Goal: Task Accomplishment & Management: Manage account settings

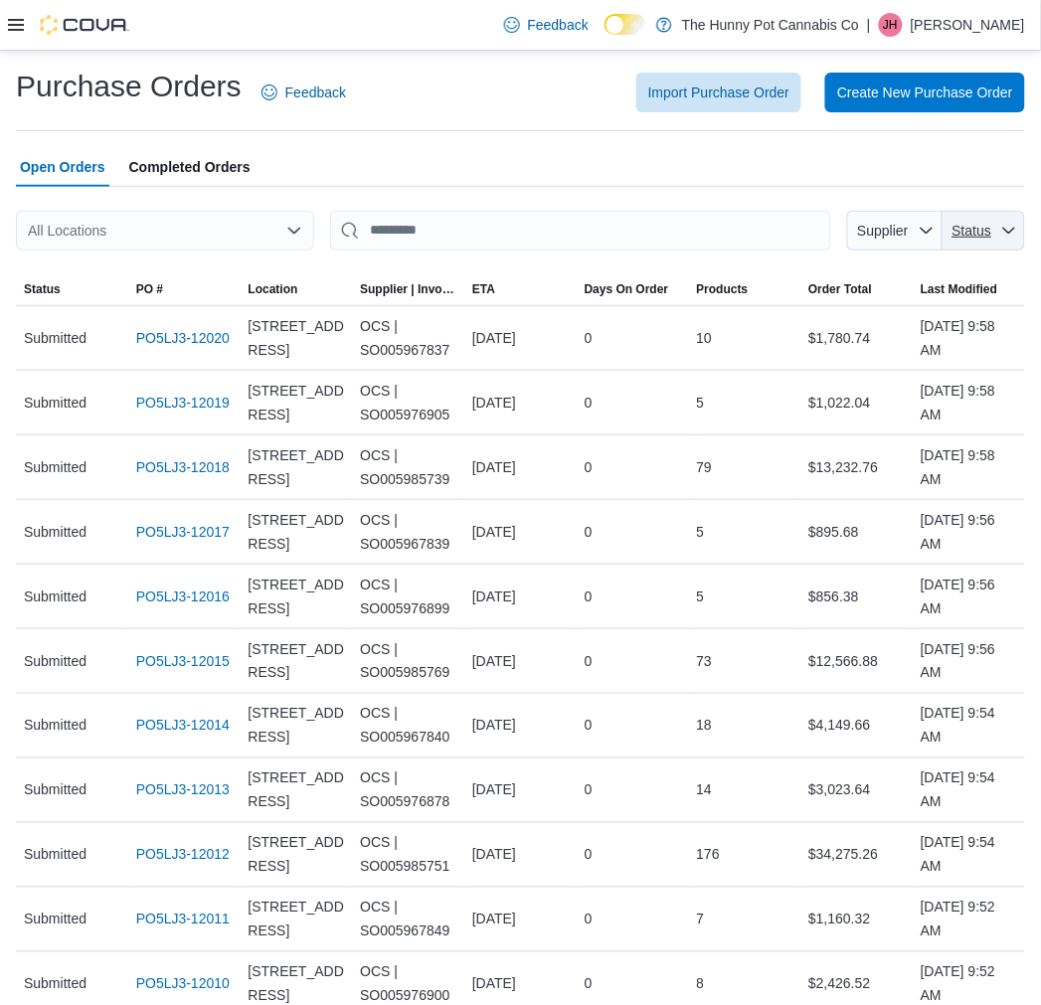
click at [984, 235] on span "Status" at bounding box center [973, 231] width 40 height 16
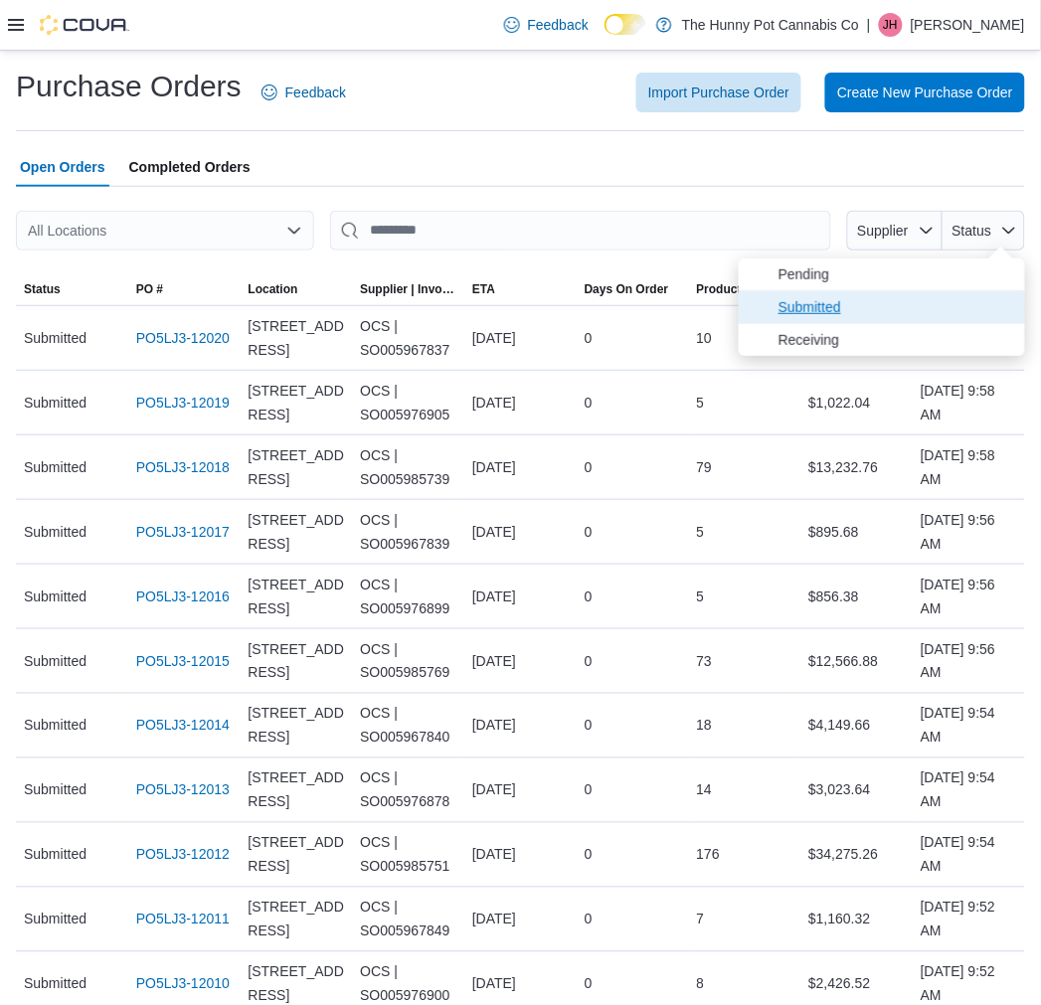
click at [960, 306] on span "Submitted" at bounding box center [896, 307] width 235 height 24
type input "**********"
click at [253, 241] on div "All Locations" at bounding box center [165, 231] width 298 height 40
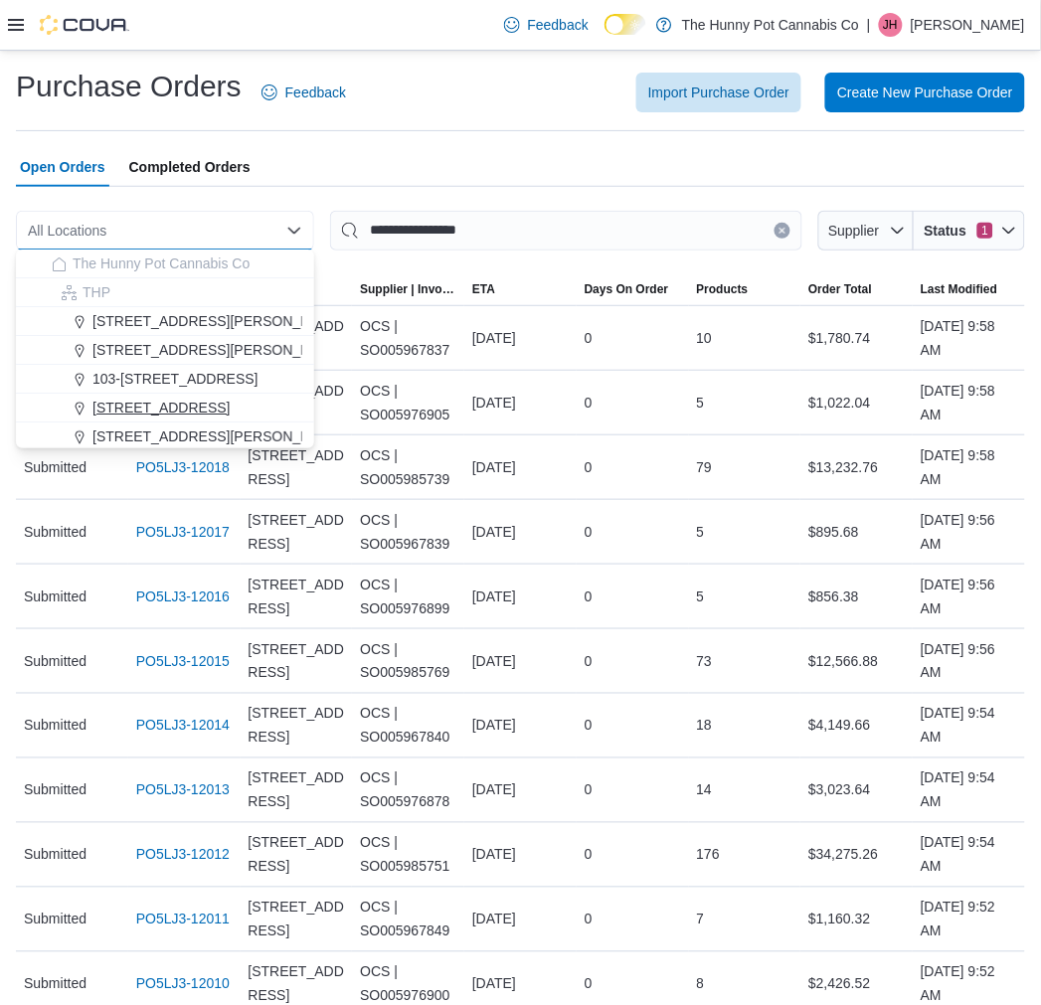
click at [173, 398] on span "1166 Yonge St" at bounding box center [160, 408] width 137 height 20
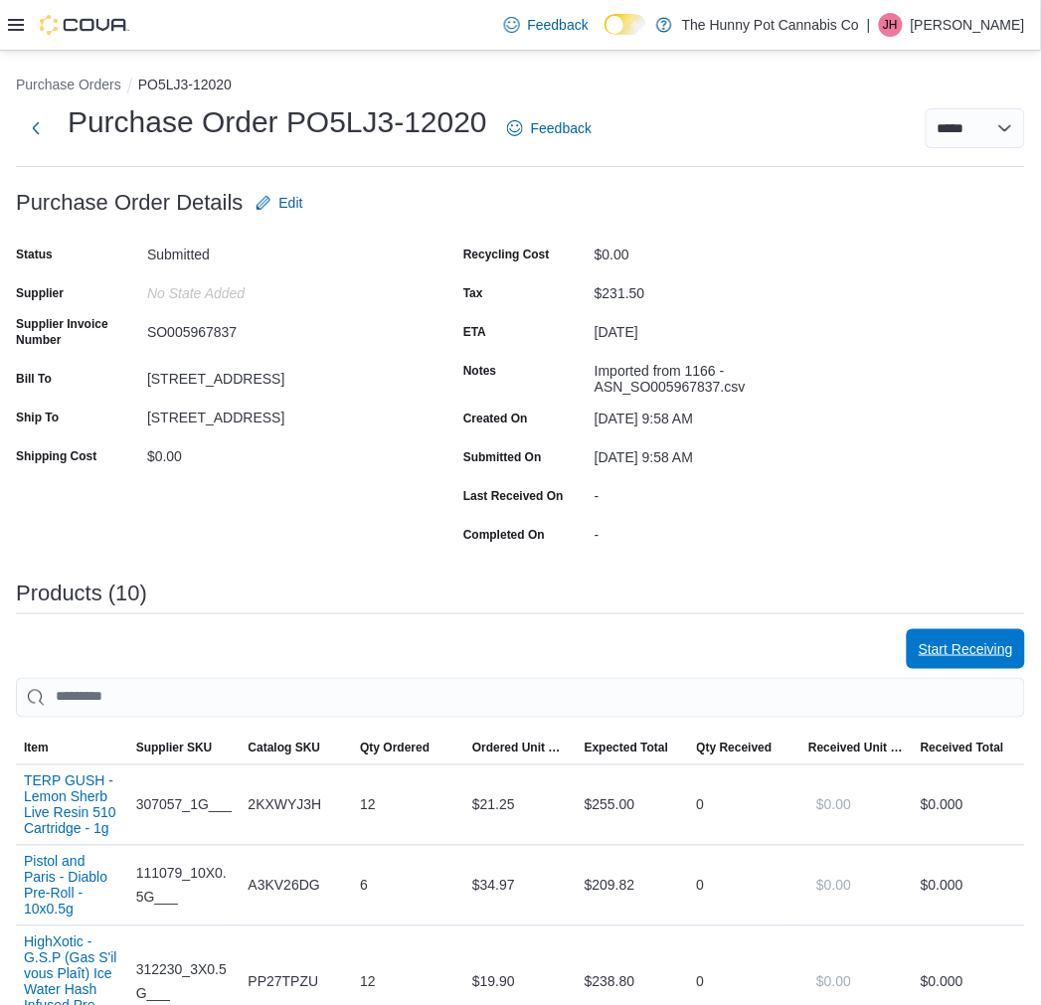
click at [991, 634] on span "Start Receiving" at bounding box center [966, 649] width 94 height 40
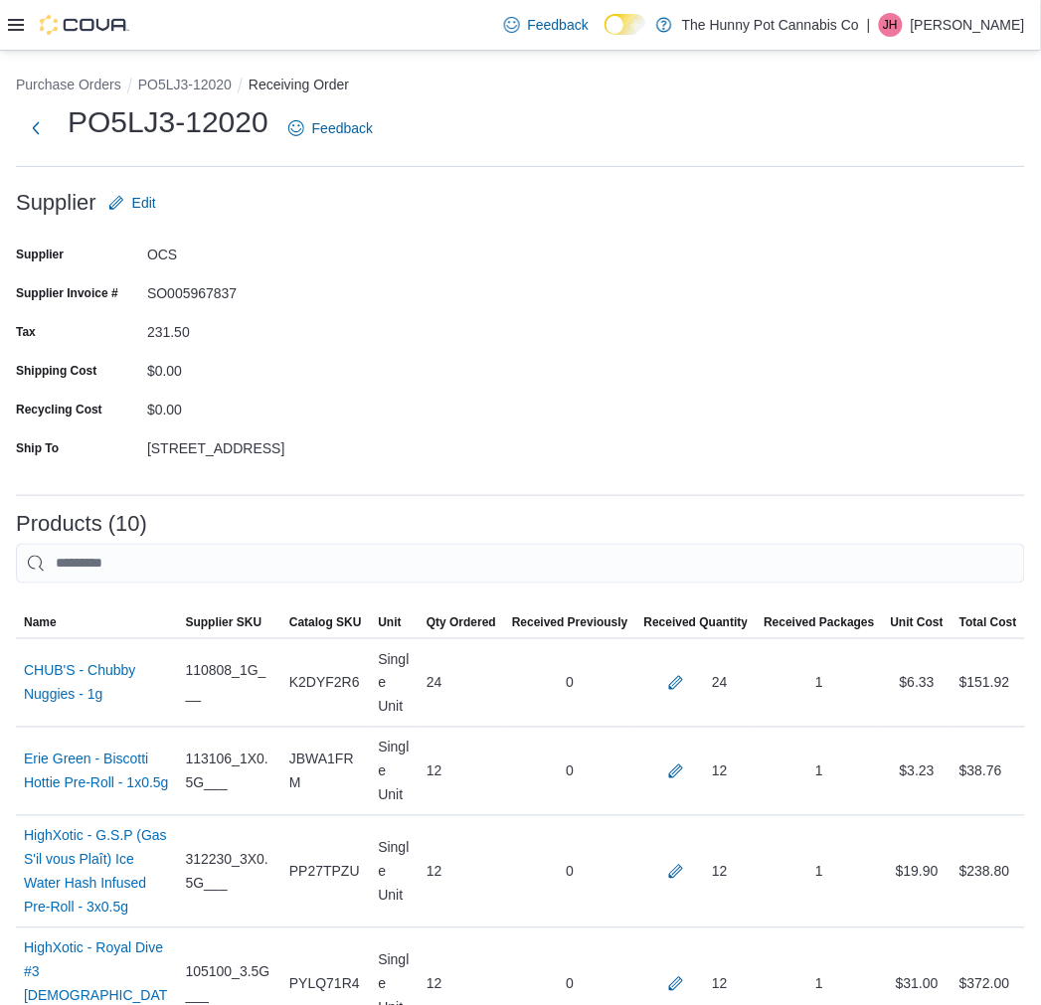
scroll to position [882, 0]
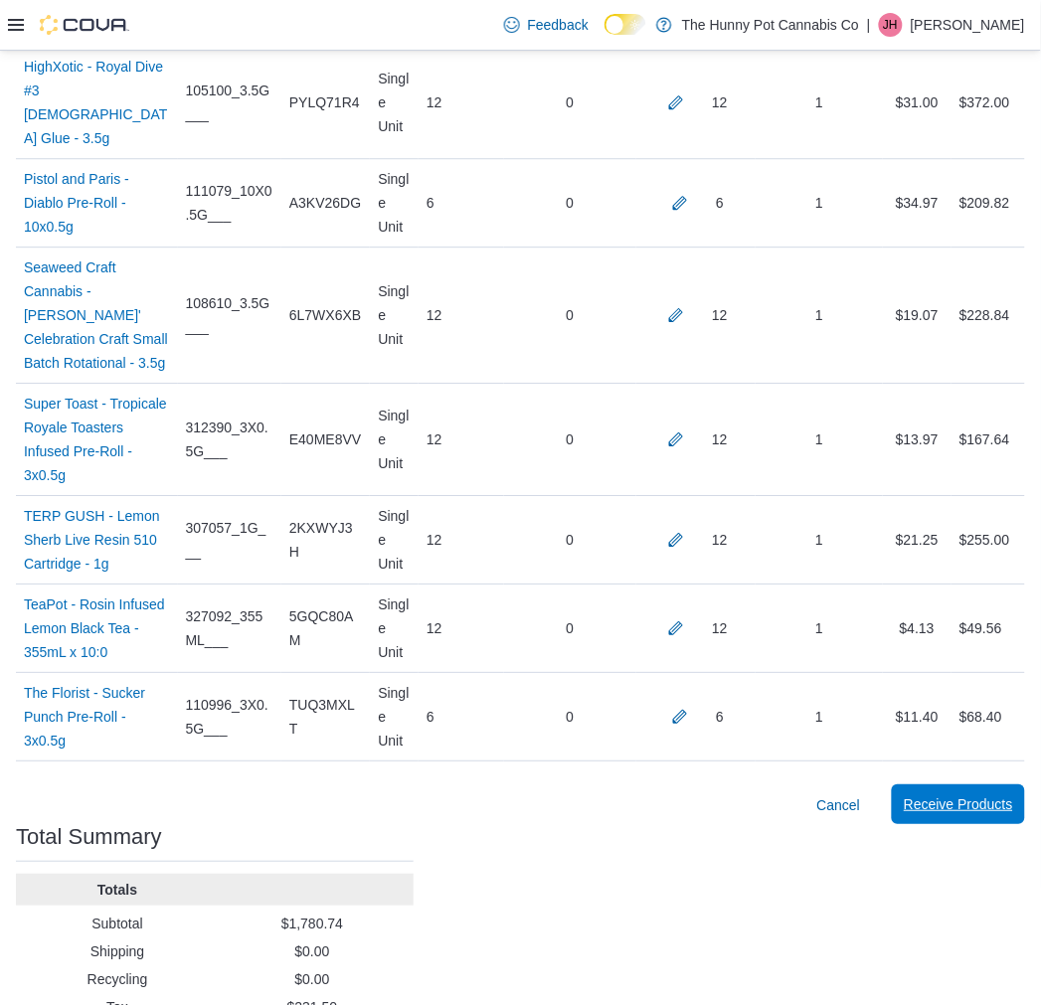
click at [969, 795] on span "Receive Products" at bounding box center [958, 805] width 109 height 20
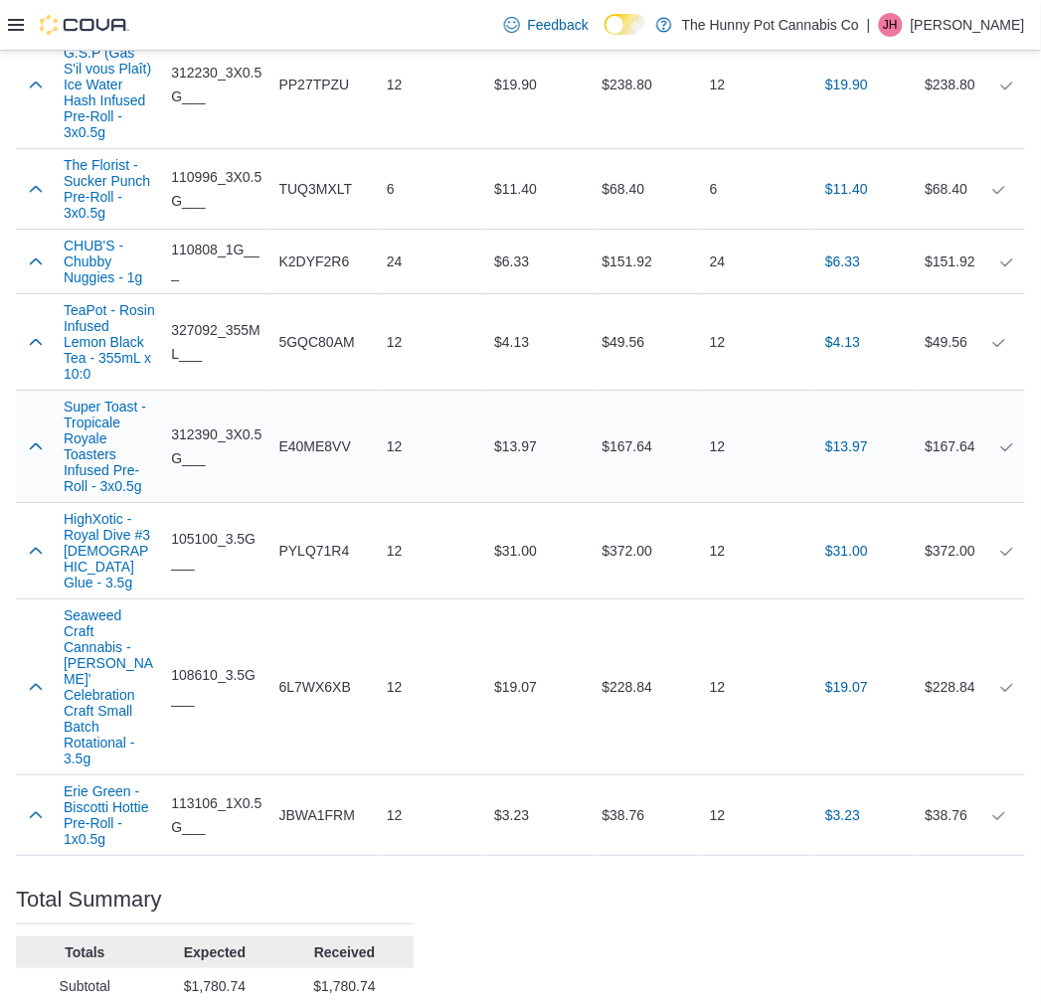
scroll to position [942, 0]
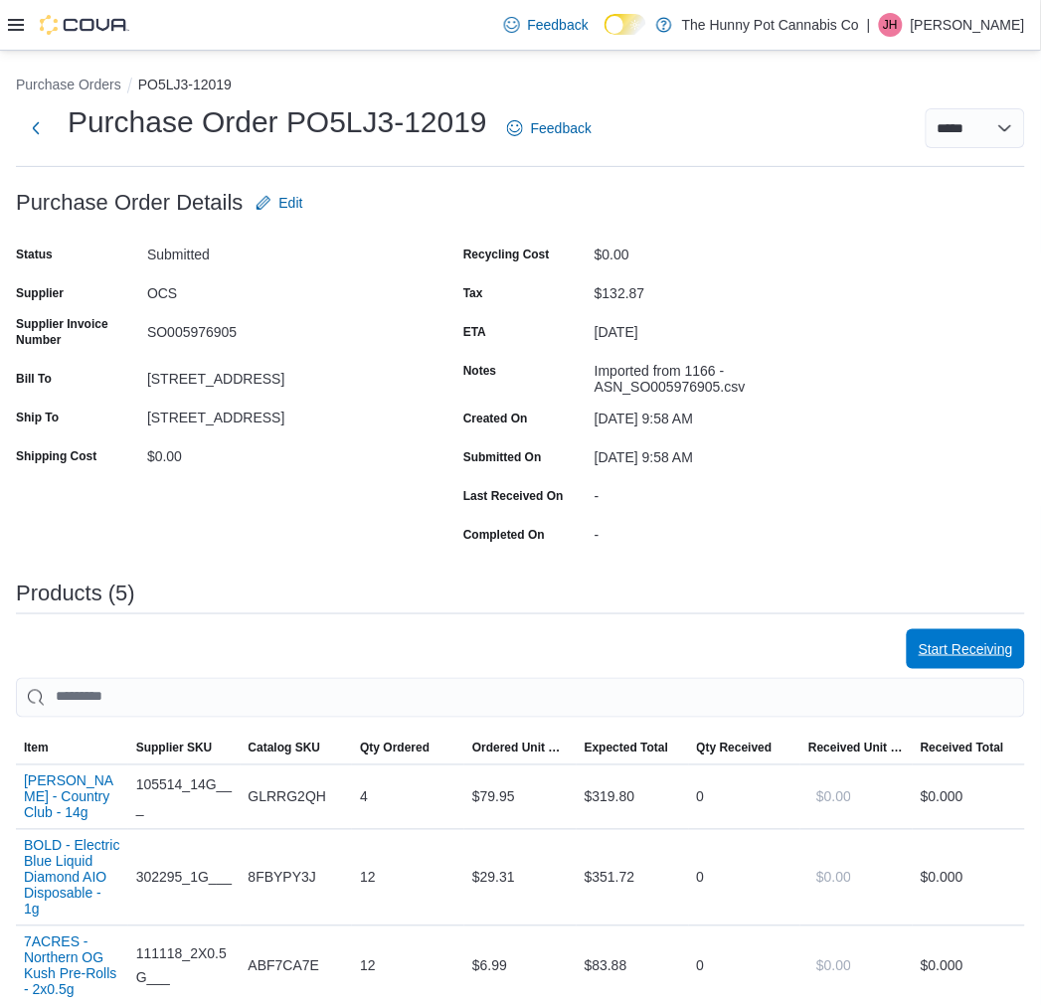
click at [967, 643] on span "Start Receiving" at bounding box center [966, 649] width 94 height 20
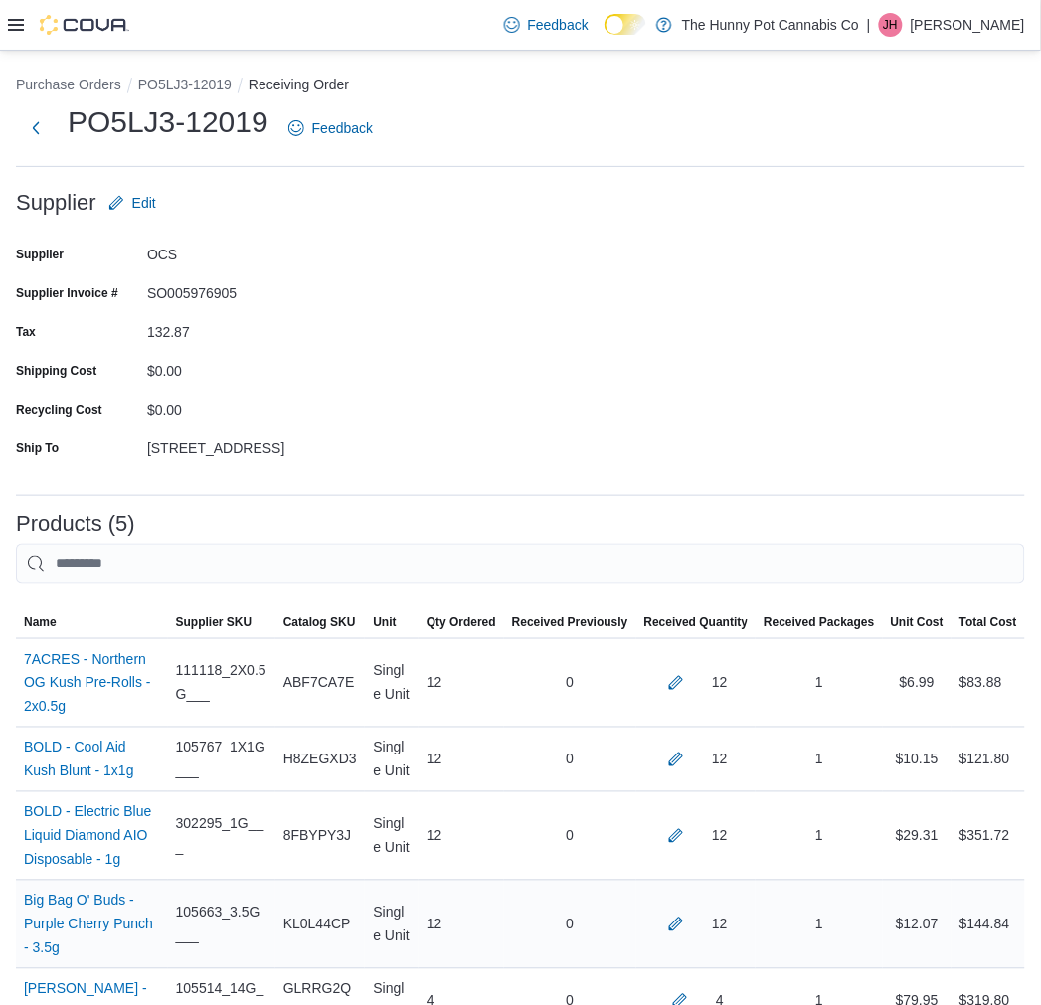
scroll to position [320, 0]
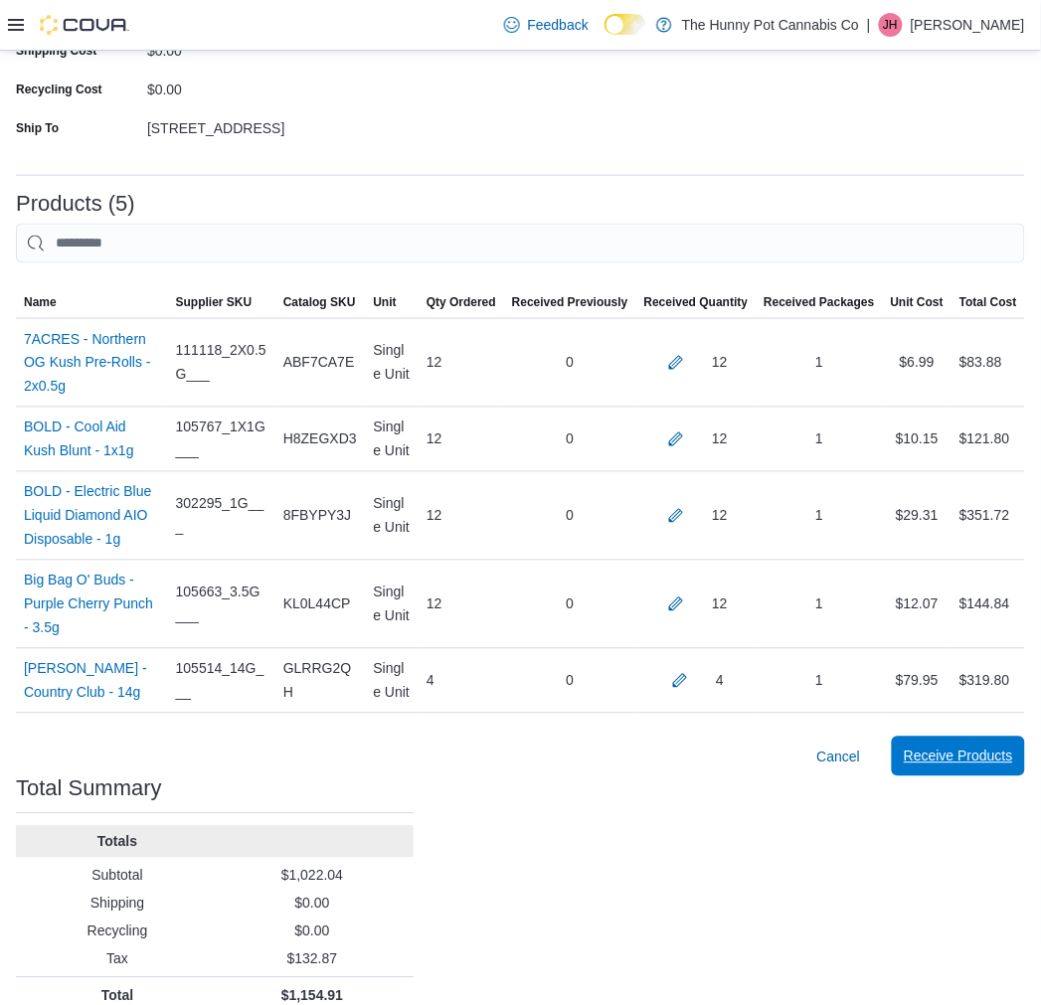
click at [951, 747] on span "Receive Products" at bounding box center [958, 757] width 109 height 20
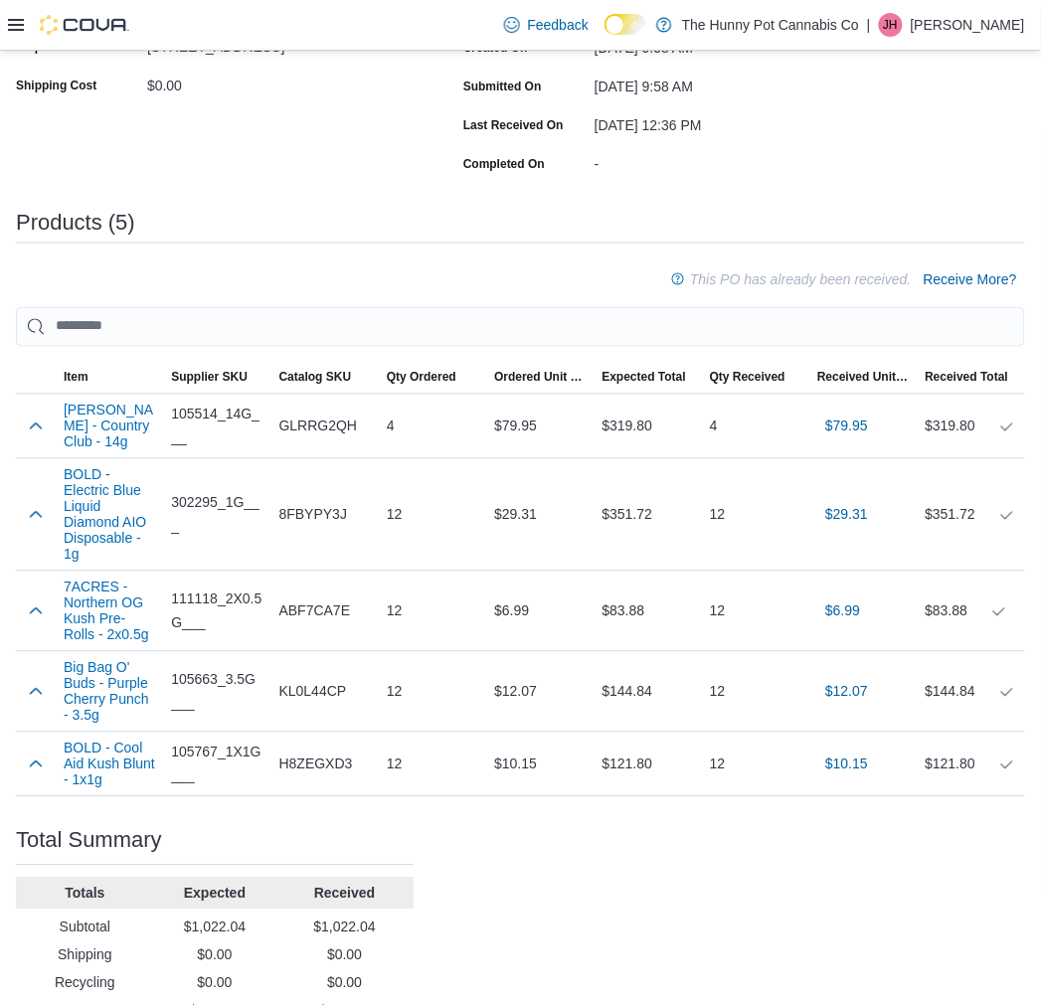
scroll to position [441, 0]
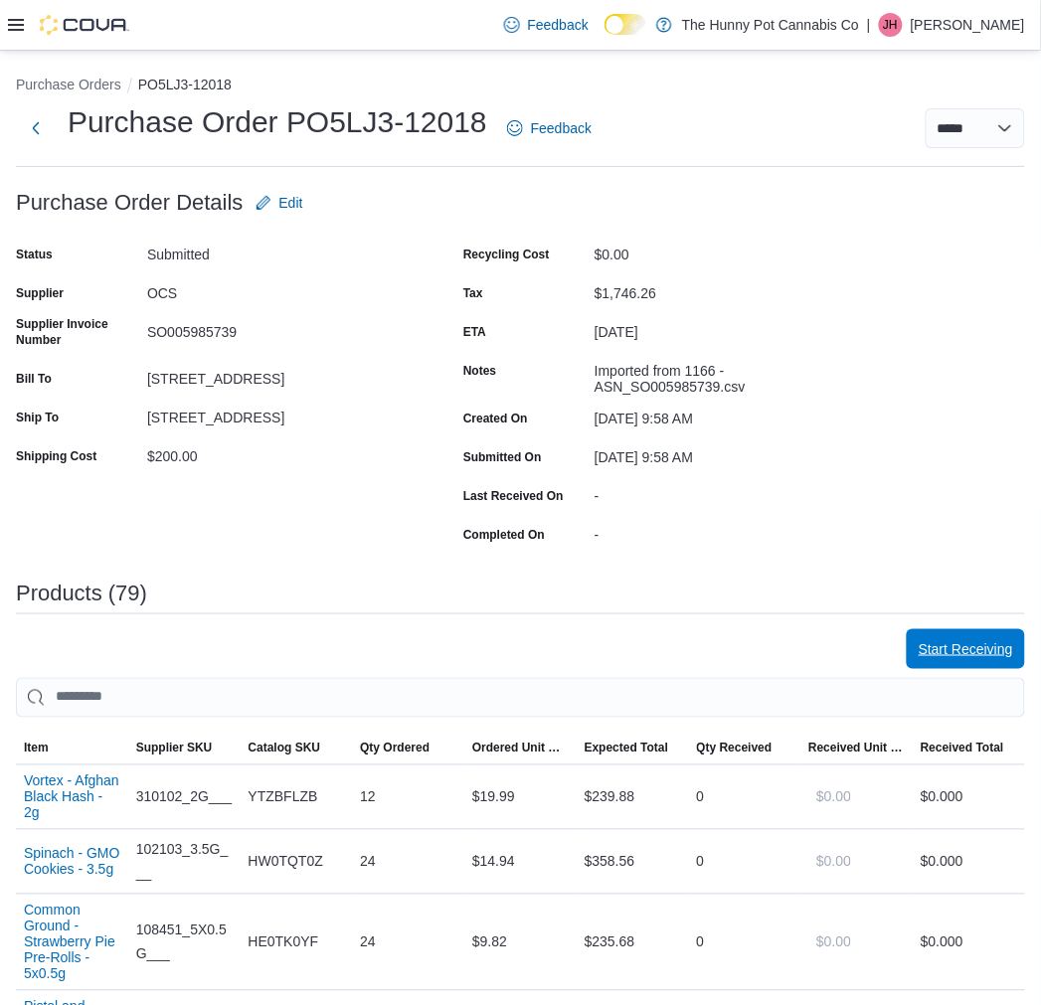
click at [982, 643] on span "Start Receiving" at bounding box center [966, 649] width 94 height 20
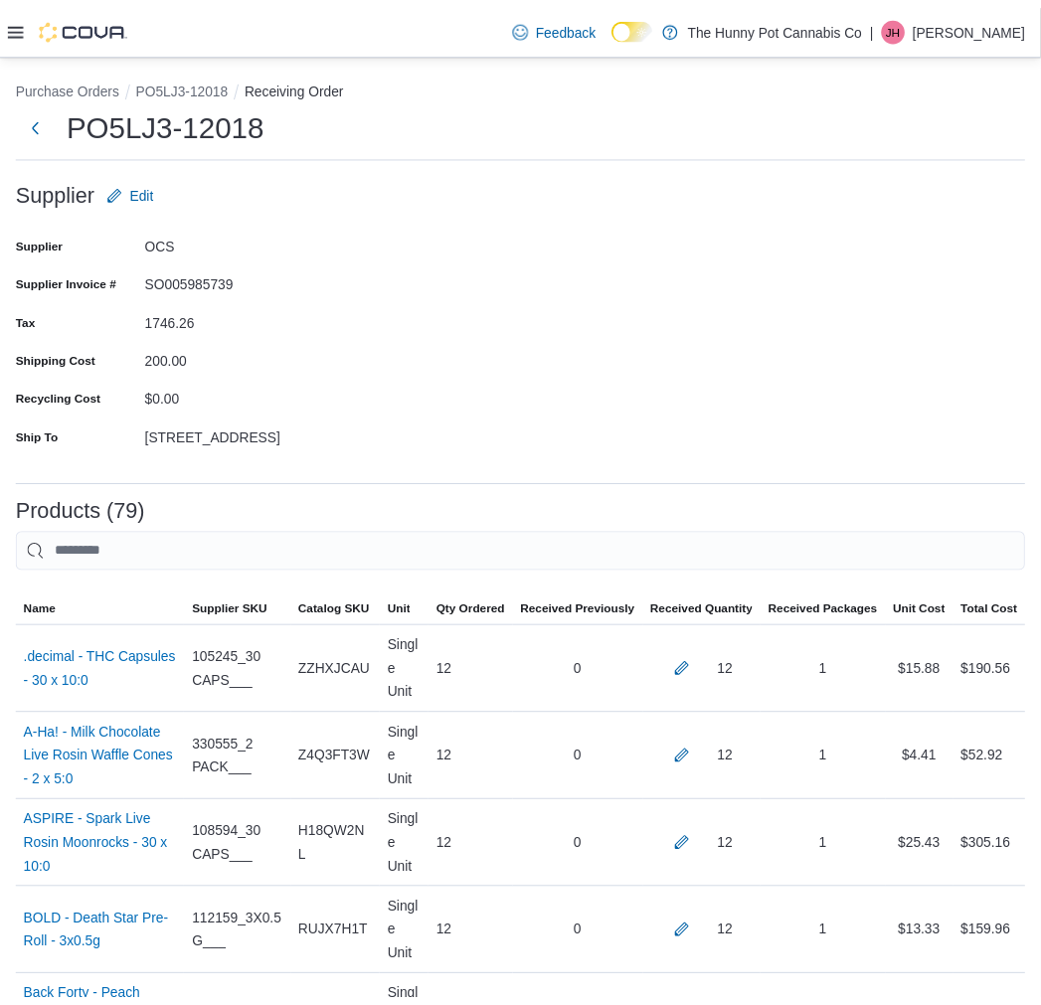
scroll to position [7088, 0]
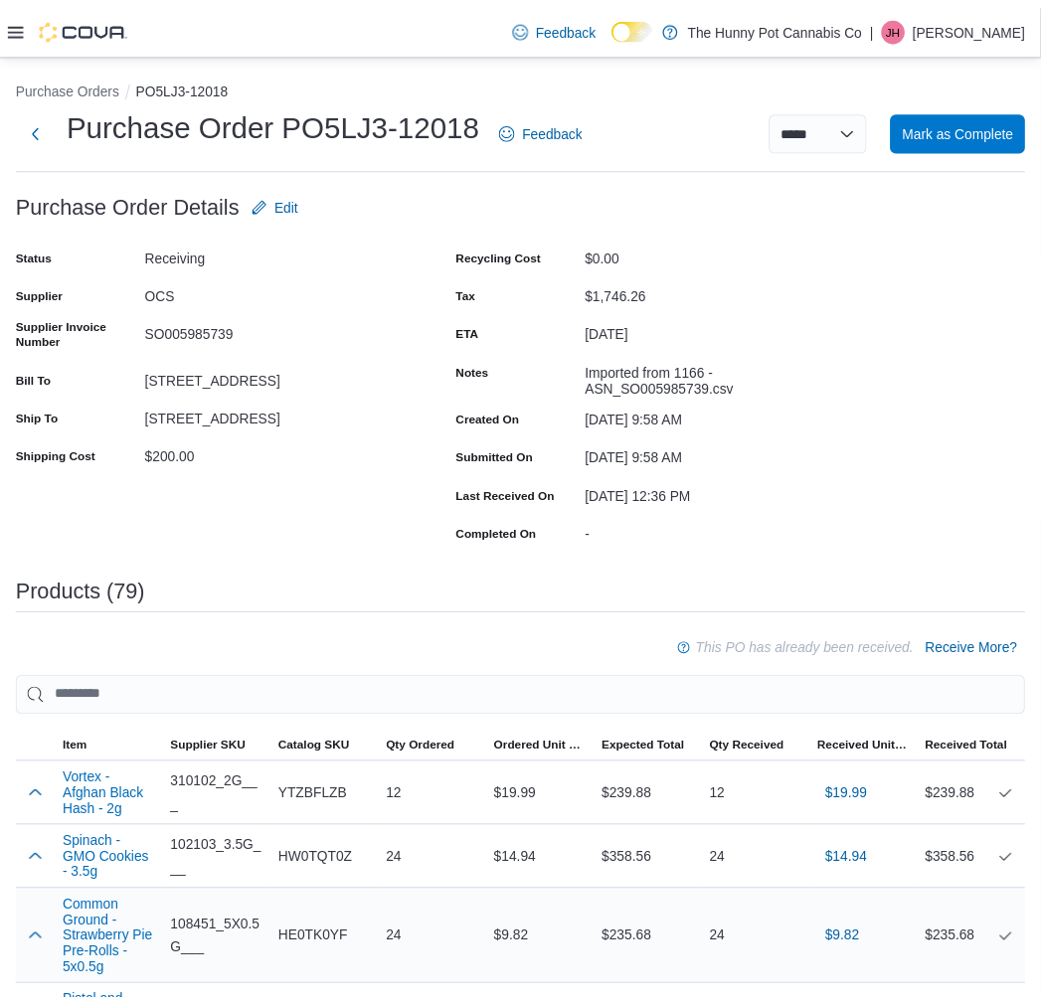
scroll to position [6812, 0]
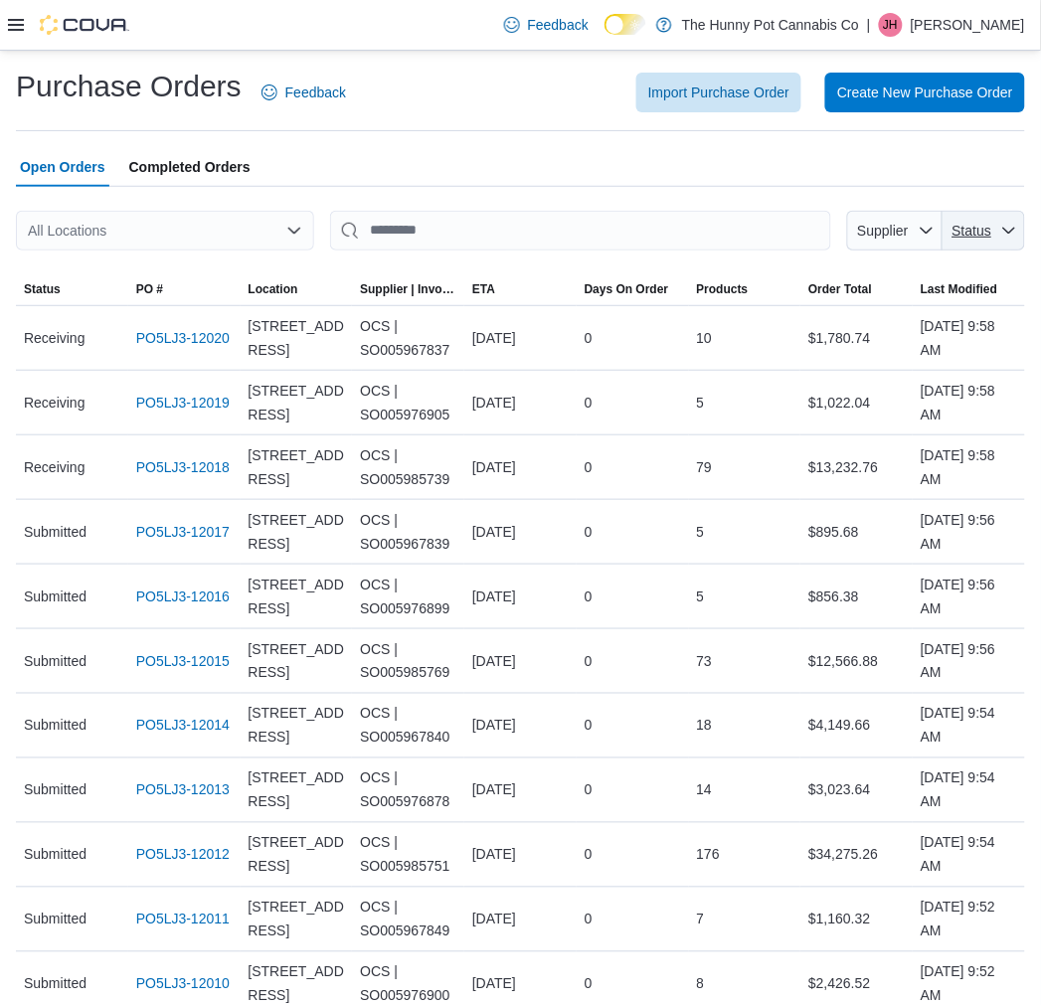
click at [992, 223] on span "Status" at bounding box center [973, 231] width 40 height 16
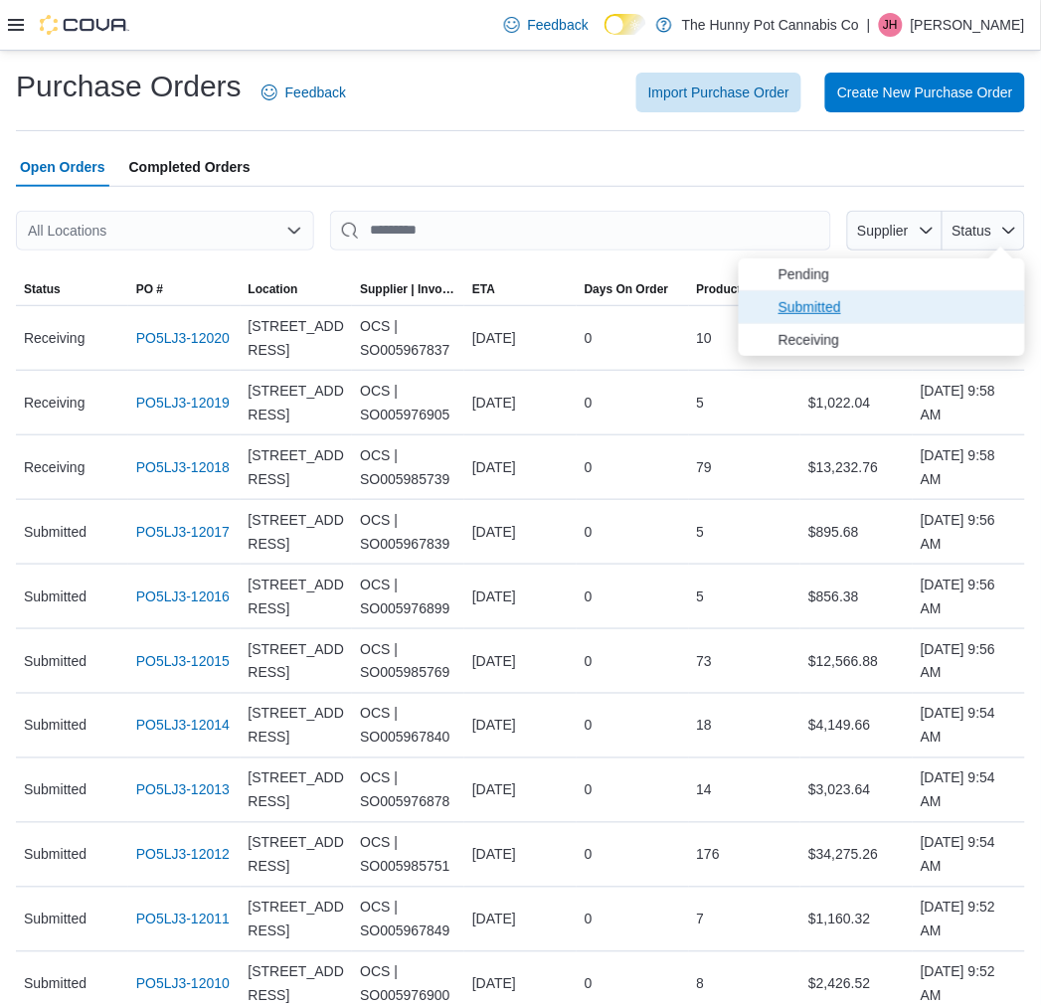
click at [952, 310] on span "Submitted" at bounding box center [896, 307] width 235 height 24
type input "**********"
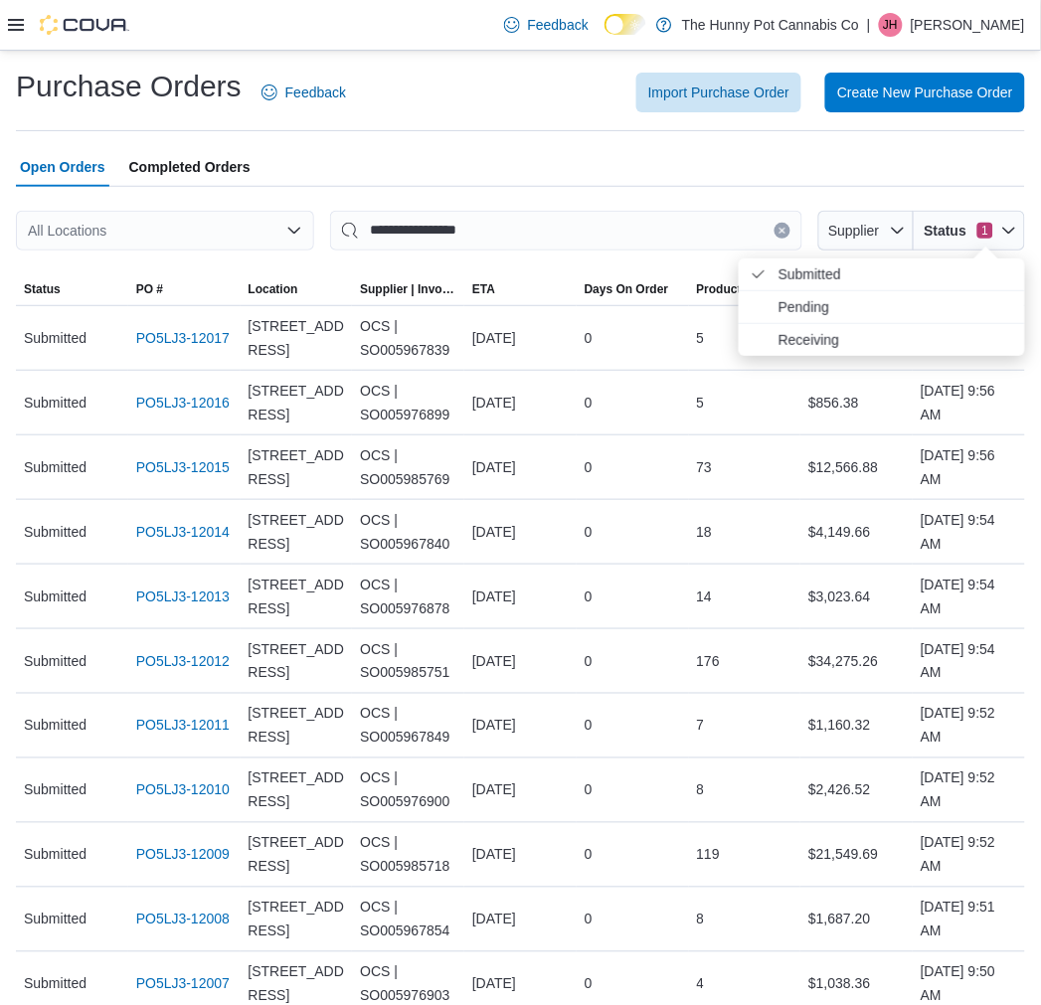
click at [254, 234] on div "All Locations" at bounding box center [165, 231] width 298 height 40
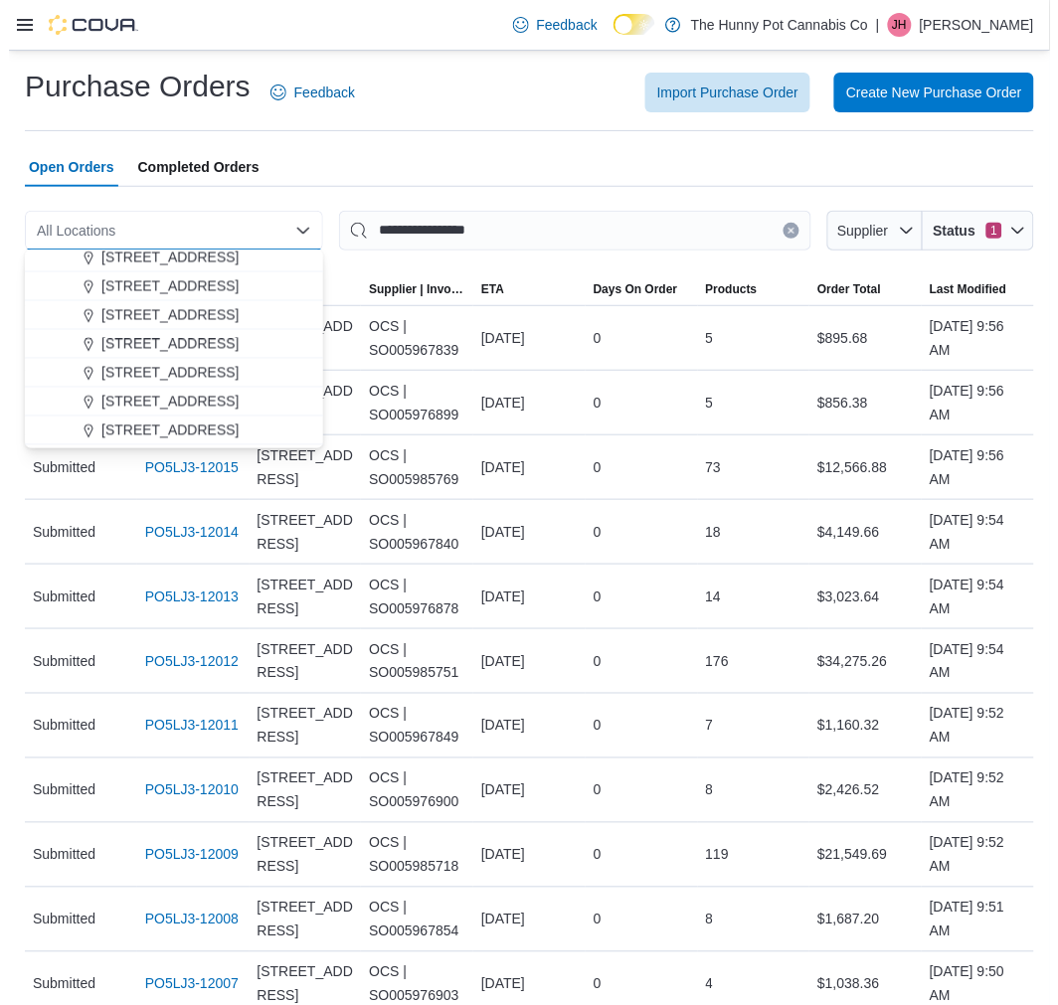
scroll to position [662, 0]
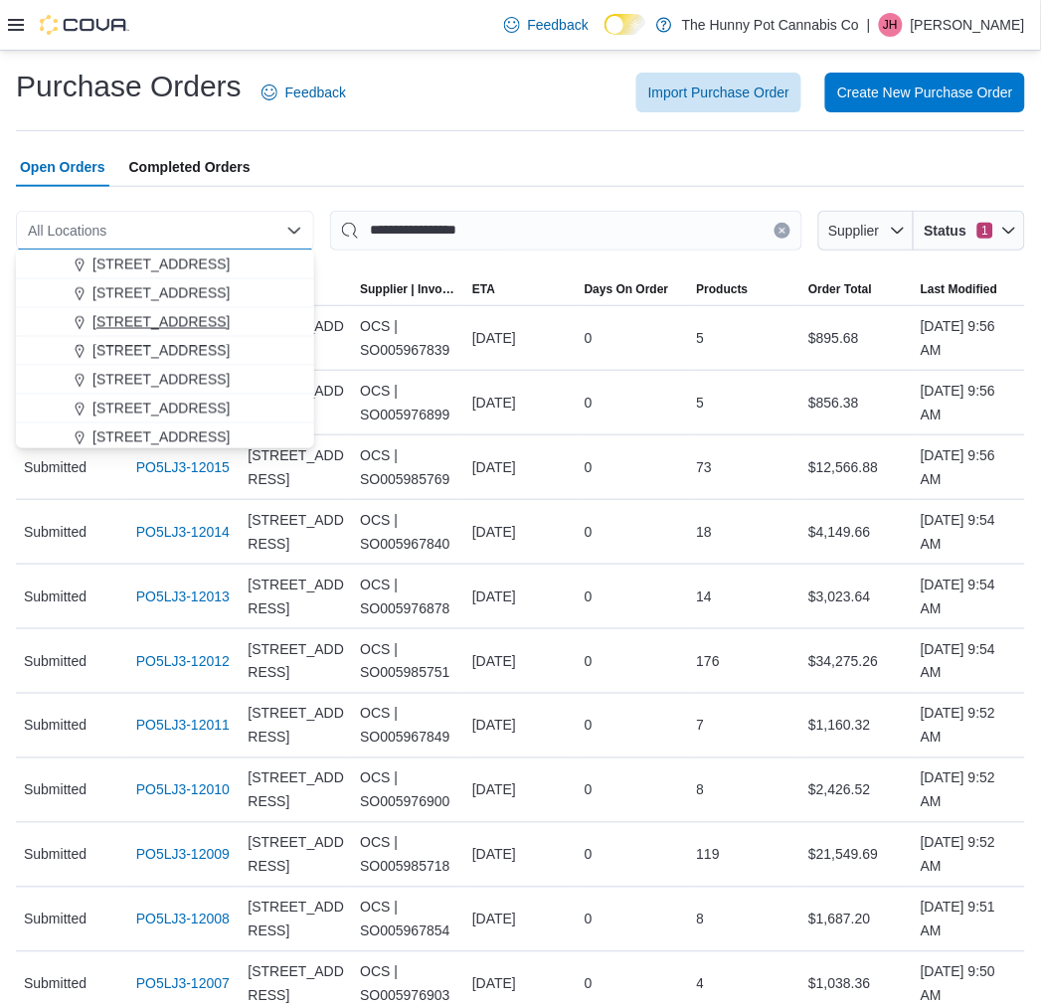
click at [146, 326] on span "[STREET_ADDRESS]" at bounding box center [160, 322] width 137 height 20
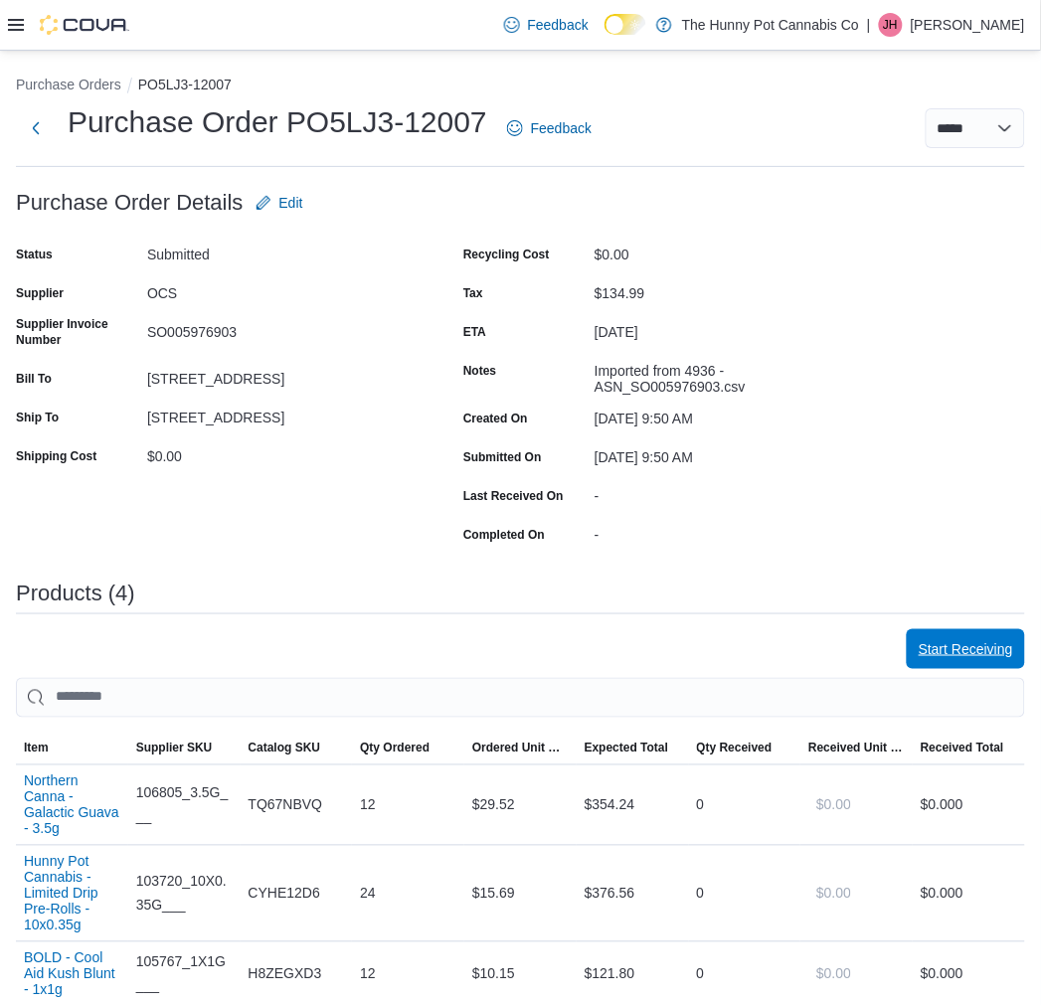
click at [952, 644] on span "Start Receiving" at bounding box center [966, 649] width 94 height 20
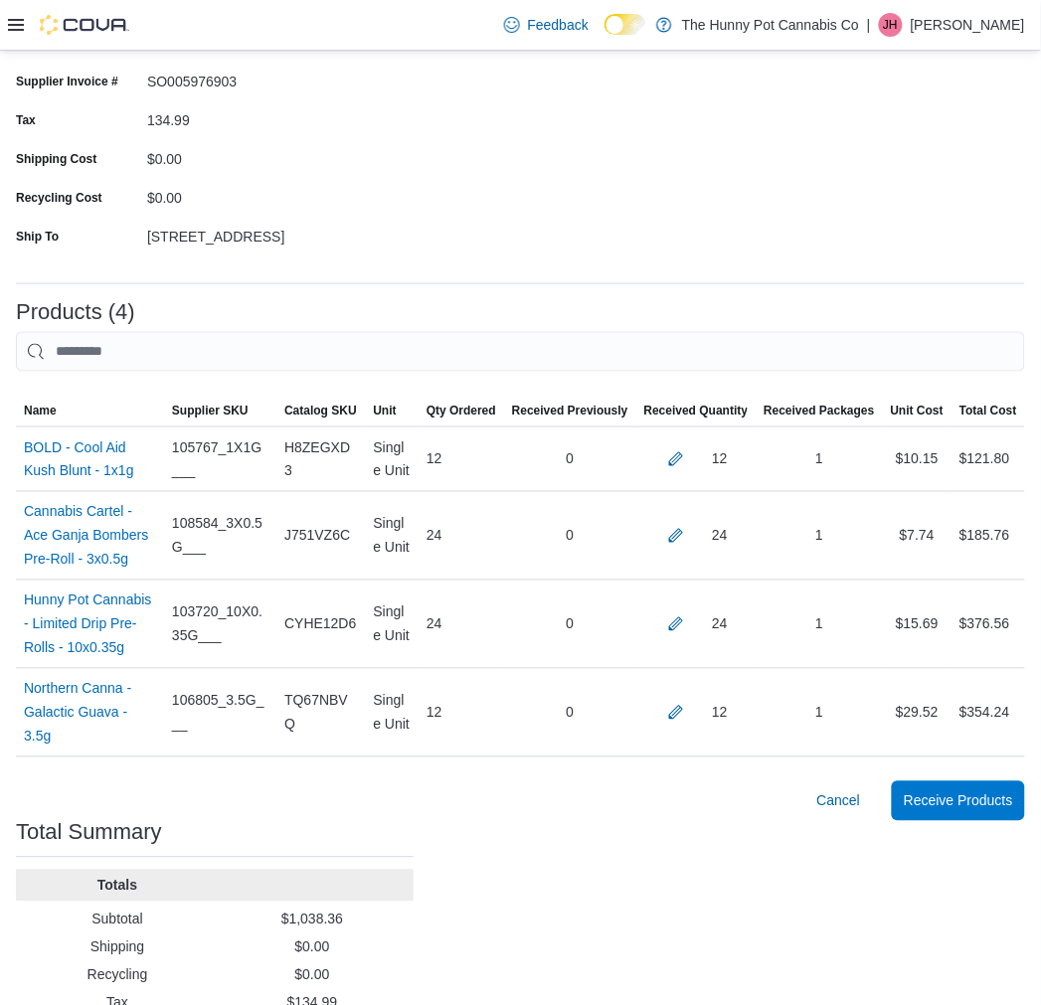
scroll to position [256, 0]
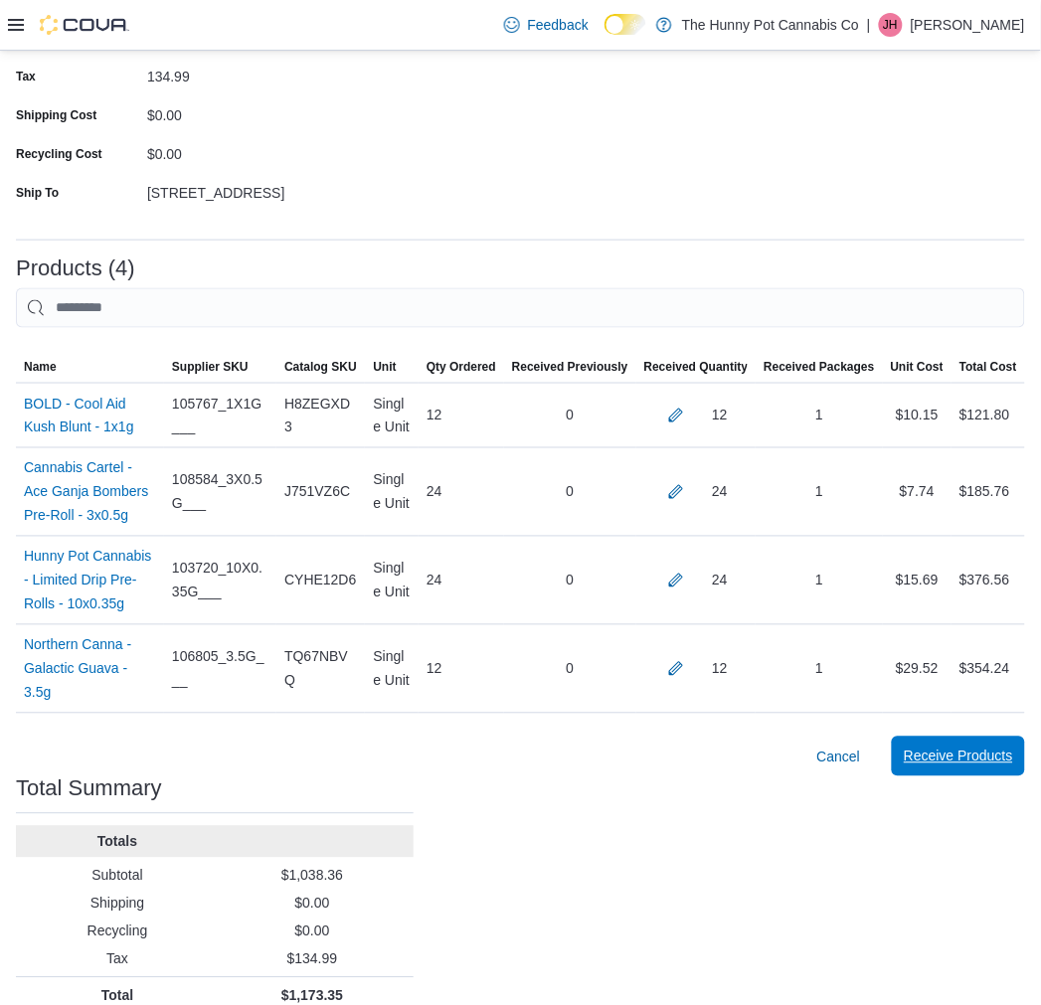
click at [939, 737] on span "Receive Products" at bounding box center [958, 757] width 109 height 40
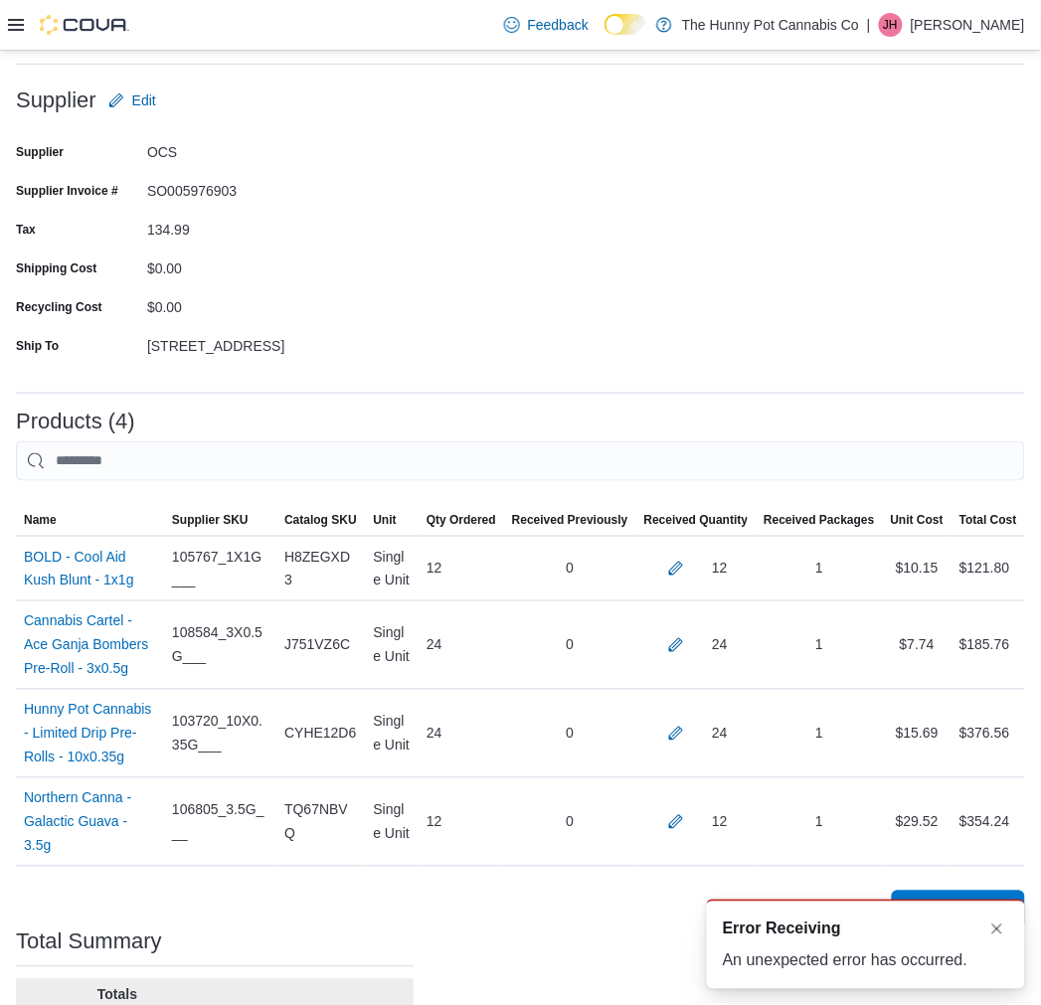
scroll to position [0, 0]
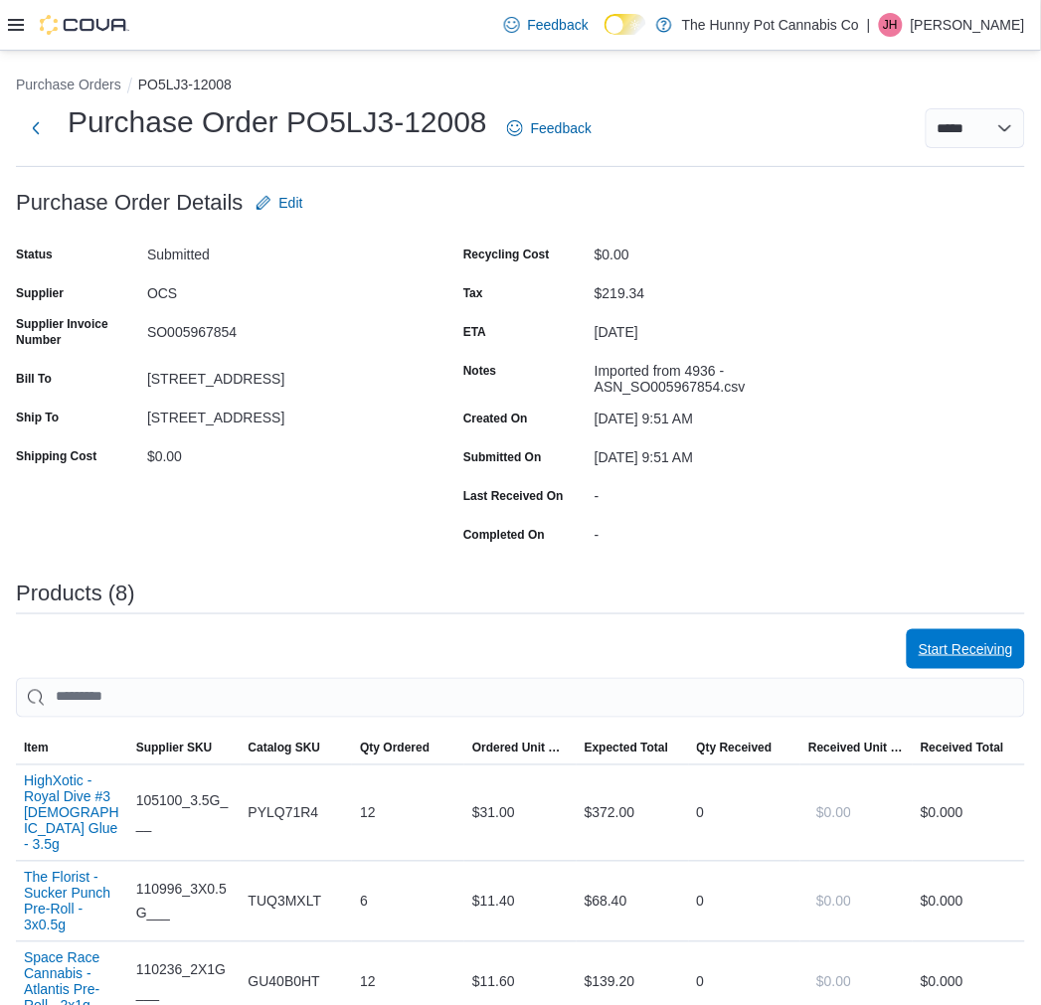
click at [948, 658] on span "Start Receiving" at bounding box center [966, 649] width 94 height 20
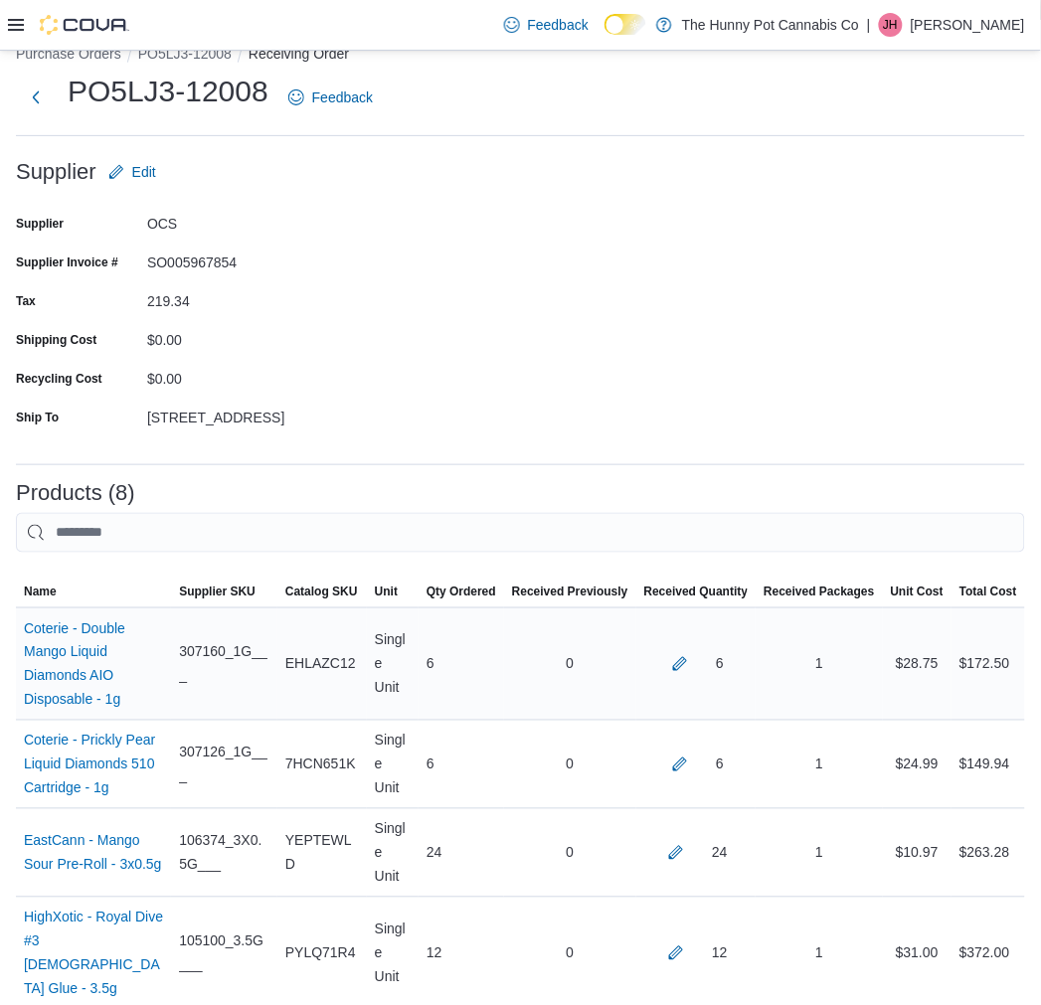
scroll to position [539, 0]
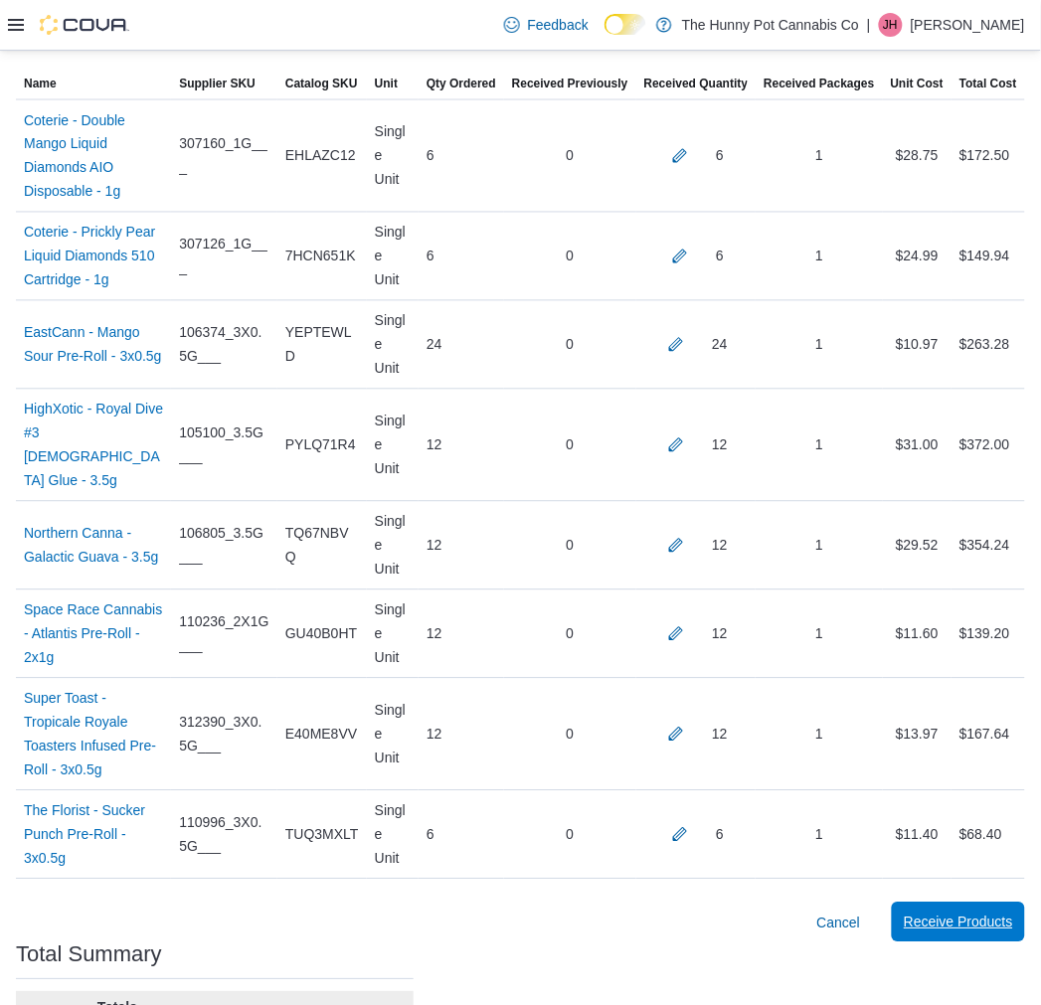
click at [948, 913] on span "Receive Products" at bounding box center [958, 923] width 109 height 20
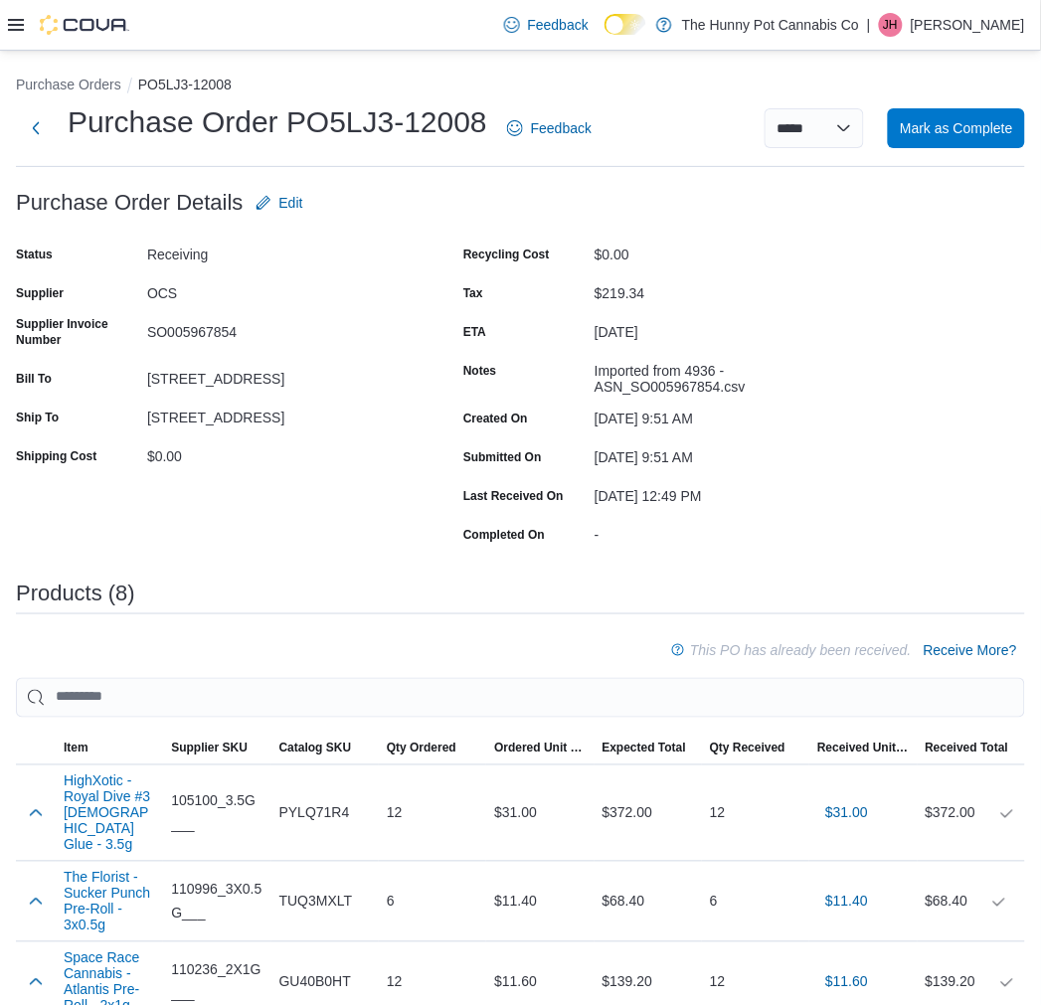
scroll to position [752, 0]
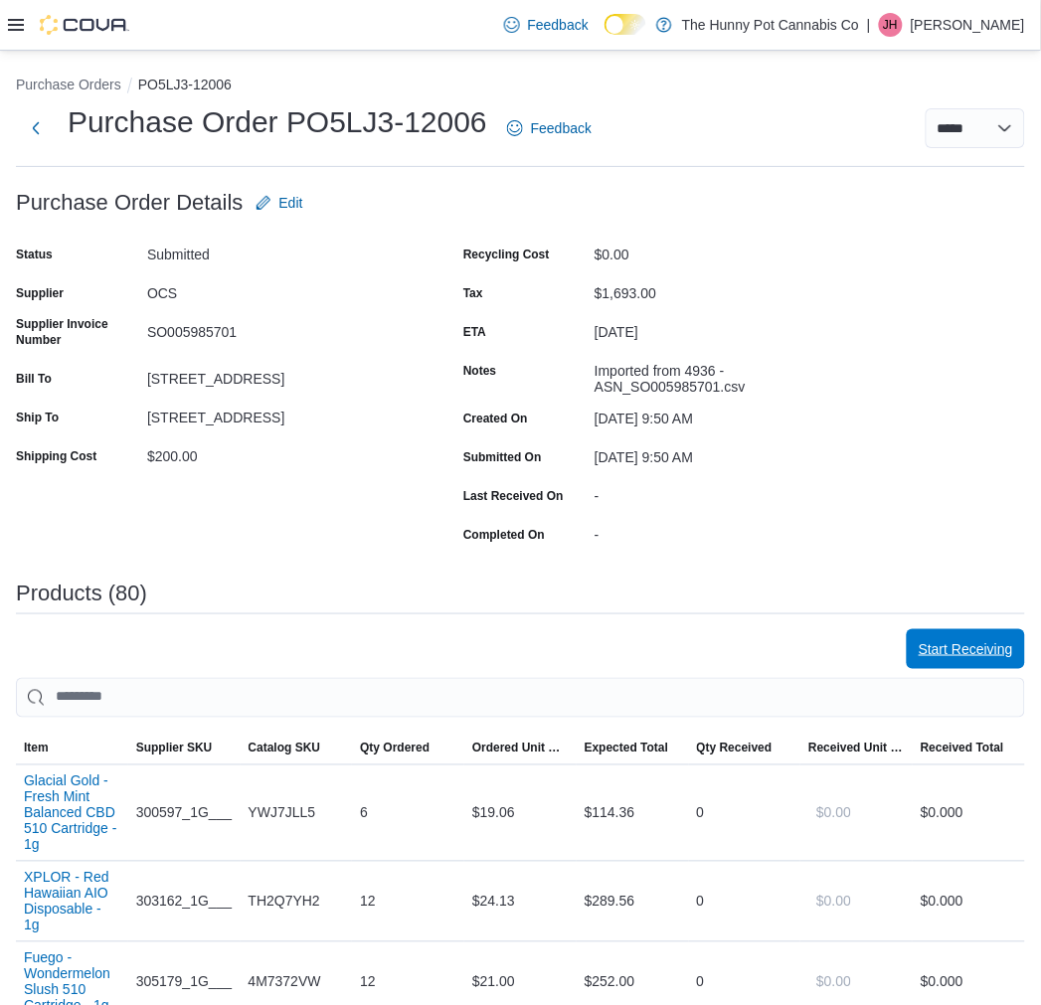
click at [965, 646] on span "Start Receiving" at bounding box center [966, 649] width 94 height 20
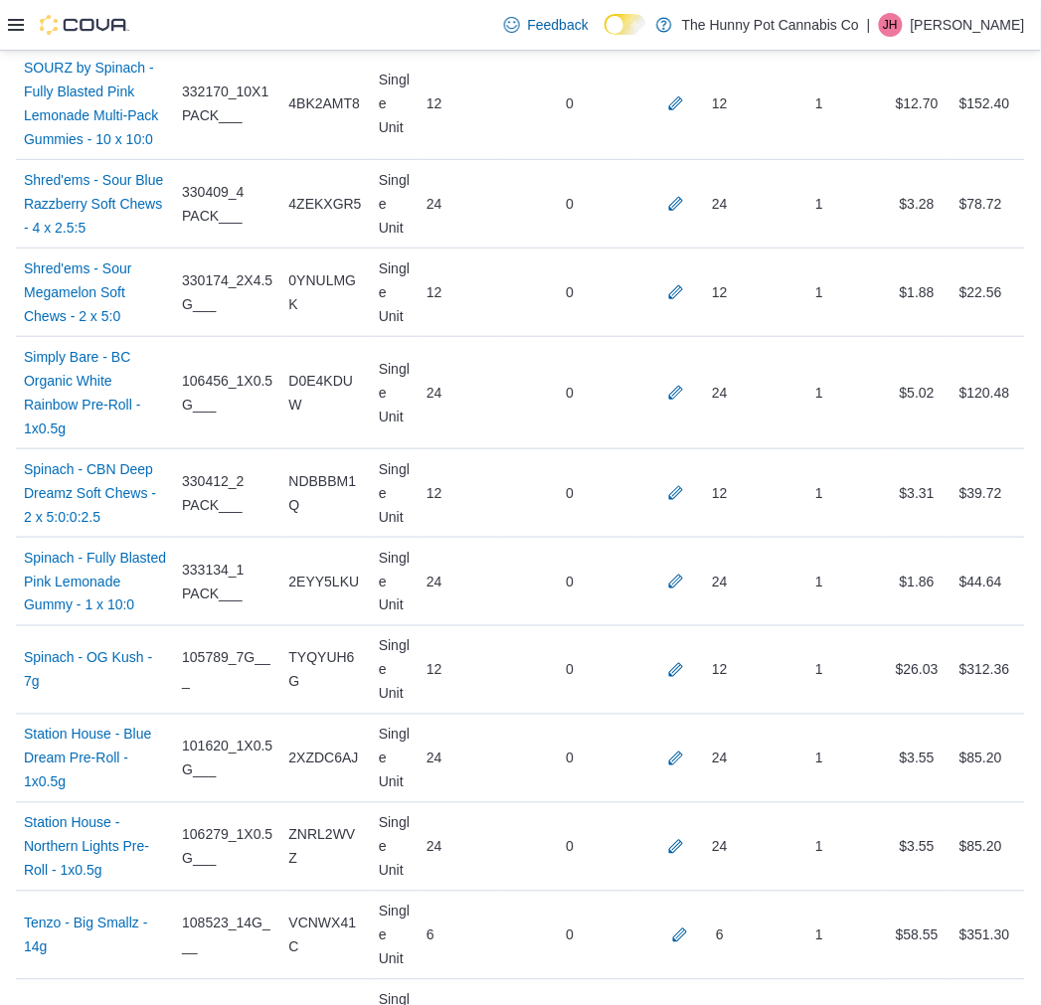
scroll to position [7106, 0]
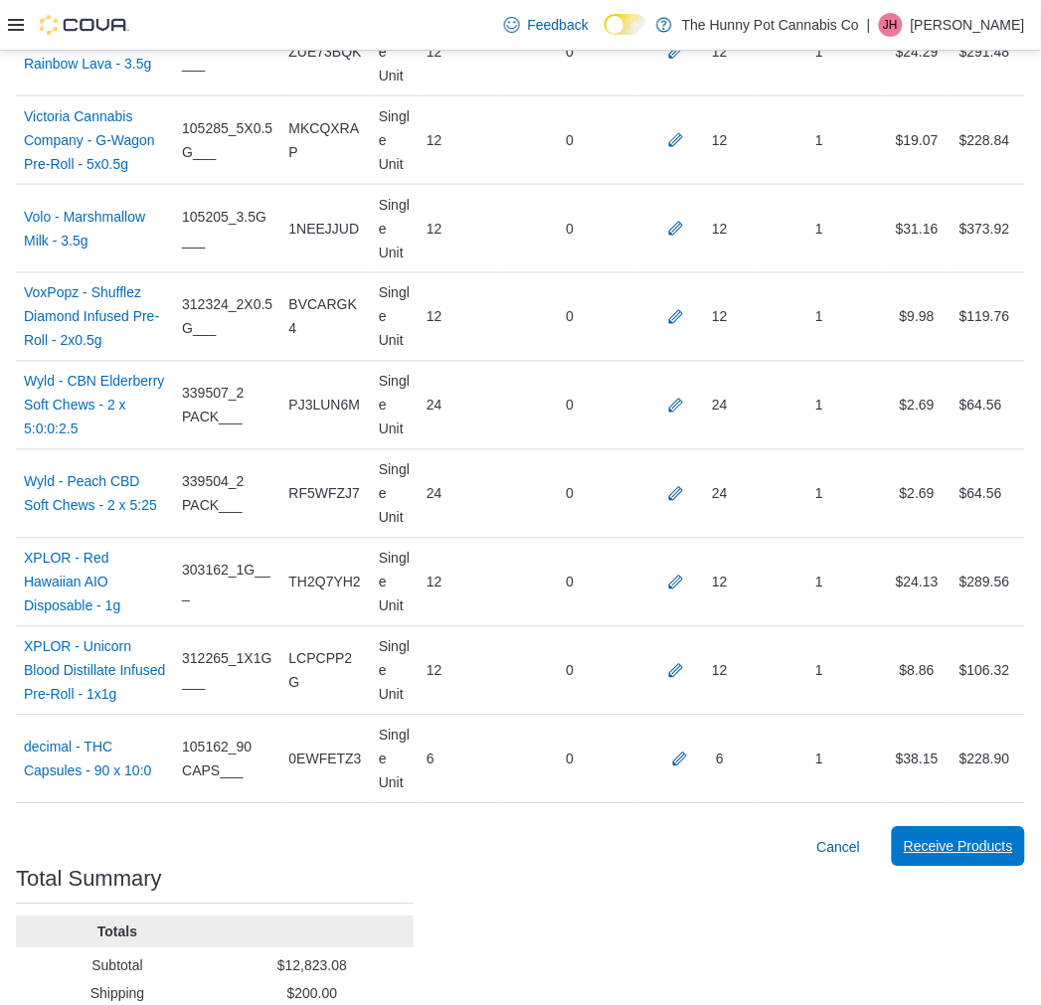
click at [948, 837] on span "Receive Products" at bounding box center [958, 847] width 109 height 20
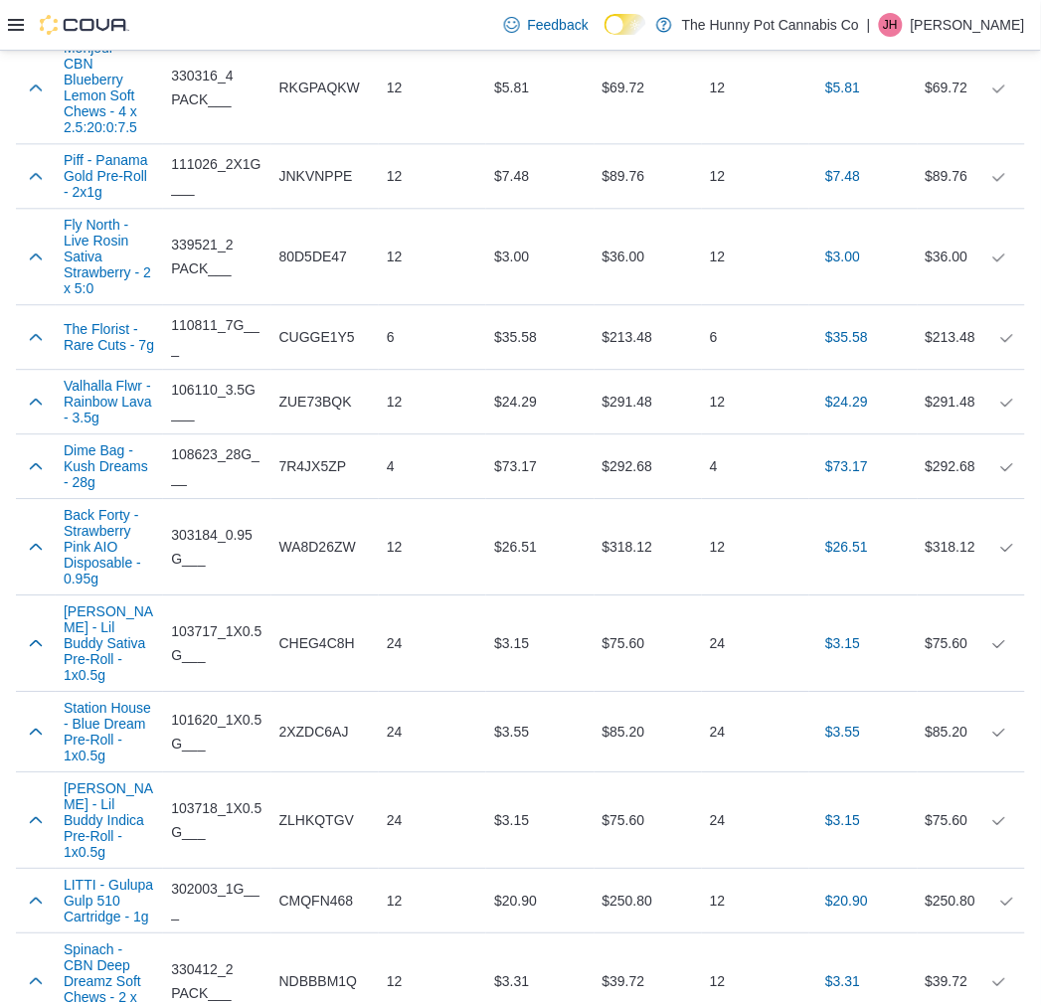
scroll to position [6569, 0]
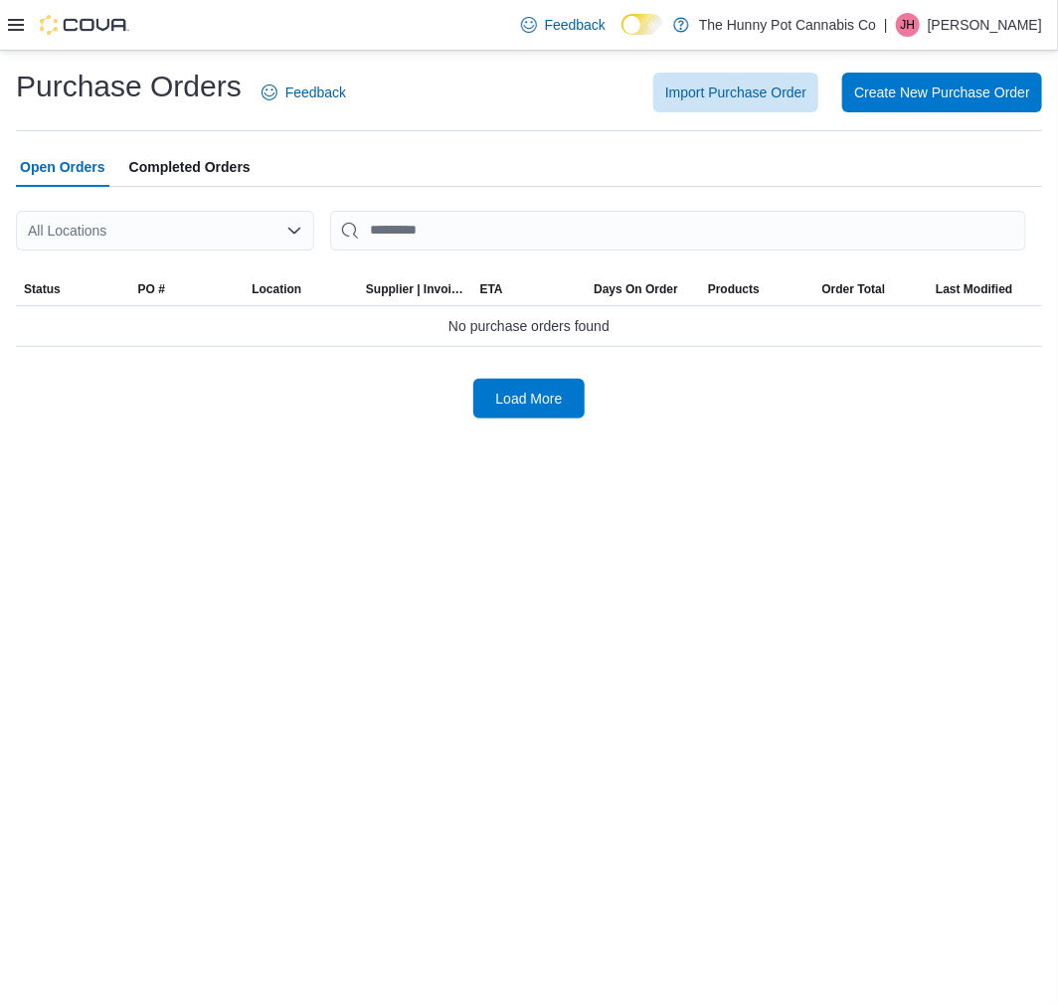
click at [253, 226] on div "All Locations" at bounding box center [165, 231] width 298 height 40
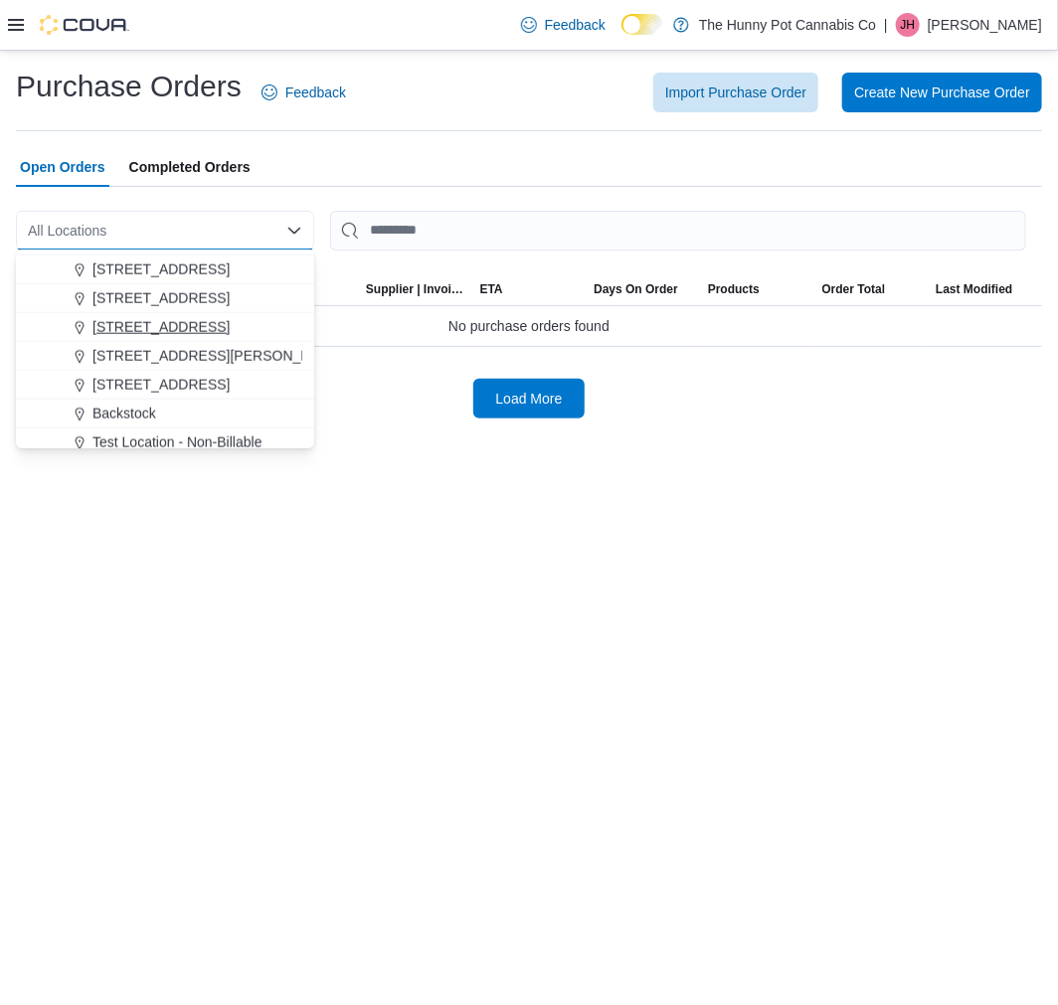
scroll to position [662, 0]
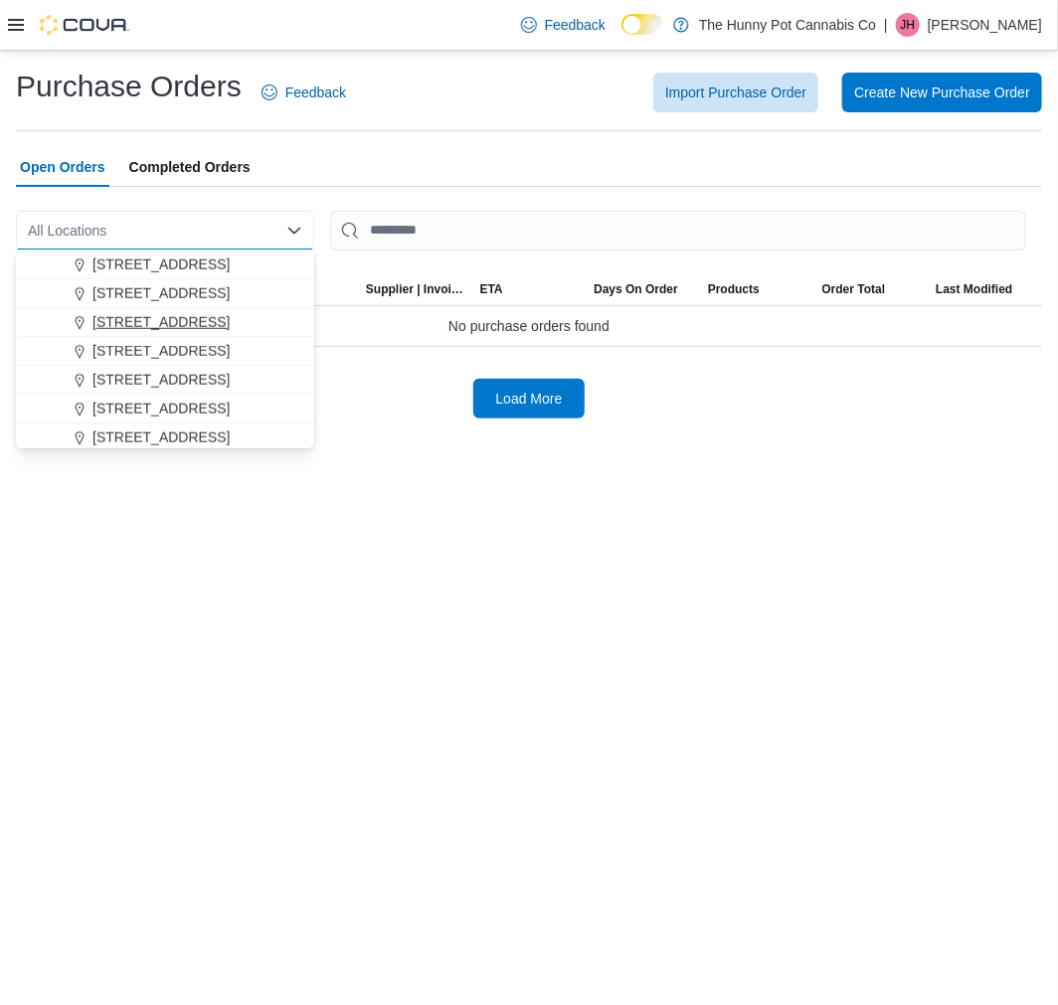
click at [145, 323] on span "[STREET_ADDRESS]" at bounding box center [160, 322] width 137 height 20
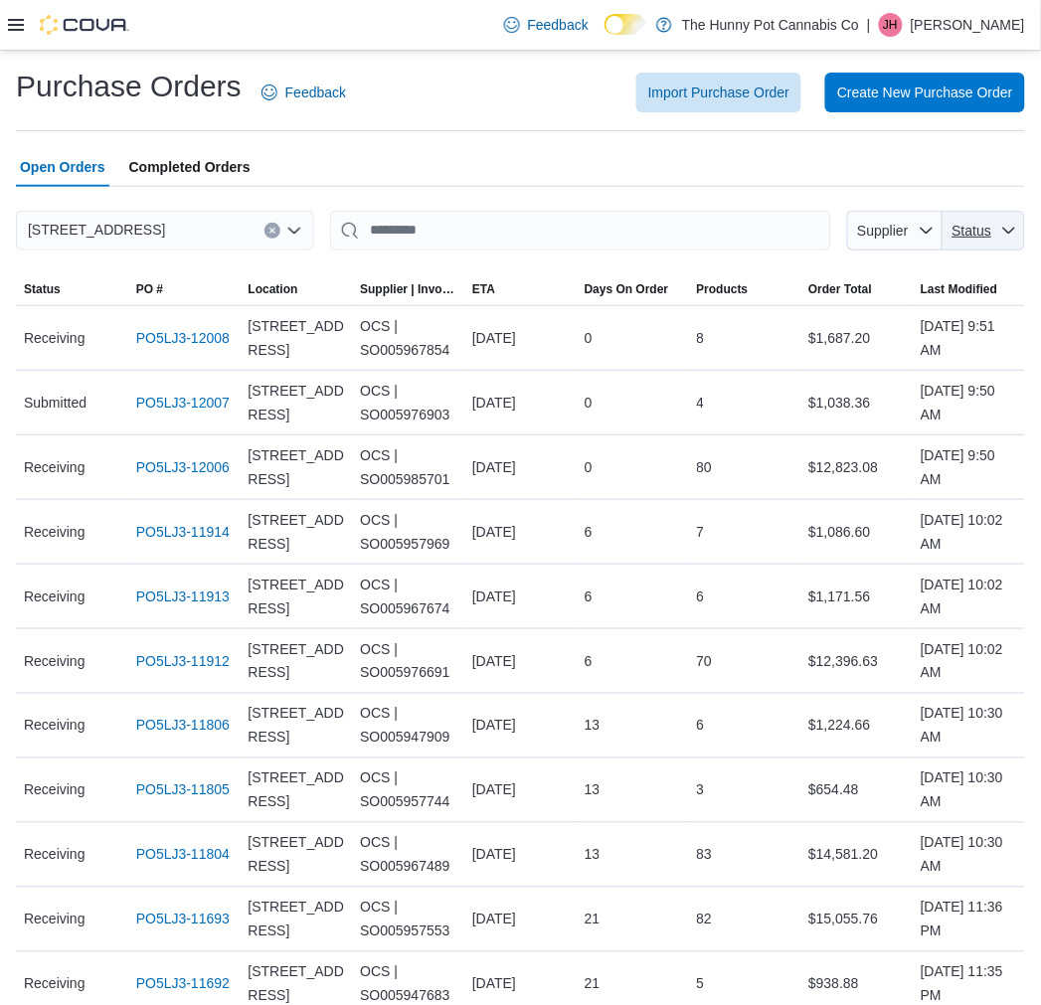
click at [992, 236] on span "Status" at bounding box center [973, 231] width 40 height 16
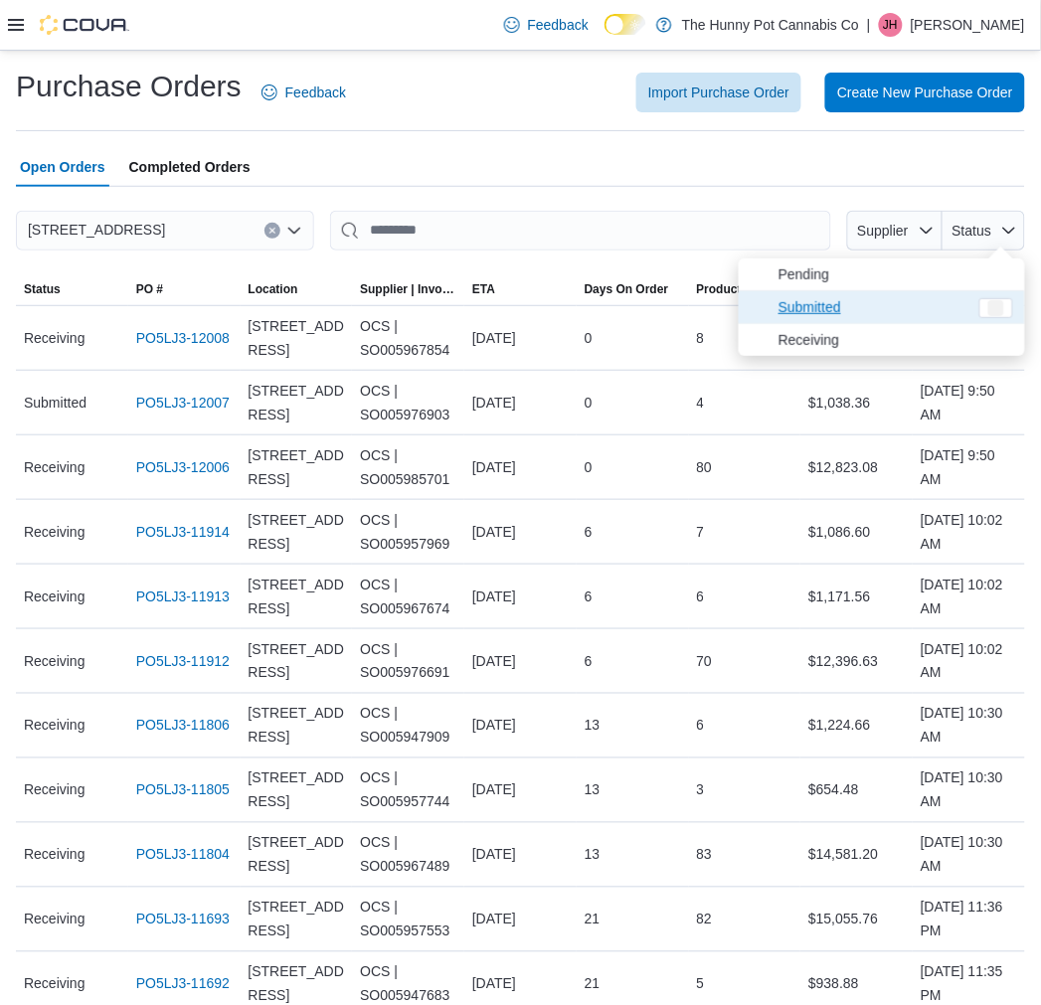
click at [956, 308] on span "Submitted" at bounding box center [873, 307] width 189 height 24
type input "**********"
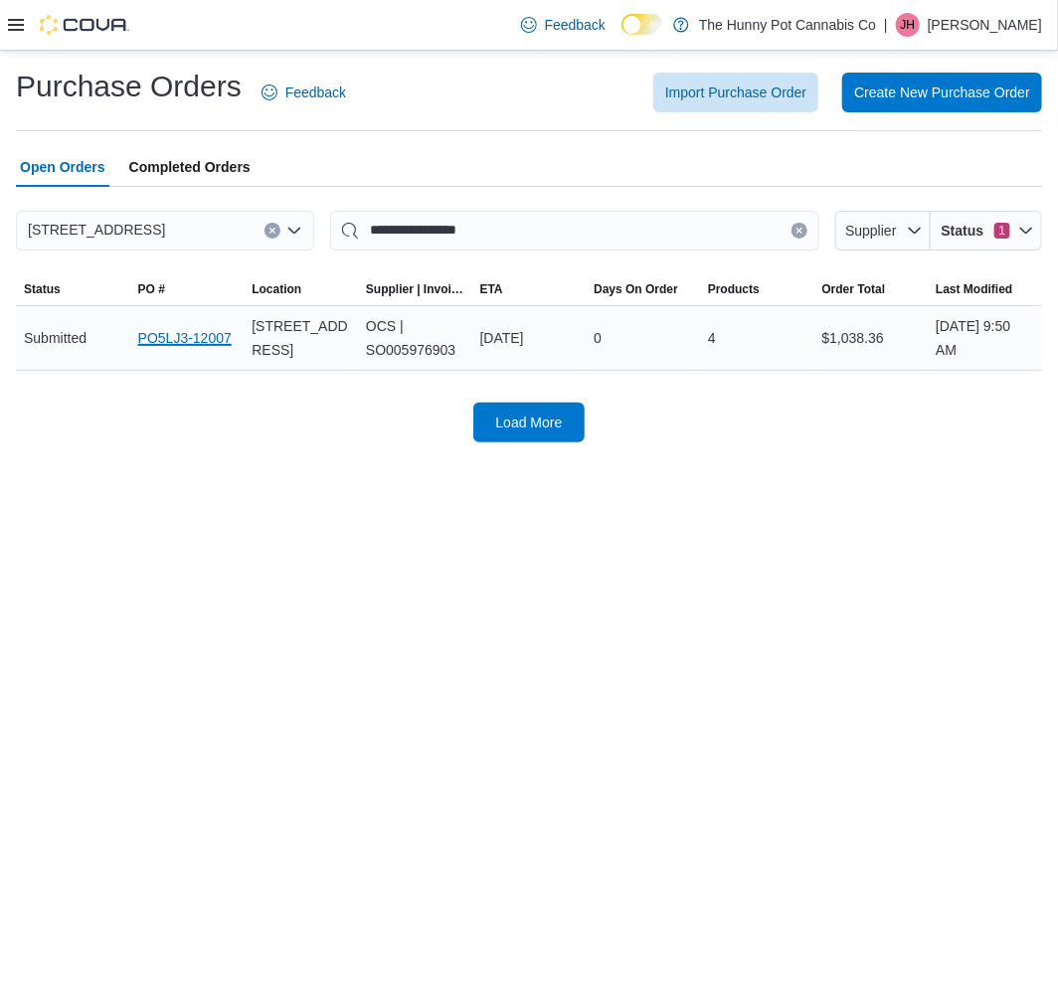
click at [196, 331] on link "PO5LJ3-12007" at bounding box center [184, 338] width 93 height 24
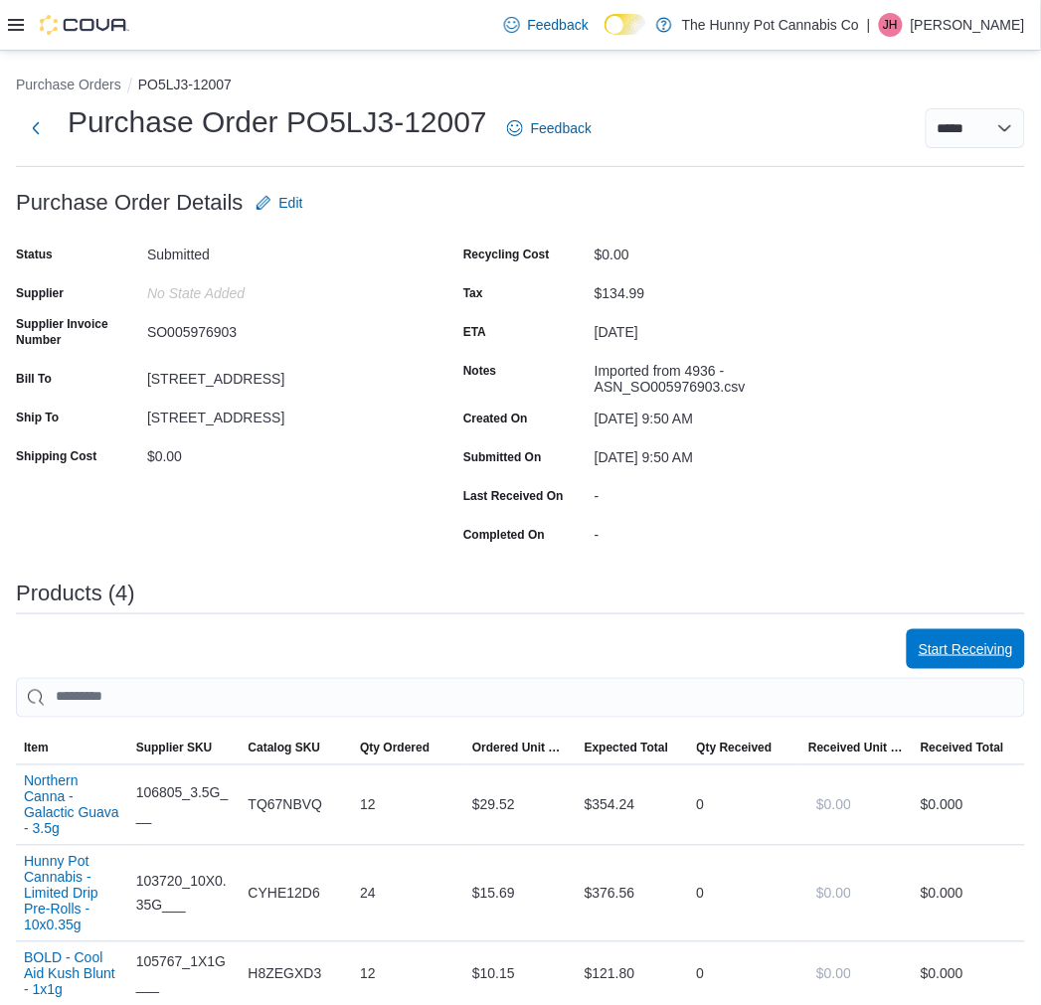
click at [955, 631] on span "Start Receiving" at bounding box center [966, 649] width 94 height 40
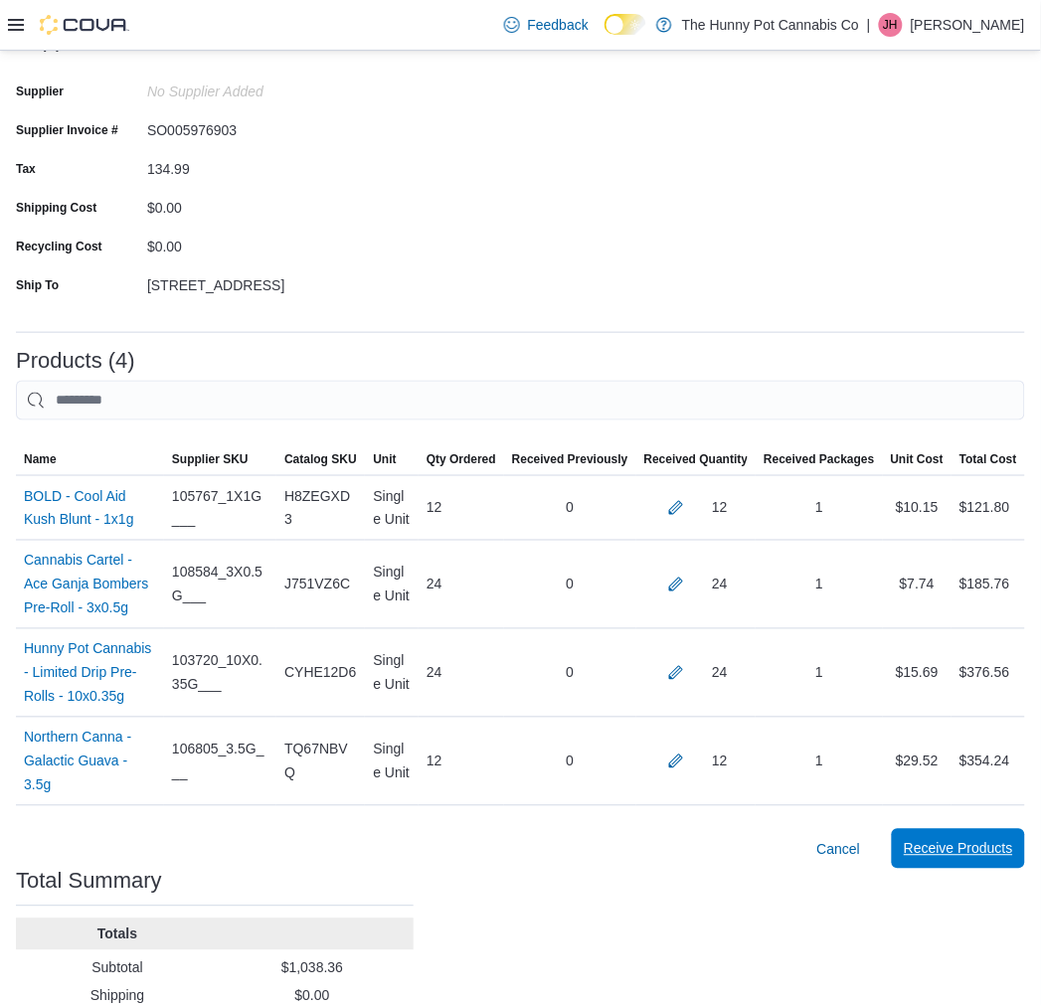
scroll to position [256, 0]
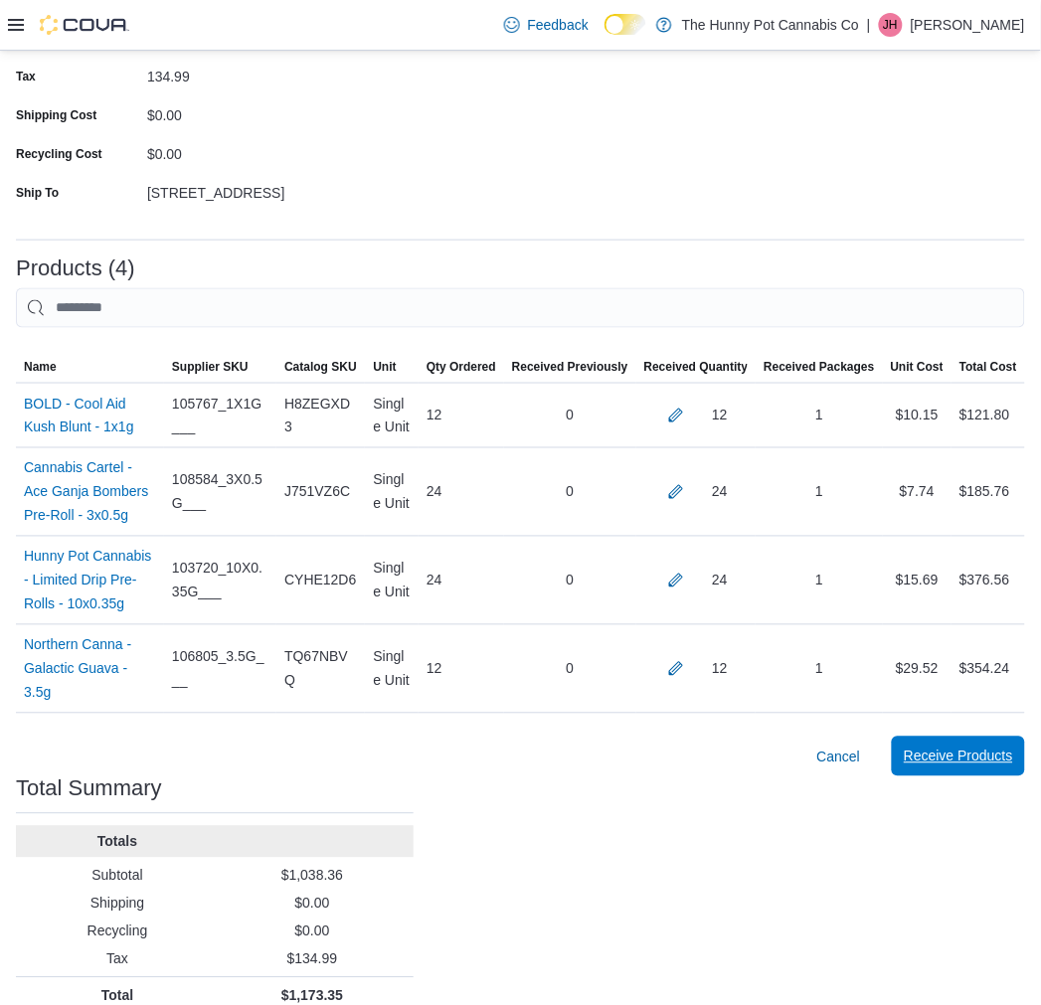
click at [953, 747] on span "Receive Products" at bounding box center [958, 757] width 109 height 20
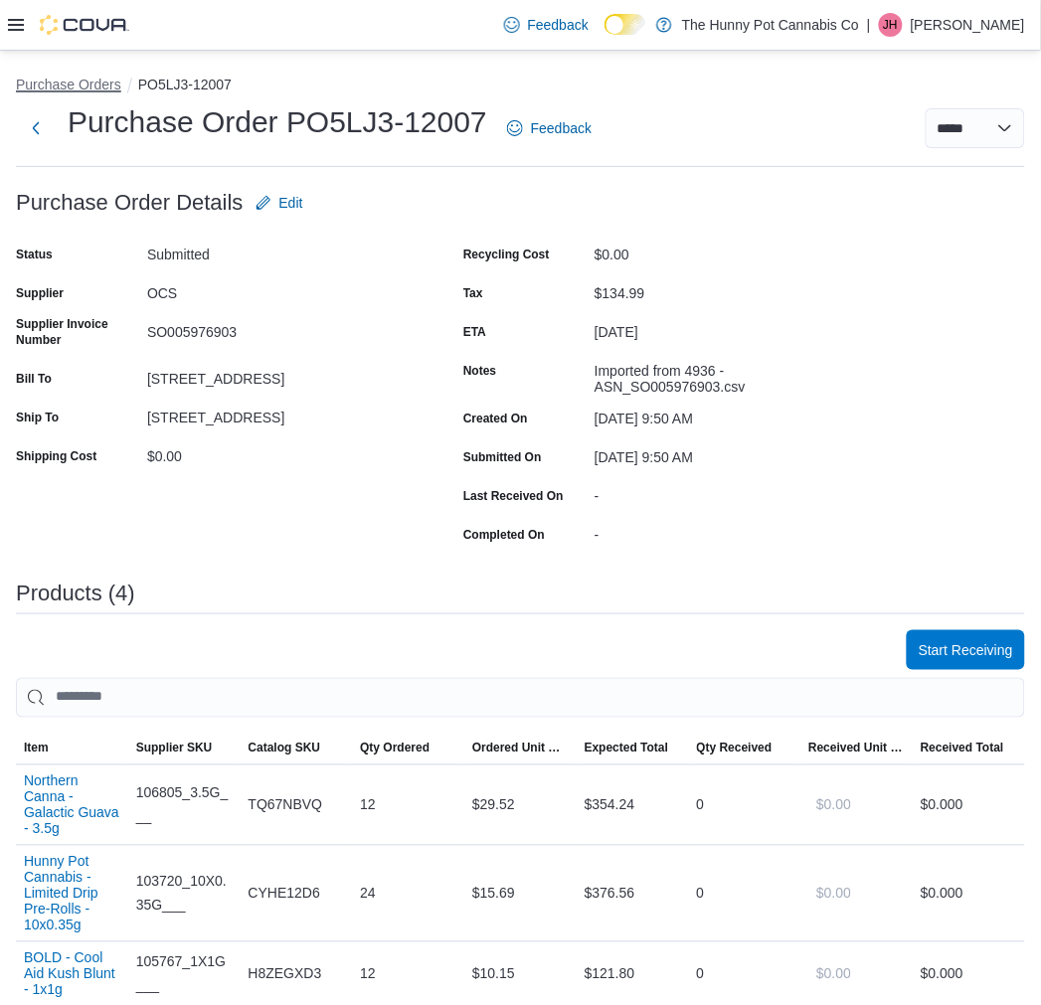
click at [67, 90] on button "Purchase Orders" at bounding box center [68, 85] width 105 height 16
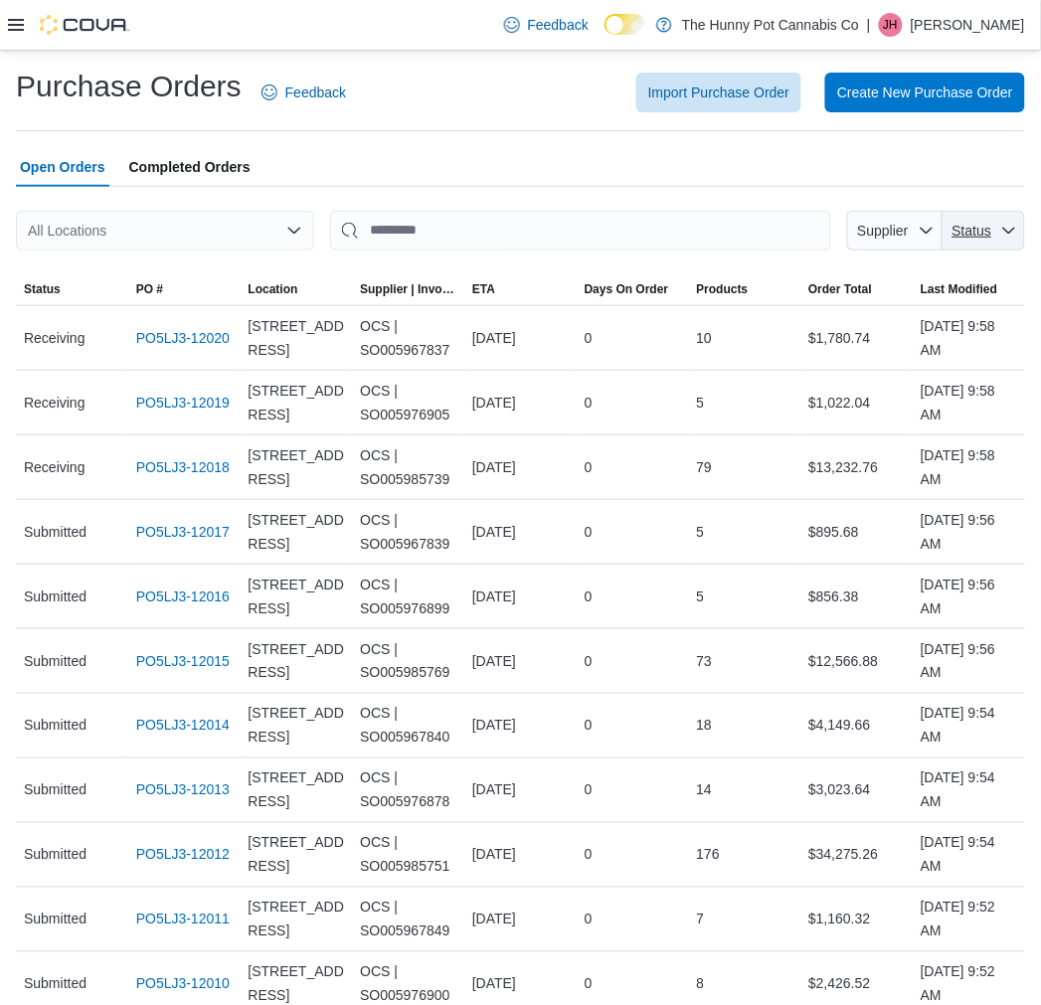
click at [992, 234] on span "Status" at bounding box center [973, 231] width 40 height 16
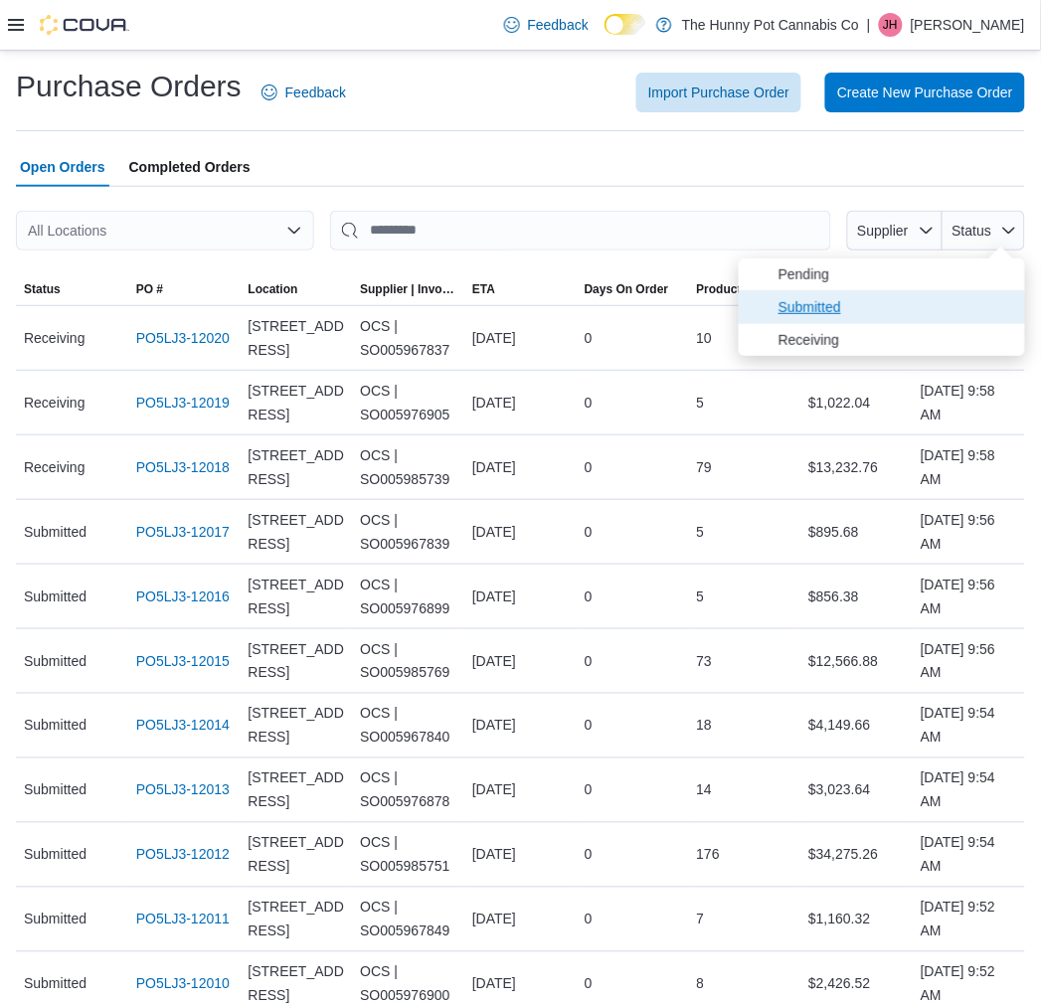
click at [970, 296] on span "Submitted" at bounding box center [882, 307] width 286 height 32
type input "**********"
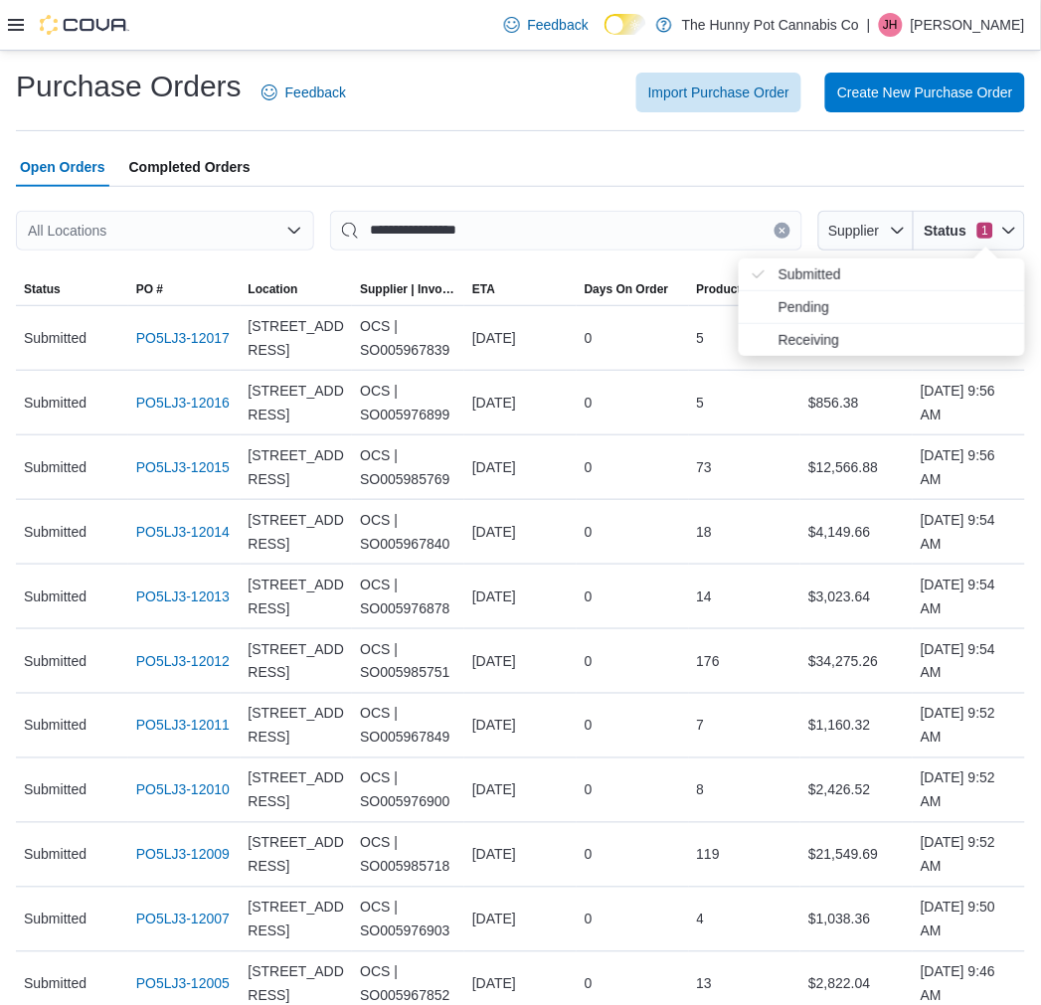
click at [261, 237] on div "All Locations" at bounding box center [165, 231] width 298 height 40
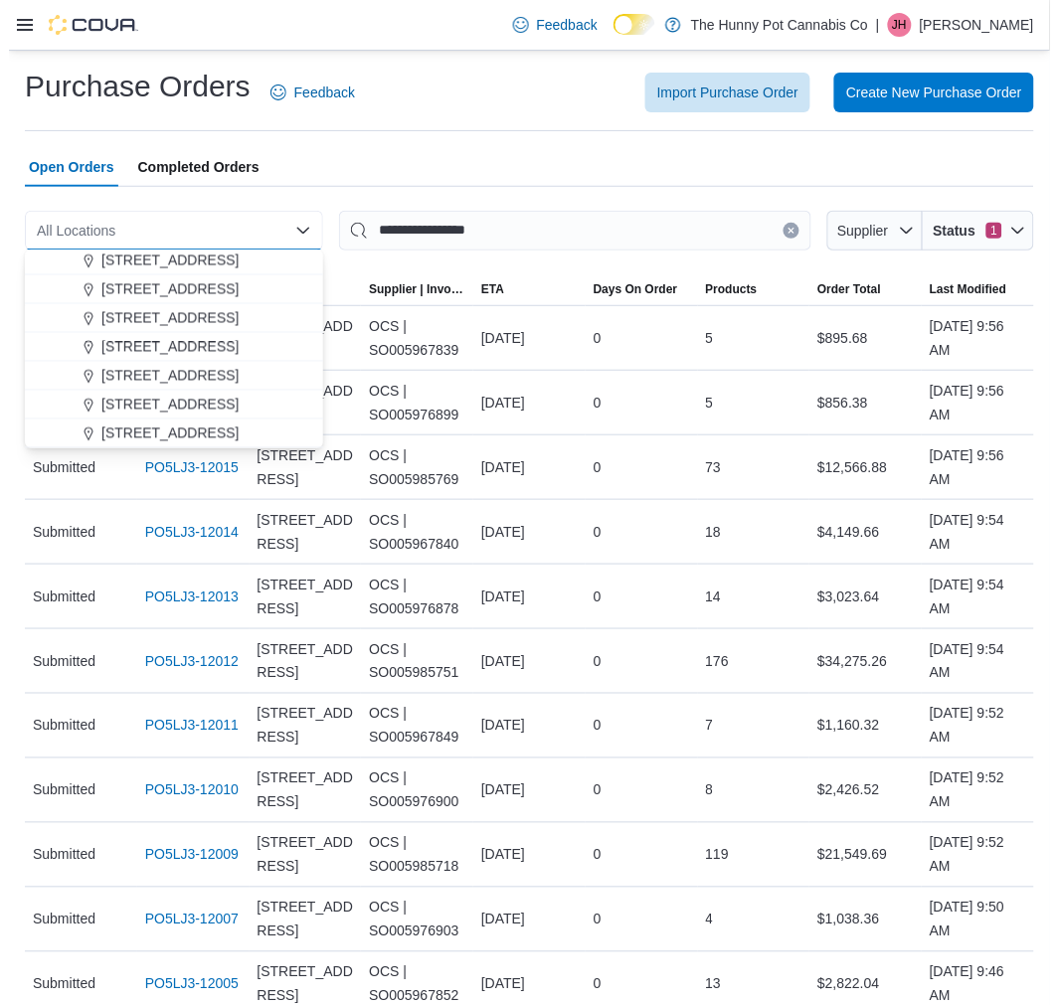
scroll to position [662, 0]
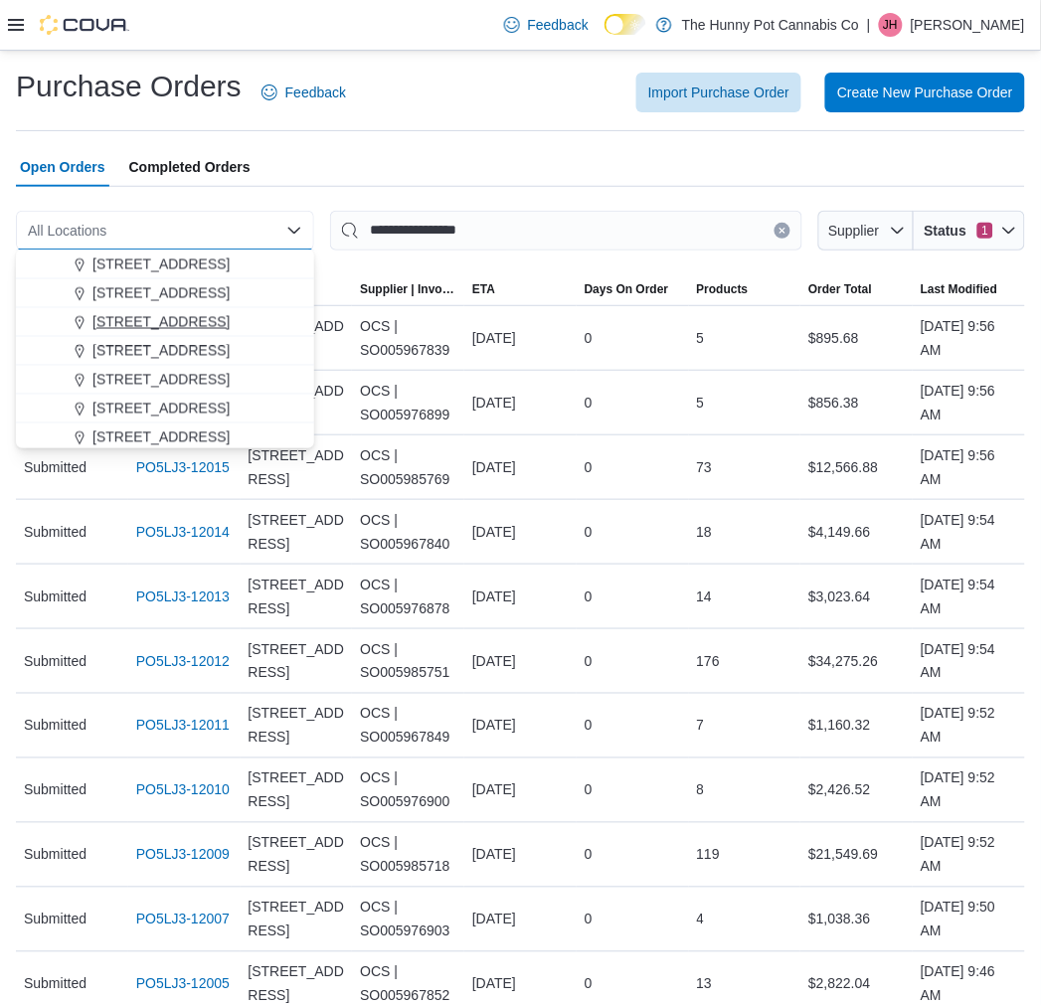
click at [171, 319] on span "4936 Yonge St" at bounding box center [160, 322] width 137 height 20
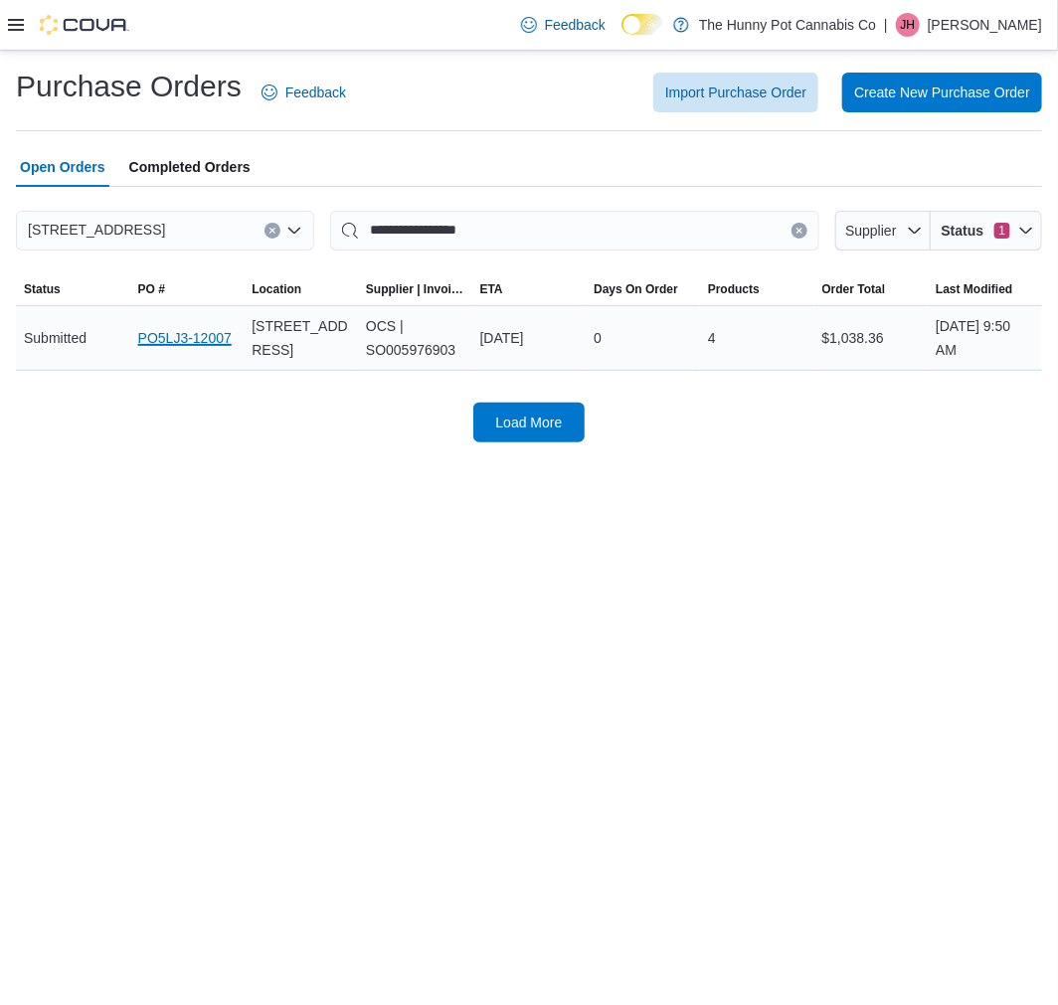
click at [177, 331] on link "PO5LJ3-12007" at bounding box center [184, 338] width 93 height 24
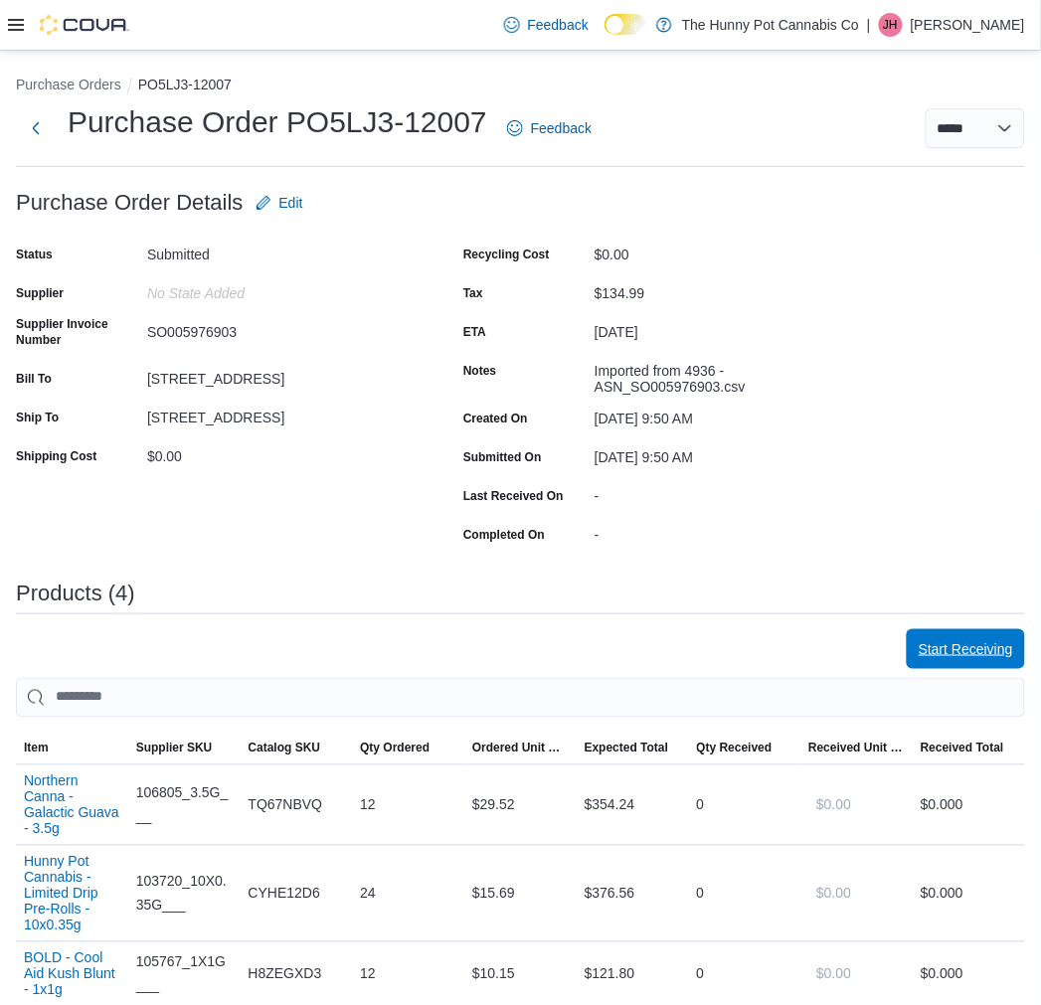
click at [955, 647] on span "Start Receiving" at bounding box center [966, 649] width 94 height 20
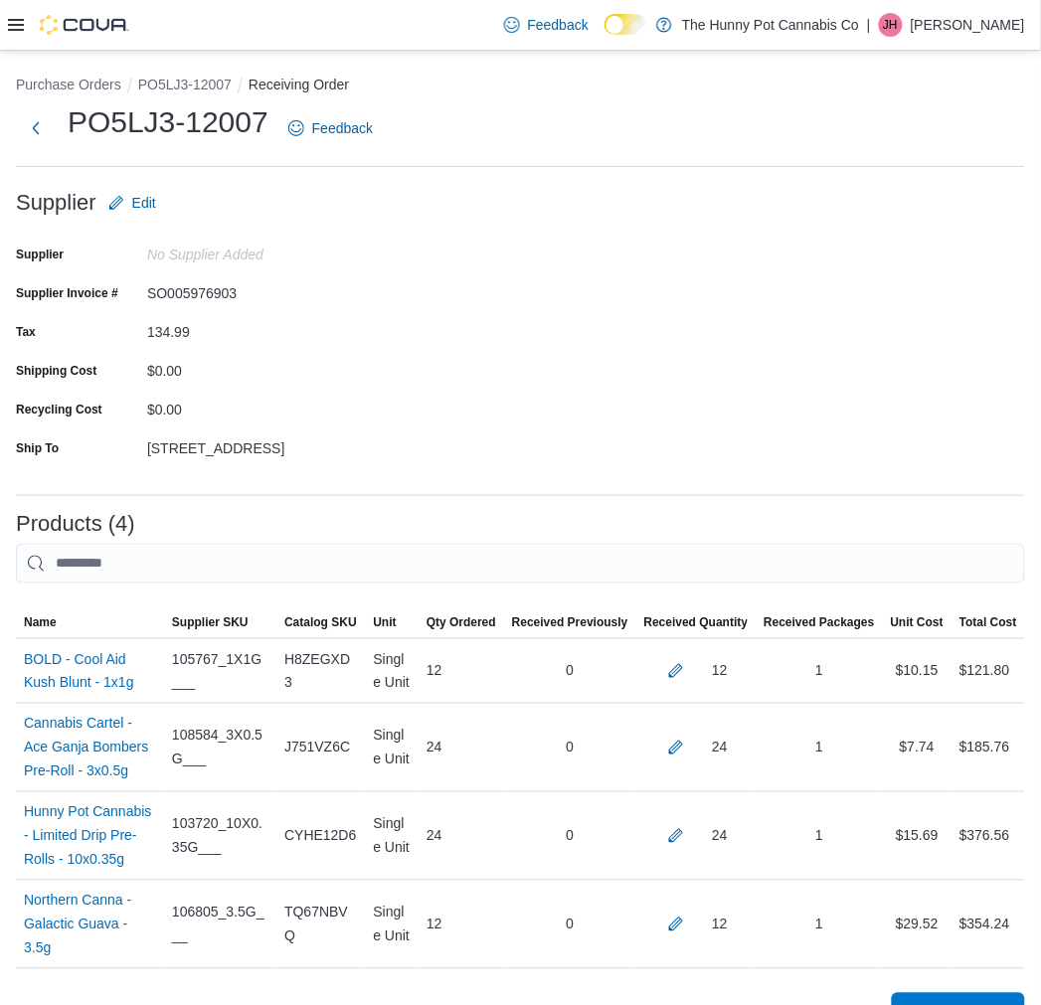
scroll to position [256, 0]
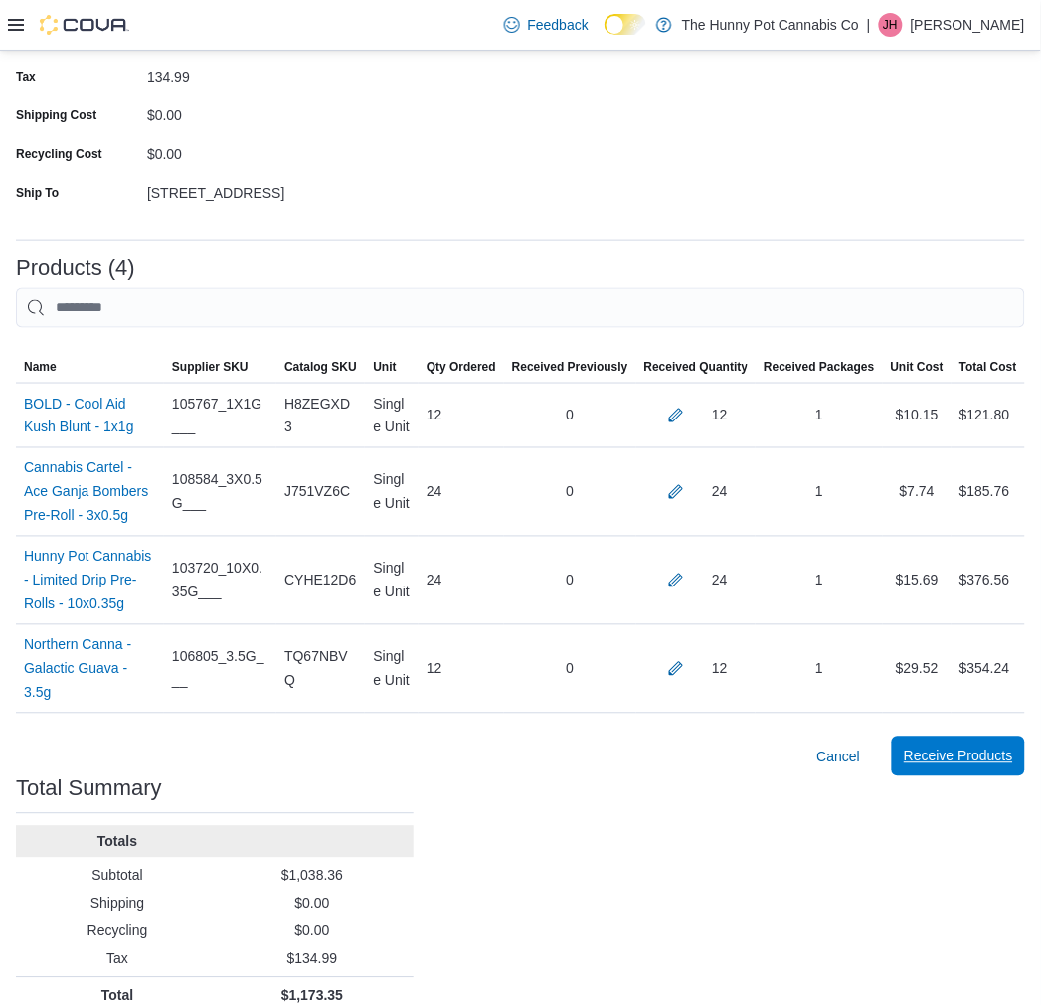
click at [958, 737] on span "Receive Products" at bounding box center [958, 757] width 109 height 40
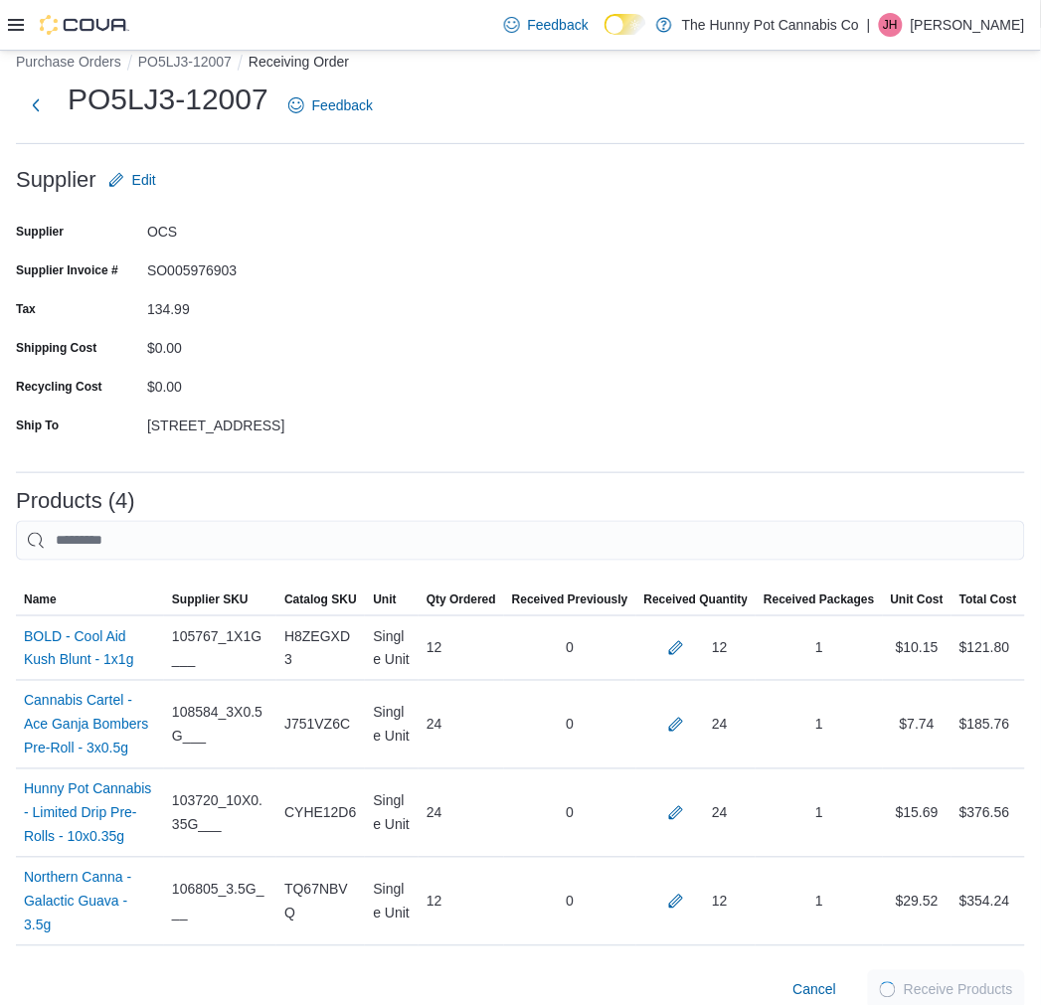
scroll to position [0, 0]
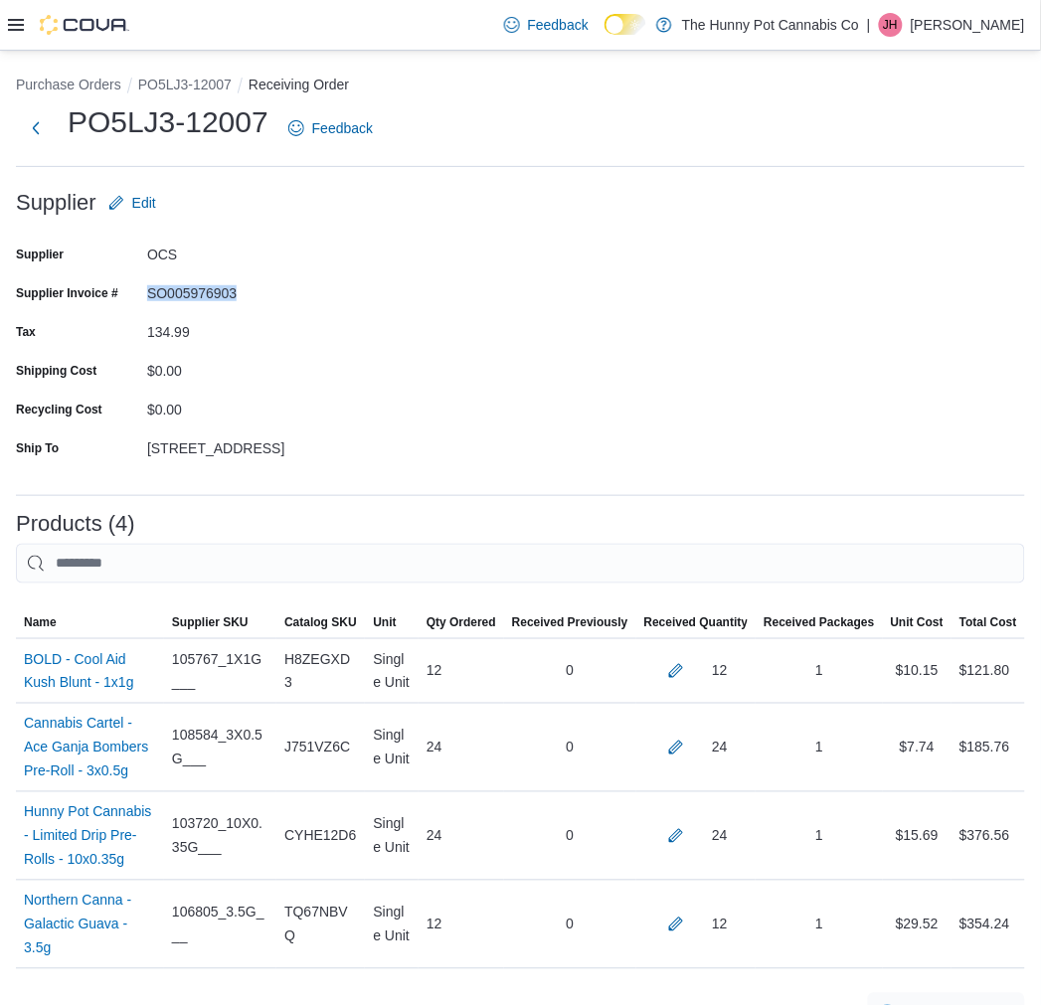
drag, startPoint x: 295, startPoint y: 296, endPoint x: 142, endPoint y: 289, distance: 153.3
click at [142, 289] on div "Supplier Invoice # SO005976903" at bounding box center [215, 292] width 398 height 31
copy div "SO005976903"
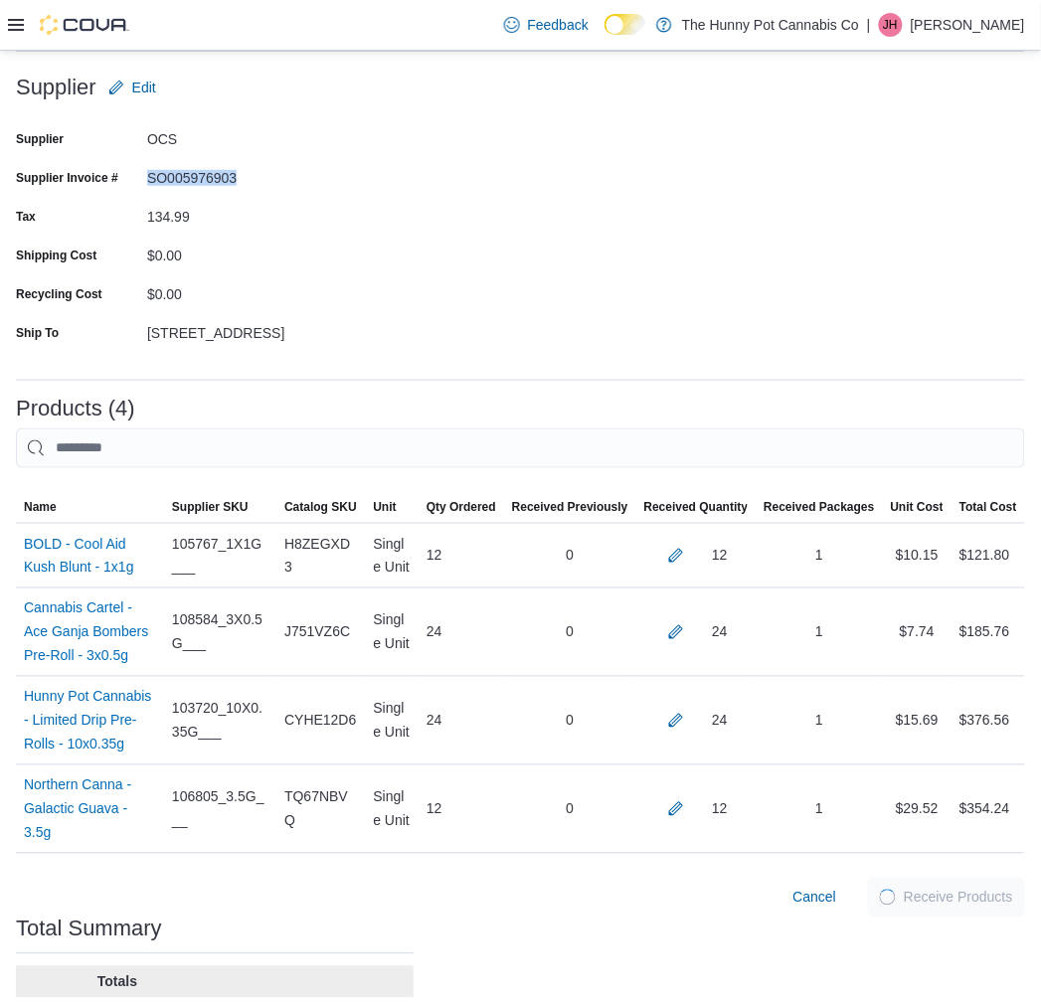
scroll to position [256, 0]
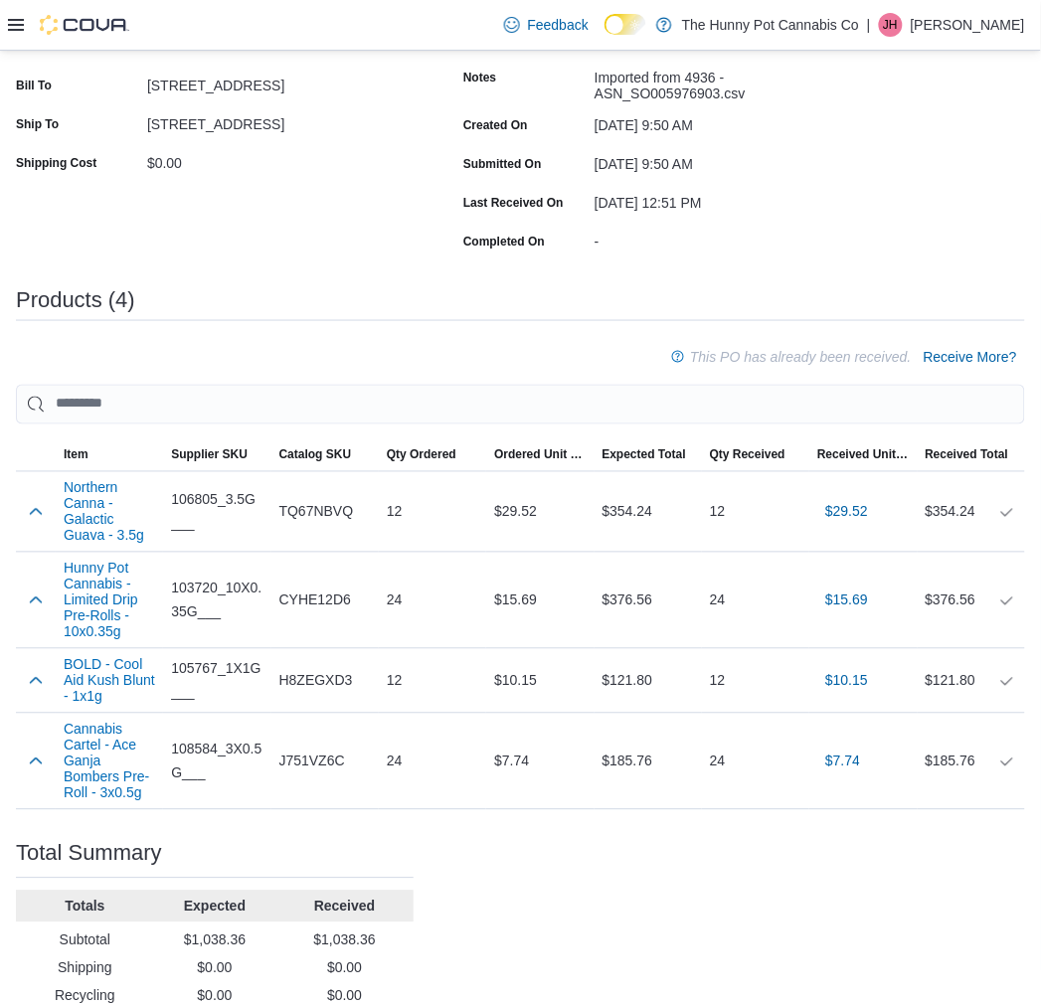
scroll to position [375, 0]
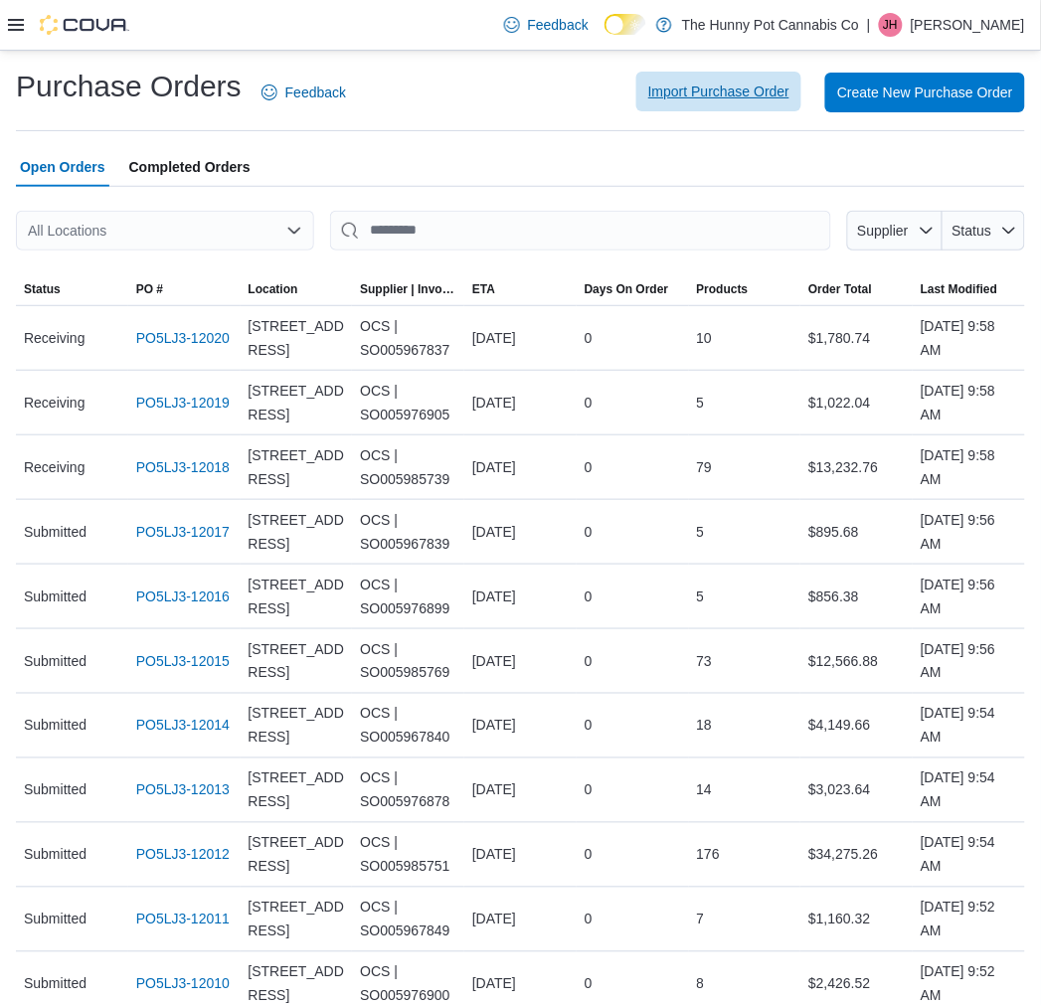
click at [790, 94] on span "Import Purchase Order" at bounding box center [718, 92] width 141 height 20
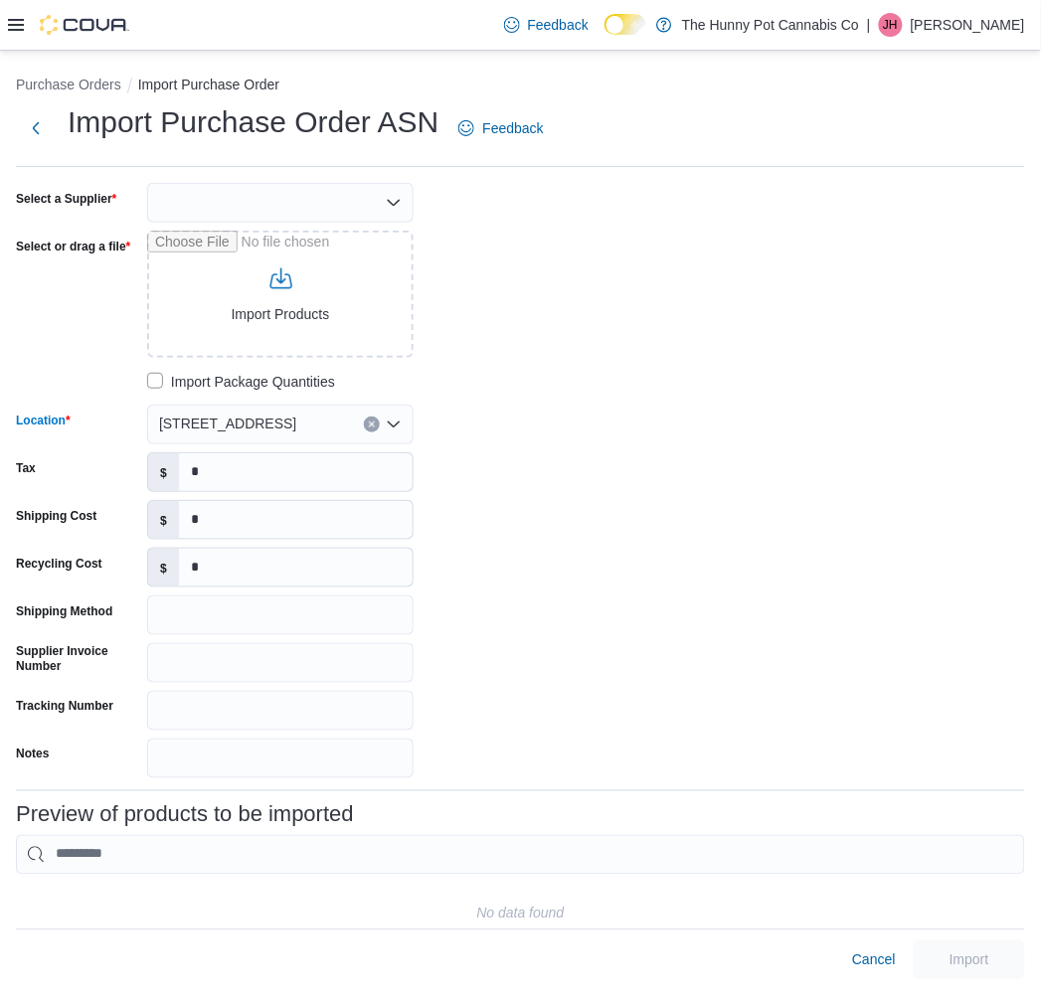
click at [278, 421] on div "[STREET_ADDRESS]" at bounding box center [280, 425] width 267 height 40
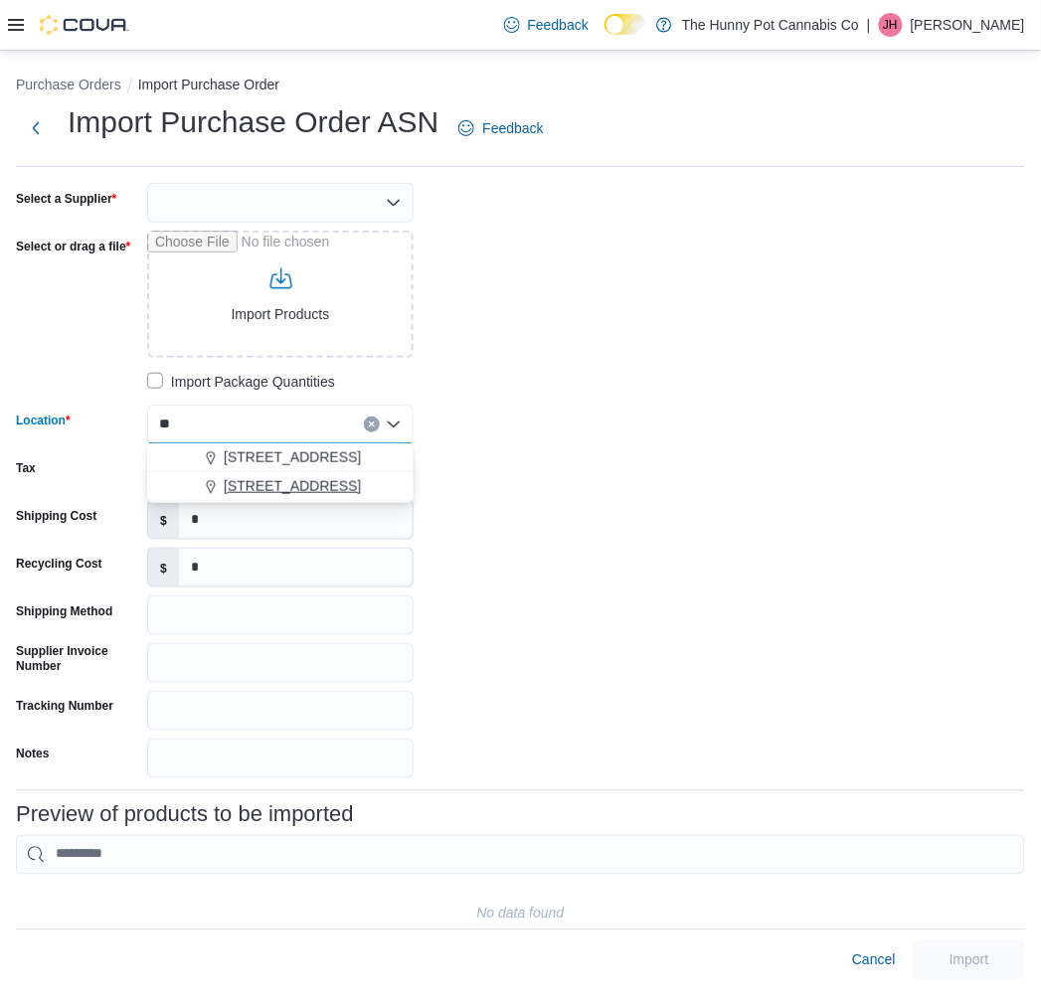
type input "**"
click at [275, 477] on span "495 Welland Ave" at bounding box center [292, 486] width 137 height 20
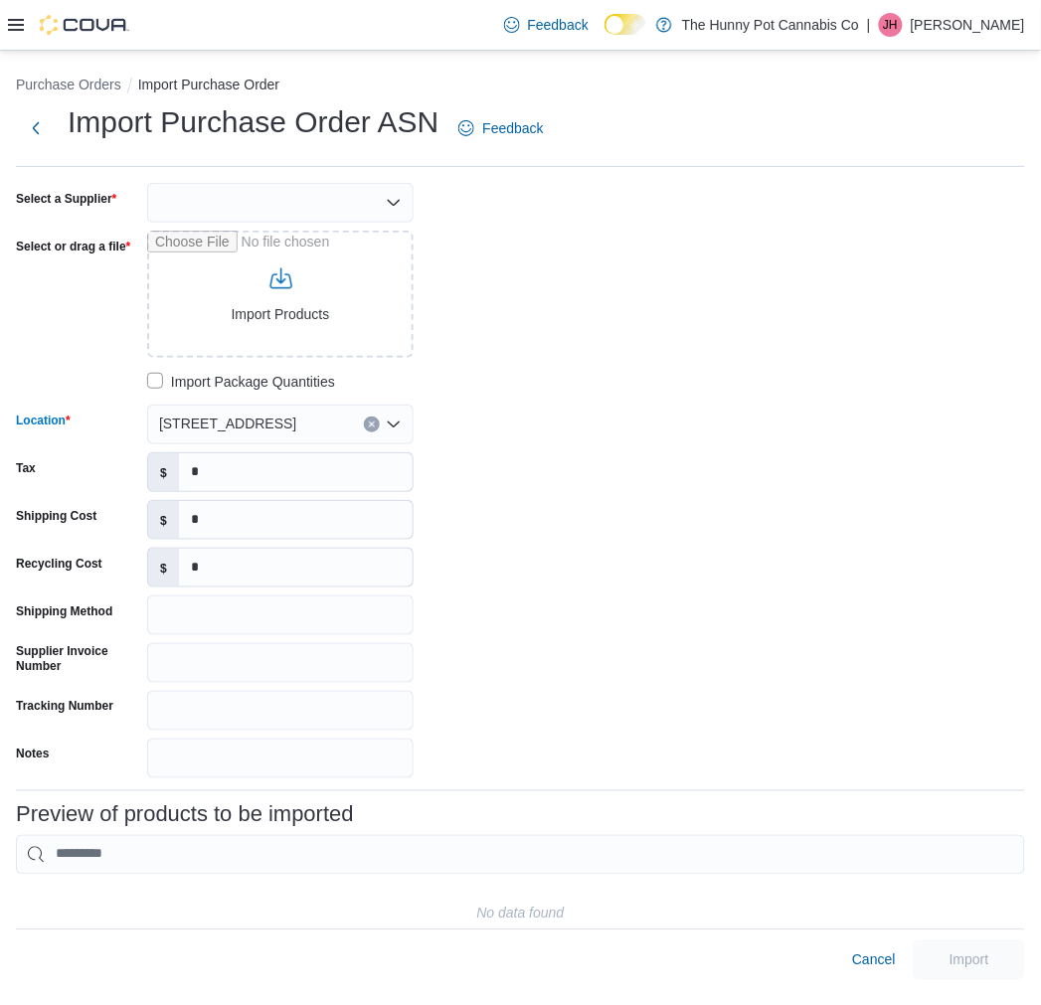
click at [281, 425] on div "495 Welland Ave" at bounding box center [280, 425] width 267 height 40
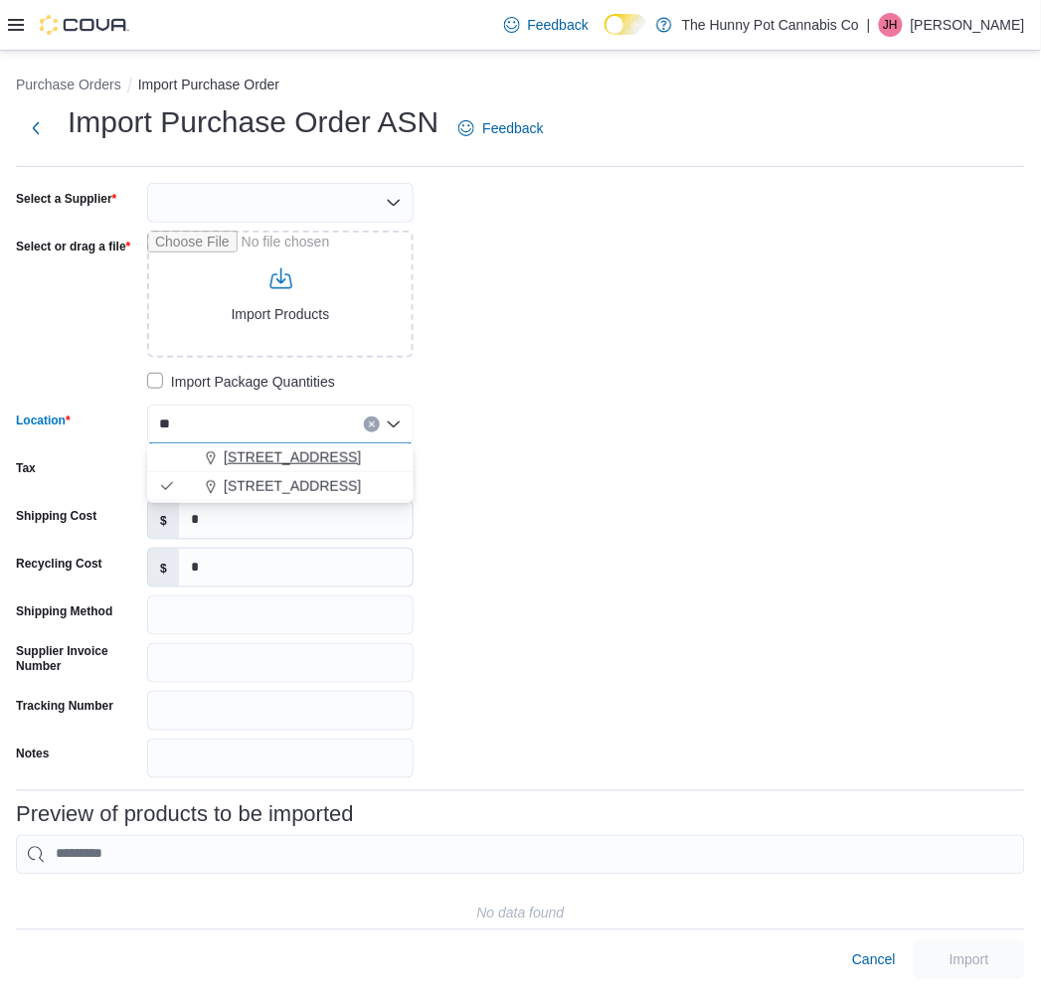
type input "**"
click at [286, 457] on span "[STREET_ADDRESS]" at bounding box center [292, 457] width 137 height 20
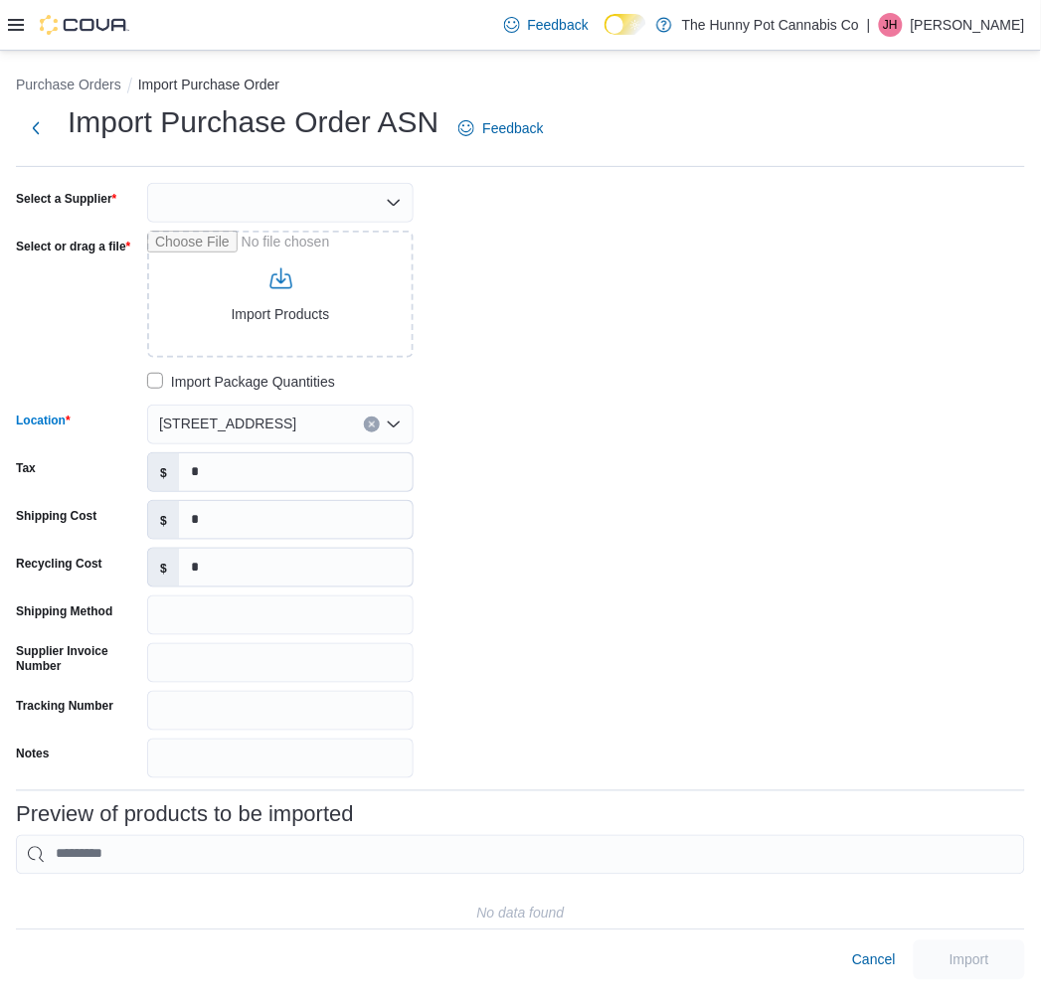
click at [464, 493] on div "Select a Supplier Select or drag a file Import Products Import Package Quantiti…" at bounding box center [314, 481] width 597 height 596
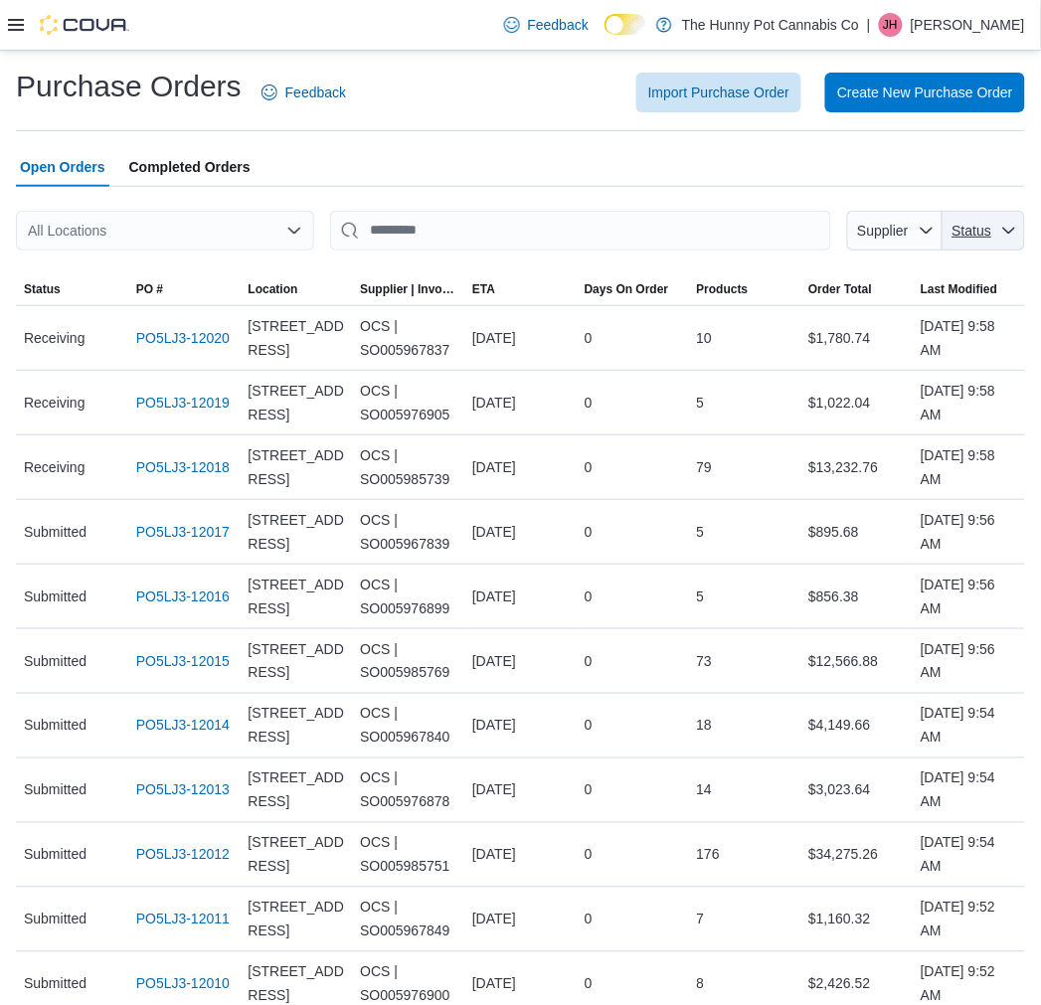
click at [1012, 231] on span "Status" at bounding box center [984, 231] width 67 height 40
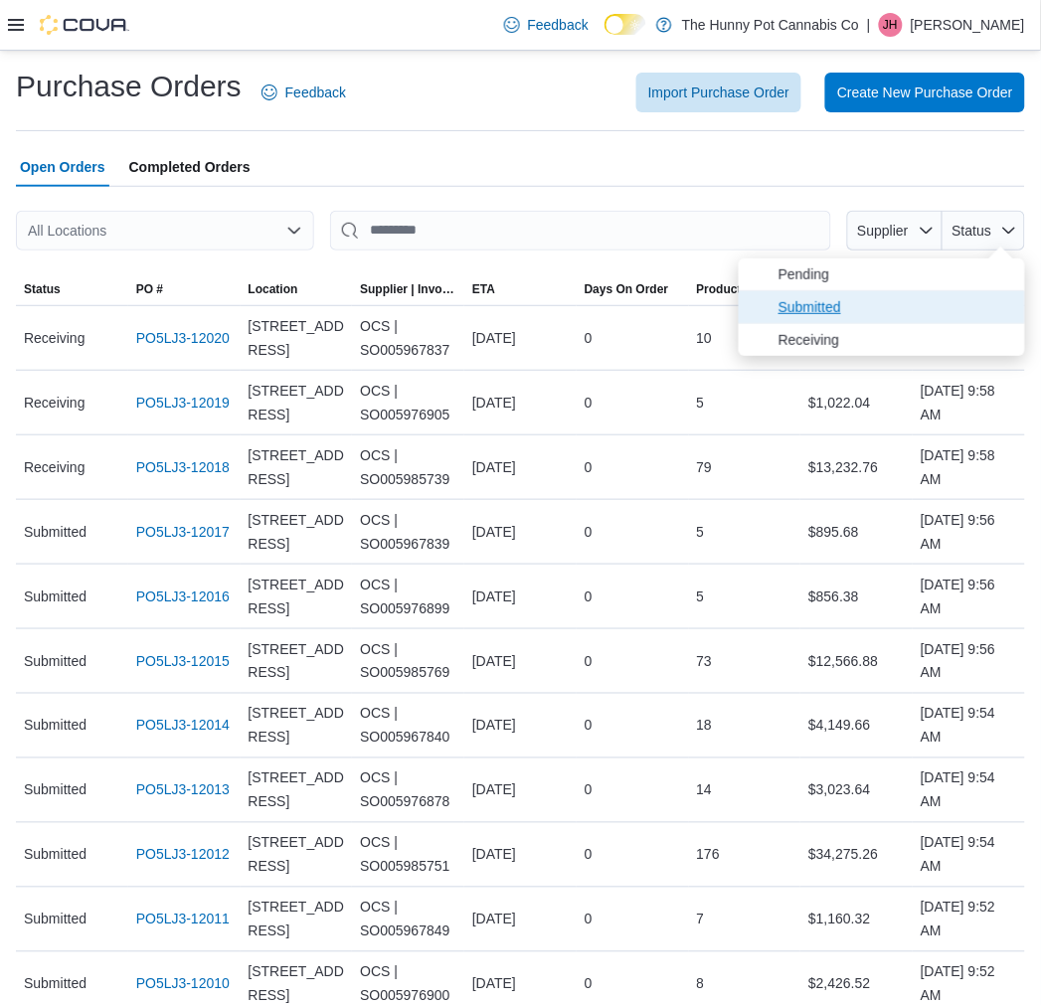
click at [887, 298] on span "Submitted" at bounding box center [896, 307] width 235 height 24
type input "**********"
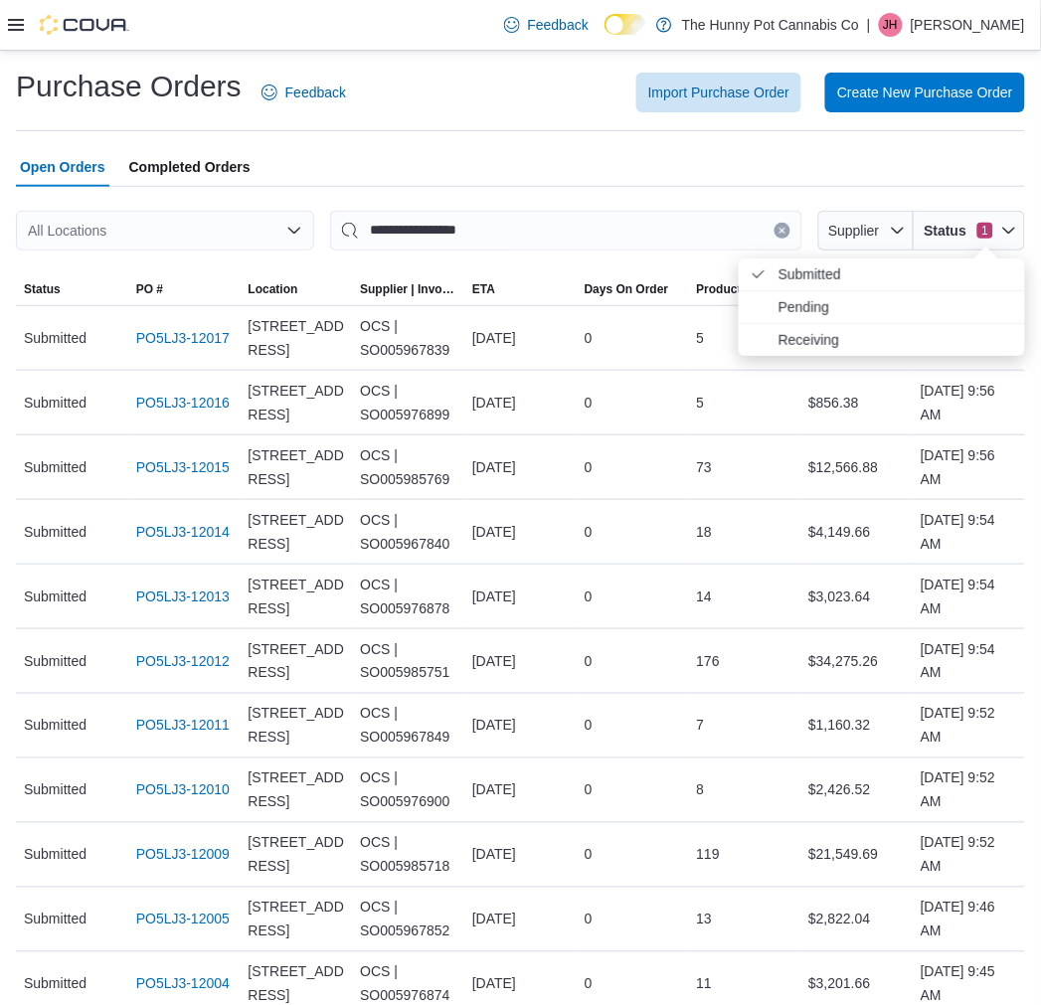
click at [222, 217] on div "All Locations" at bounding box center [165, 231] width 298 height 40
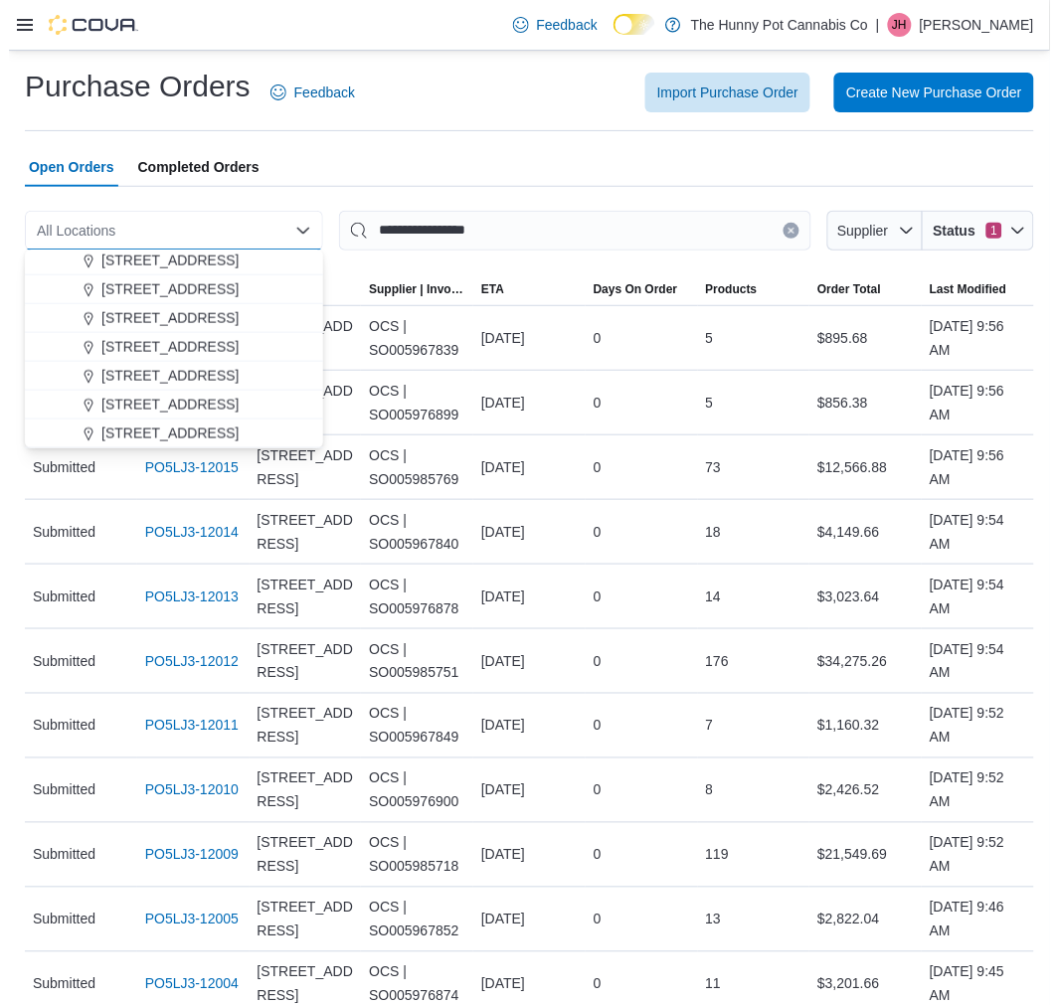
scroll to position [442, 0]
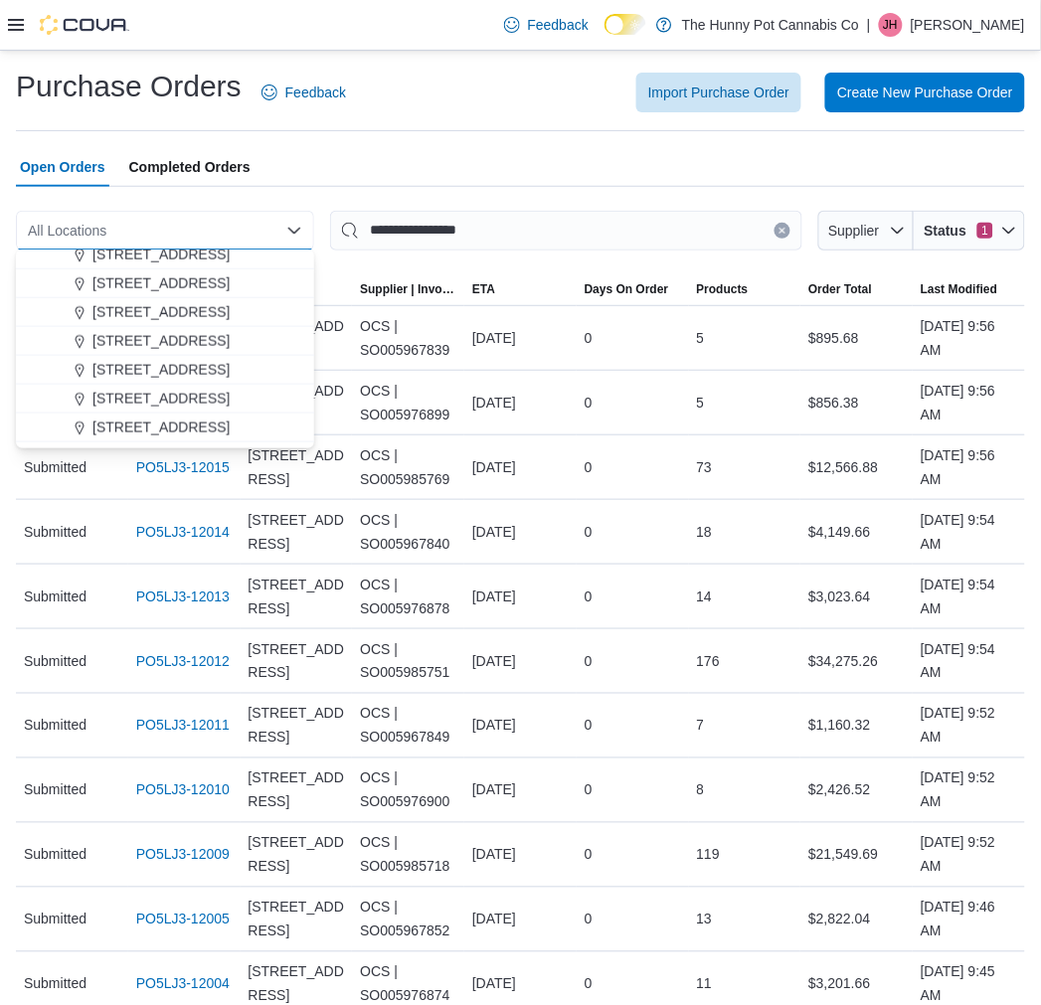
click at [146, 257] on span "[STREET_ADDRESS]" at bounding box center [160, 255] width 137 height 20
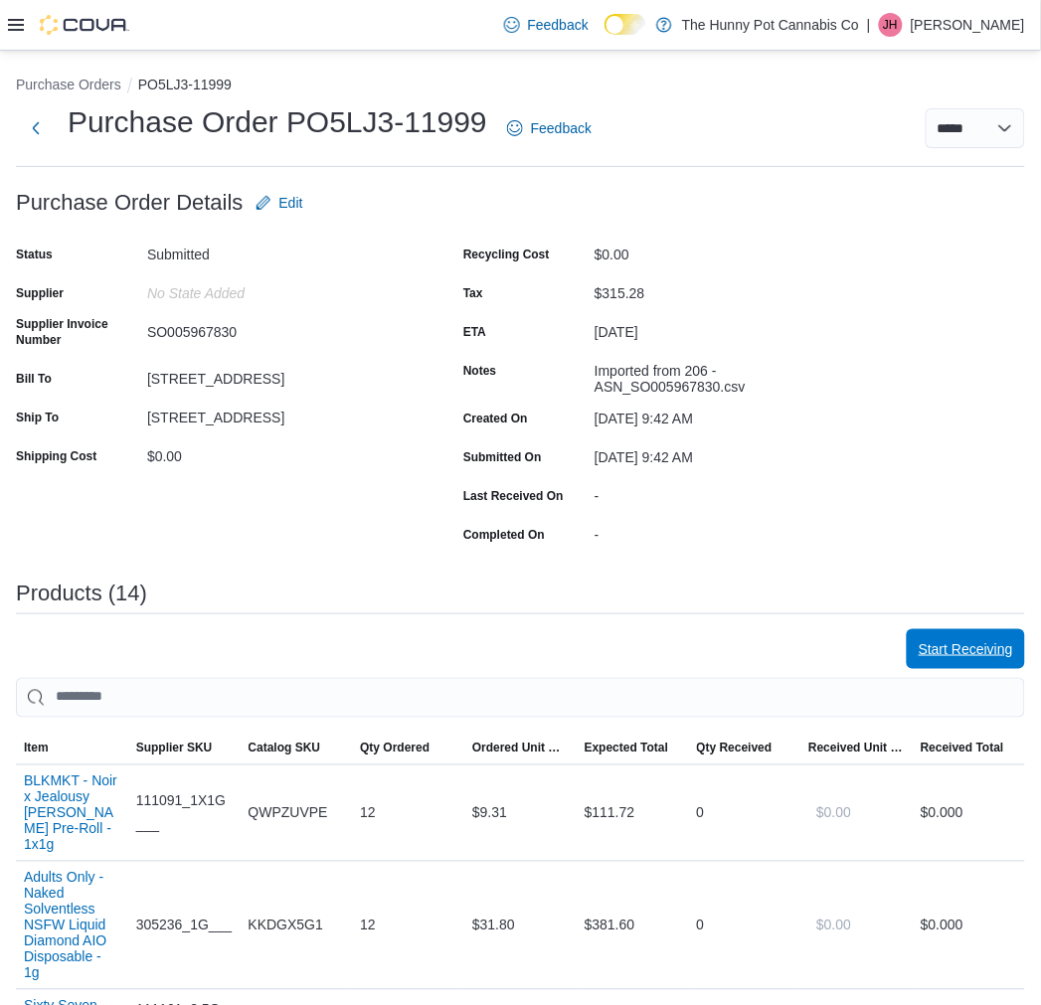
click at [971, 654] on span "Start Receiving" at bounding box center [966, 649] width 94 height 20
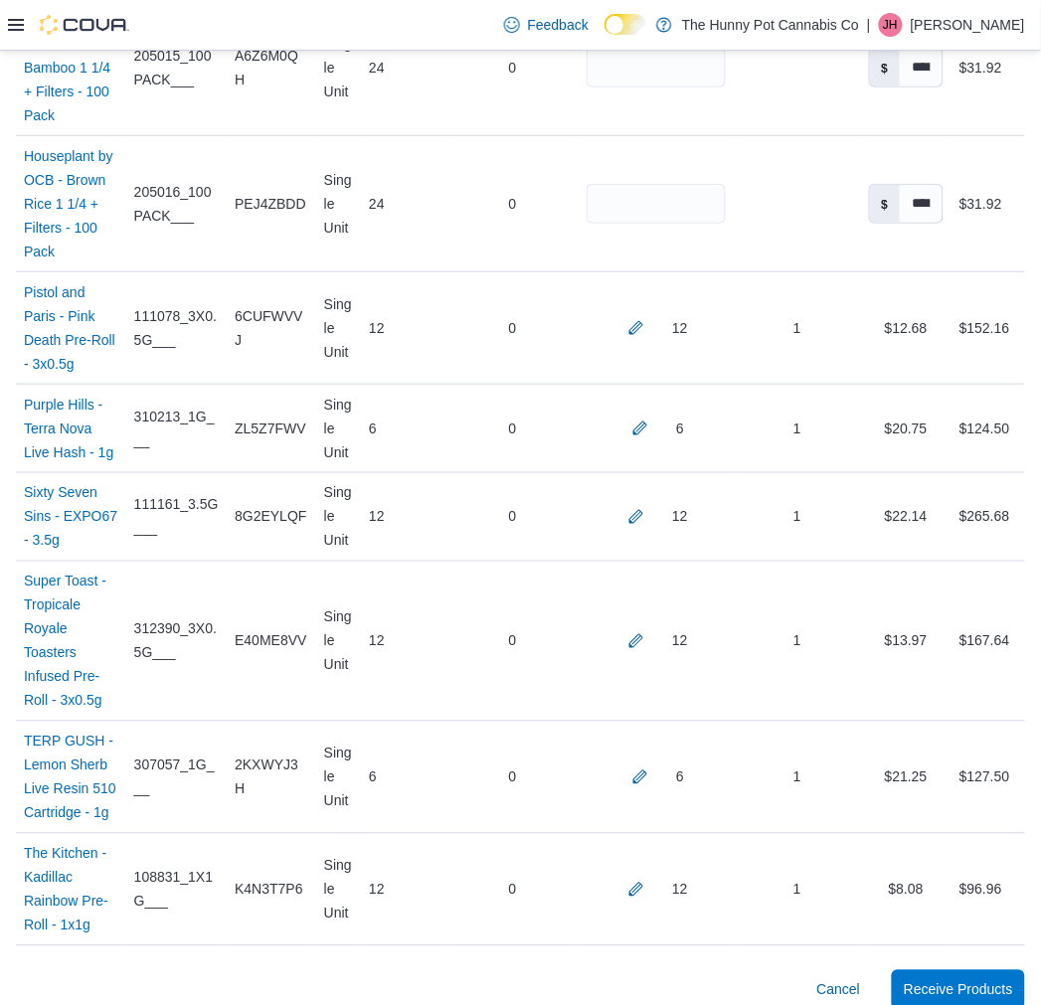
scroll to position [1651, 0]
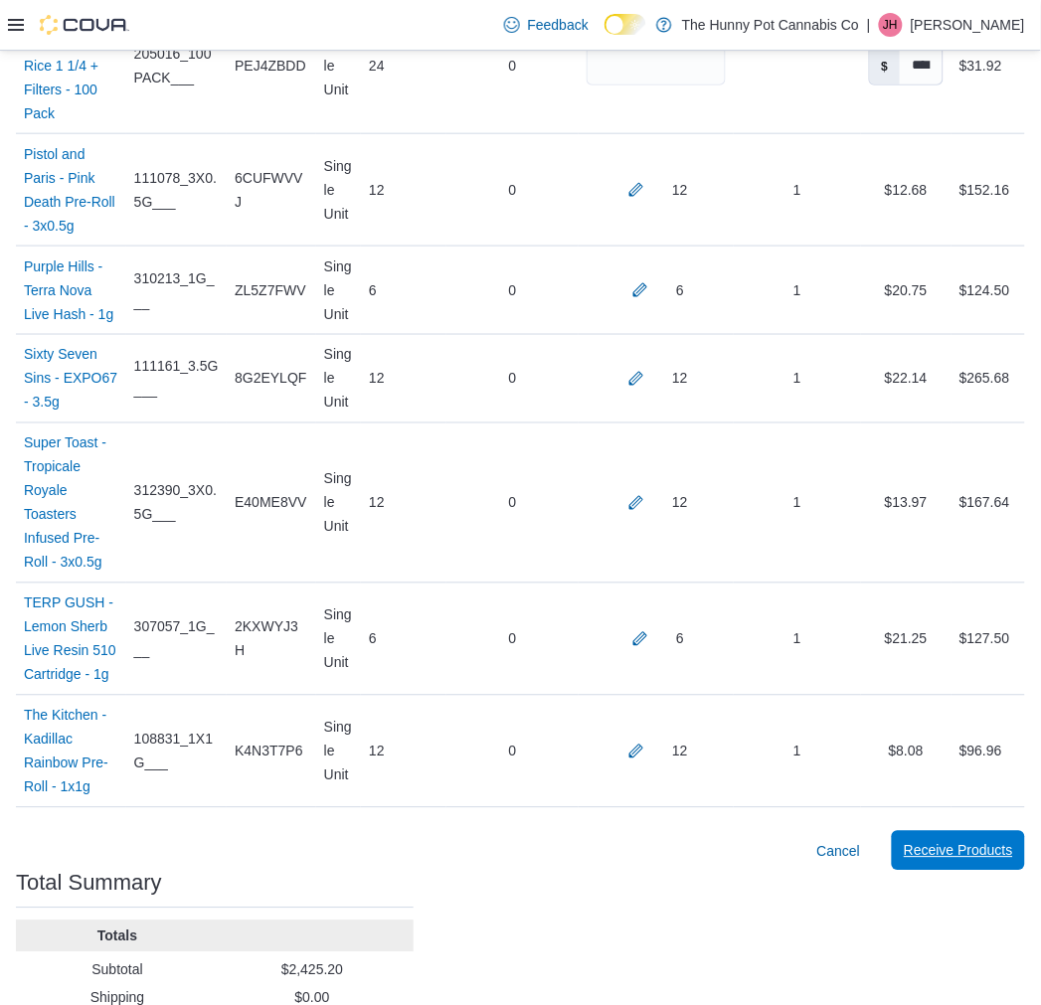
click at [953, 841] on span "Receive Products" at bounding box center [958, 851] width 109 height 20
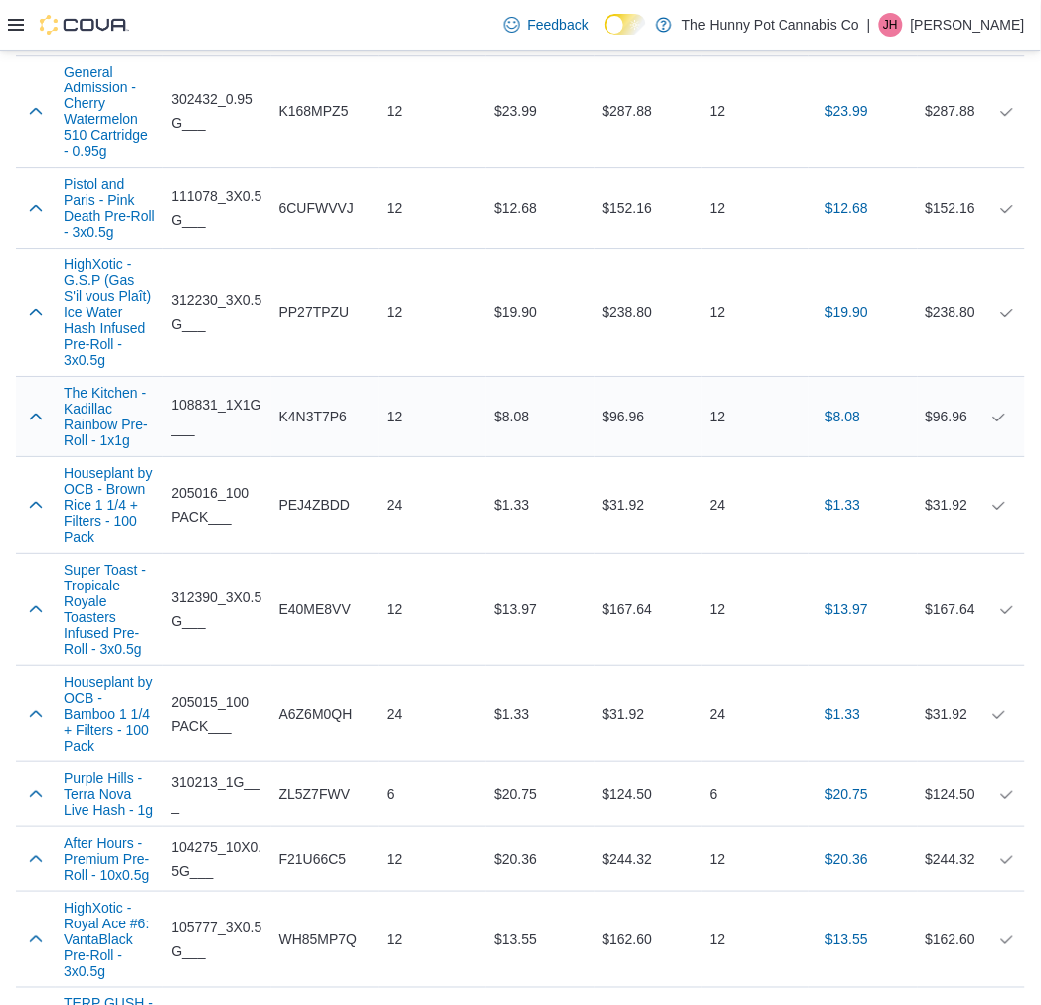
scroll to position [1291, 0]
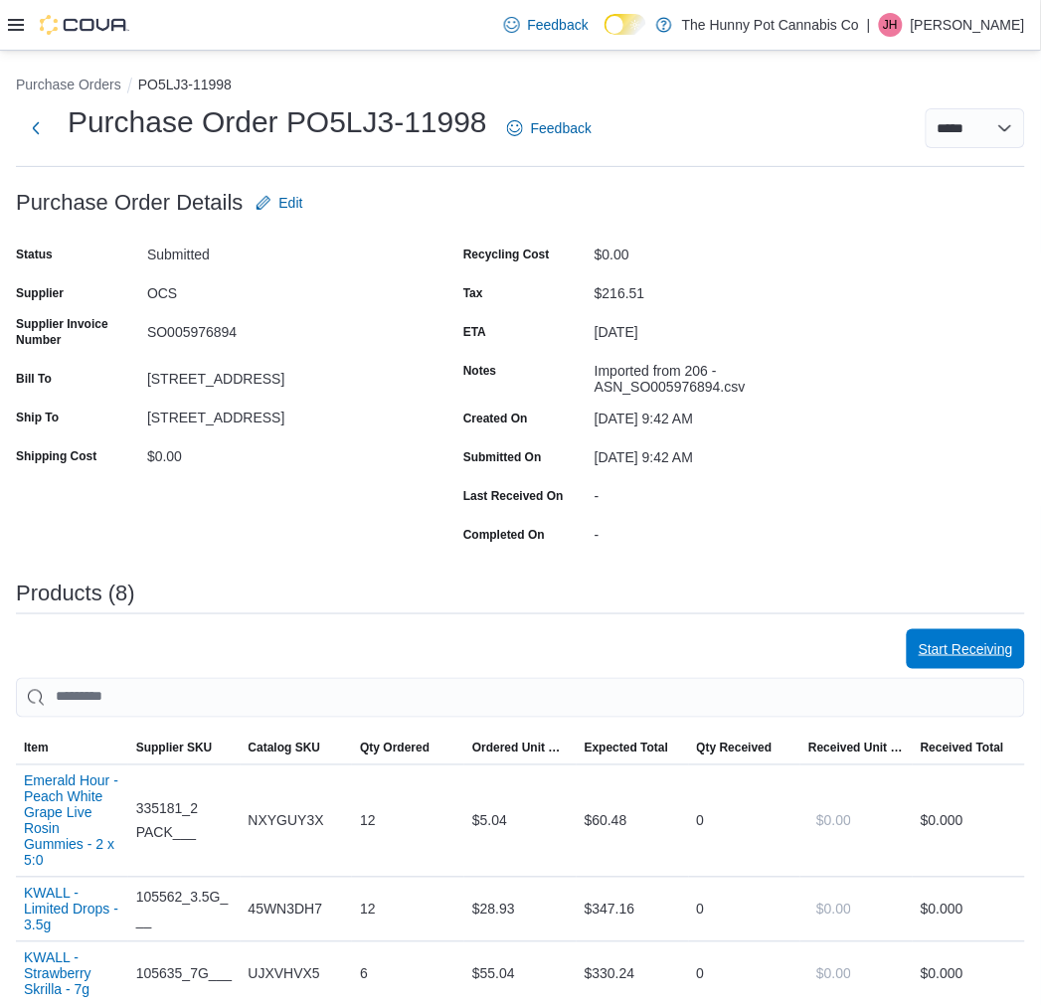
click at [955, 661] on span "Start Receiving" at bounding box center [966, 649] width 94 height 40
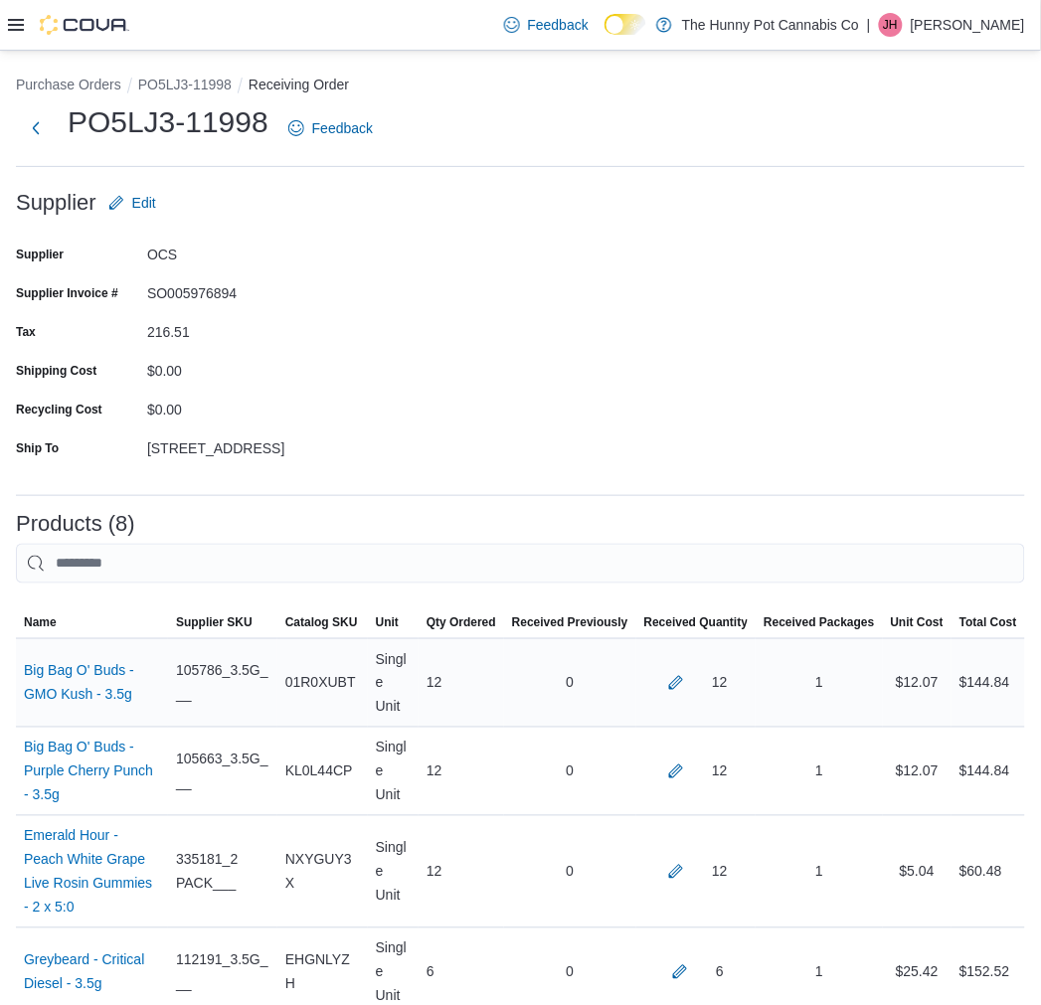
scroll to position [562, 0]
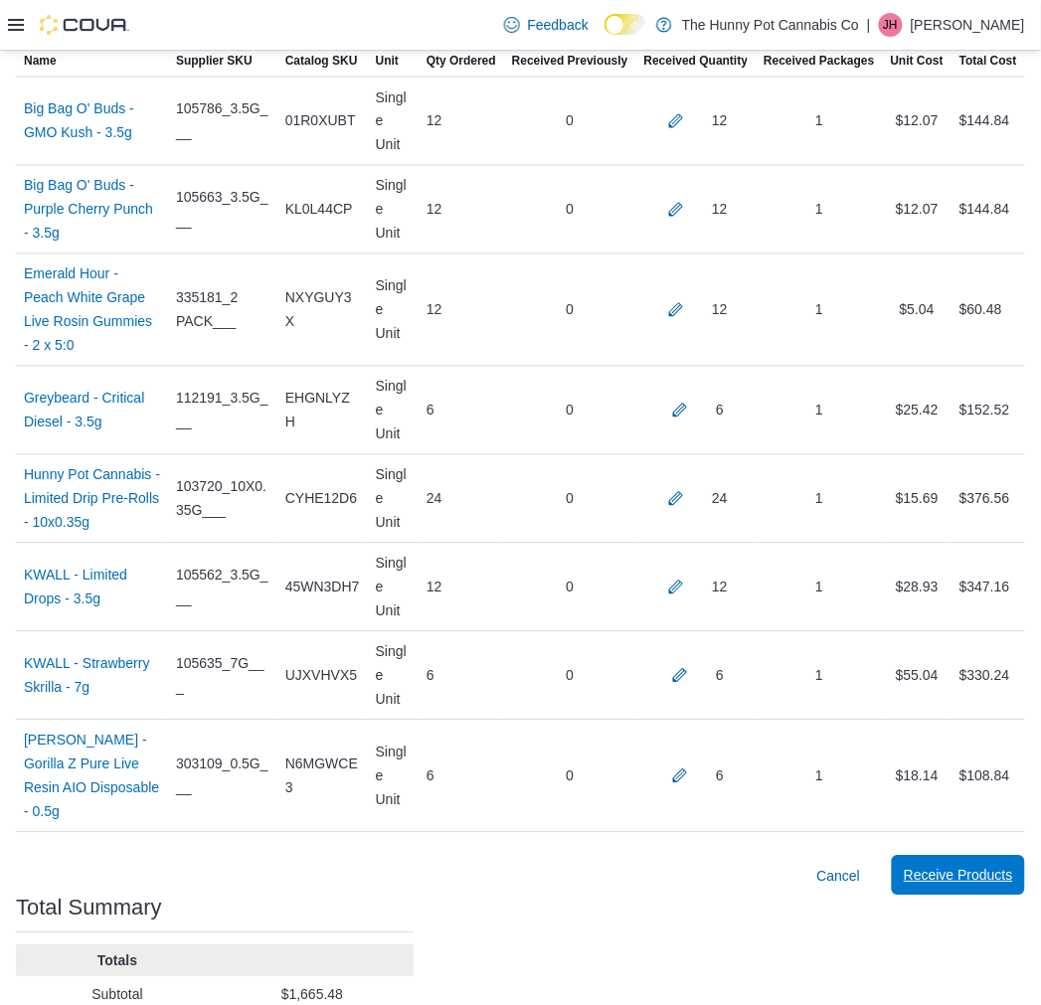
click at [963, 866] on span "Receive Products" at bounding box center [958, 876] width 109 height 20
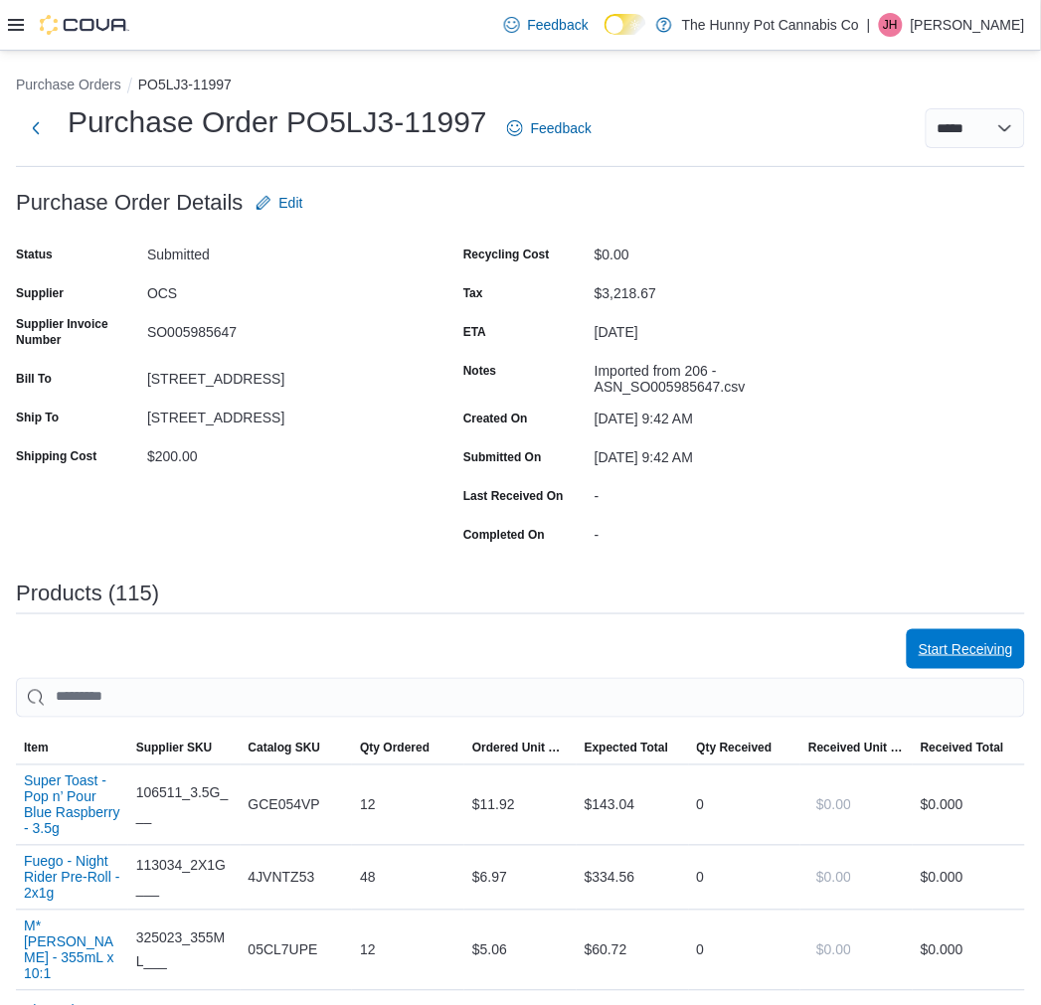
click at [956, 646] on span "Start Receiving" at bounding box center [966, 649] width 94 height 20
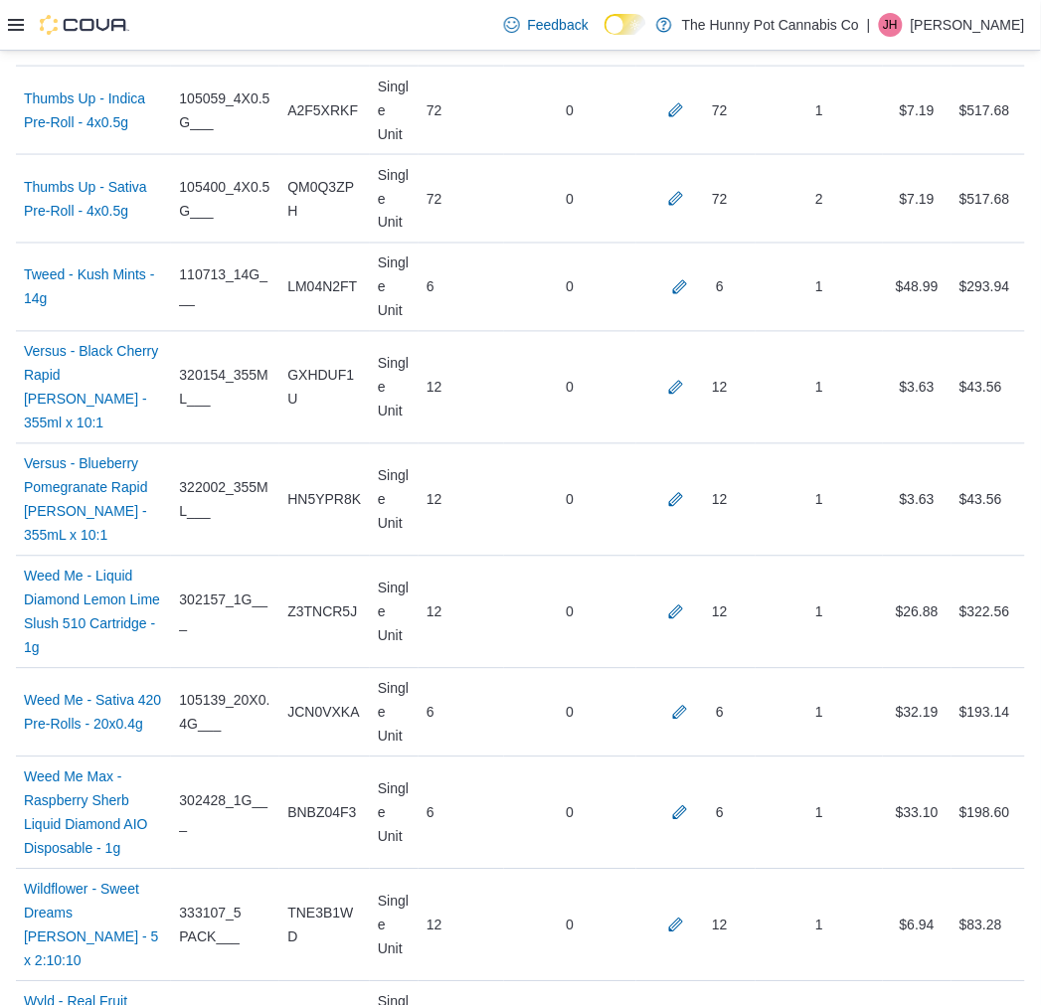
scroll to position [10277, 0]
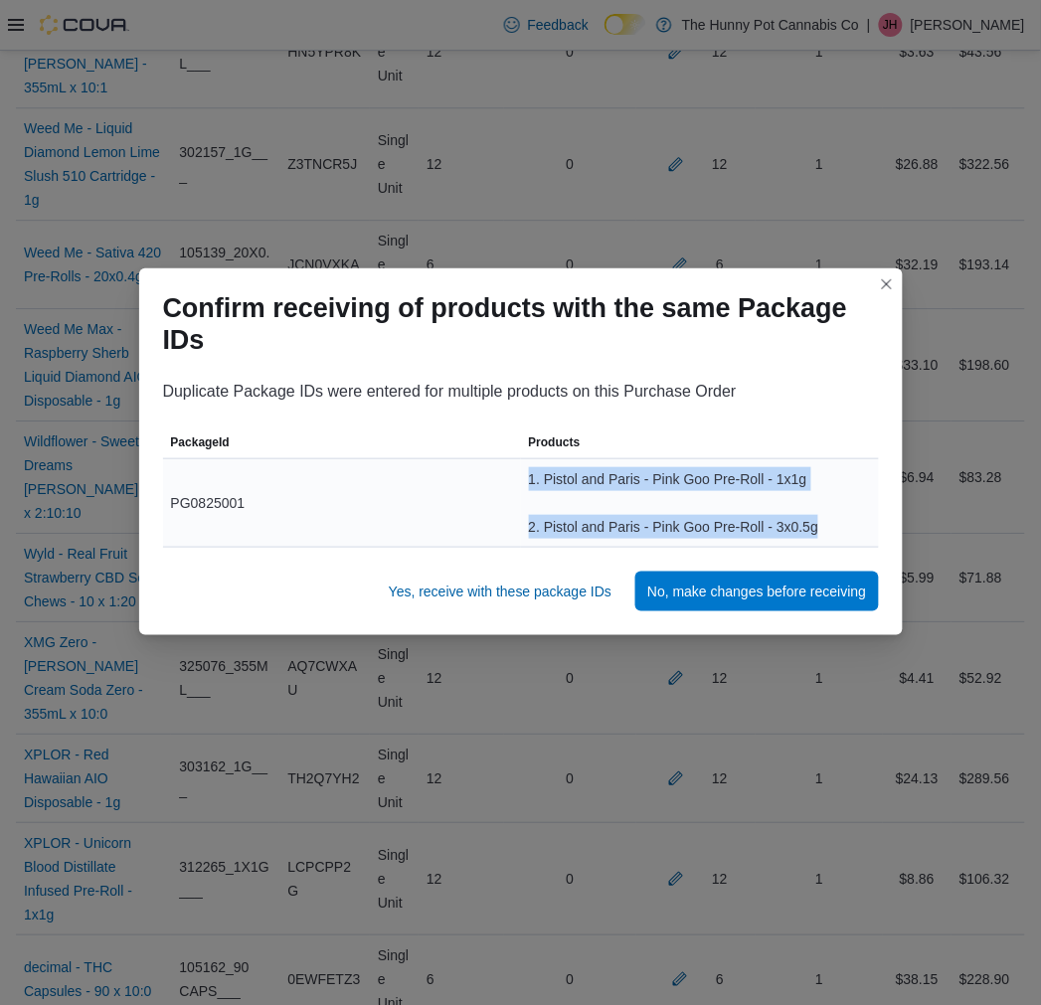
drag, startPoint x: 501, startPoint y: 480, endPoint x: 833, endPoint y: 533, distance: 336.3
click at [833, 533] on tr "PackageId PG0825001 Products 1. Pistol and Paris - Pink Goo Pre-Roll - 1x1g 2. …" at bounding box center [521, 503] width 716 height 89
copy tr "Products 1. Pistol and Paris - Pink Goo Pre-Roll - 1x1g 2. Pistol and Paris - P…"
click at [597, 590] on span "Yes, receive with these package IDs" at bounding box center [500, 592] width 223 height 20
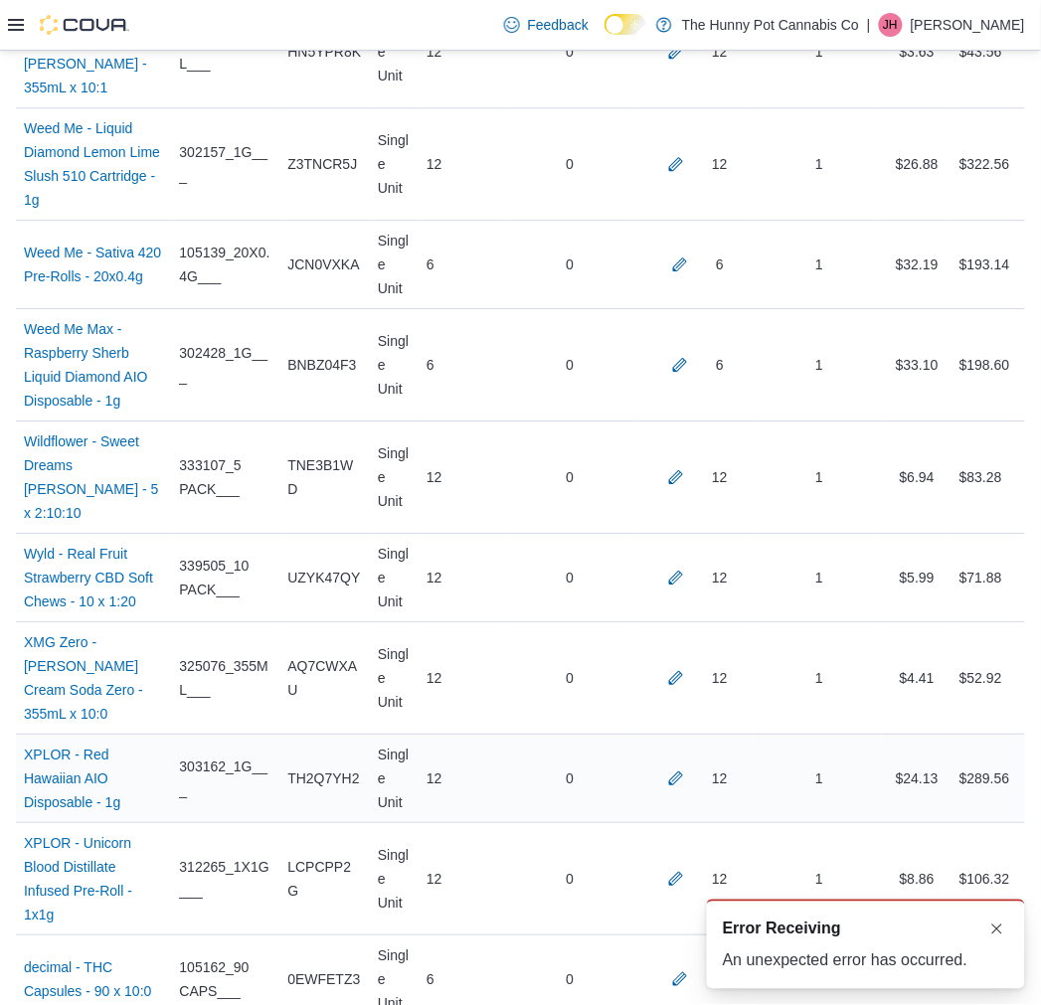
scroll to position [0, 0]
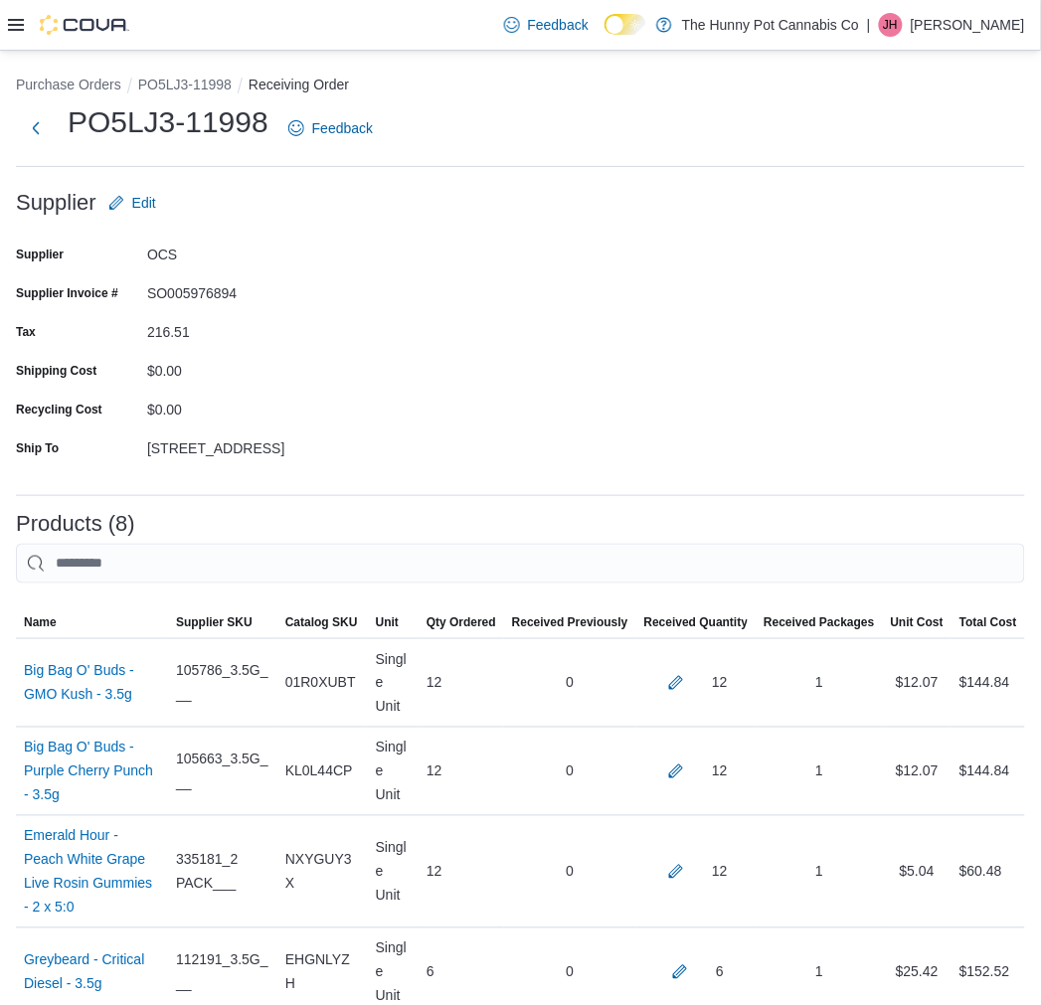
scroll to position [562, 0]
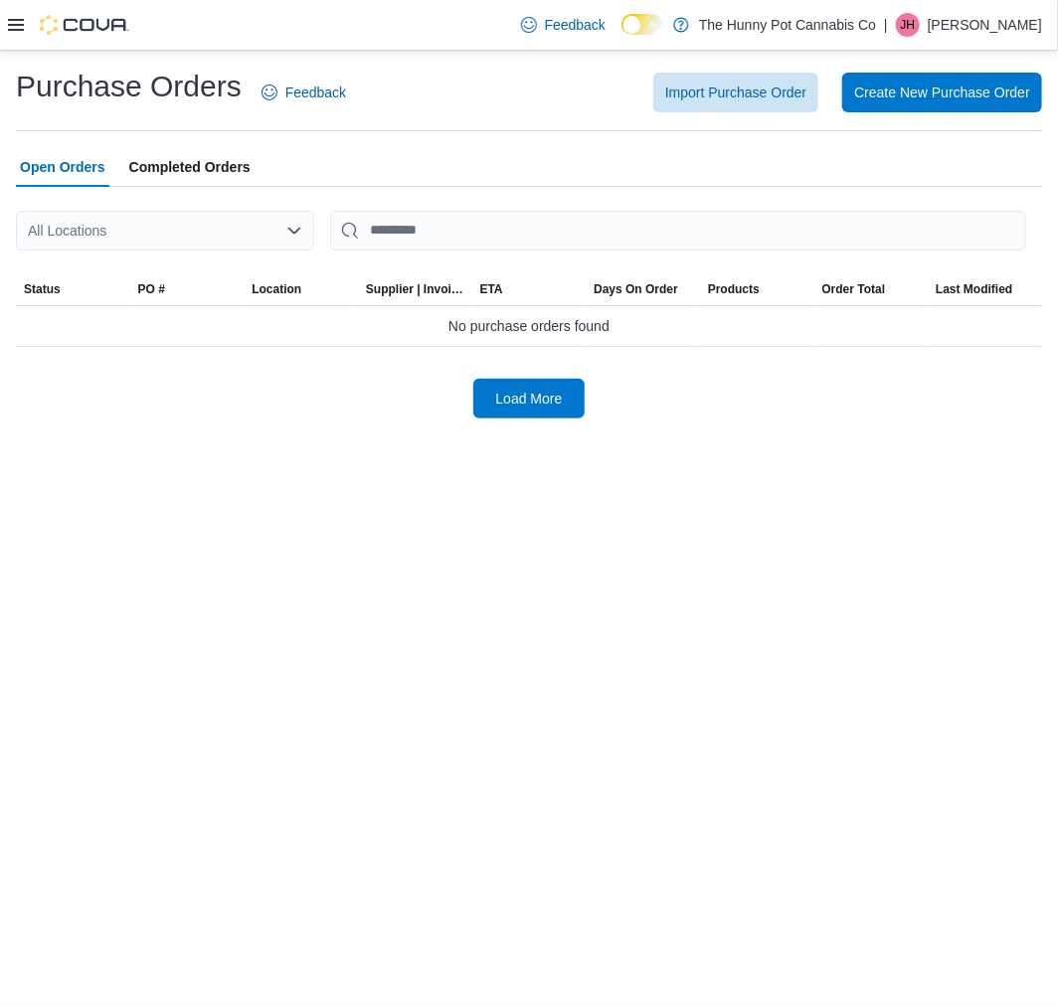
click at [161, 226] on div "All Locations" at bounding box center [165, 231] width 298 height 40
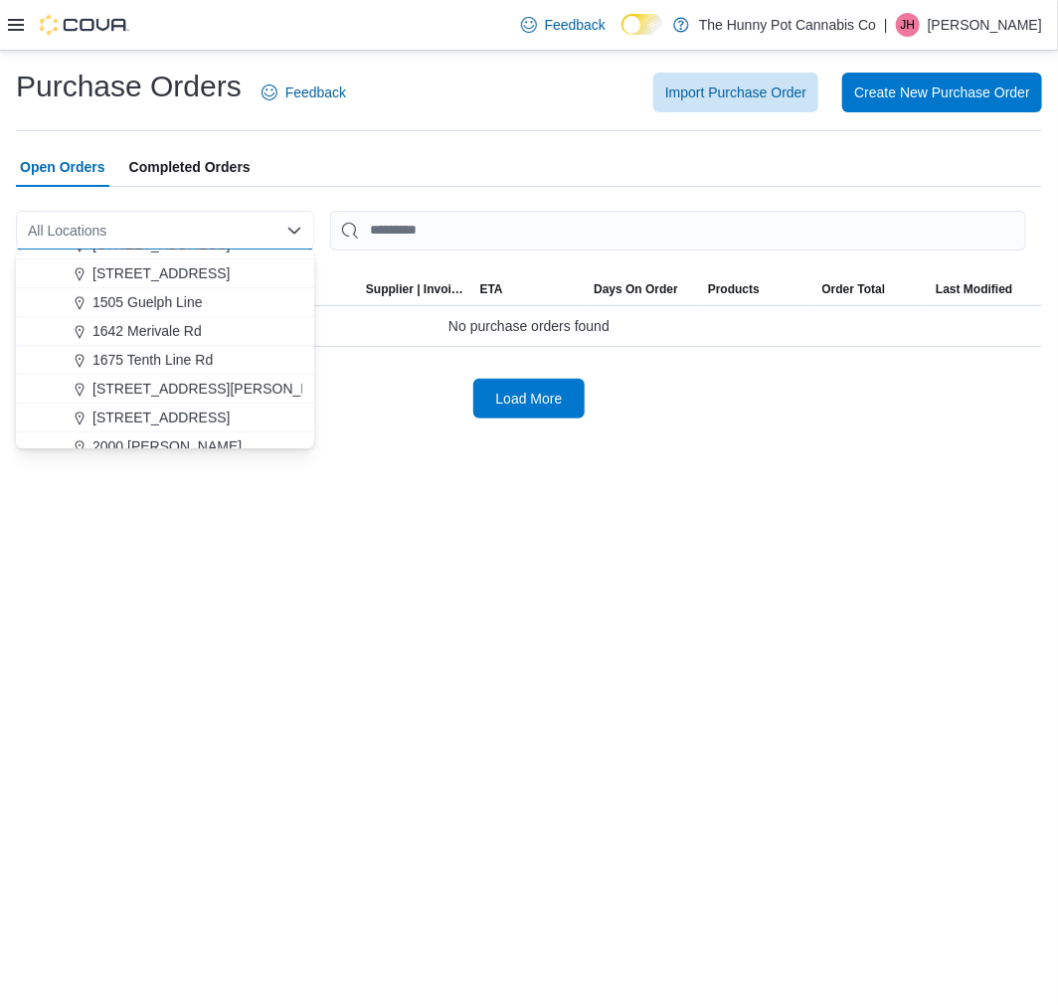
scroll to position [331, 0]
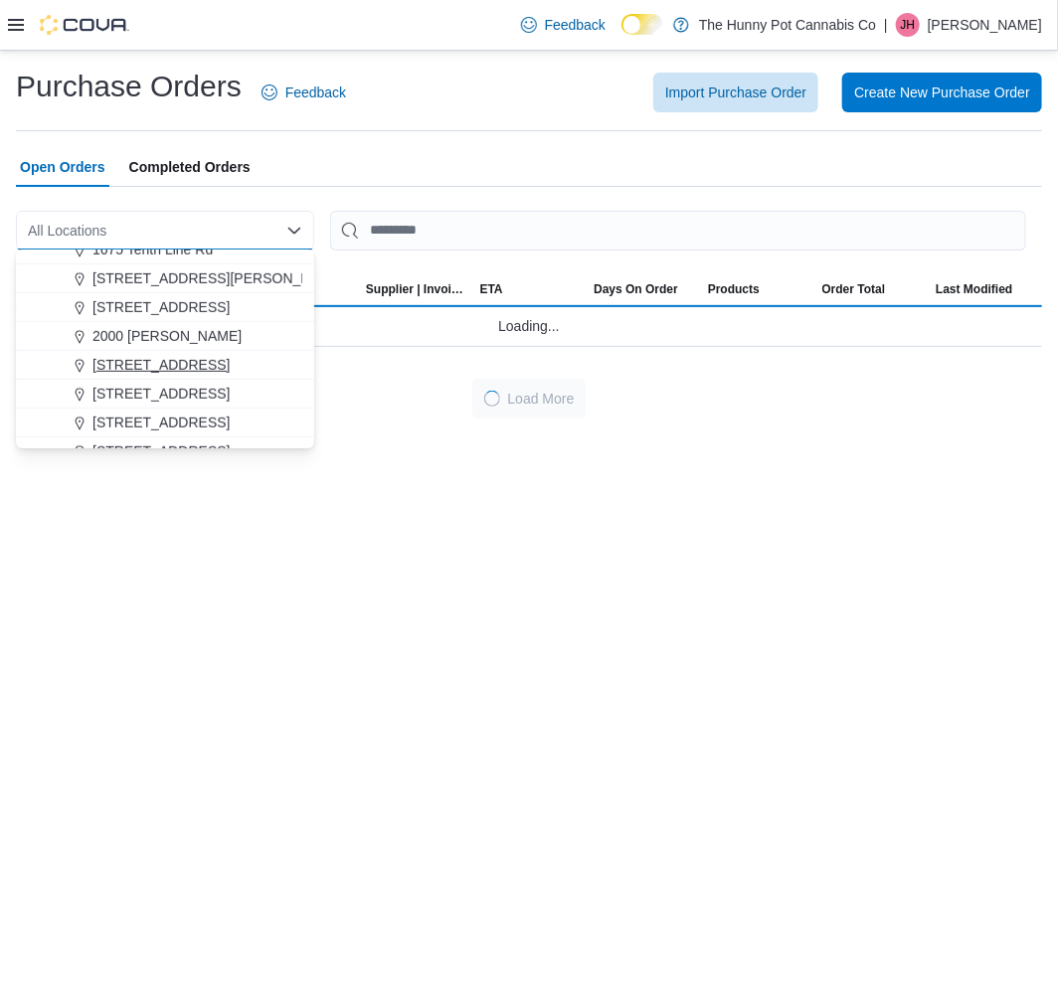
click at [156, 358] on span "[STREET_ADDRESS]" at bounding box center [160, 365] width 137 height 20
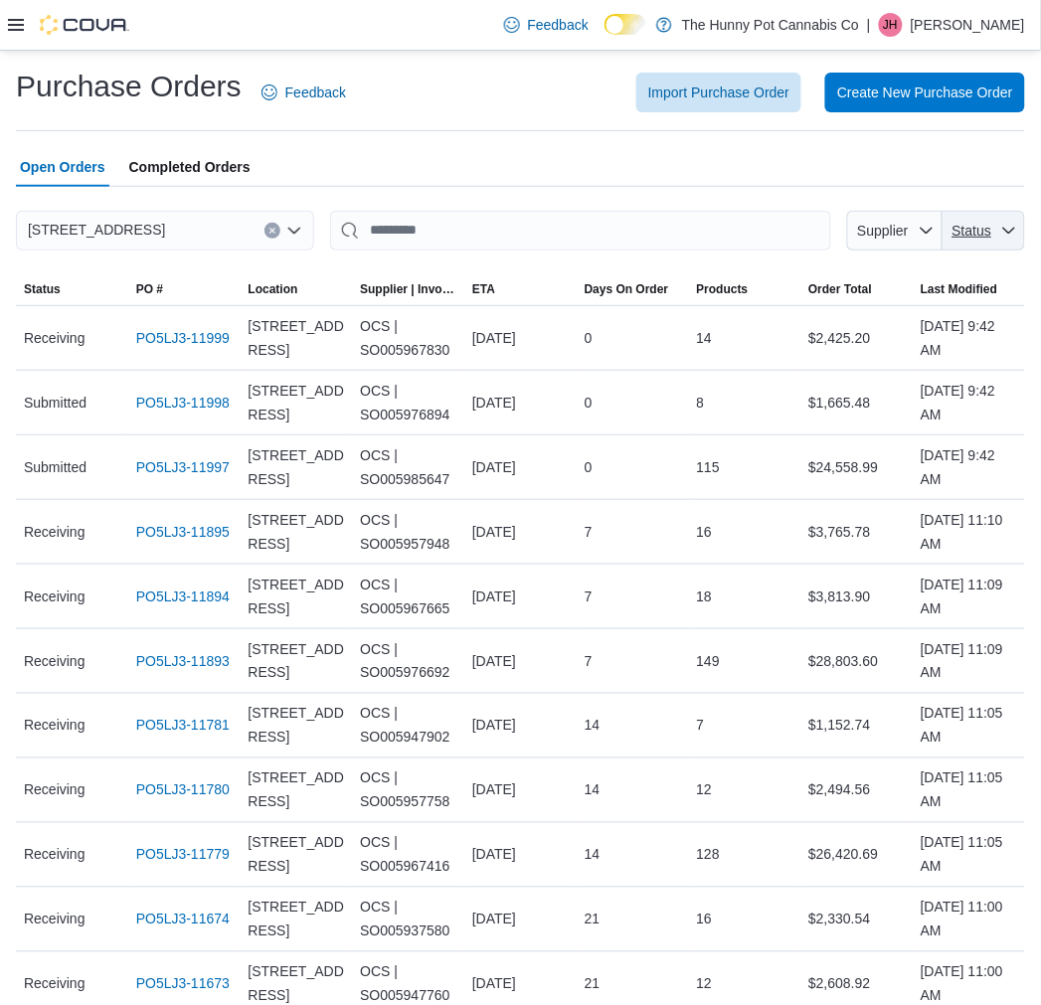
click at [993, 237] on span "Status" at bounding box center [972, 231] width 43 height 20
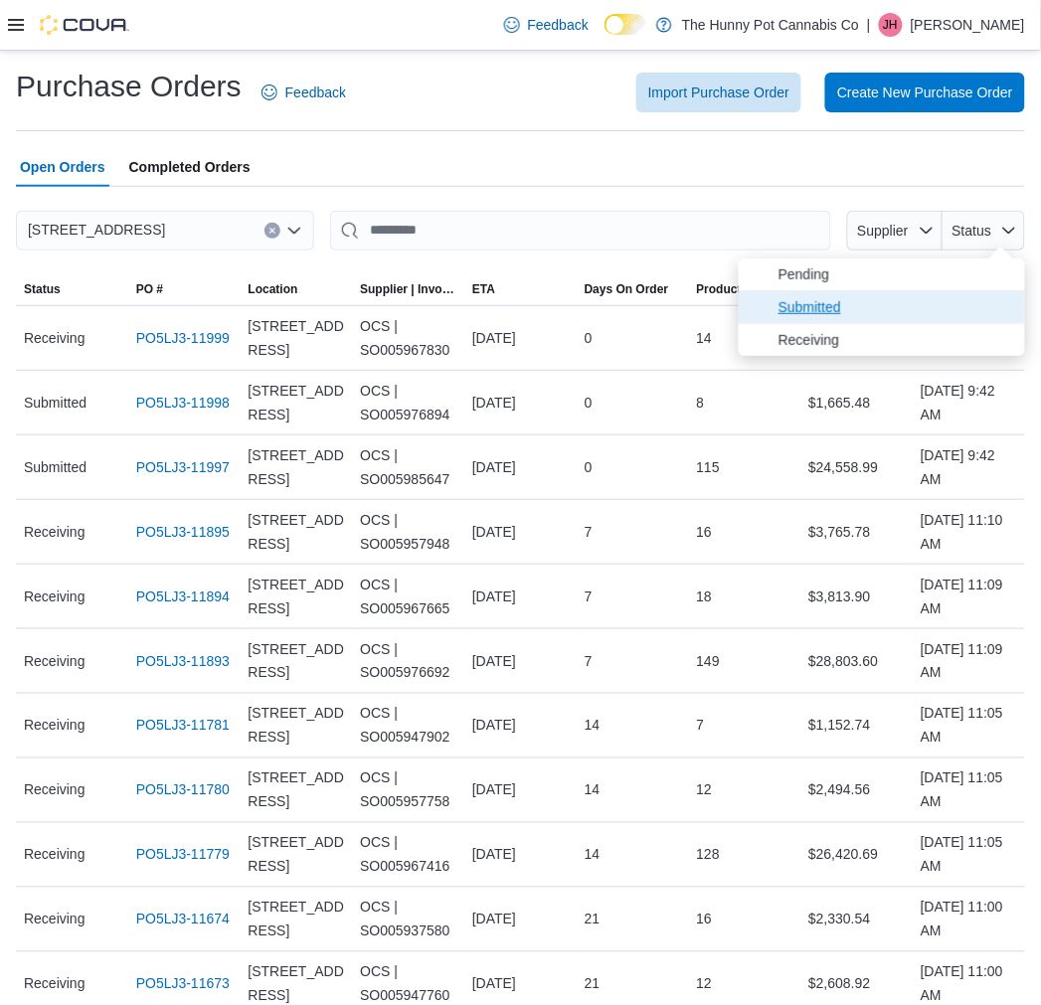
click at [982, 302] on span "Submitted" at bounding box center [882, 307] width 286 height 32
type input "**********"
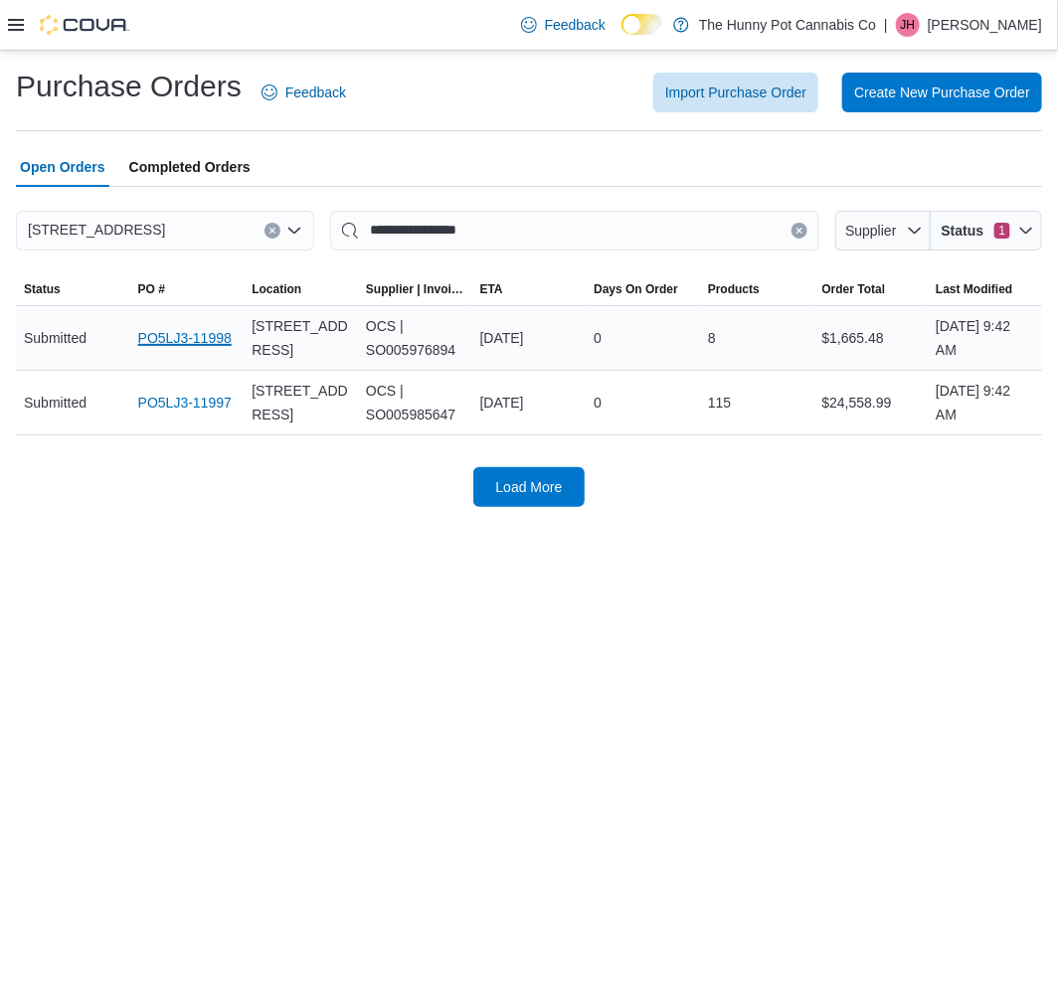
click at [164, 339] on link "PO5LJ3-11998" at bounding box center [184, 338] width 93 height 24
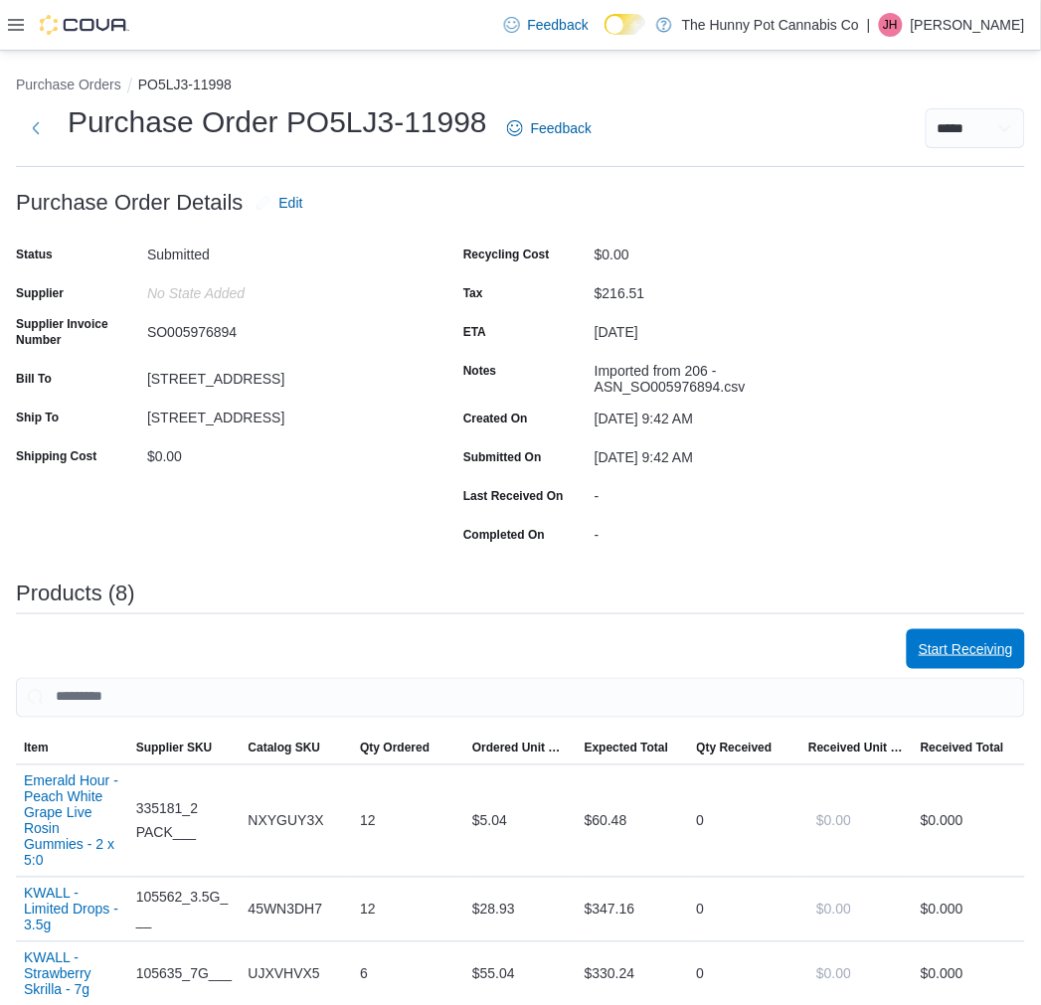
click at [971, 650] on span "Start Receiving" at bounding box center [966, 649] width 94 height 20
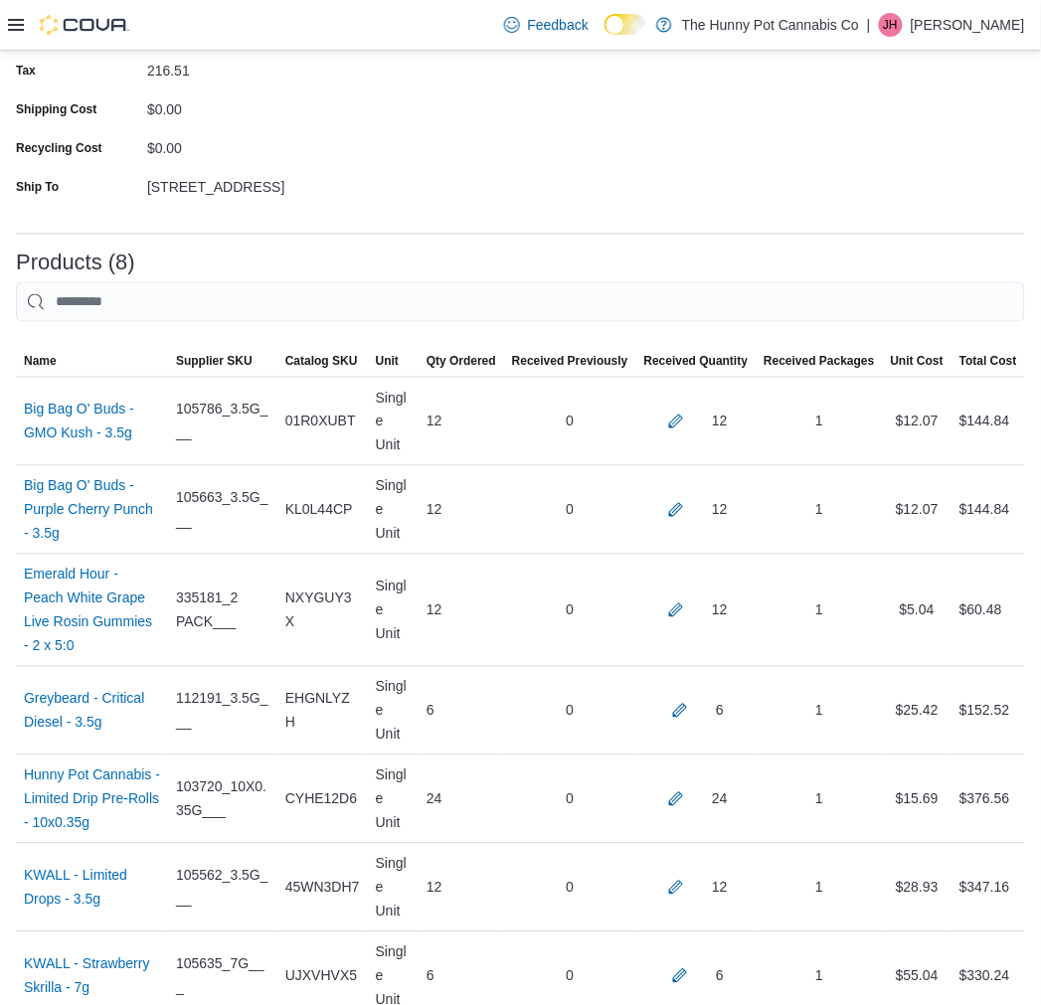
scroll to position [562, 0]
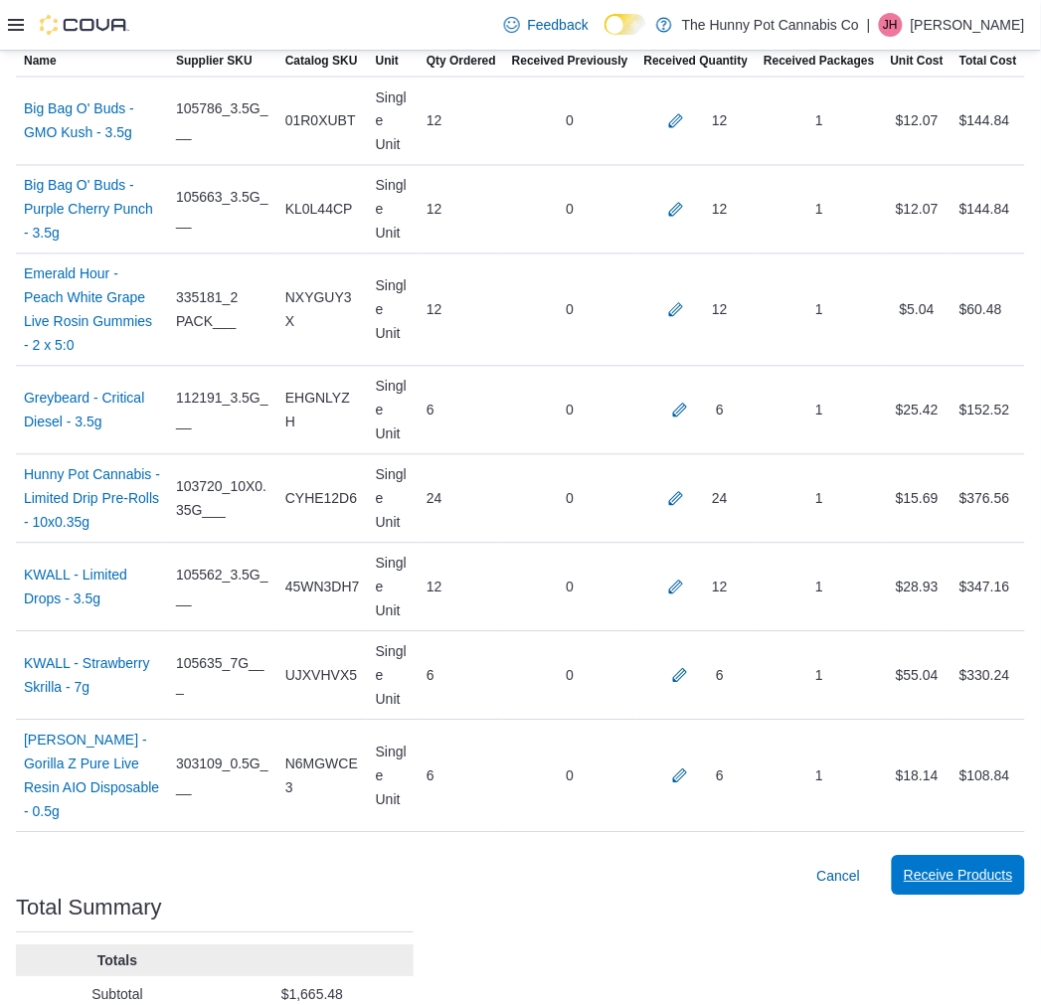
click at [982, 856] on span "Receive Products" at bounding box center [958, 876] width 109 height 40
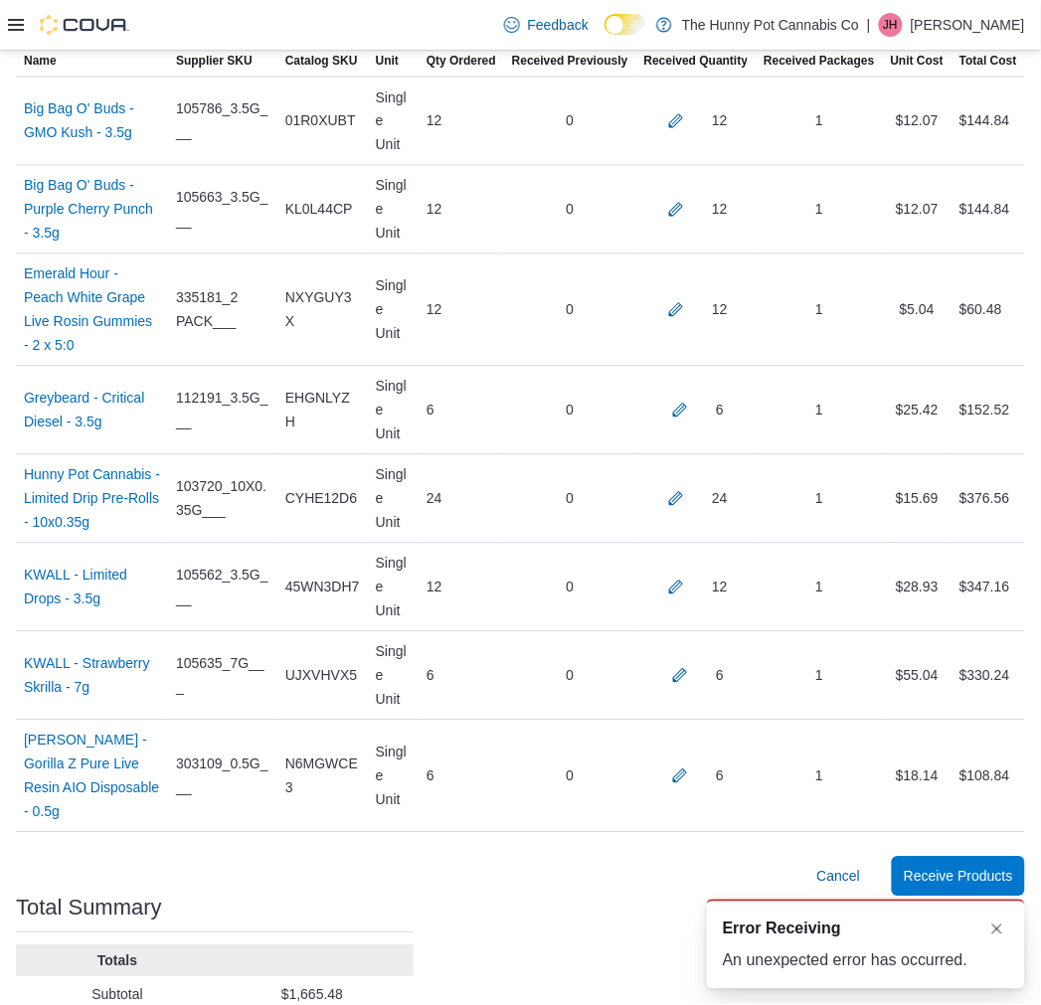
scroll to position [0, 0]
click at [950, 866] on span "Receive Products" at bounding box center [958, 876] width 109 height 20
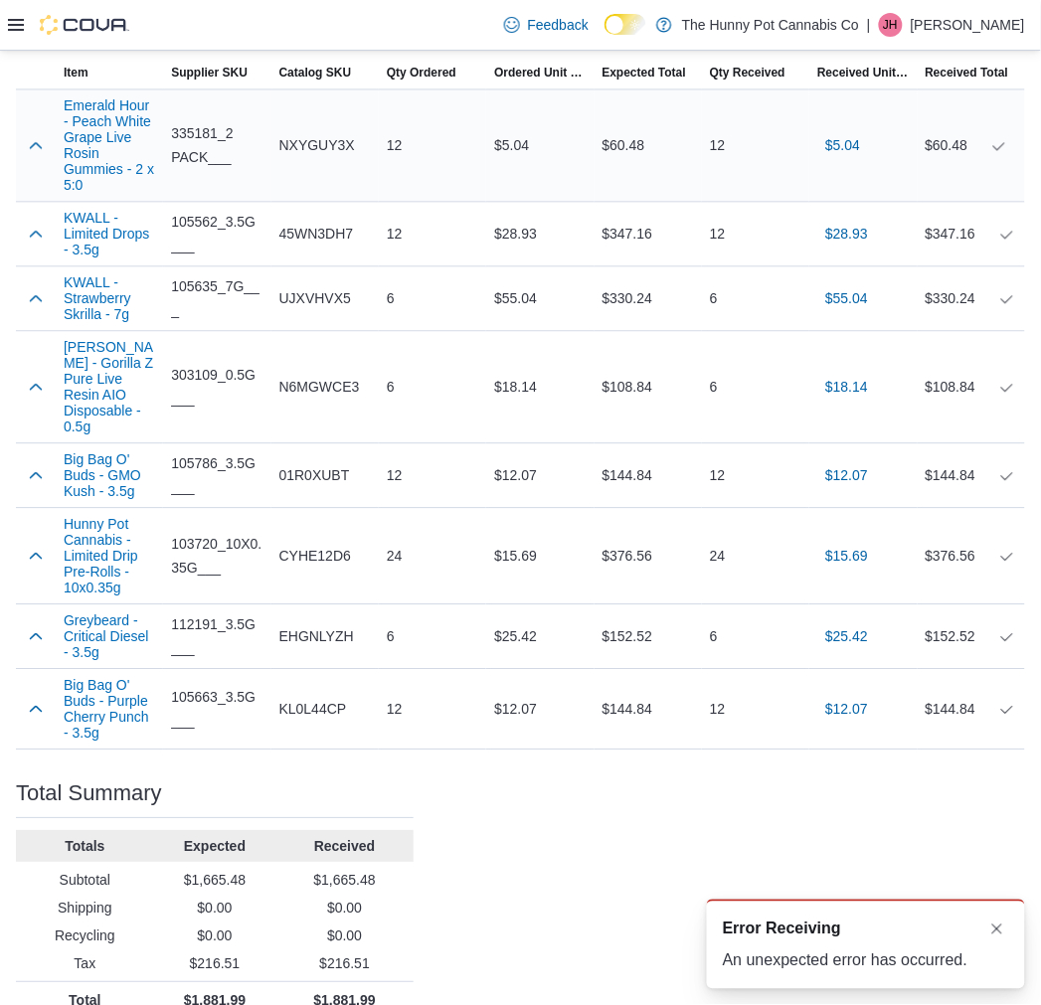
scroll to position [679, 0]
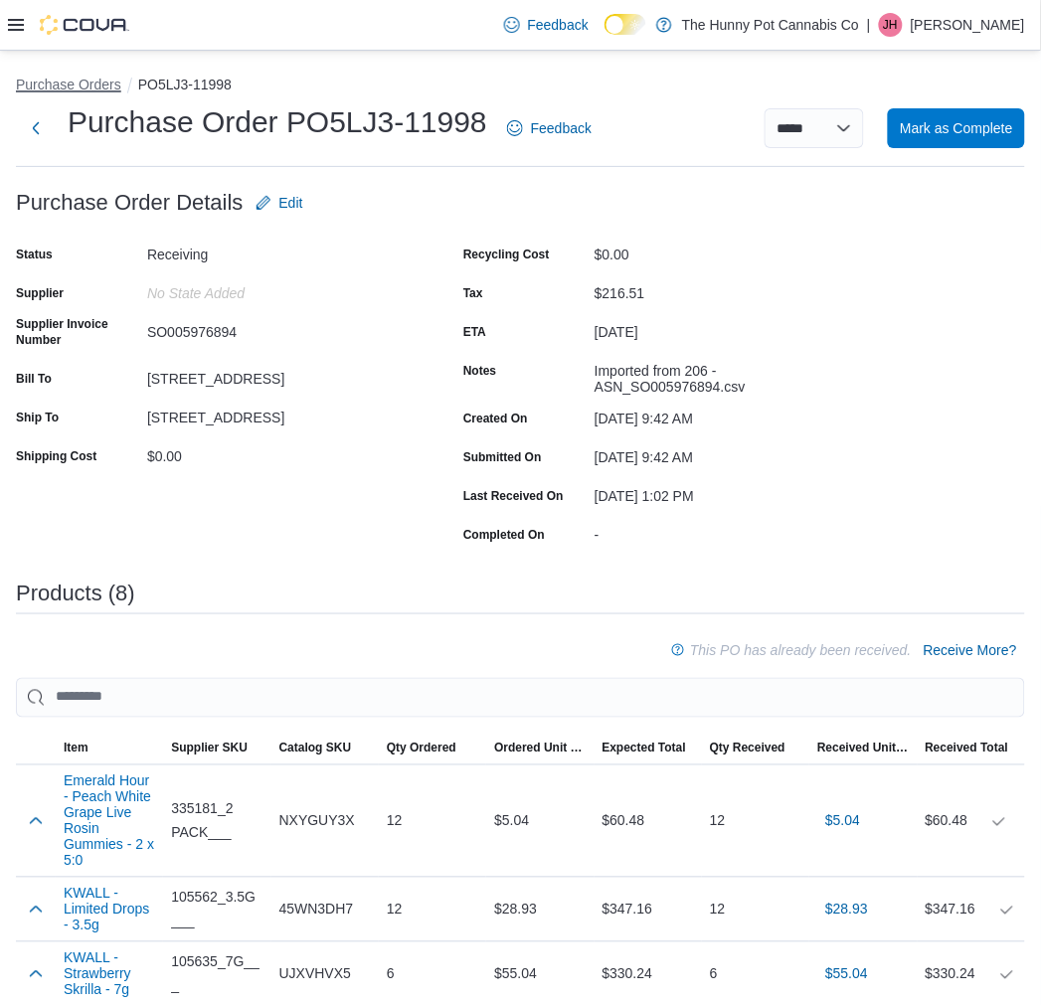
click at [103, 84] on button "Purchase Orders" at bounding box center [68, 85] width 105 height 16
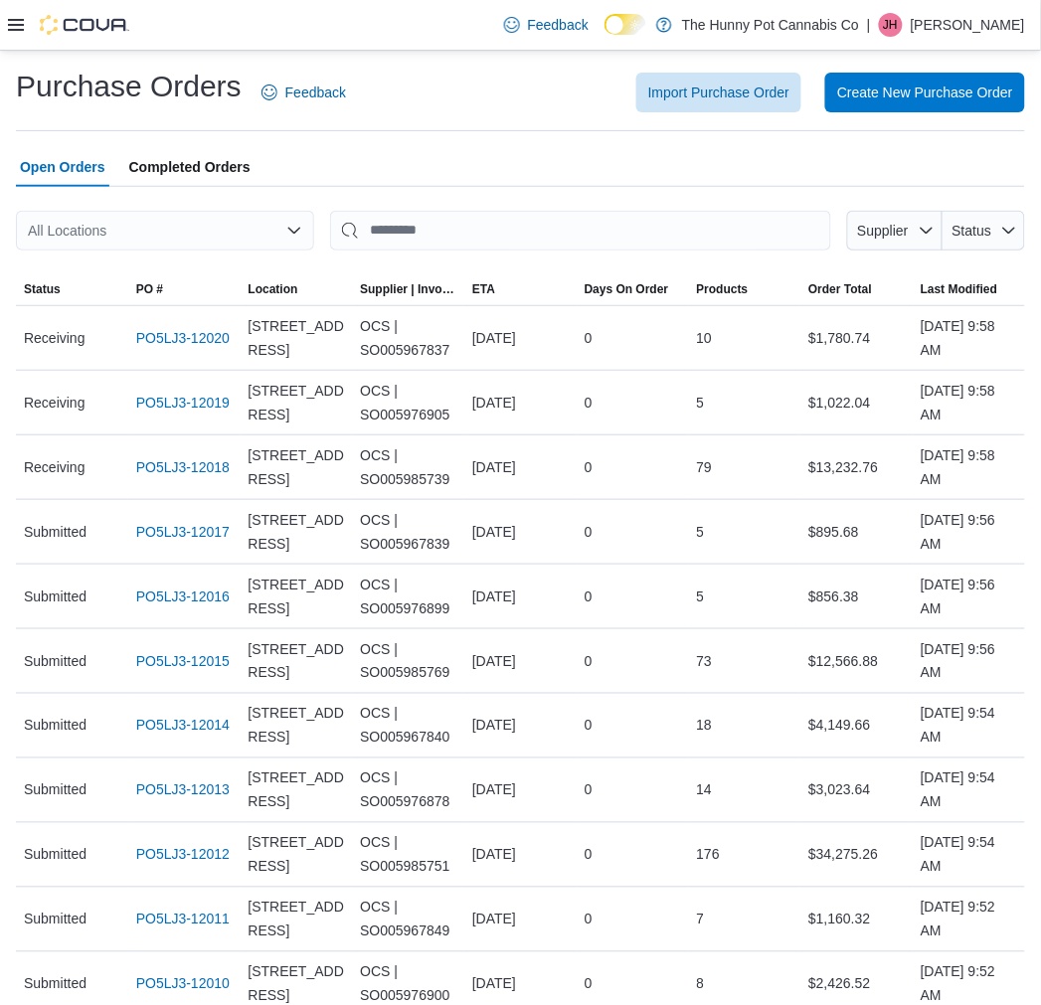
click at [249, 232] on div "All Locations" at bounding box center [165, 231] width 298 height 40
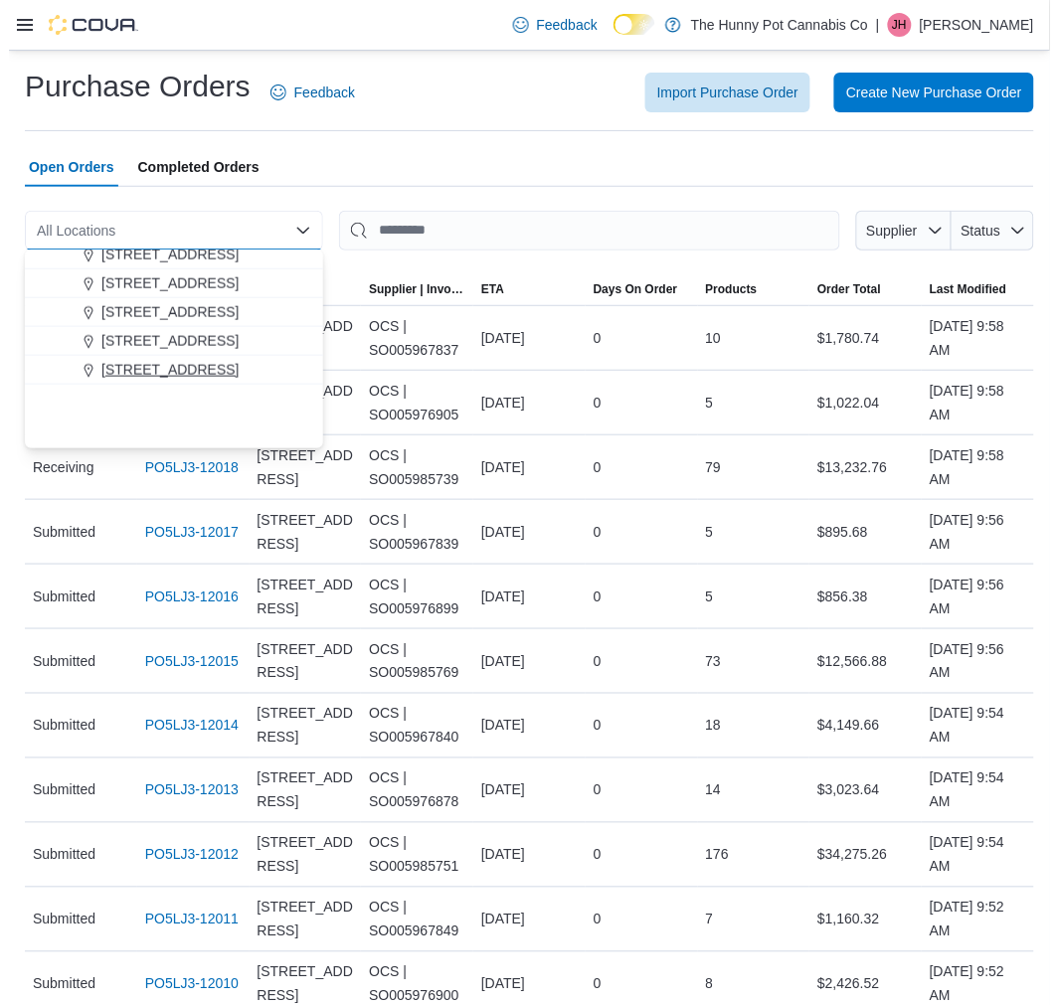
scroll to position [331, 0]
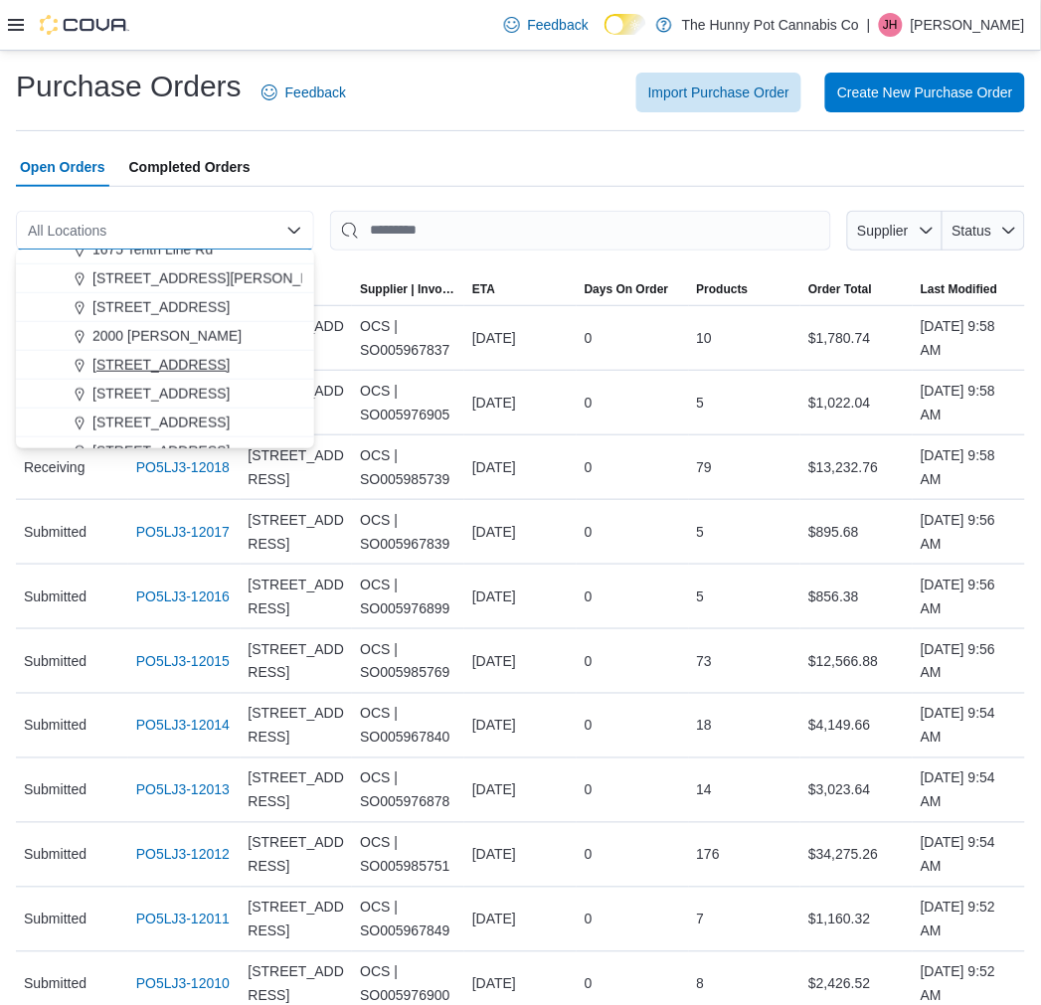
click at [163, 362] on span "[STREET_ADDRESS]" at bounding box center [160, 365] width 137 height 20
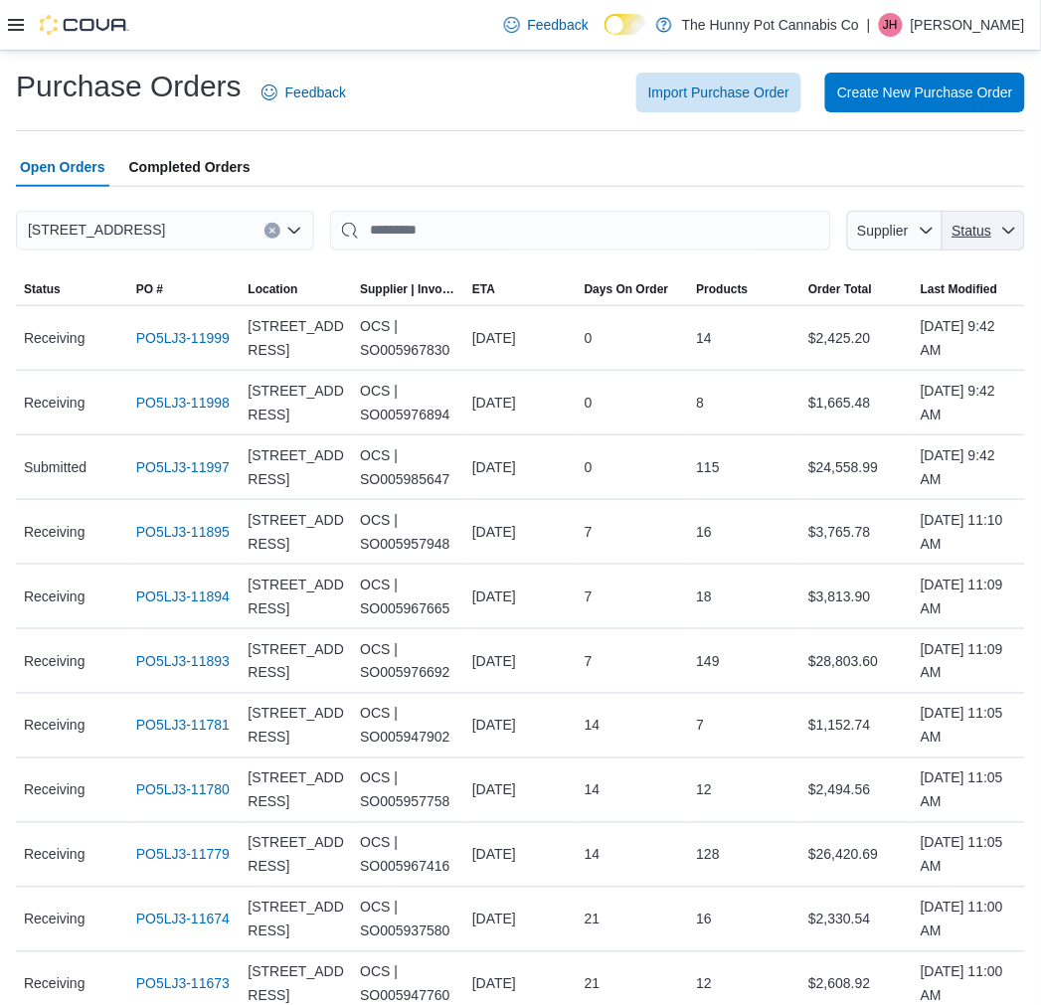
click at [1002, 244] on span "Status" at bounding box center [984, 231] width 67 height 40
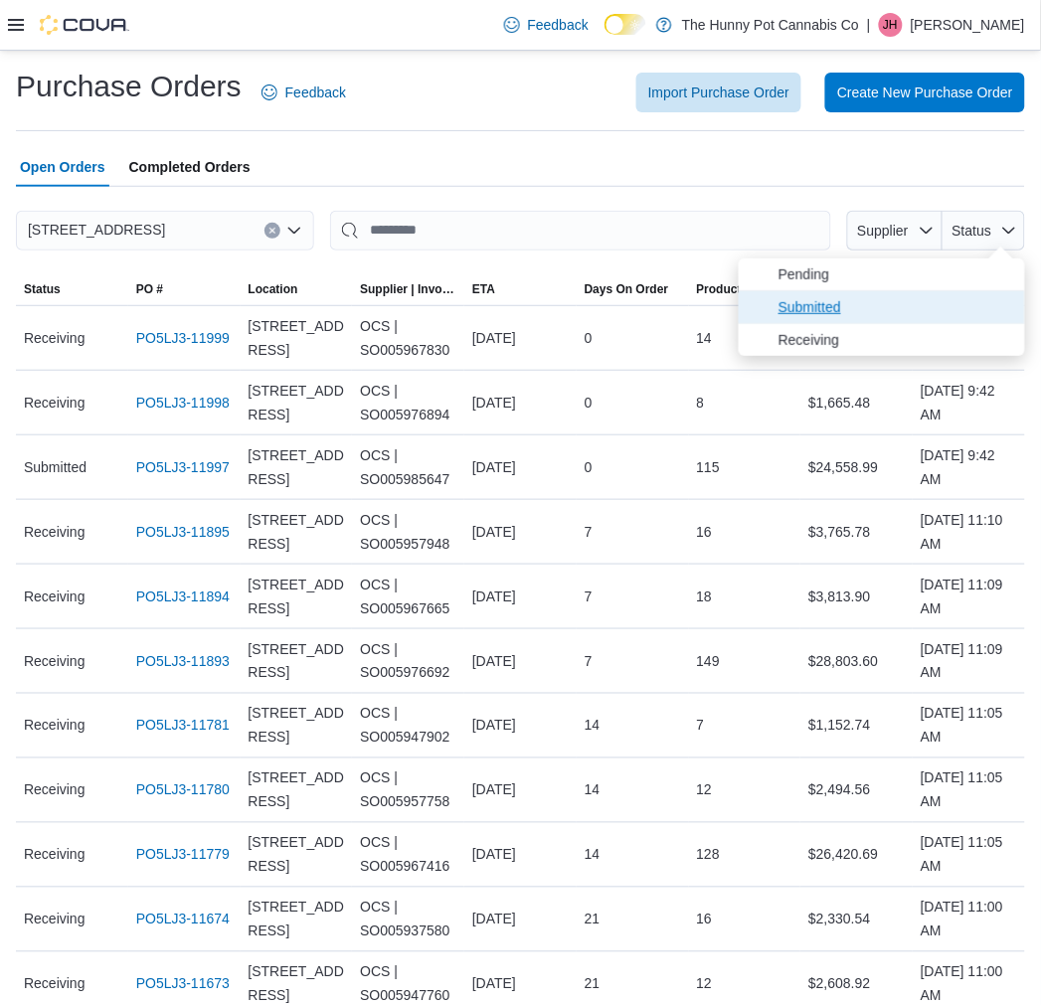
click at [972, 303] on span "Submitted" at bounding box center [882, 307] width 286 height 32
type input "**********"
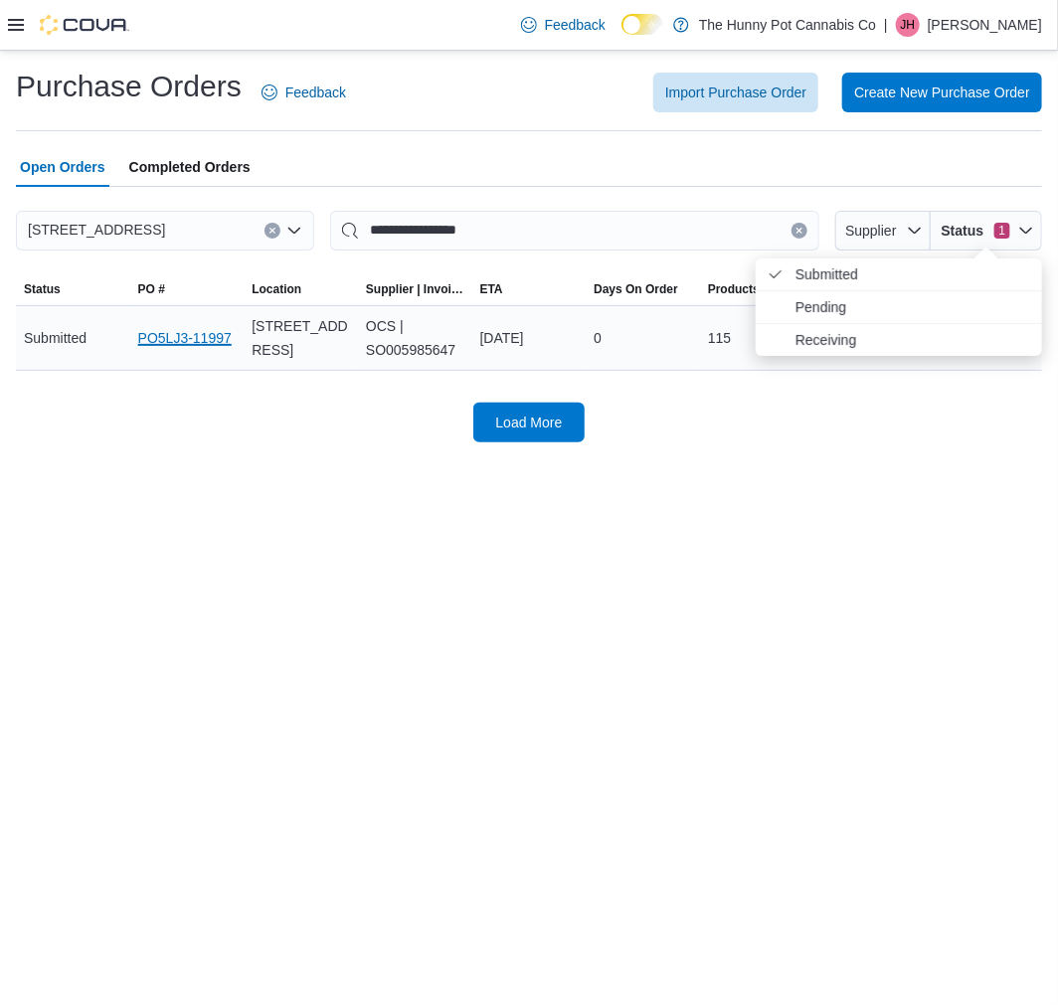
click at [206, 344] on link "PO5LJ3-11997" at bounding box center [184, 338] width 93 height 24
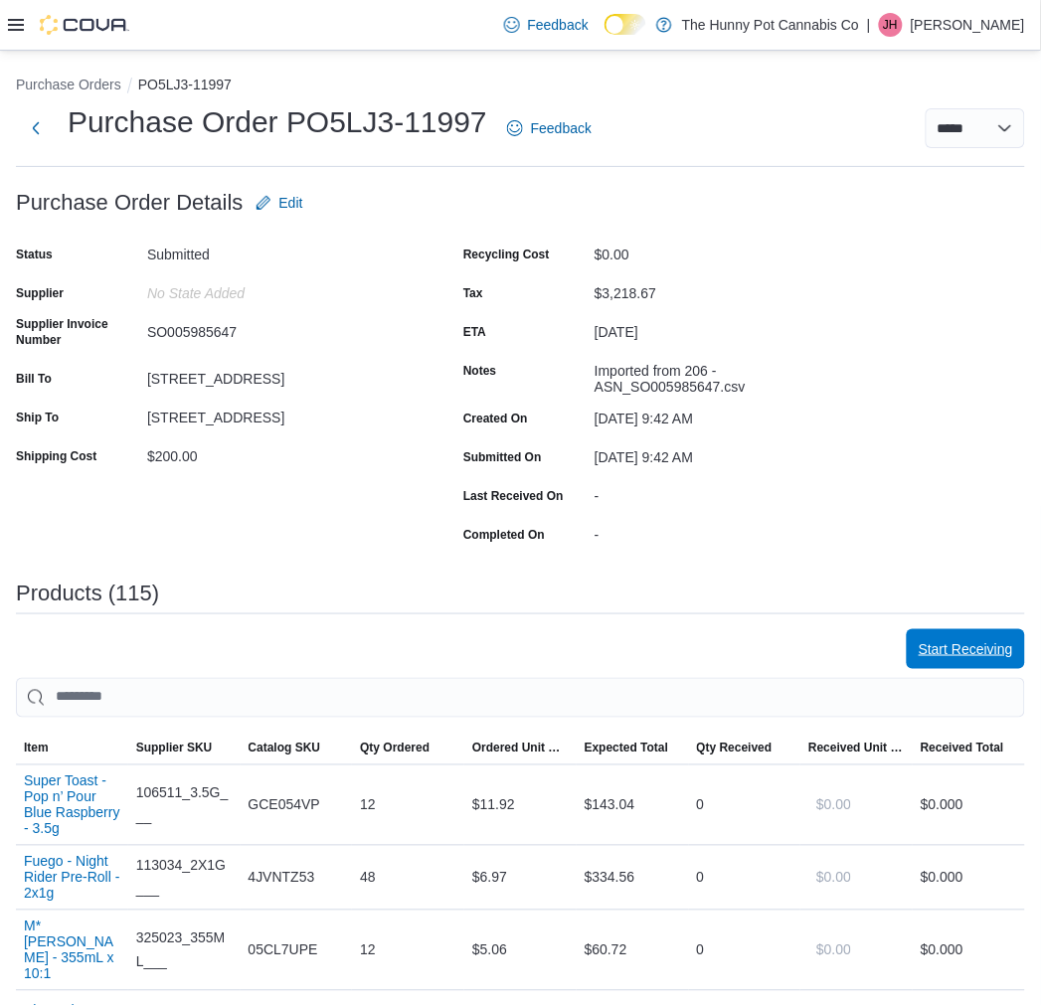
click at [937, 644] on span "Start Receiving" at bounding box center [966, 649] width 94 height 20
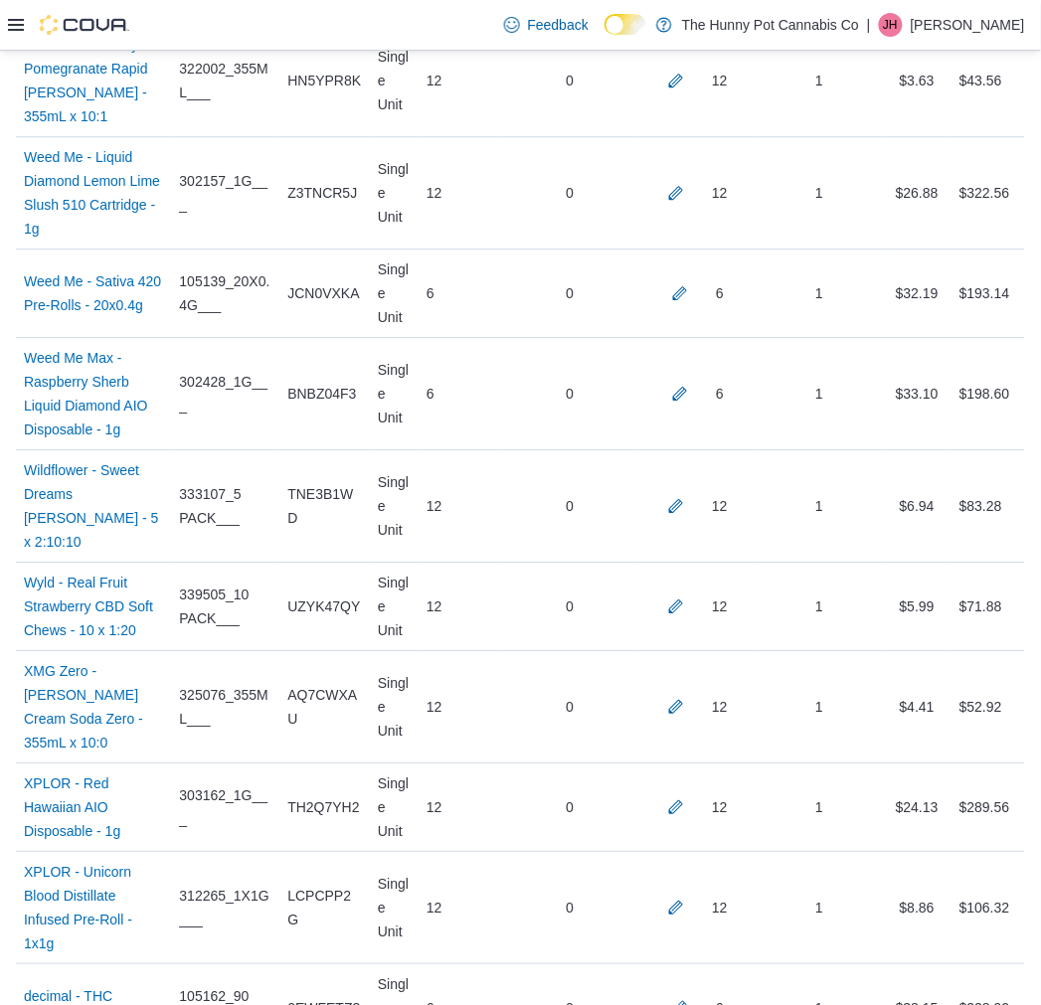
scroll to position [10277, 0]
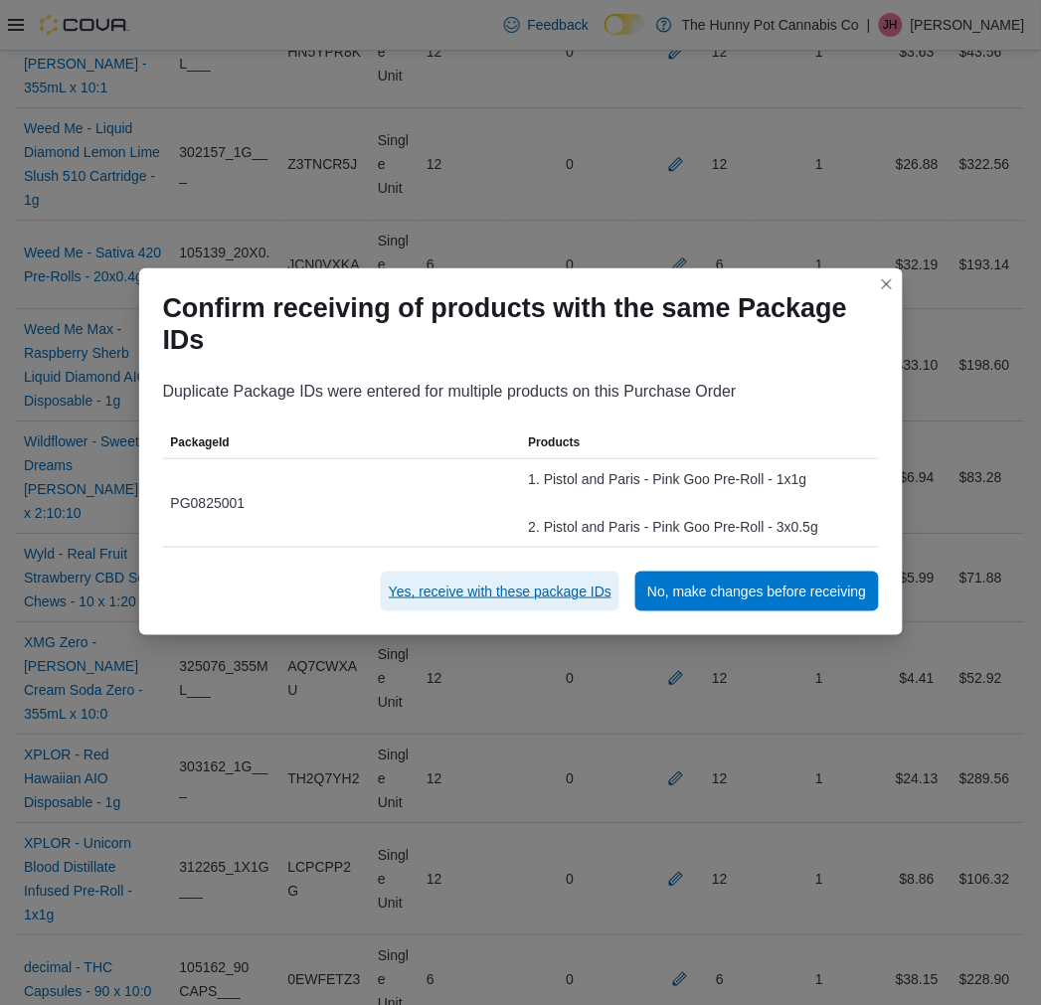
click at [579, 592] on span "Yes, receive with these package IDs" at bounding box center [500, 592] width 223 height 20
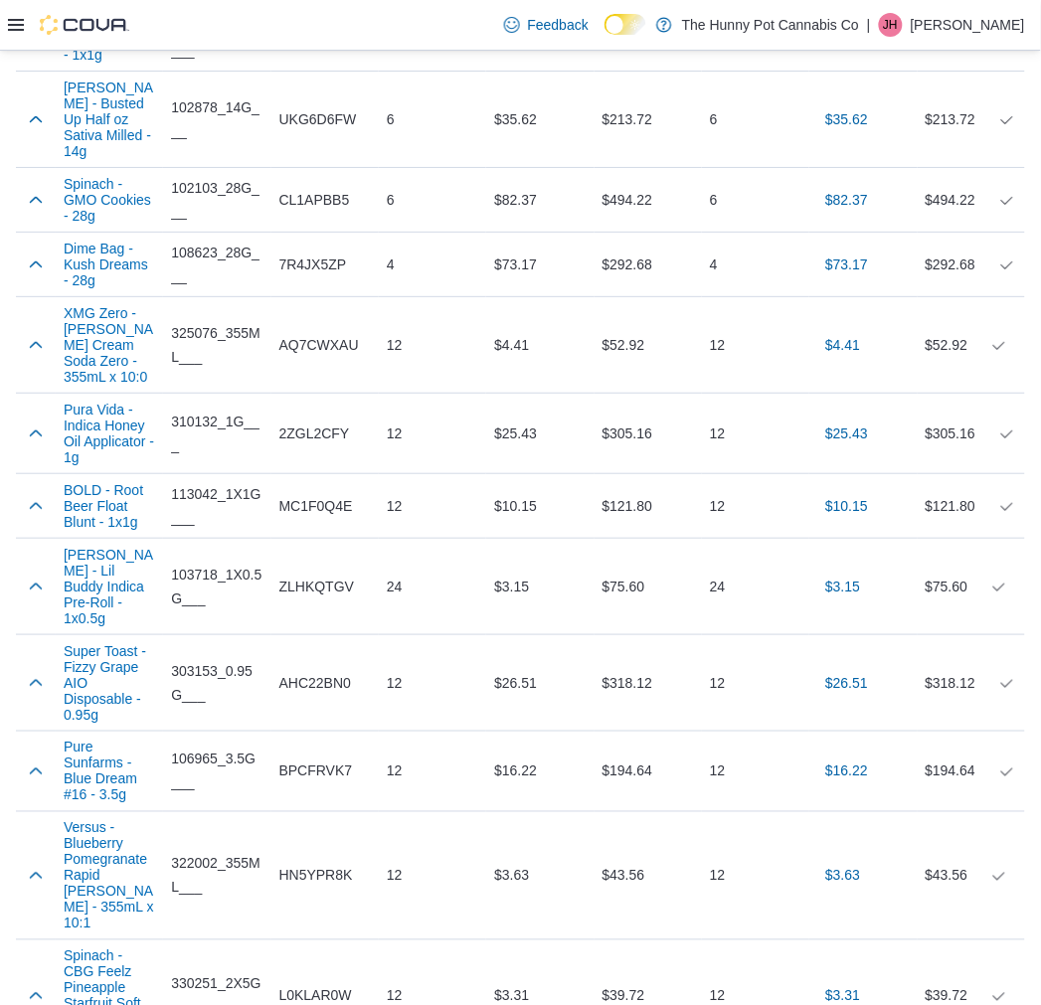
scroll to position [9323, 0]
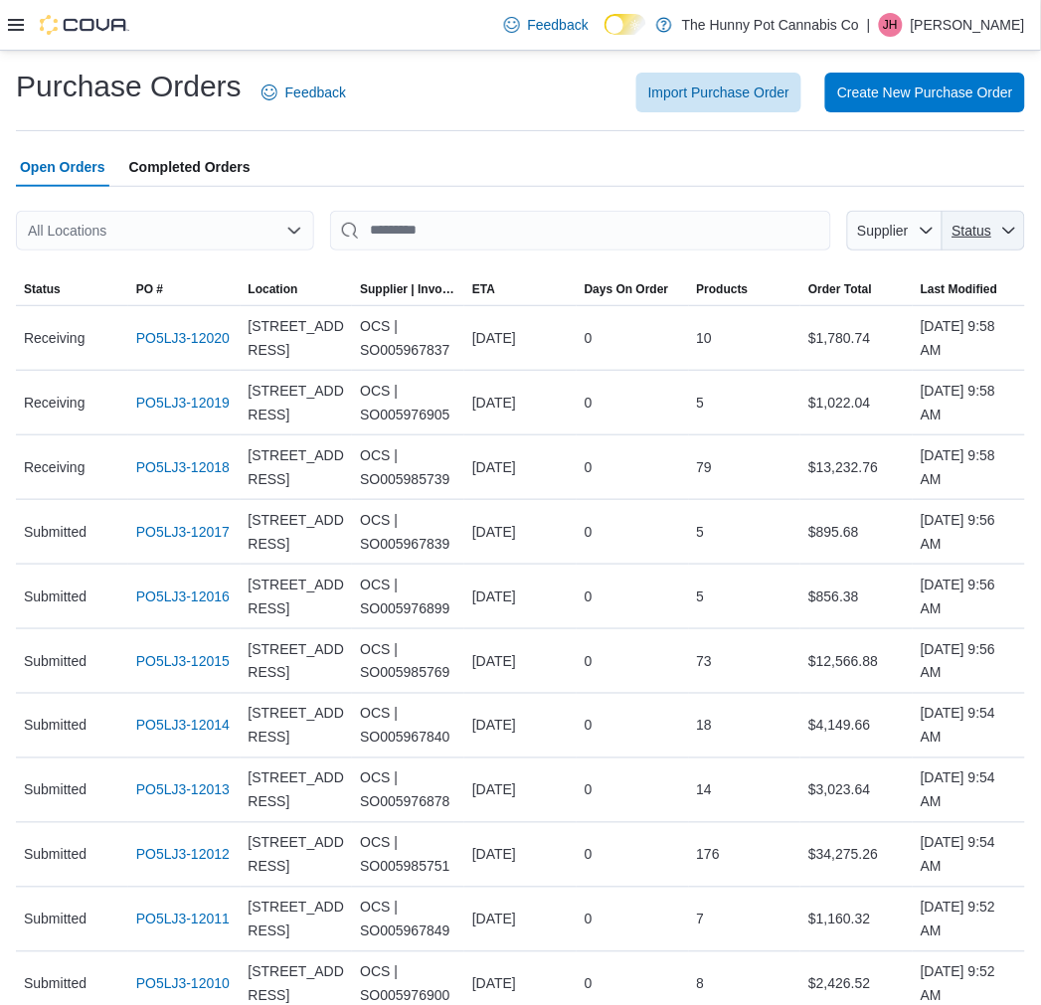
click at [989, 225] on span "Status" at bounding box center [973, 231] width 40 height 16
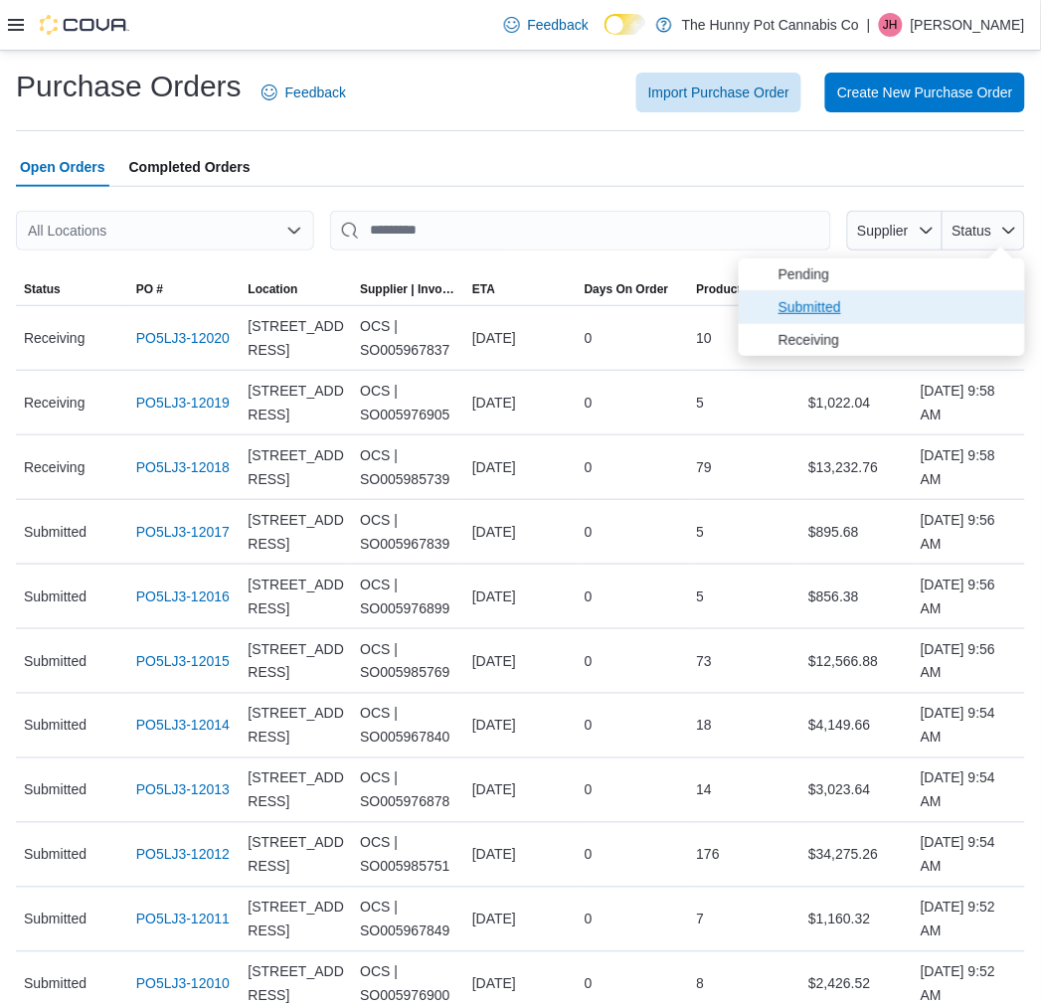
click at [926, 315] on span "Submitted" at bounding box center [896, 307] width 235 height 24
type input "**********"
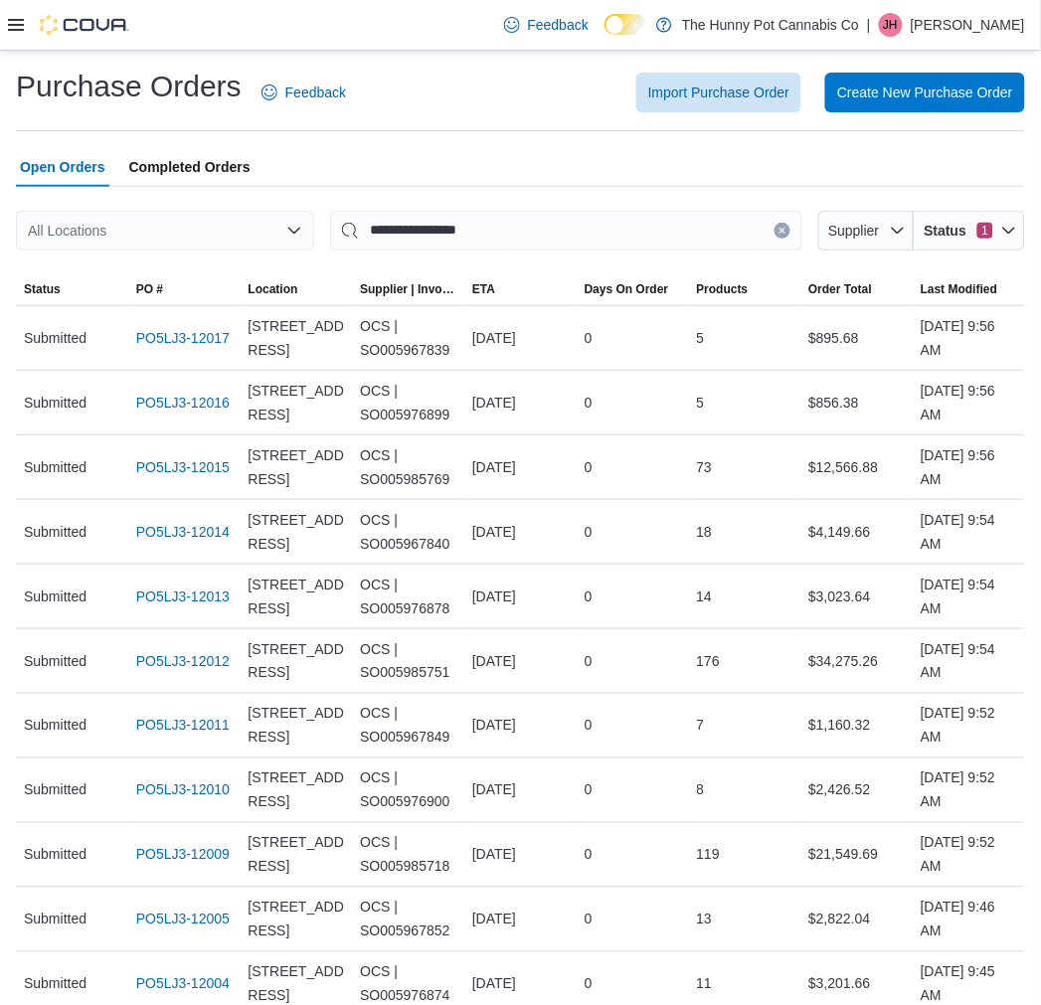
click at [275, 236] on div "All Locations" at bounding box center [165, 231] width 298 height 40
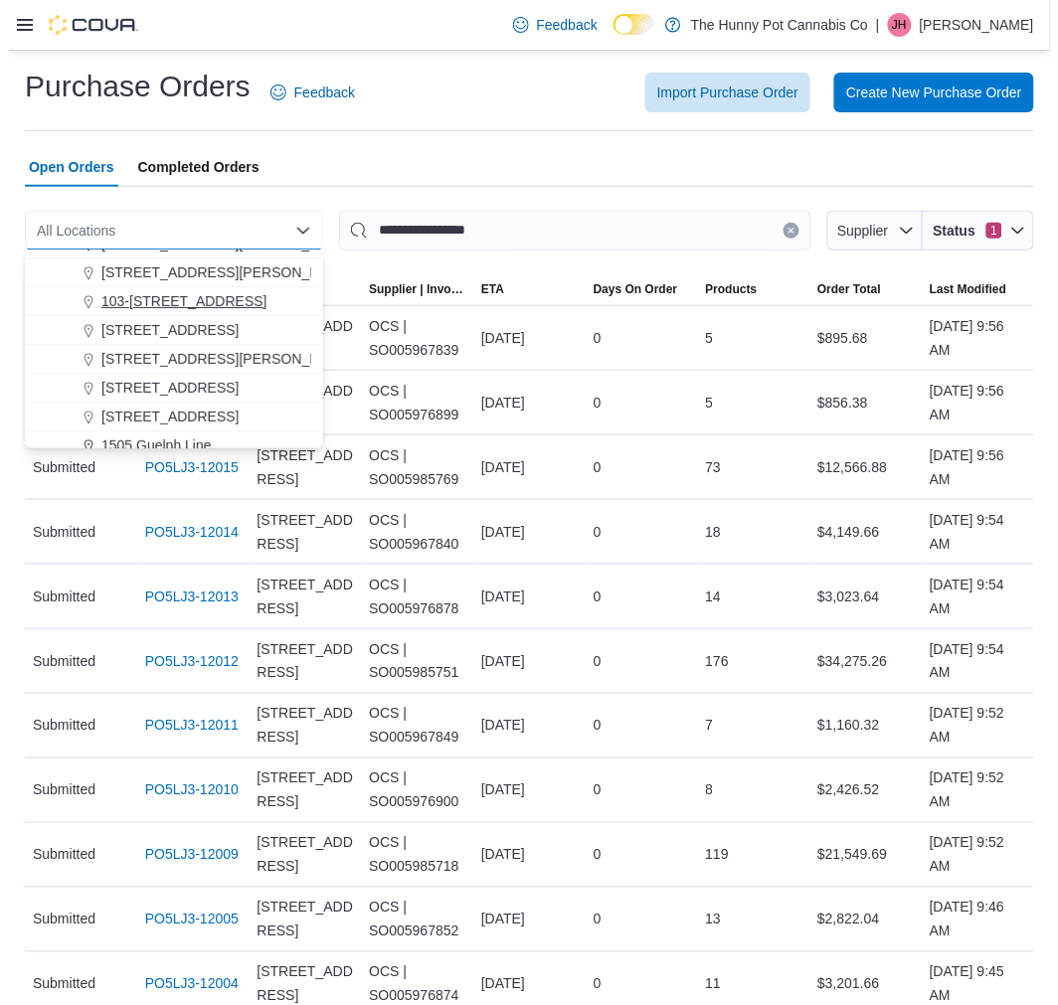
scroll to position [110, 0]
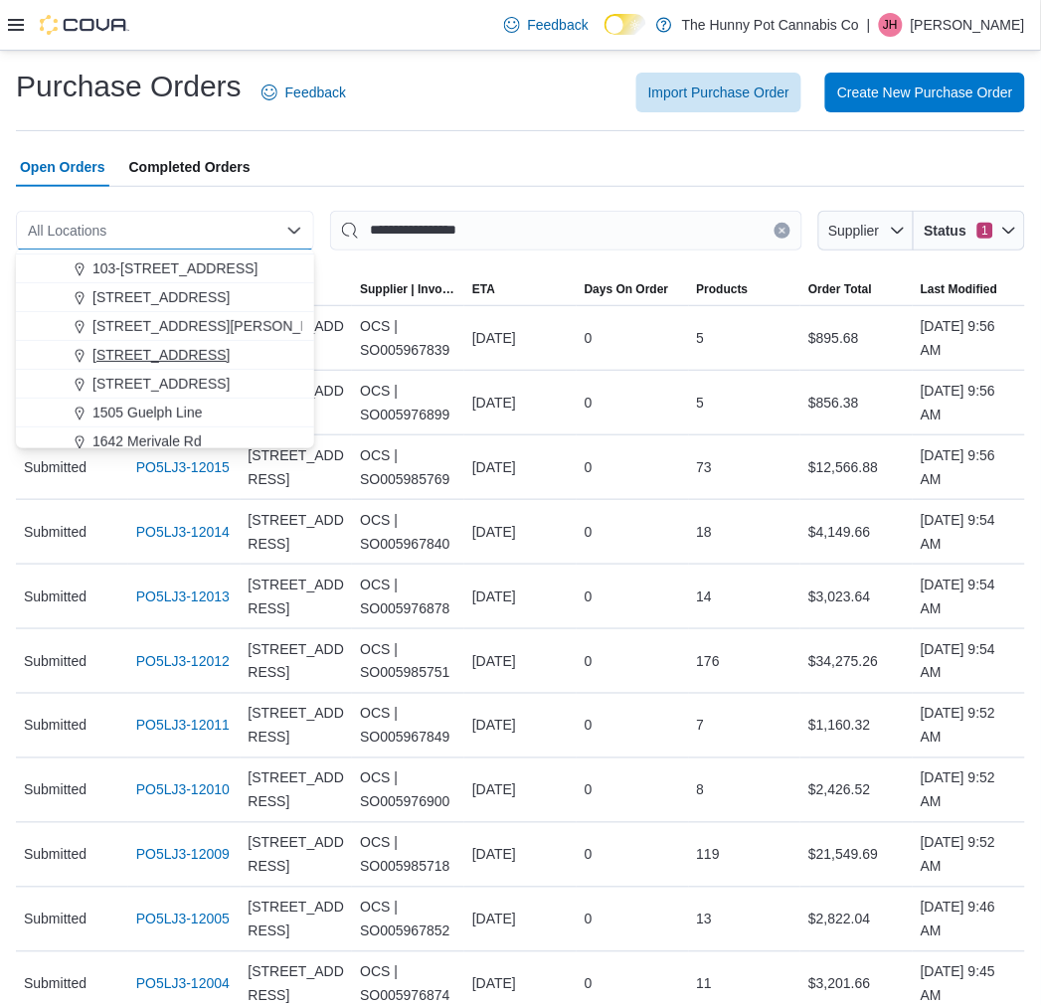
click at [175, 354] on span "[STREET_ADDRESS]" at bounding box center [160, 355] width 137 height 20
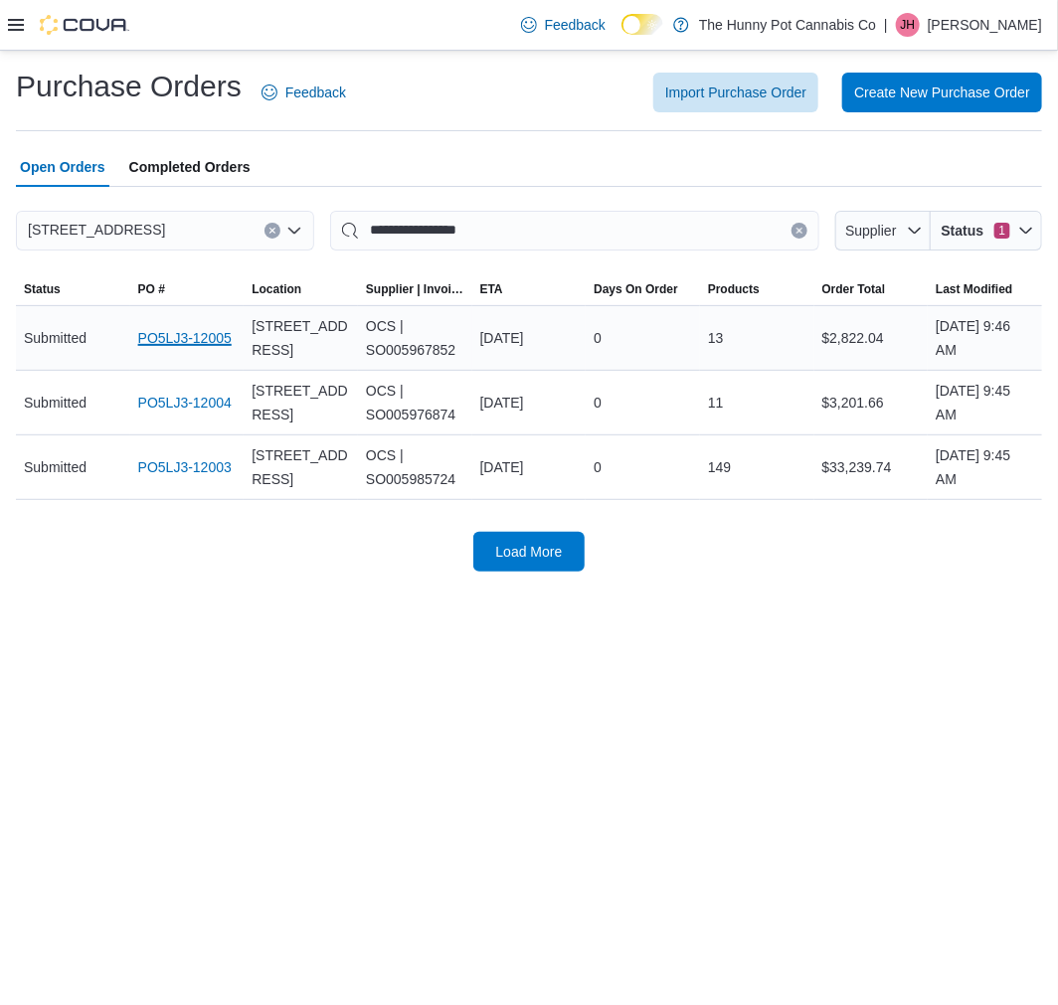
click at [194, 340] on link "PO5LJ3-12005" at bounding box center [184, 338] width 93 height 24
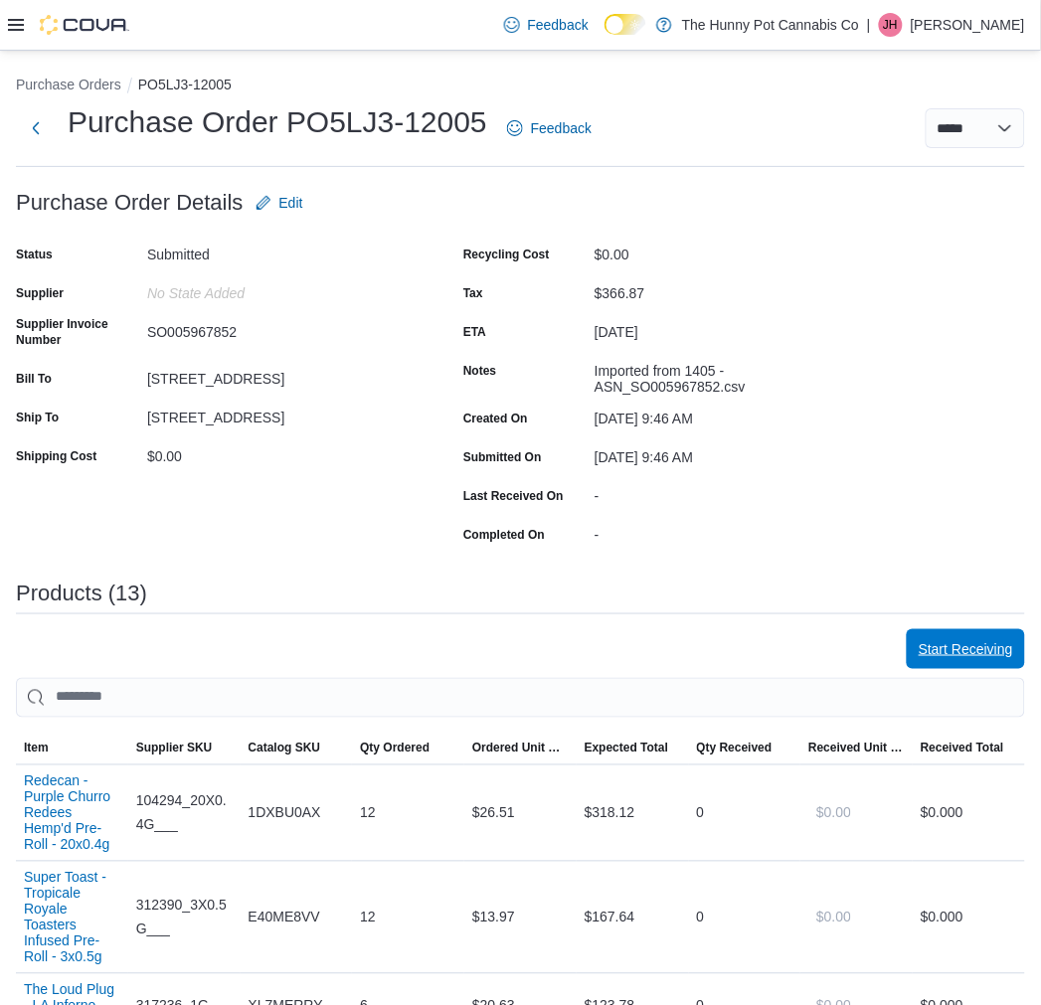
click at [996, 639] on span "Start Receiving" at bounding box center [966, 649] width 94 height 20
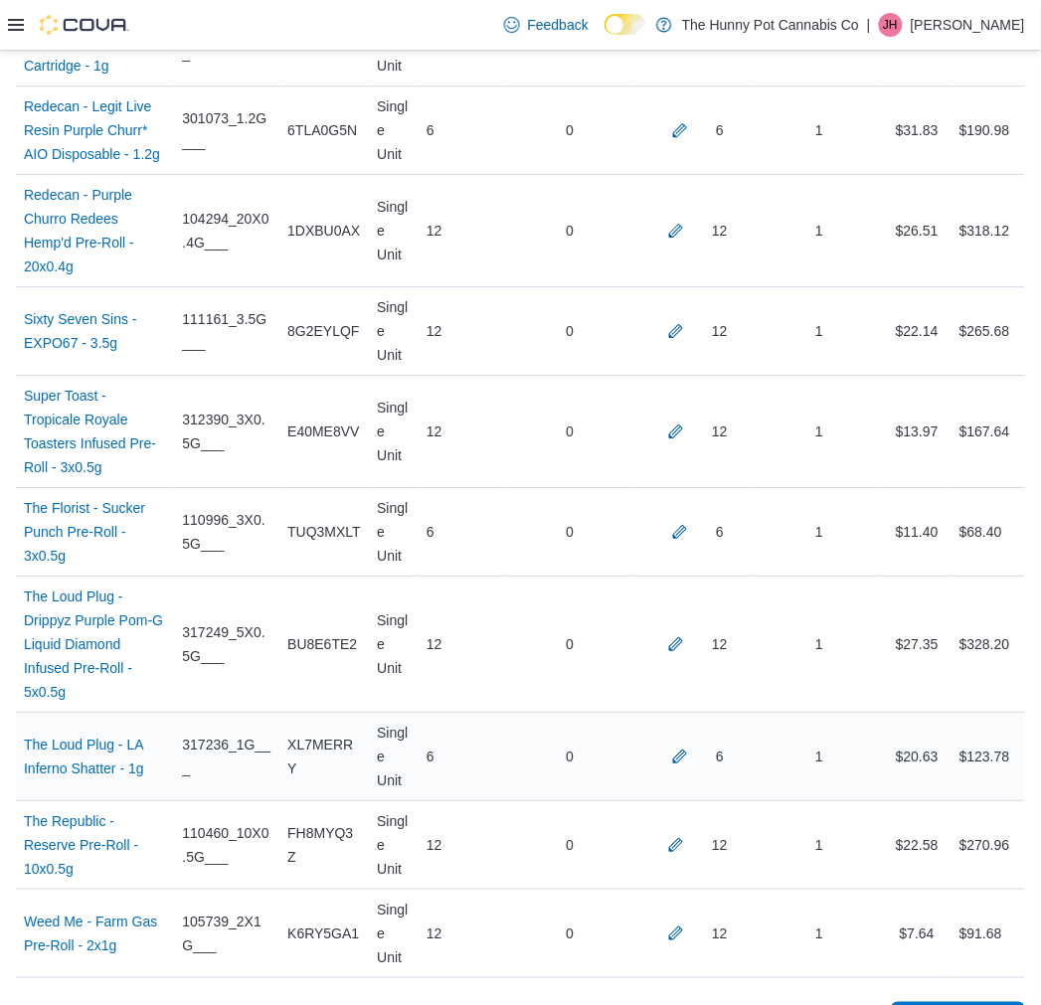
scroll to position [1149, 0]
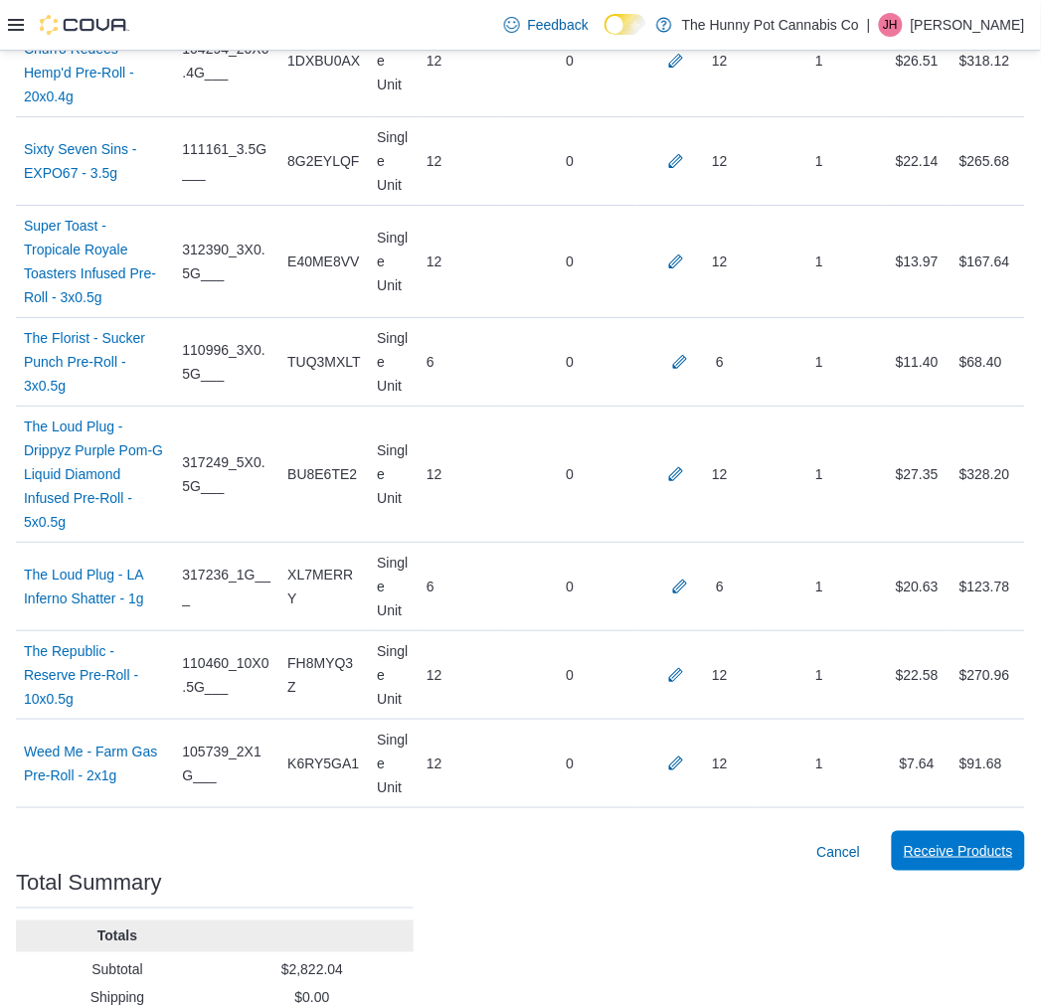
click at [963, 841] on span "Receive Products" at bounding box center [958, 851] width 109 height 20
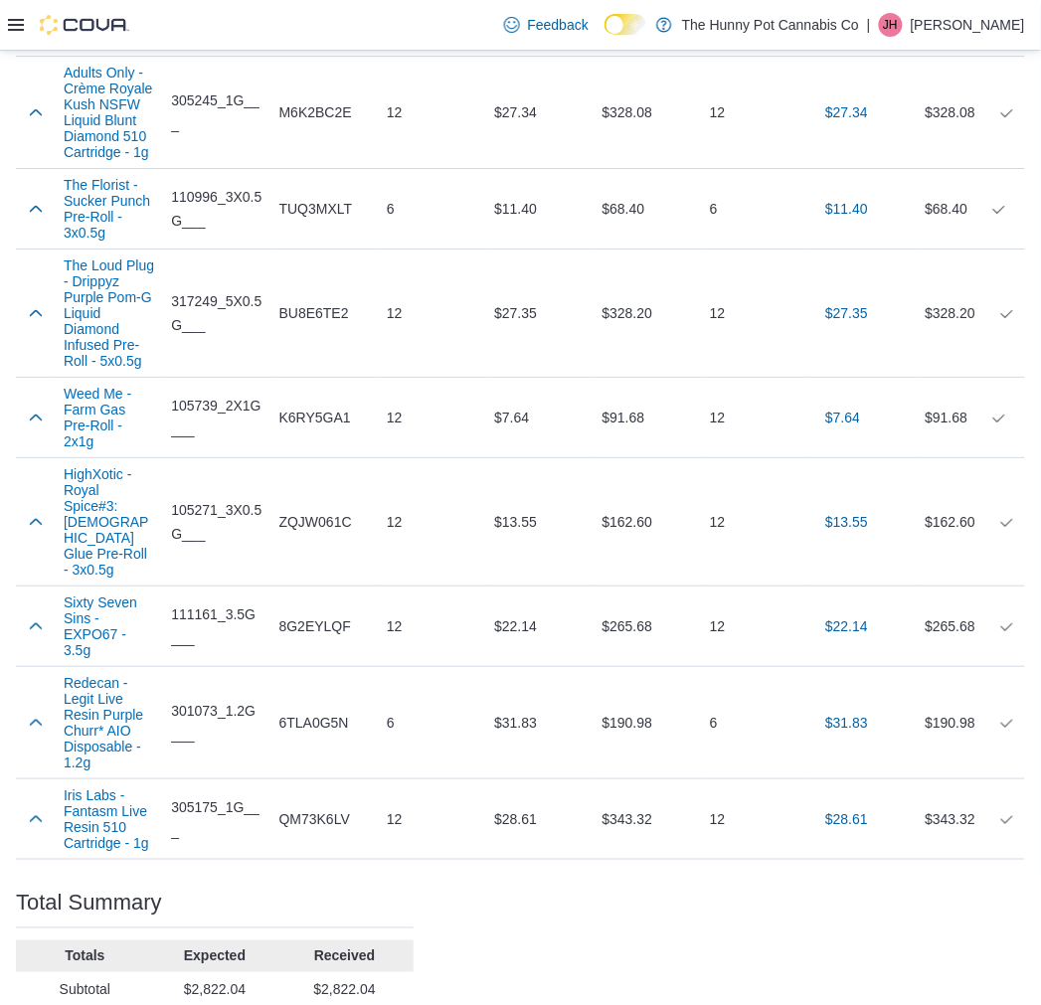
scroll to position [1197, 0]
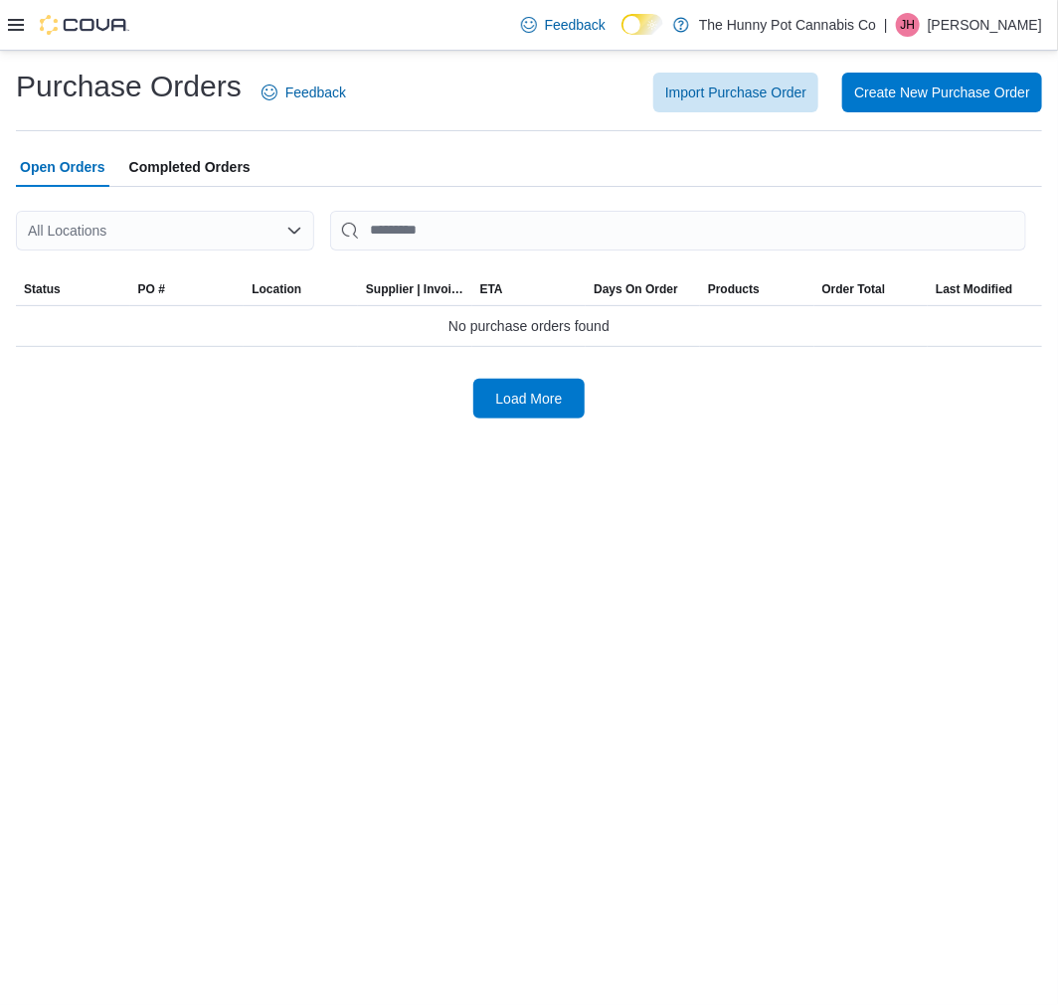
click at [268, 234] on div "All Locations" at bounding box center [165, 231] width 298 height 40
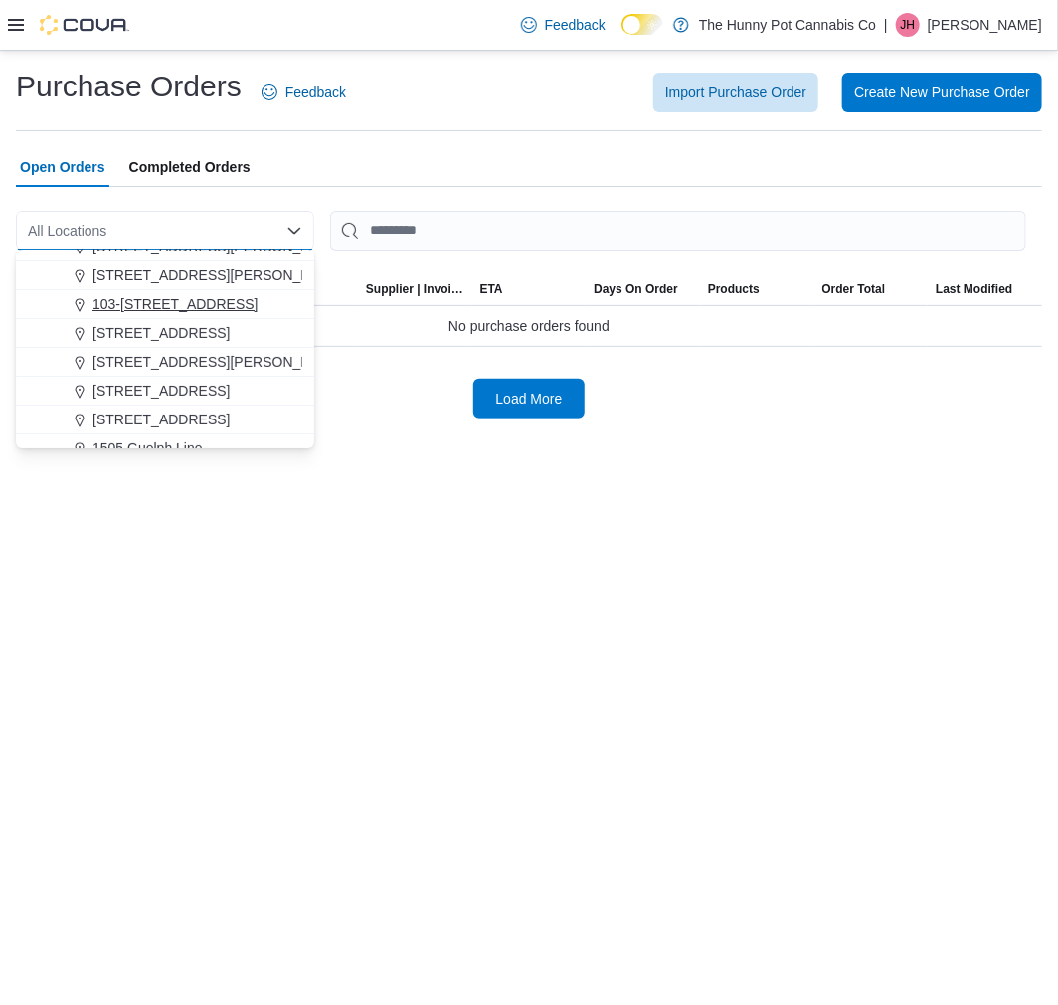
scroll to position [110, 0]
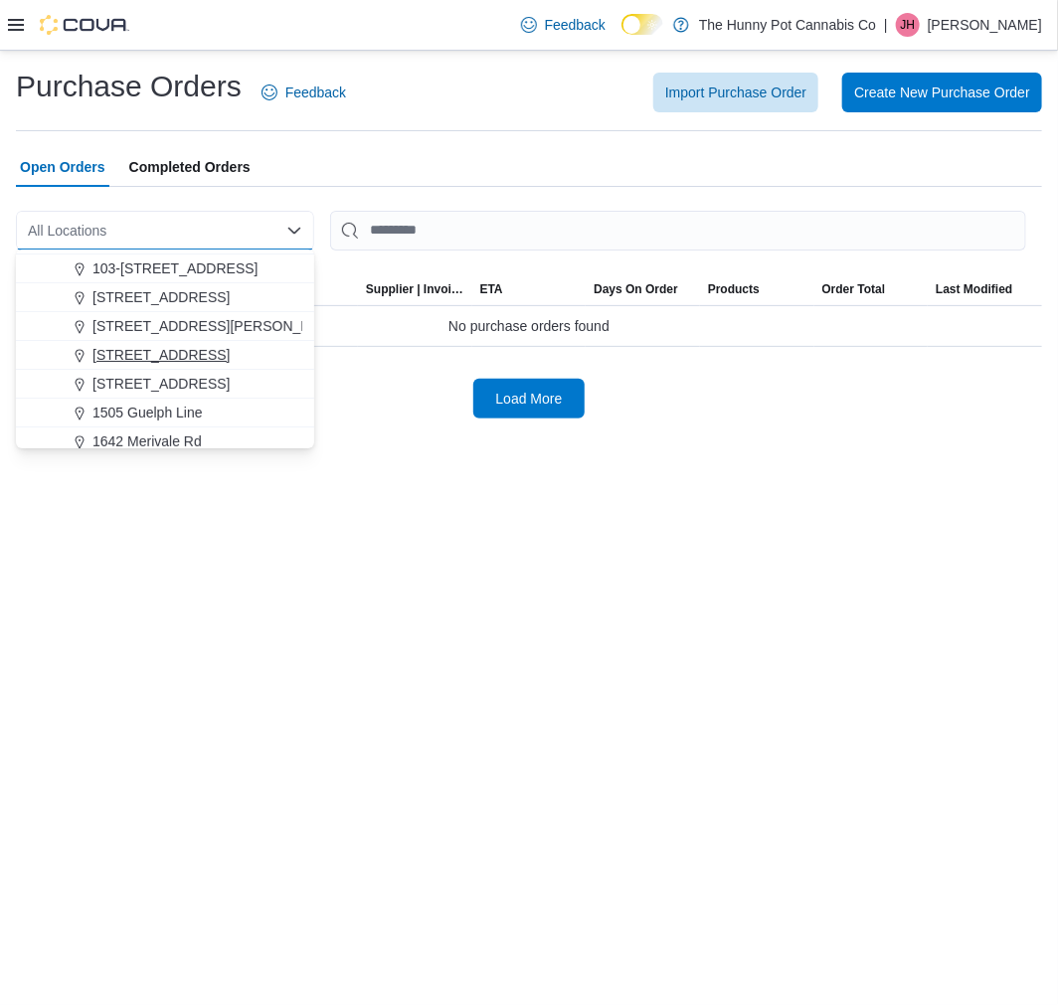
click at [176, 355] on span "[STREET_ADDRESS]" at bounding box center [160, 355] width 137 height 20
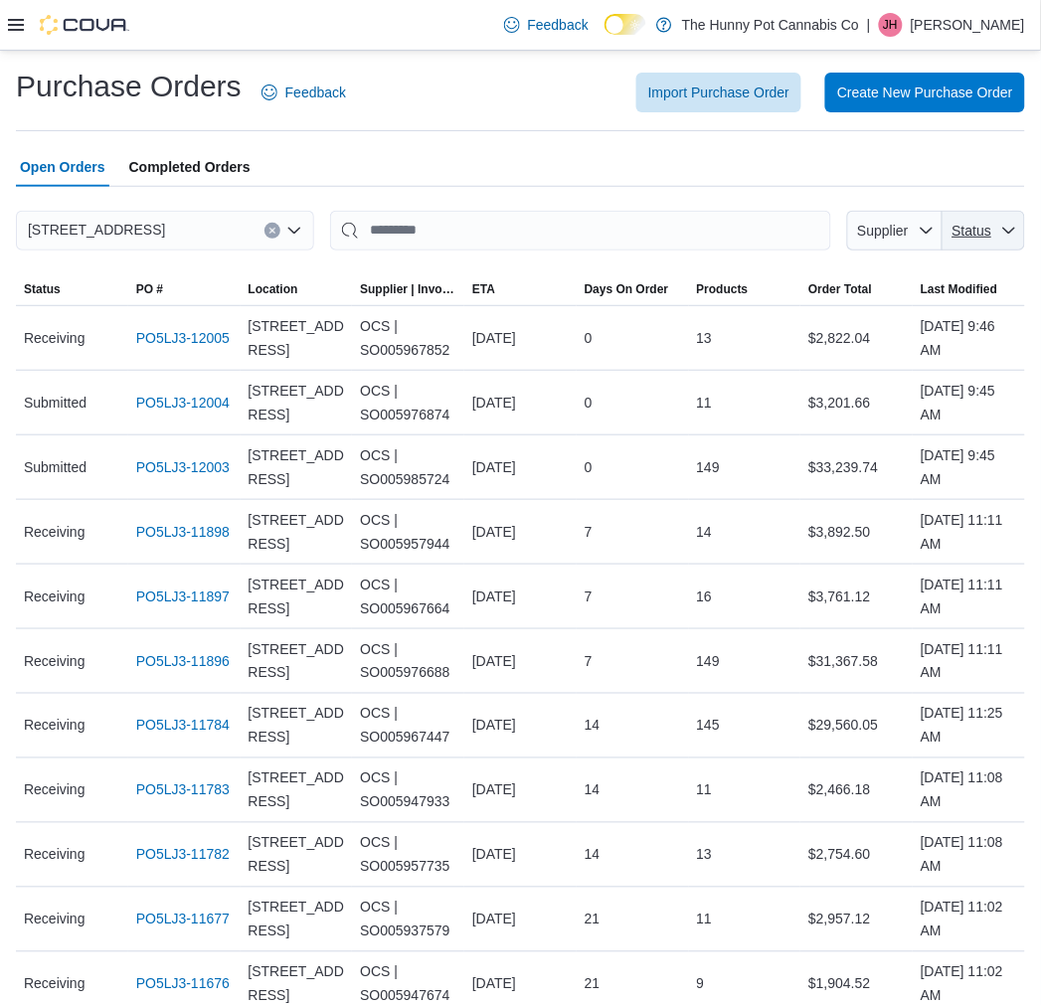
click at [992, 232] on span "Status" at bounding box center [973, 231] width 40 height 16
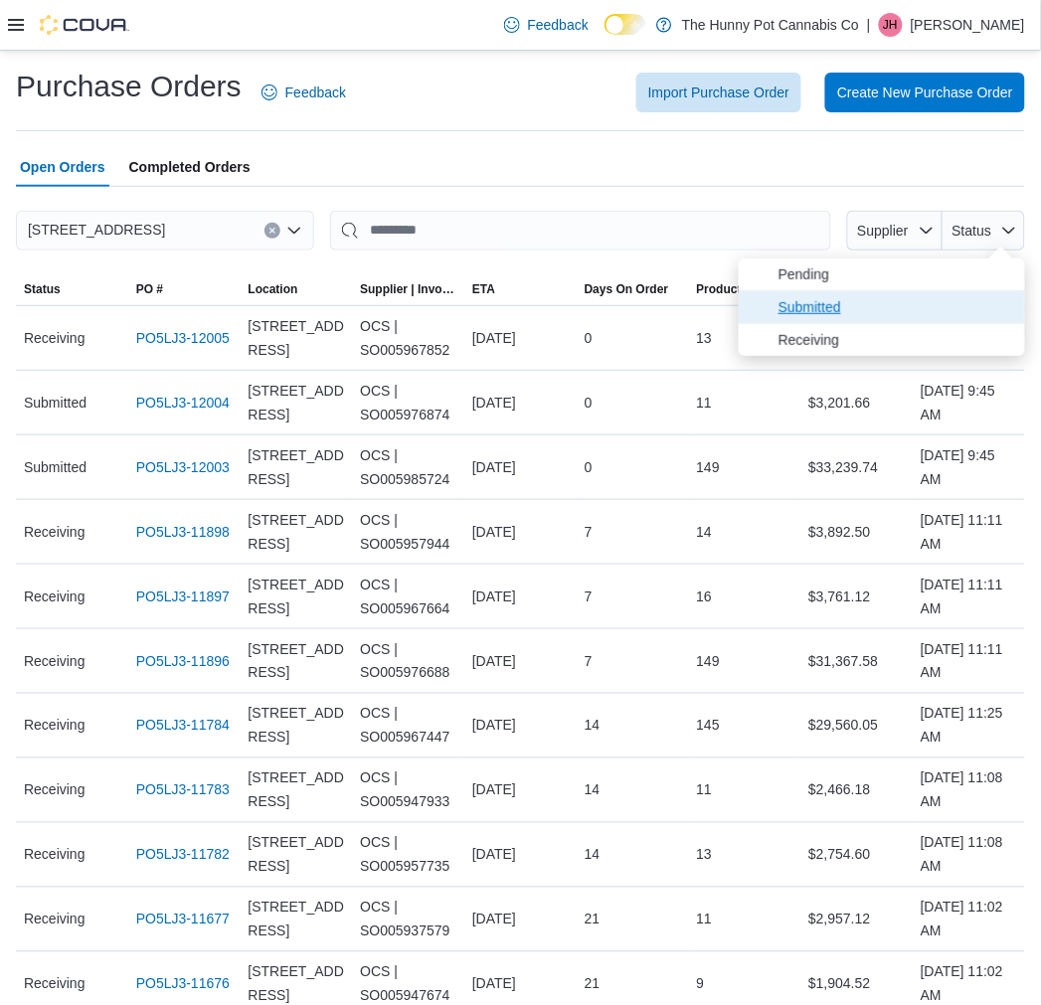
click at [980, 291] on span "Submitted" at bounding box center [882, 307] width 286 height 32
type input "**********"
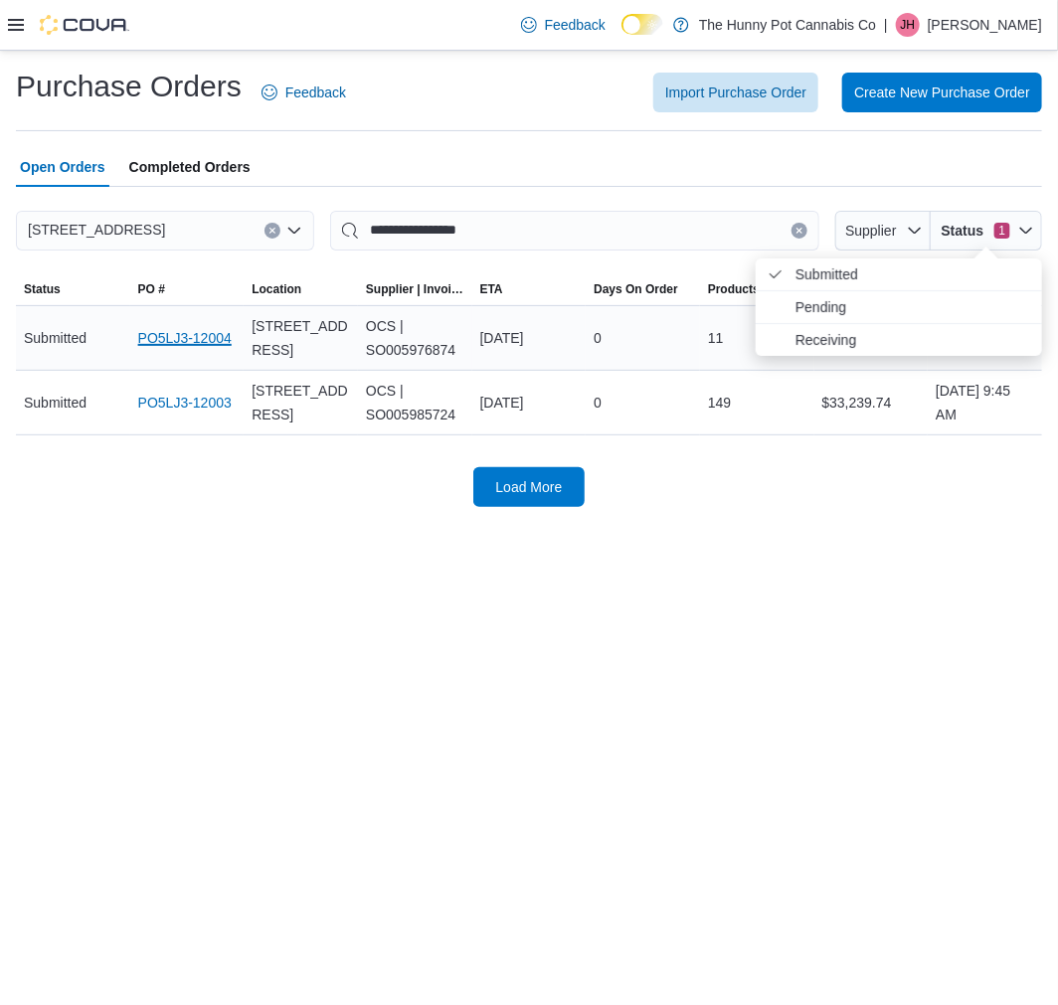
click at [193, 328] on link "PO5LJ3-12004" at bounding box center [184, 338] width 93 height 24
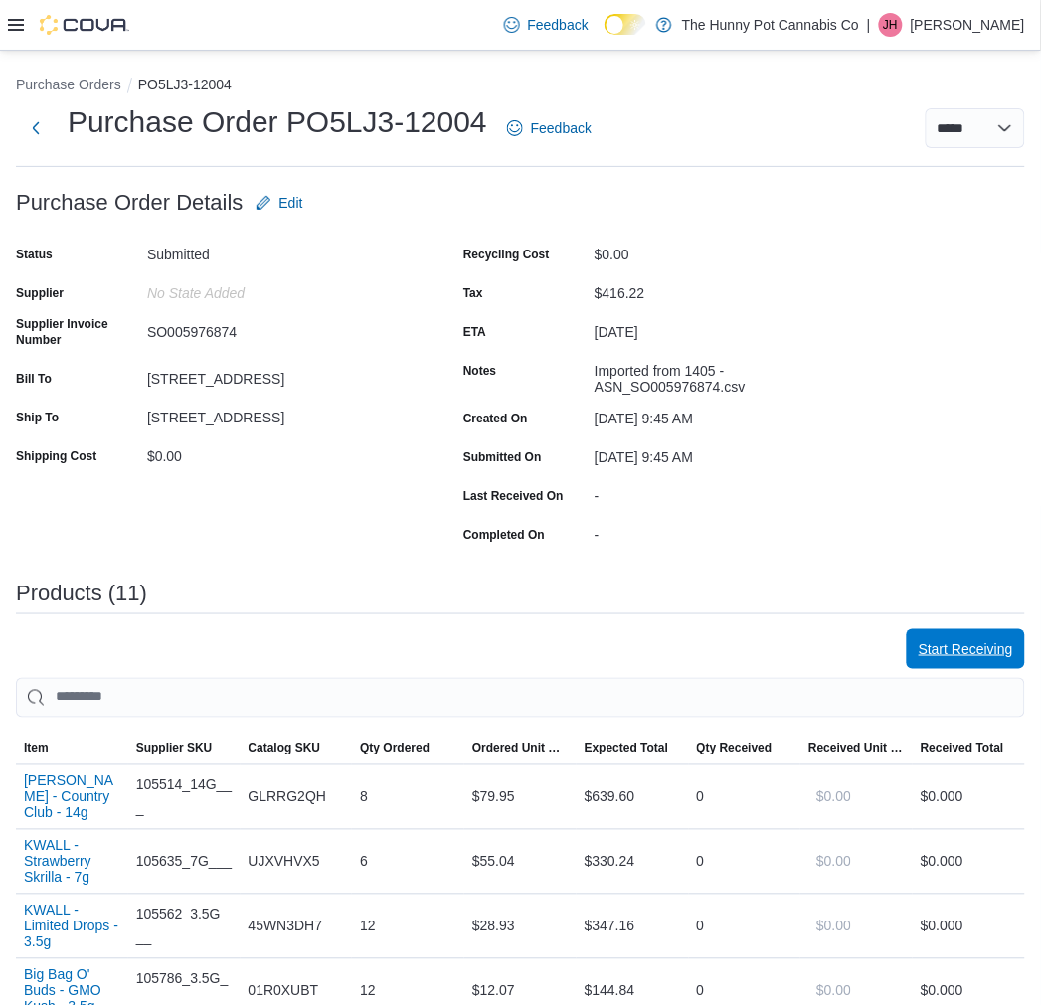
click at [947, 643] on span "Start Receiving" at bounding box center [966, 649] width 94 height 20
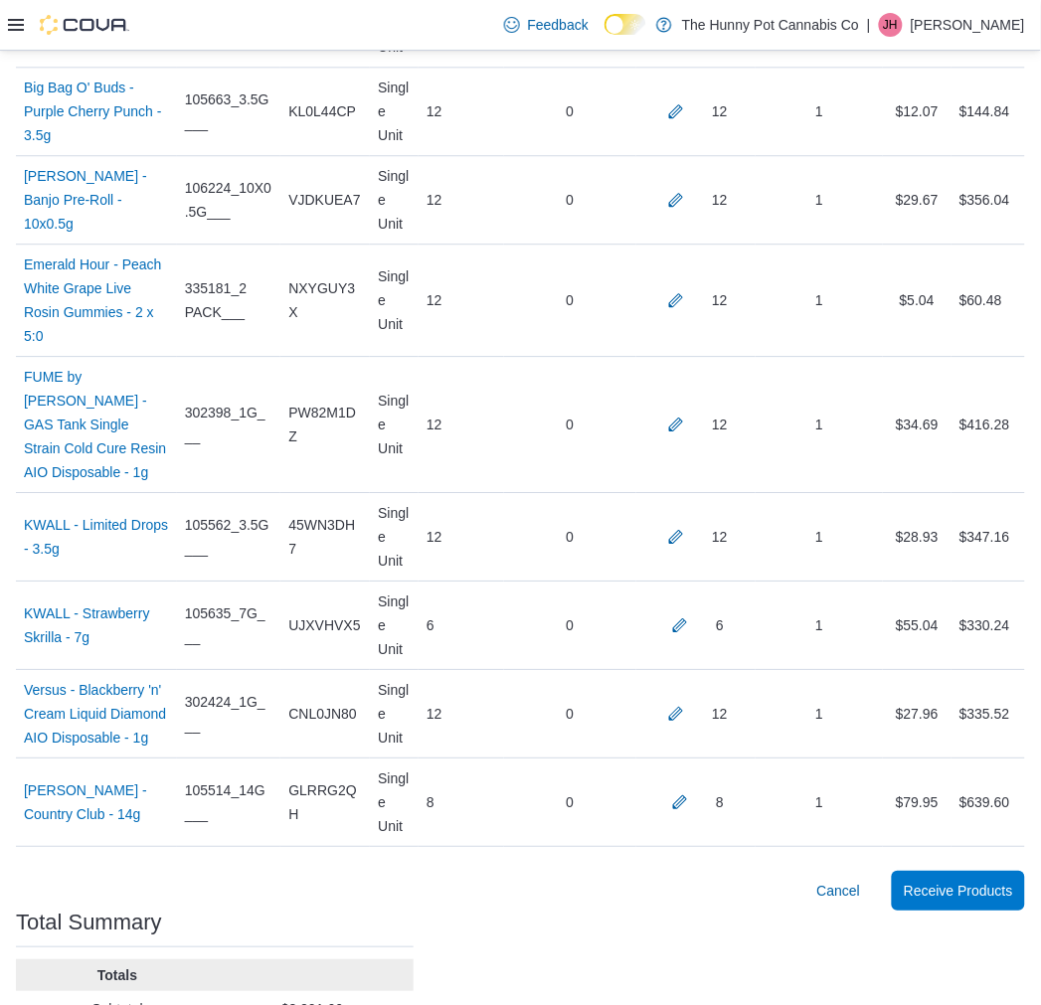
scroll to position [948, 0]
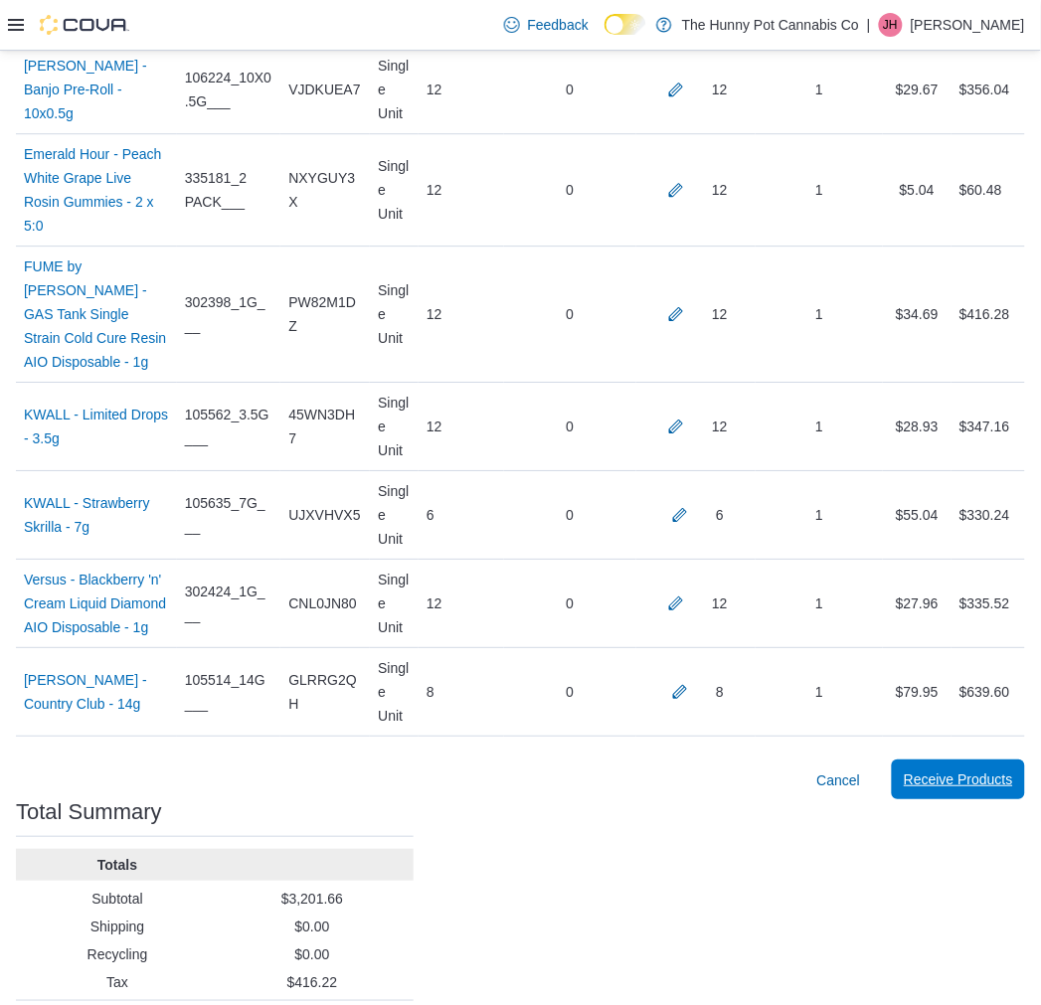
click at [941, 770] on span "Receive Products" at bounding box center [958, 780] width 109 height 20
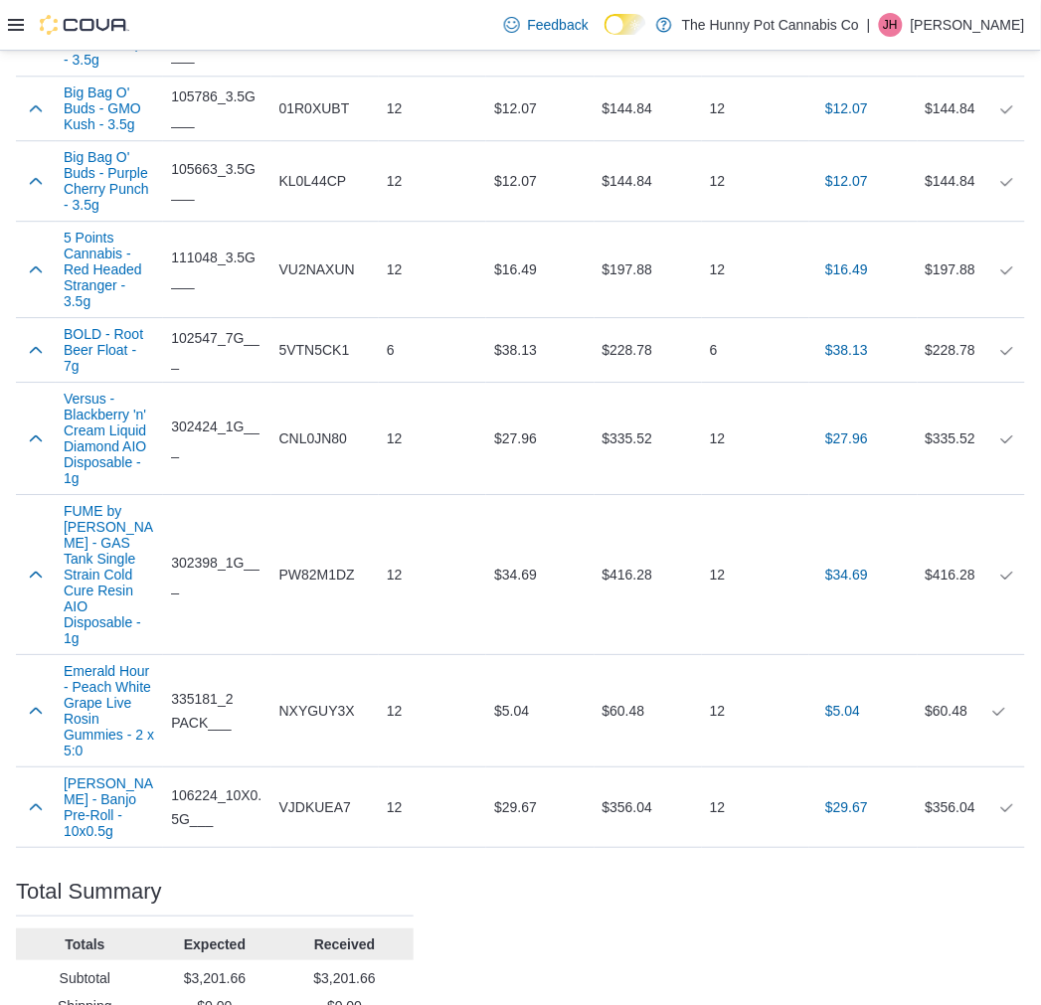
scroll to position [950, 0]
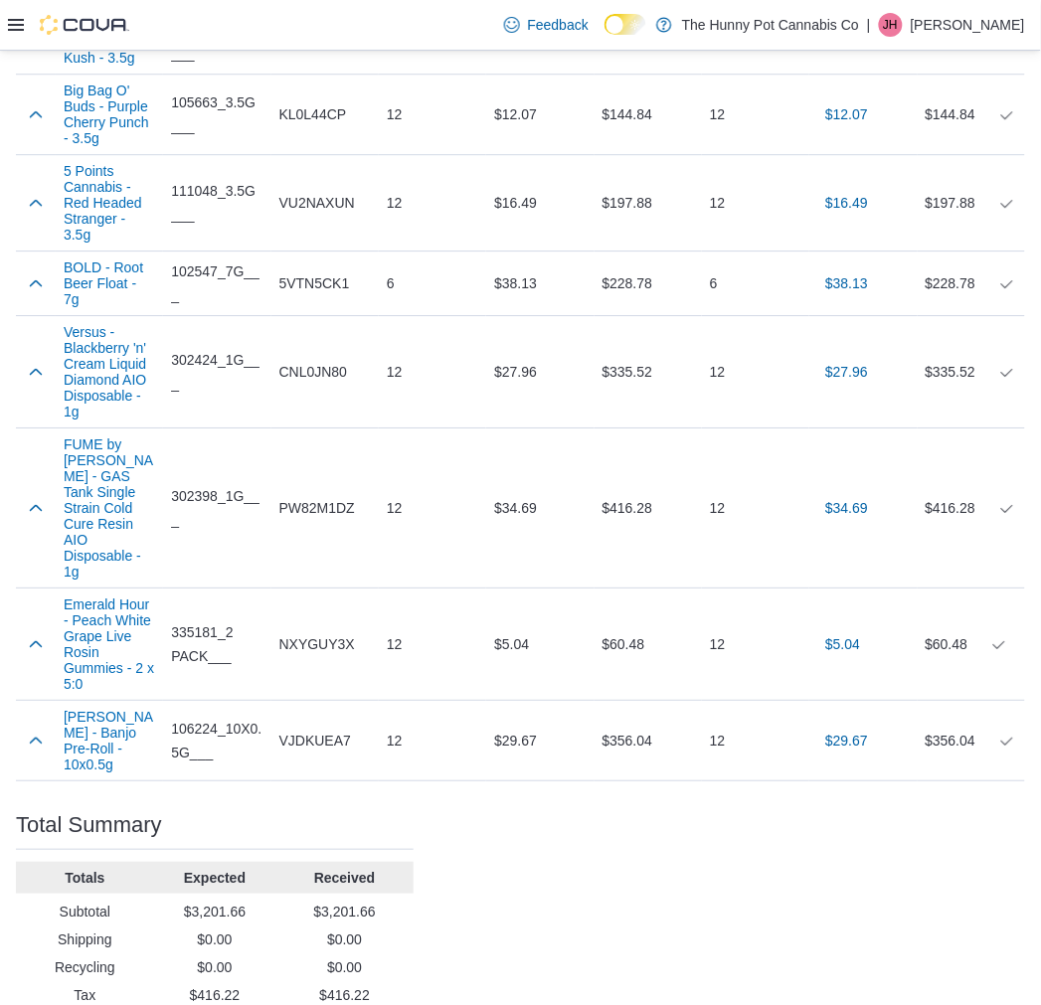
click at [210, 2] on div "Feedback Dark Mode The Hunny Pot Cannabis Co | JH [PERSON_NAME]" at bounding box center [520, 25] width 1041 height 51
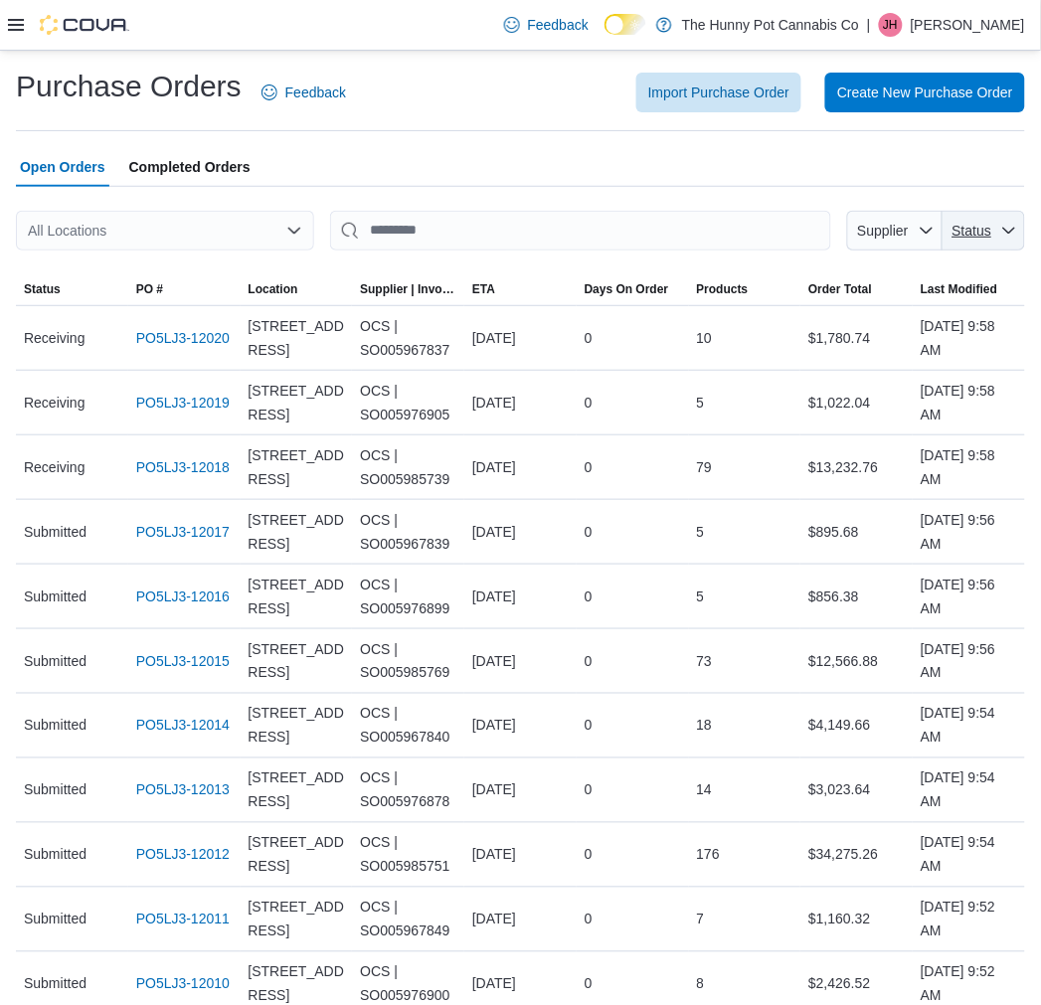
click at [993, 237] on span "Status" at bounding box center [972, 231] width 43 height 20
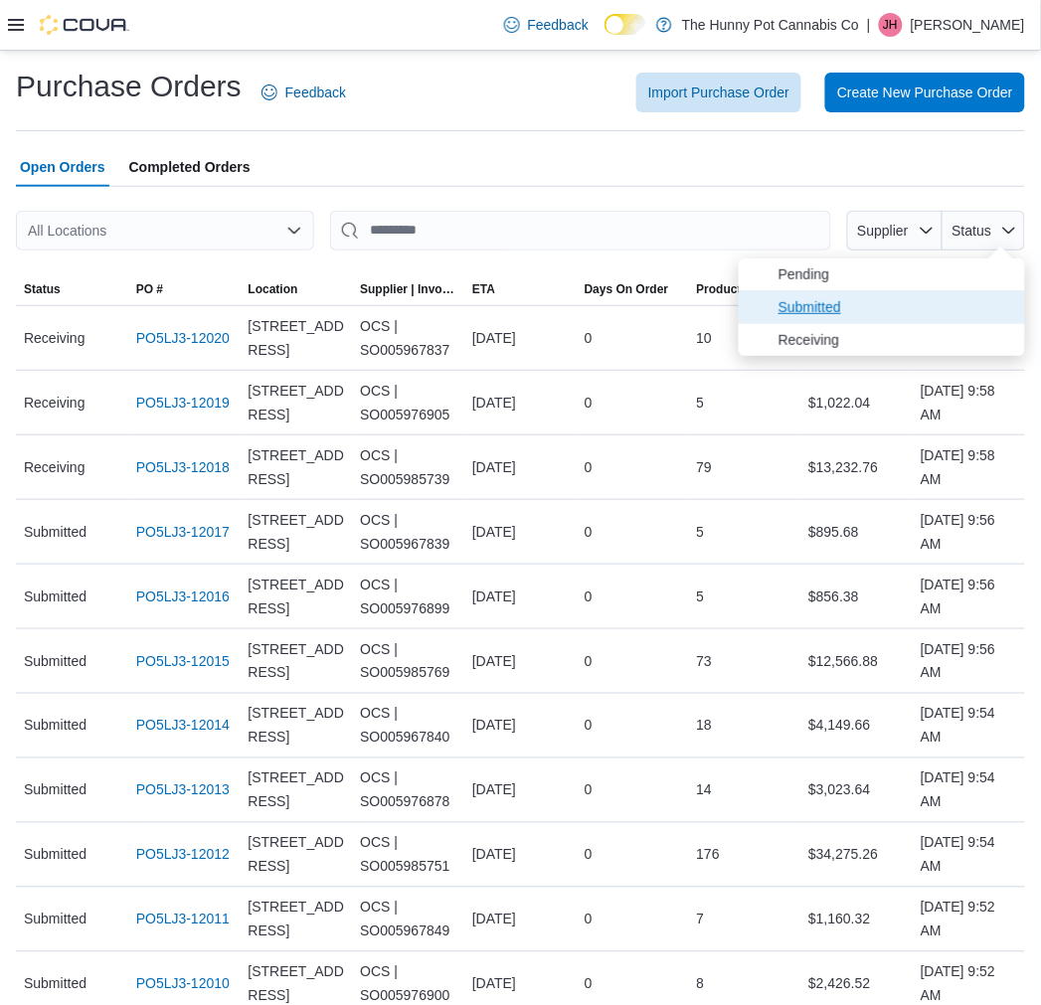
click at [952, 314] on span "Submitted" at bounding box center [896, 307] width 235 height 24
type input "**********"
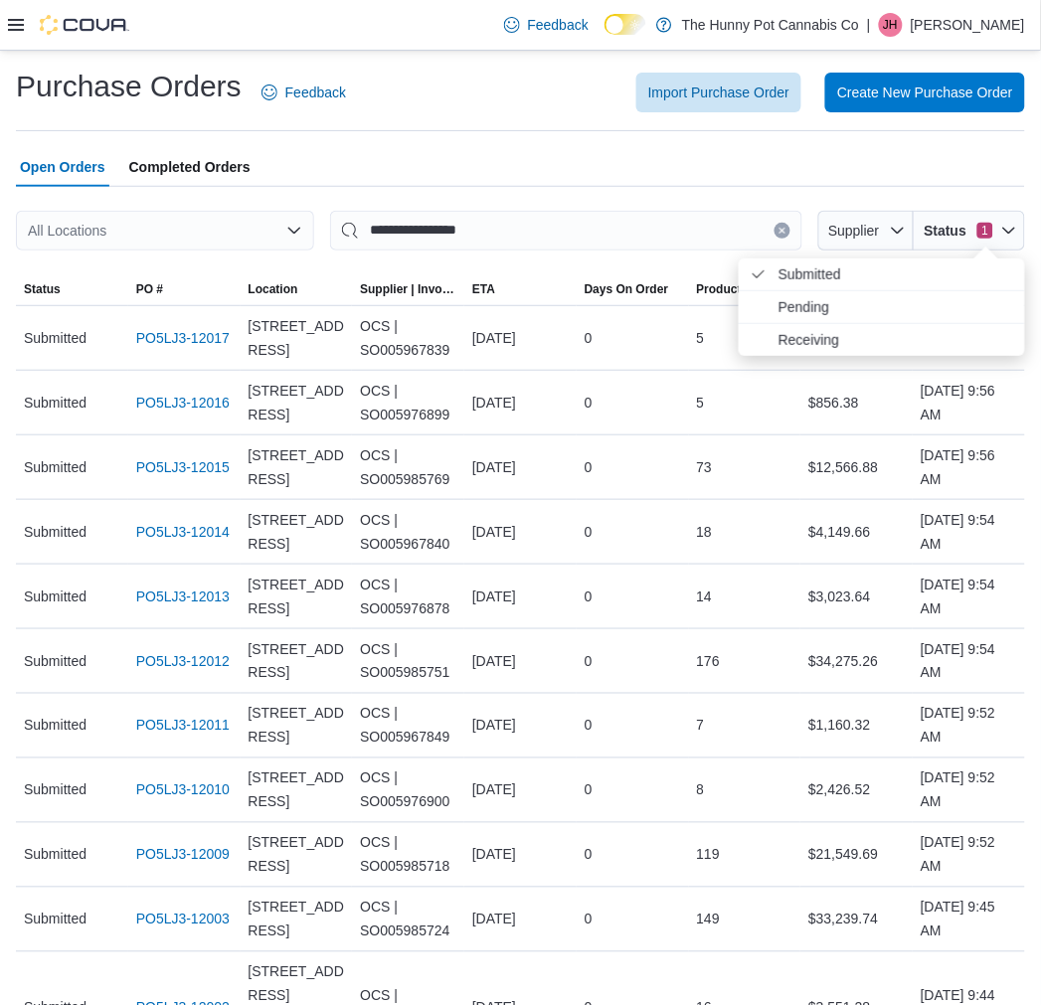
drag, startPoint x: 245, startPoint y: 214, endPoint x: 244, endPoint y: 229, distance: 14.9
click at [246, 217] on div "All Locations" at bounding box center [165, 231] width 298 height 40
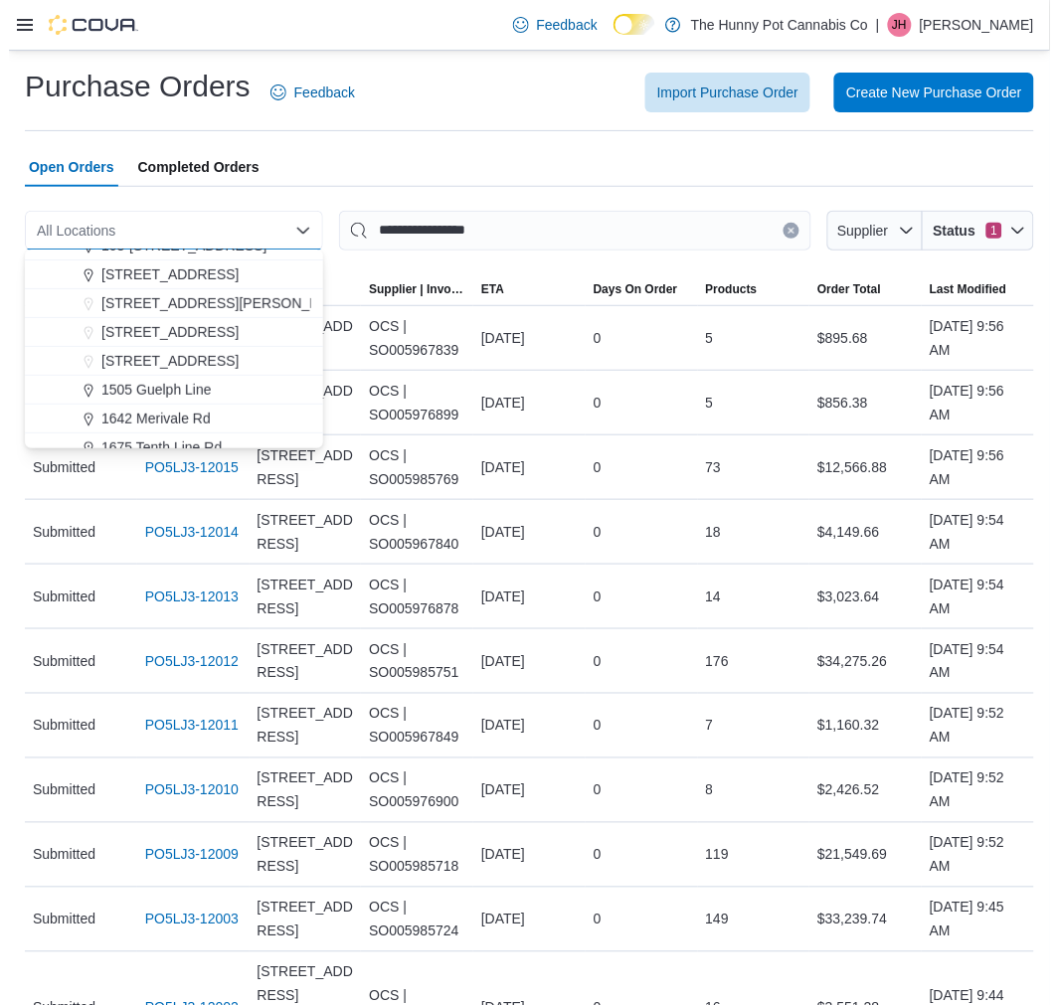
scroll to position [110, 0]
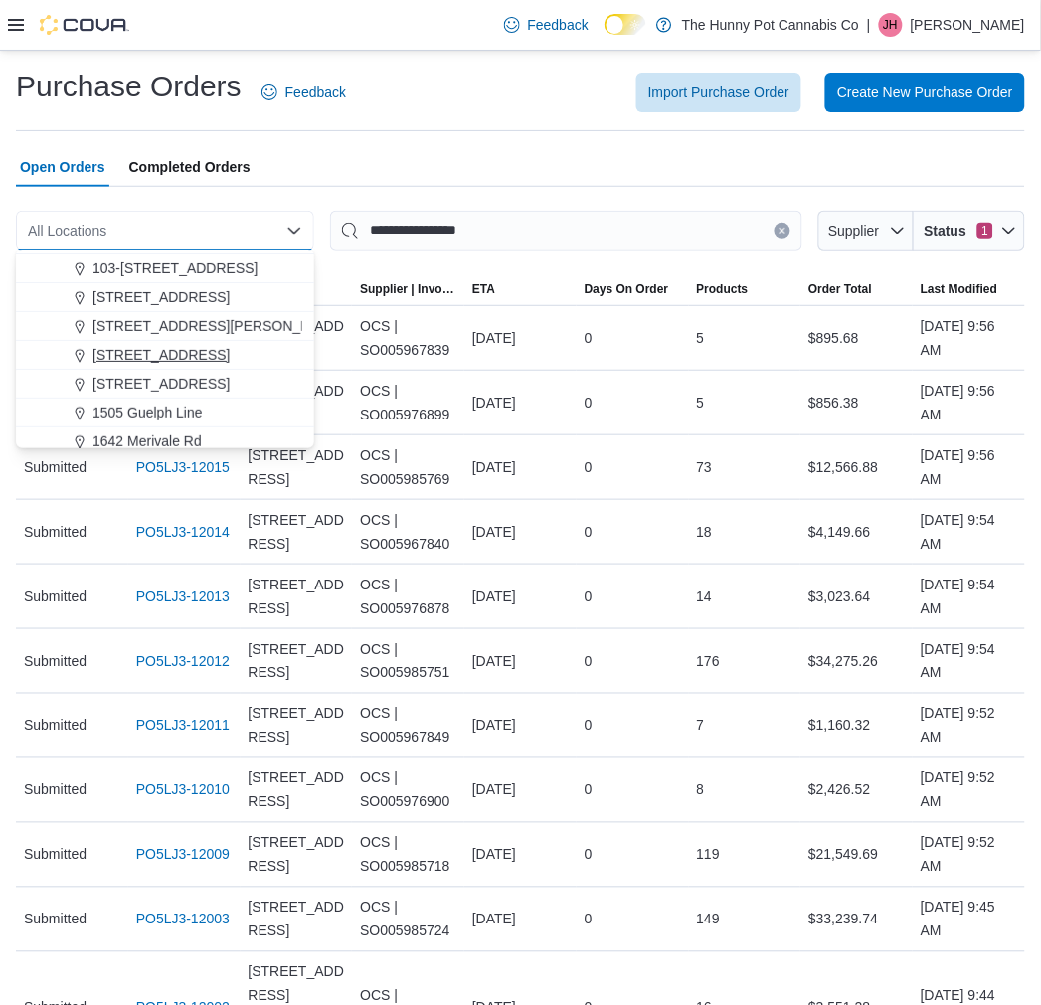
click at [180, 356] on span "[STREET_ADDRESS]" at bounding box center [160, 355] width 137 height 20
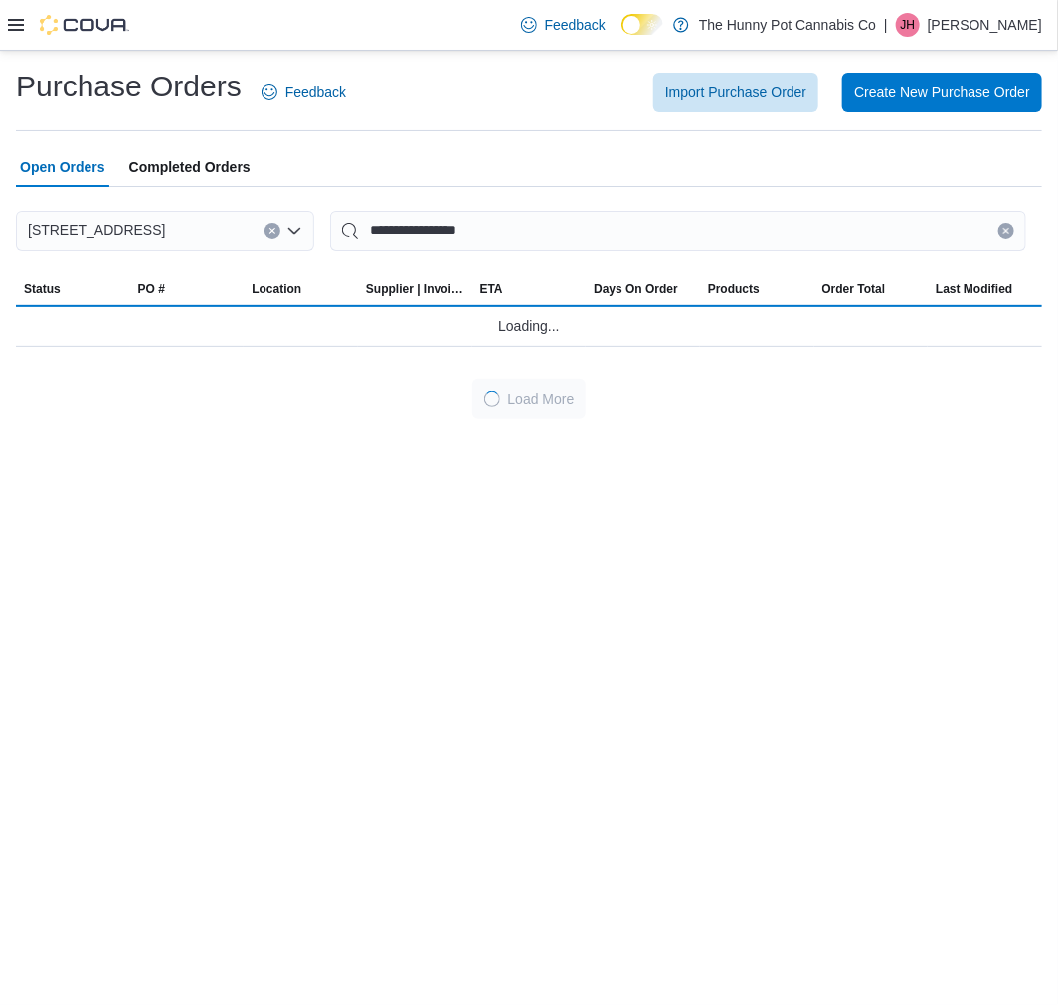
click at [411, 160] on div "Open Orders Completed Orders" at bounding box center [529, 167] width 1026 height 40
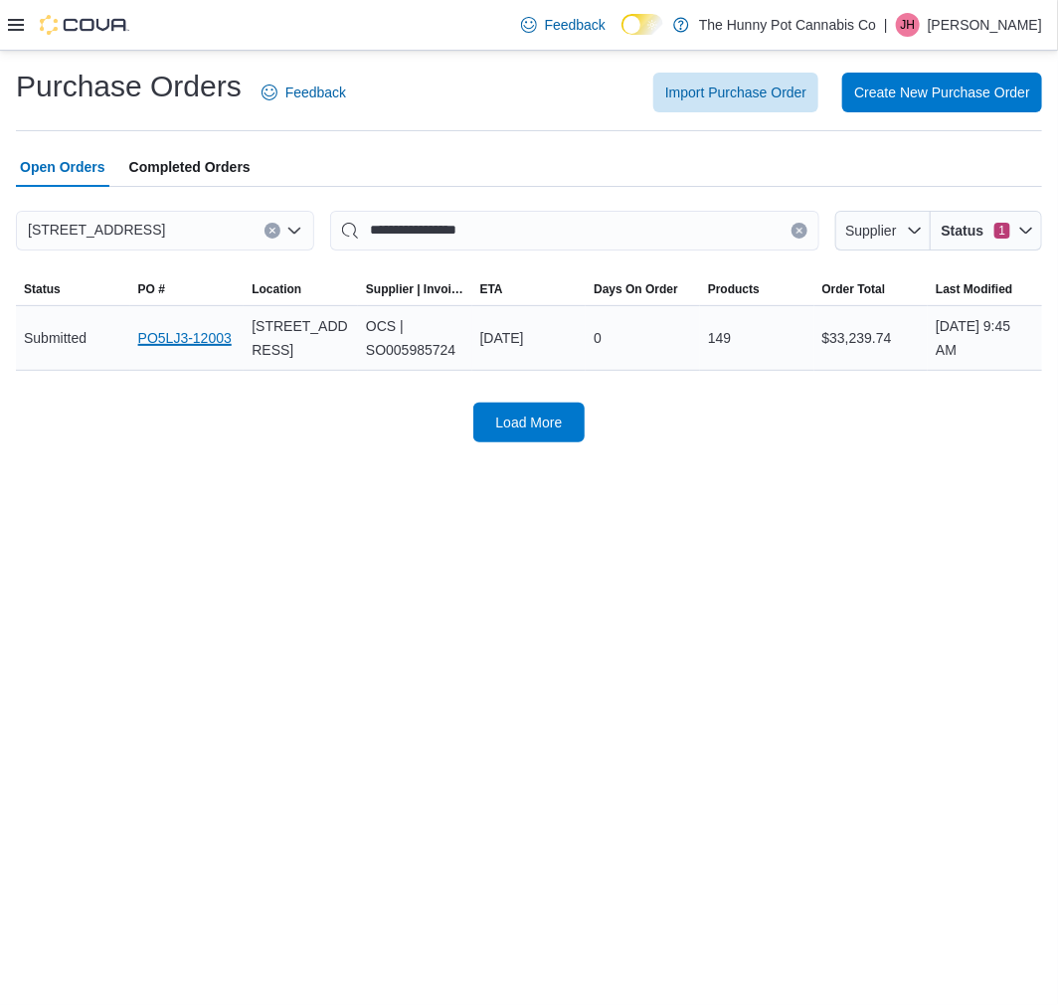
click at [187, 339] on link "PO5LJ3-12003" at bounding box center [184, 338] width 93 height 24
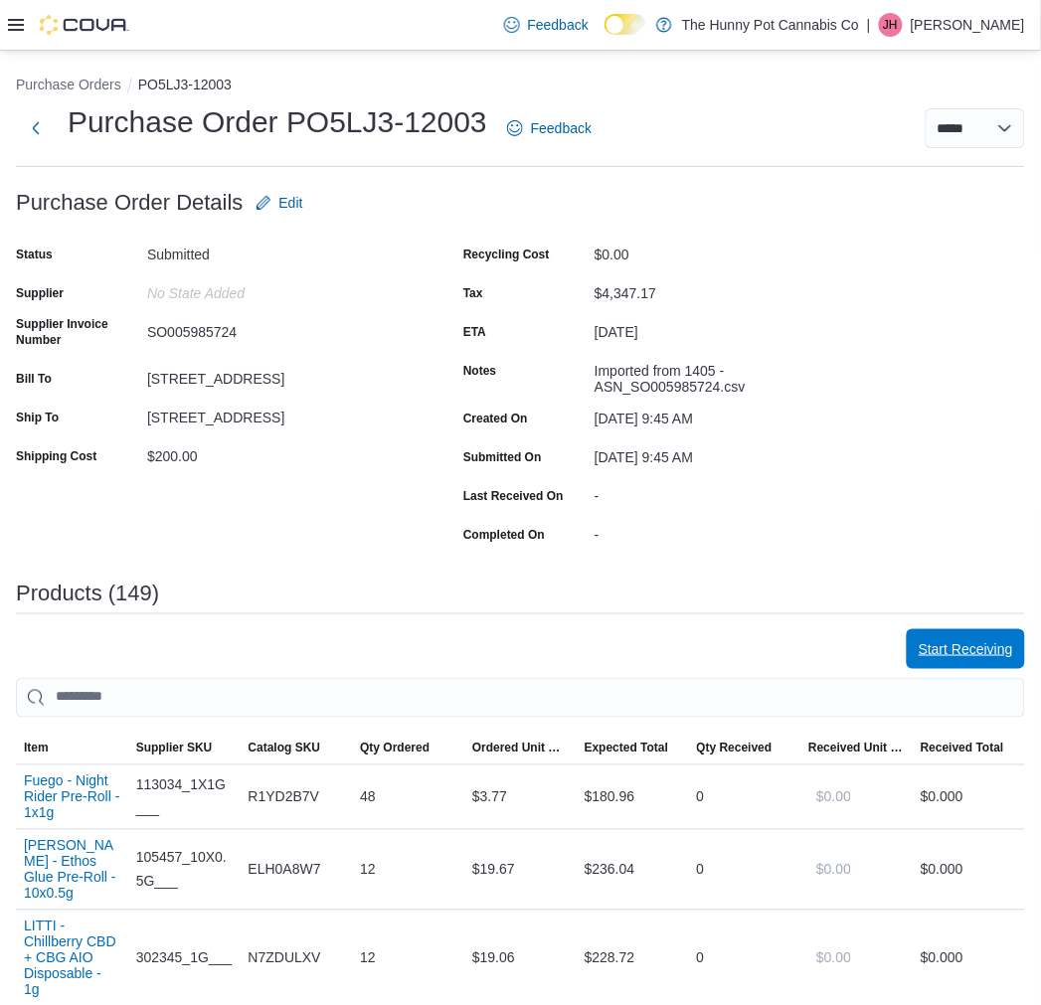
click at [981, 640] on span "Start Receiving" at bounding box center [966, 649] width 94 height 20
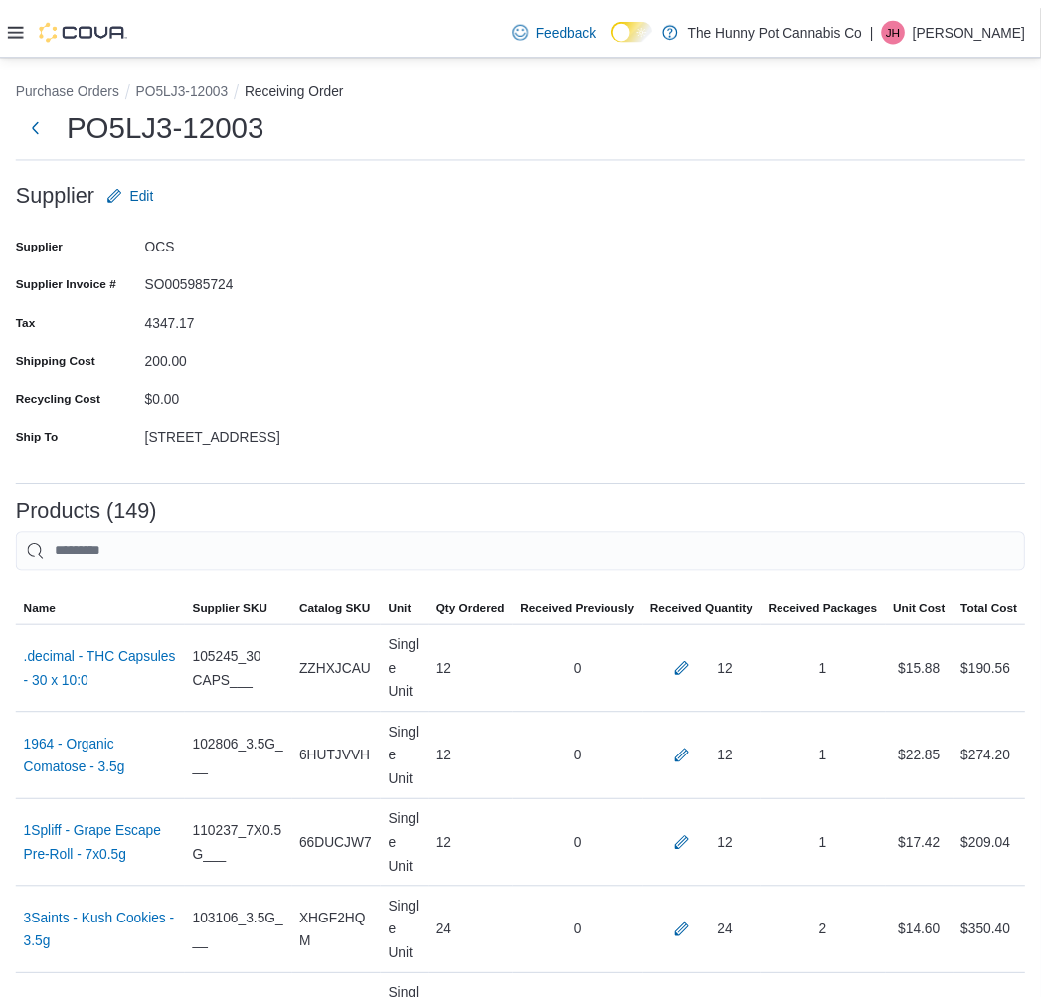
scroll to position [13385, 0]
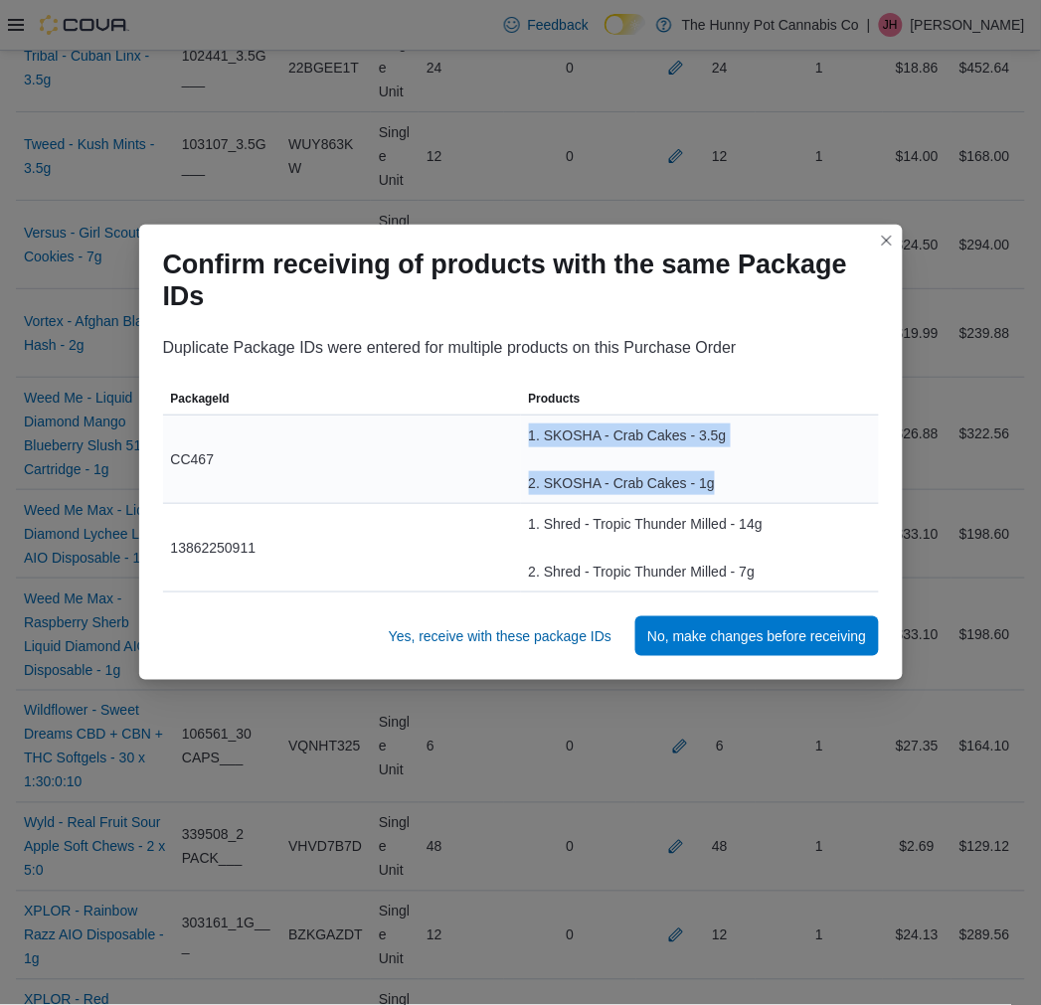
drag, startPoint x: 548, startPoint y: 436, endPoint x: 714, endPoint y: 475, distance: 170.8
click at [714, 475] on div "1. SKOSHA - Crab Cakes - 3.5g 2. SKOSHA - Crab Cakes - 1g" at bounding box center [700, 460] width 358 height 88
copy div "1. SKOSHA - Crab Cakes - 3.5g 2. SKOSHA - Crab Cakes - 1g"
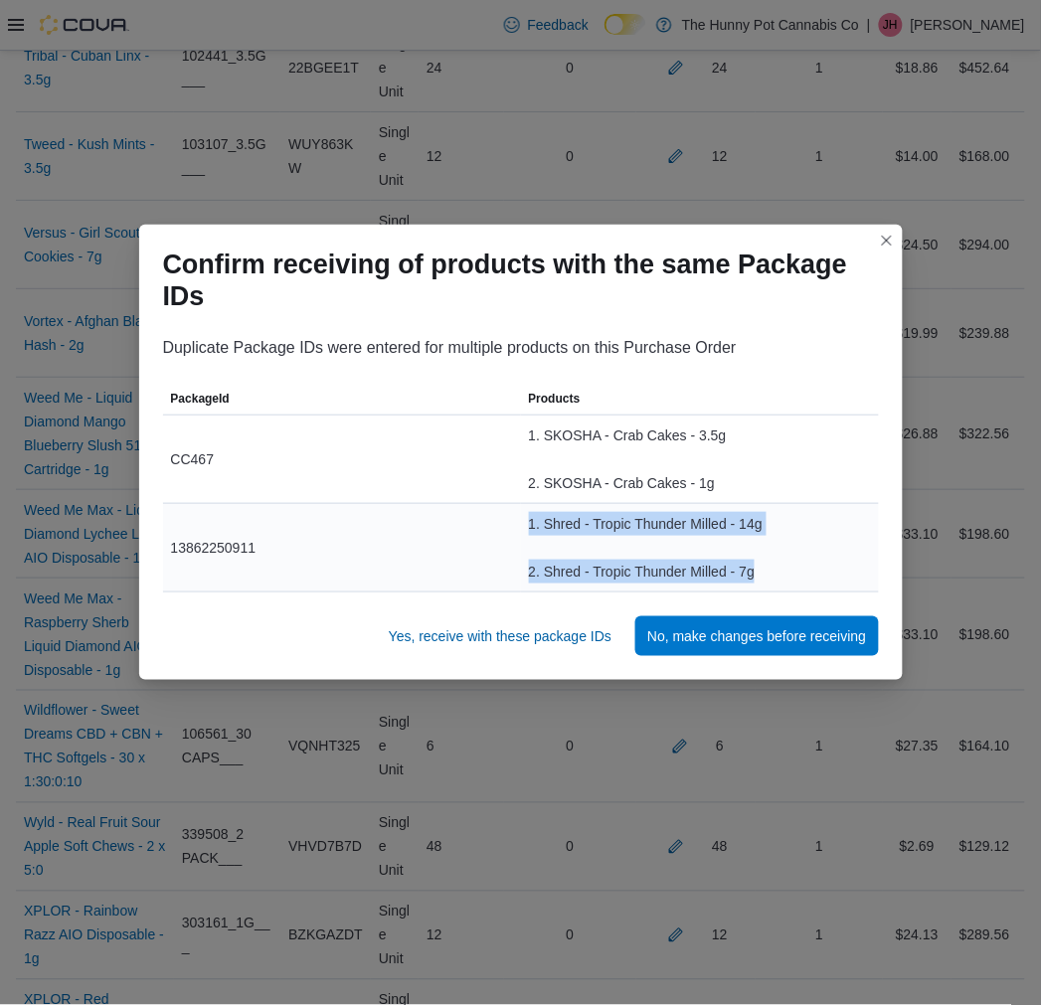
drag, startPoint x: 512, startPoint y: 524, endPoint x: 788, endPoint y: 564, distance: 278.3
click at [788, 564] on tr "PackageId 13862250911 Products 1. Shred - Tropic Thunder Milled - 14g 2. Shred …" at bounding box center [521, 547] width 716 height 89
copy tr "Products 1. Shred - Tropic Thunder Milled - 14g 2. Shred - Tropic Thunder Mille…"
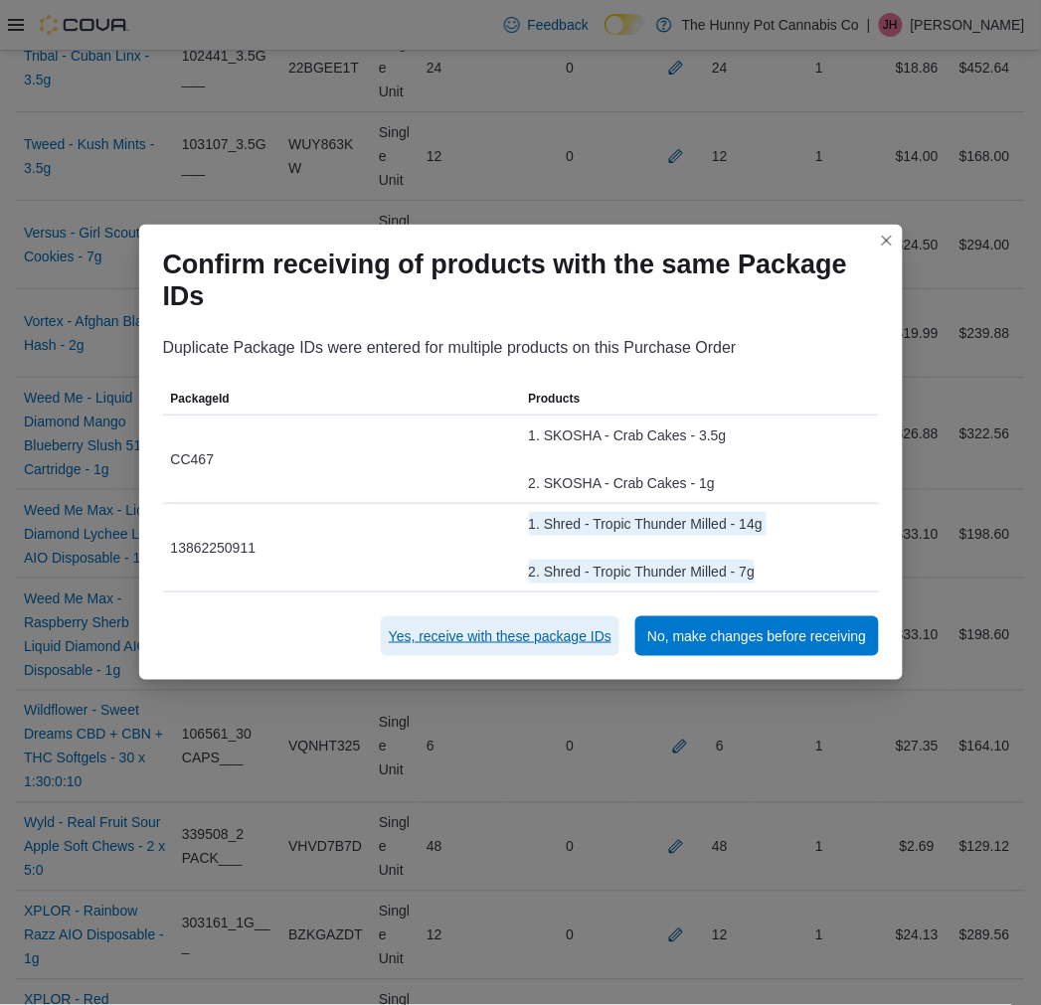
drag, startPoint x: 416, startPoint y: 629, endPoint x: 402, endPoint y: 631, distance: 14.1
click at [416, 629] on span "Yes, receive with these package IDs" at bounding box center [500, 636] width 223 height 20
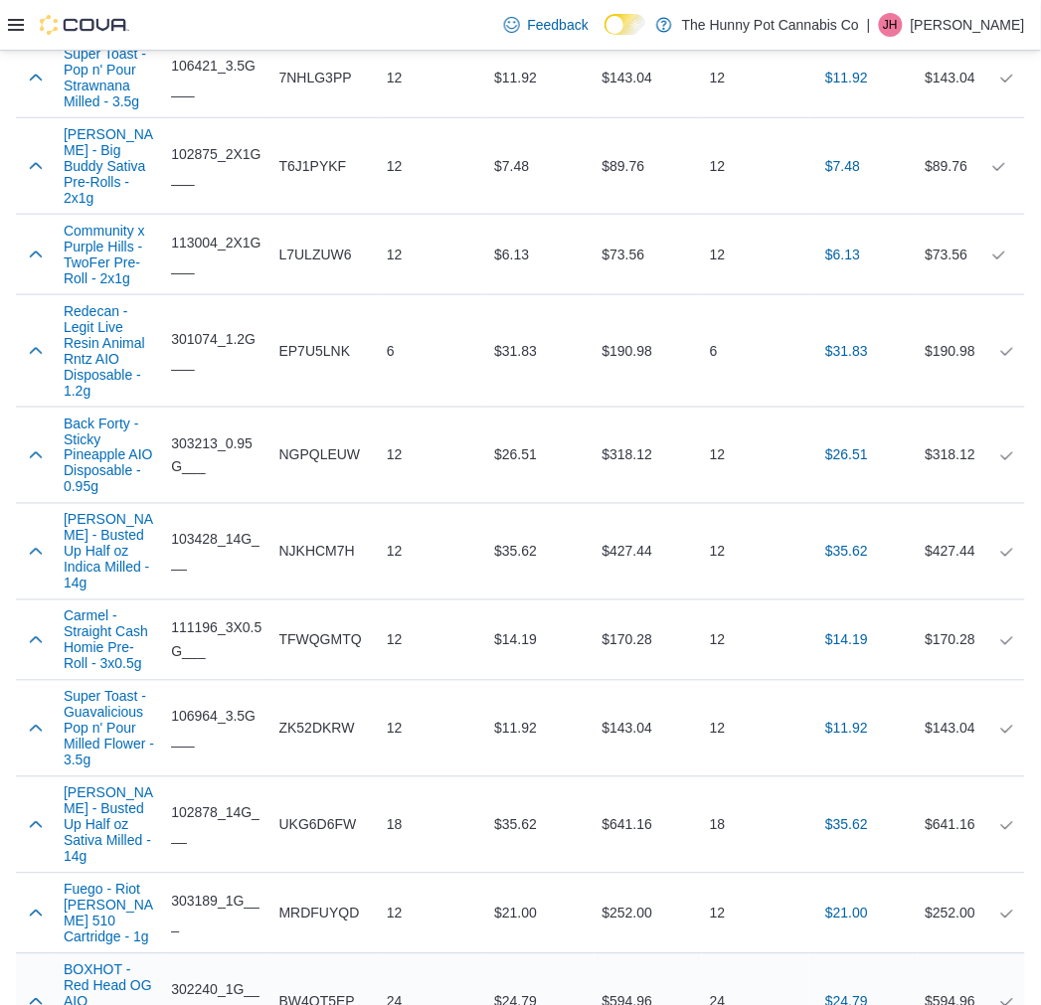
scroll to position [12069, 0]
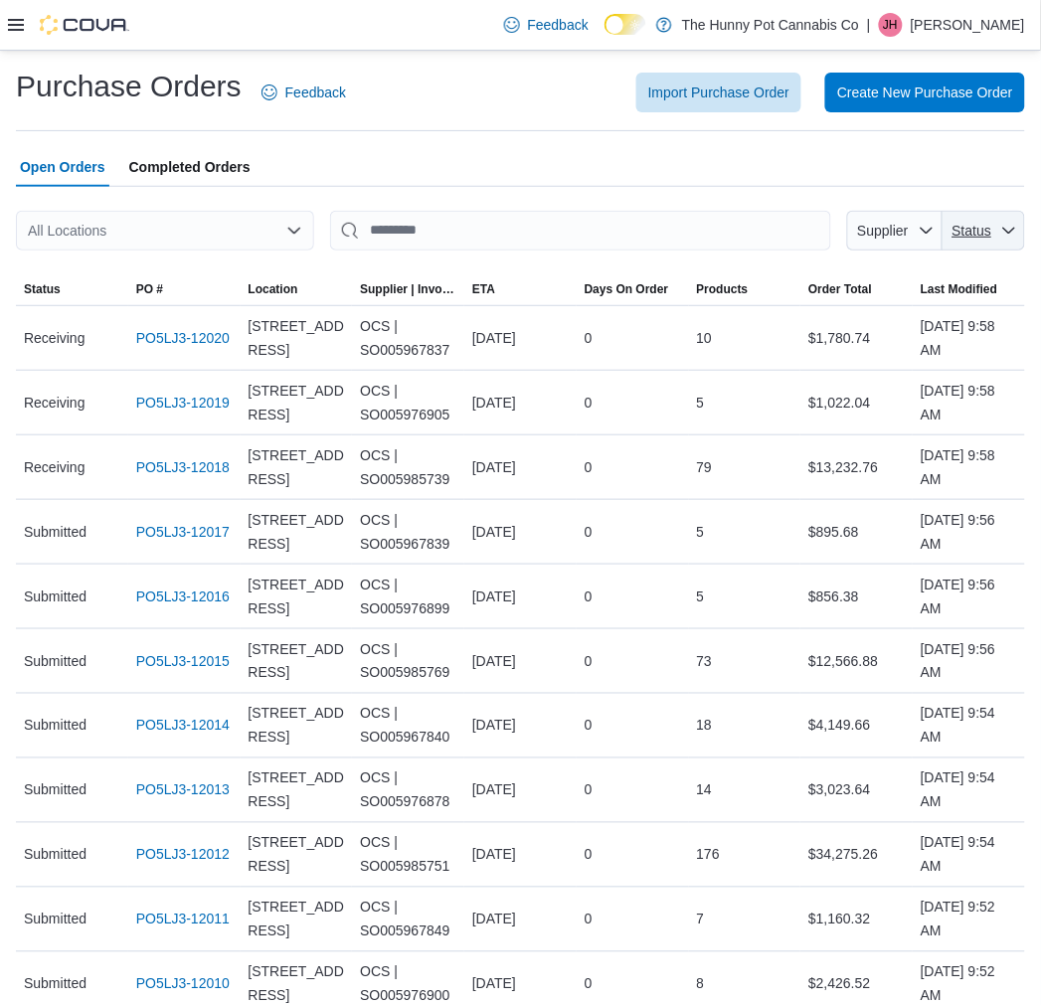
click at [985, 219] on span "Status" at bounding box center [984, 231] width 67 height 40
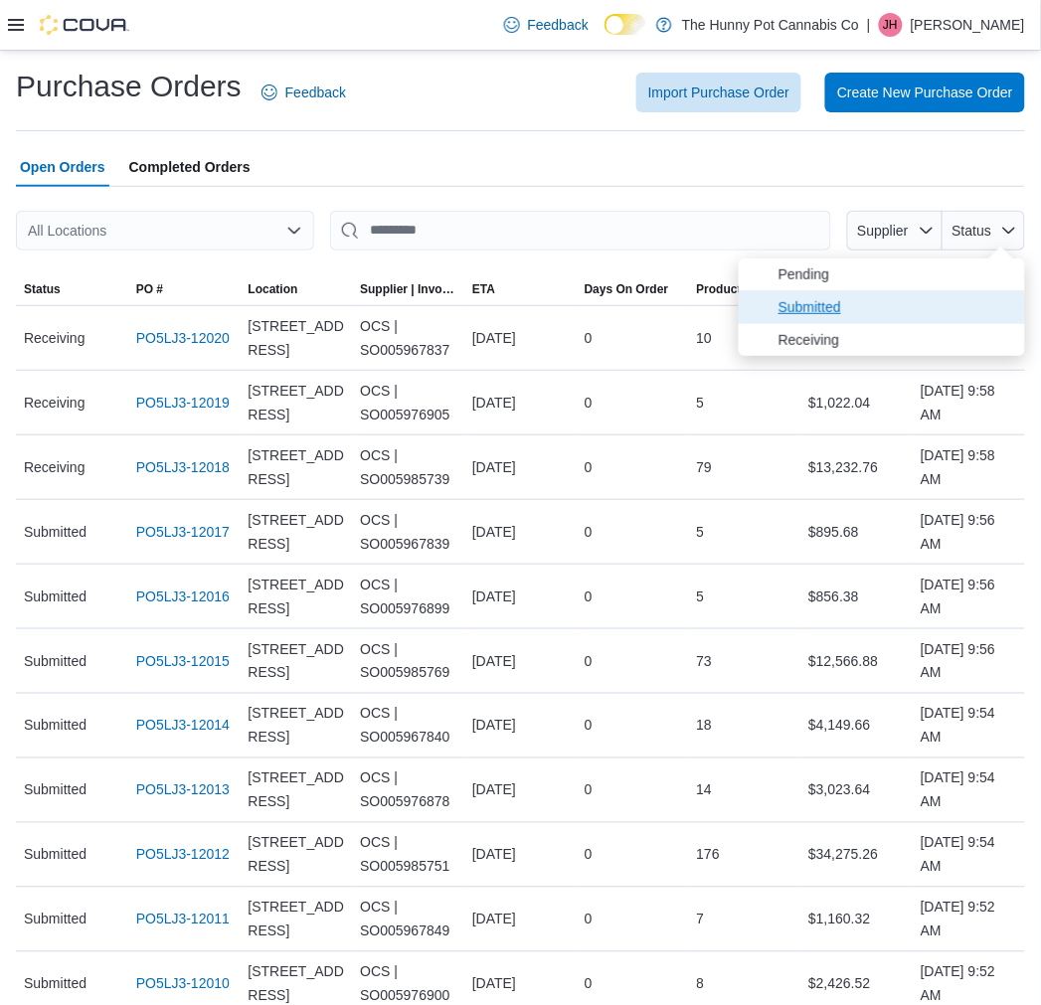
click at [940, 301] on span "Submitted" at bounding box center [896, 307] width 235 height 24
type input "**********"
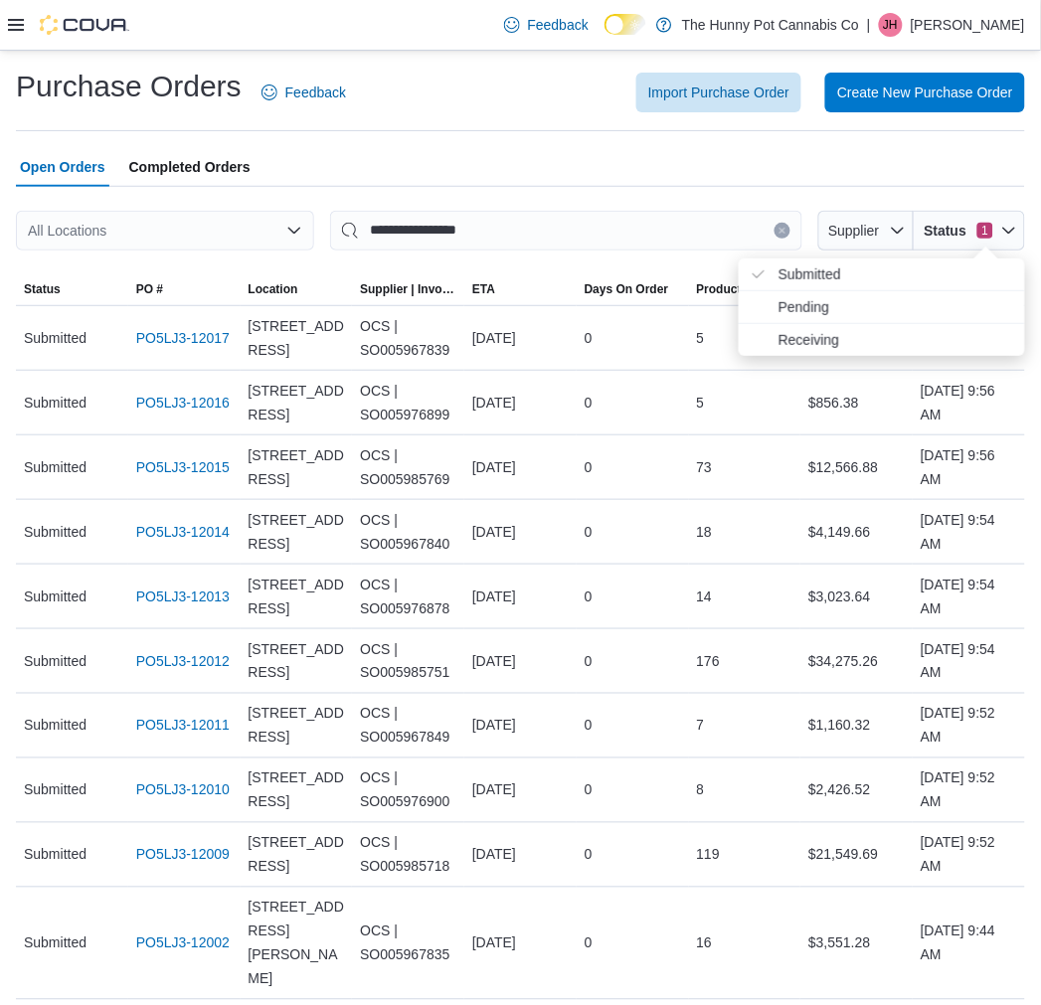
click at [179, 234] on div "All Locations" at bounding box center [165, 231] width 298 height 40
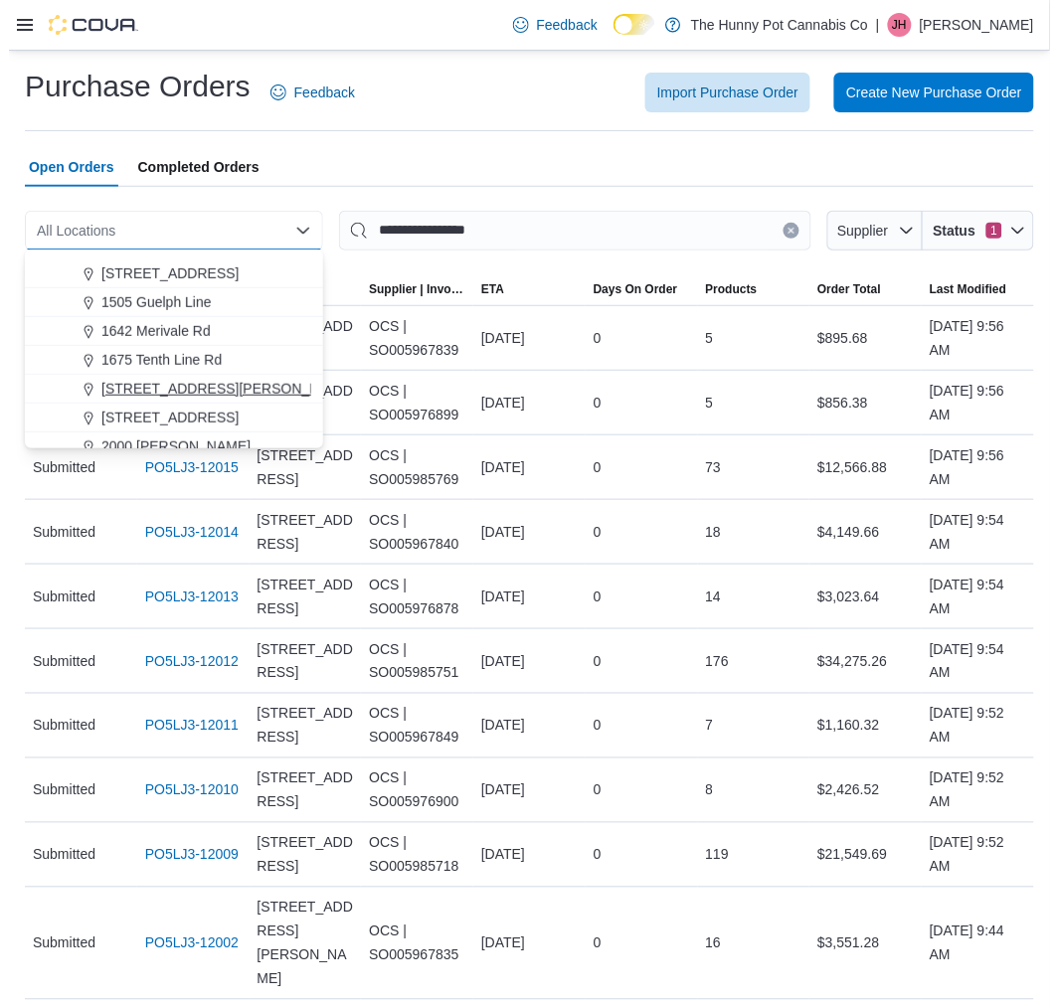
scroll to position [331, 0]
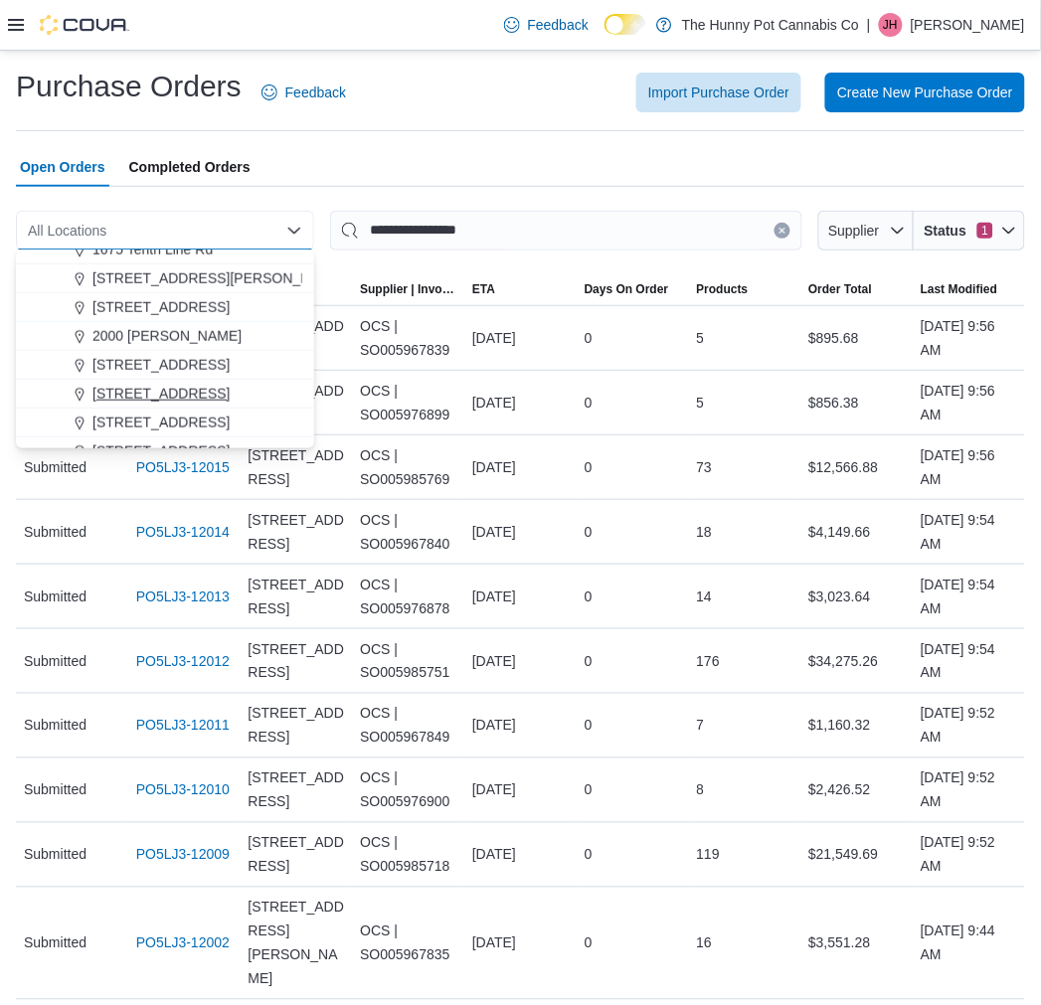
click at [165, 384] on span "[STREET_ADDRESS]" at bounding box center [160, 394] width 137 height 20
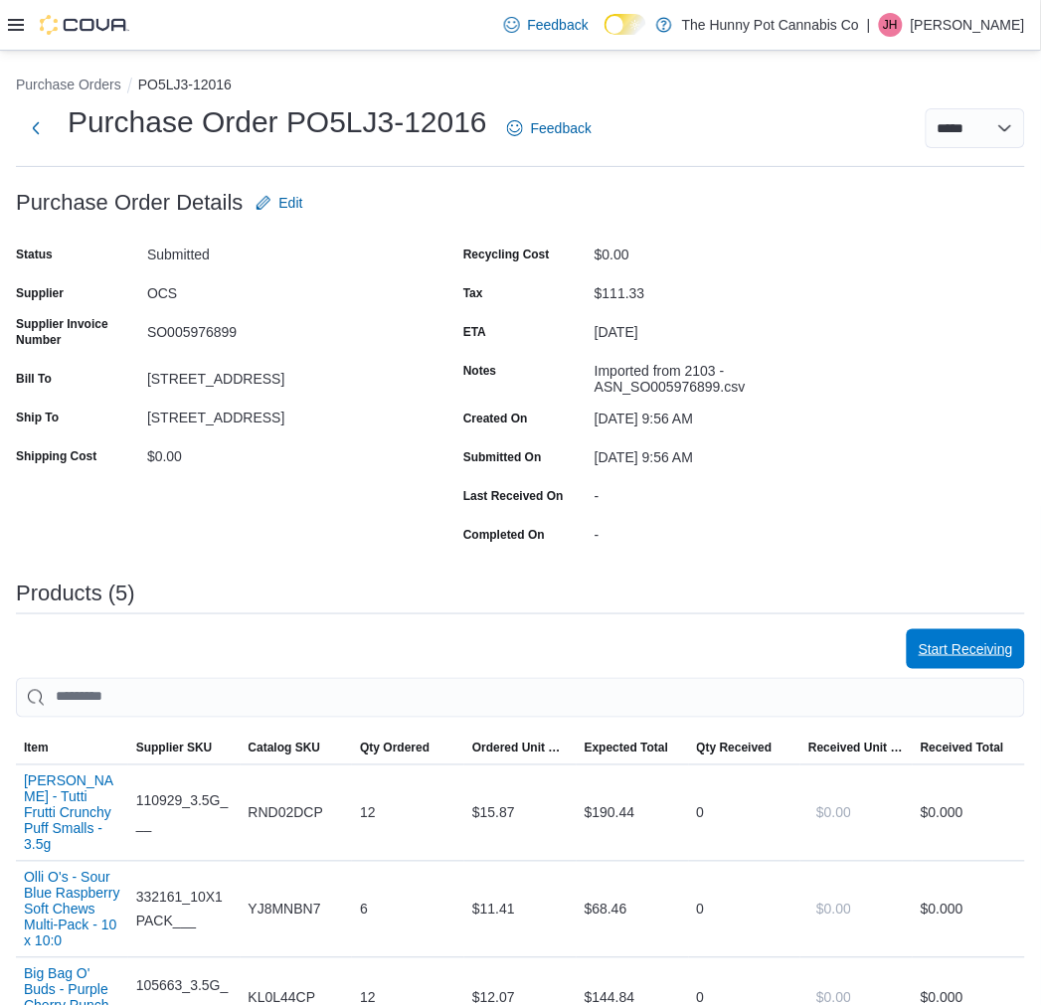
click at [960, 652] on span "Start Receiving" at bounding box center [966, 649] width 94 height 20
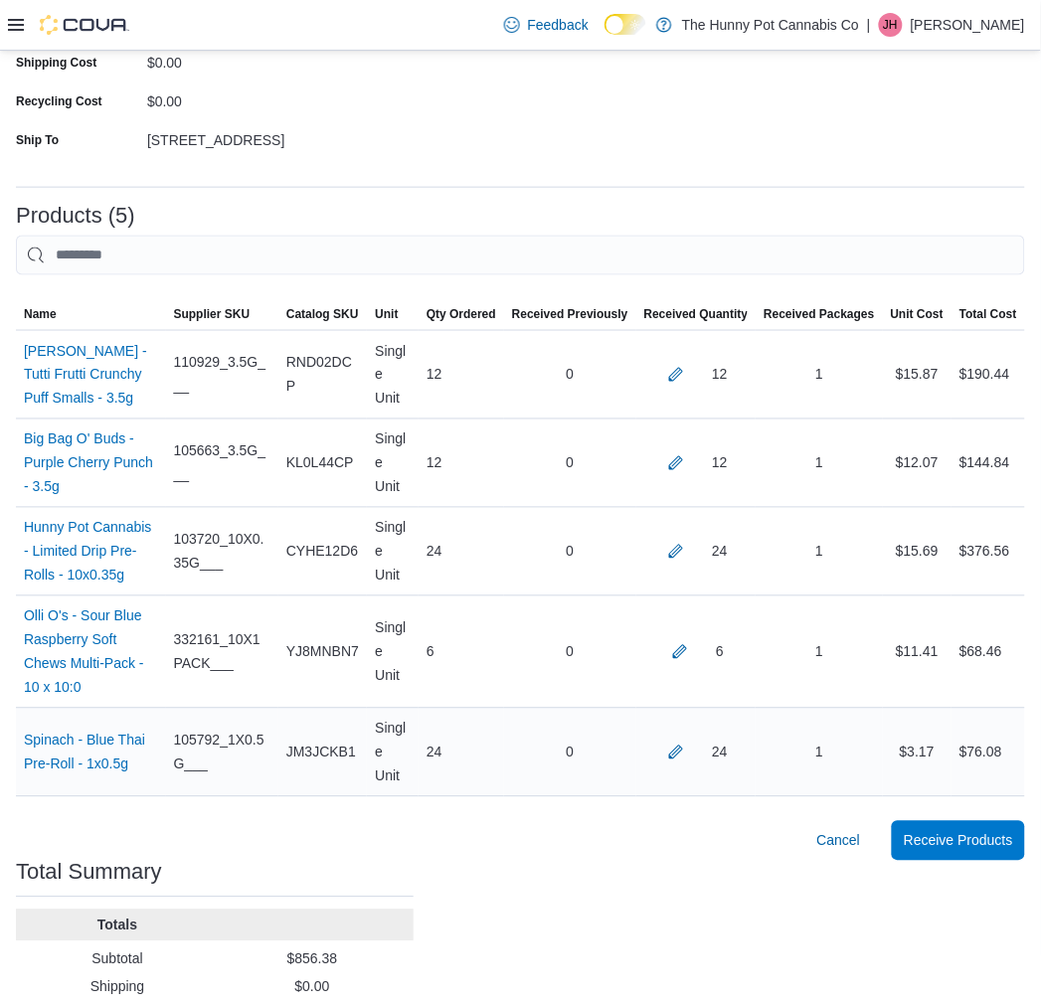
scroll to position [368, 0]
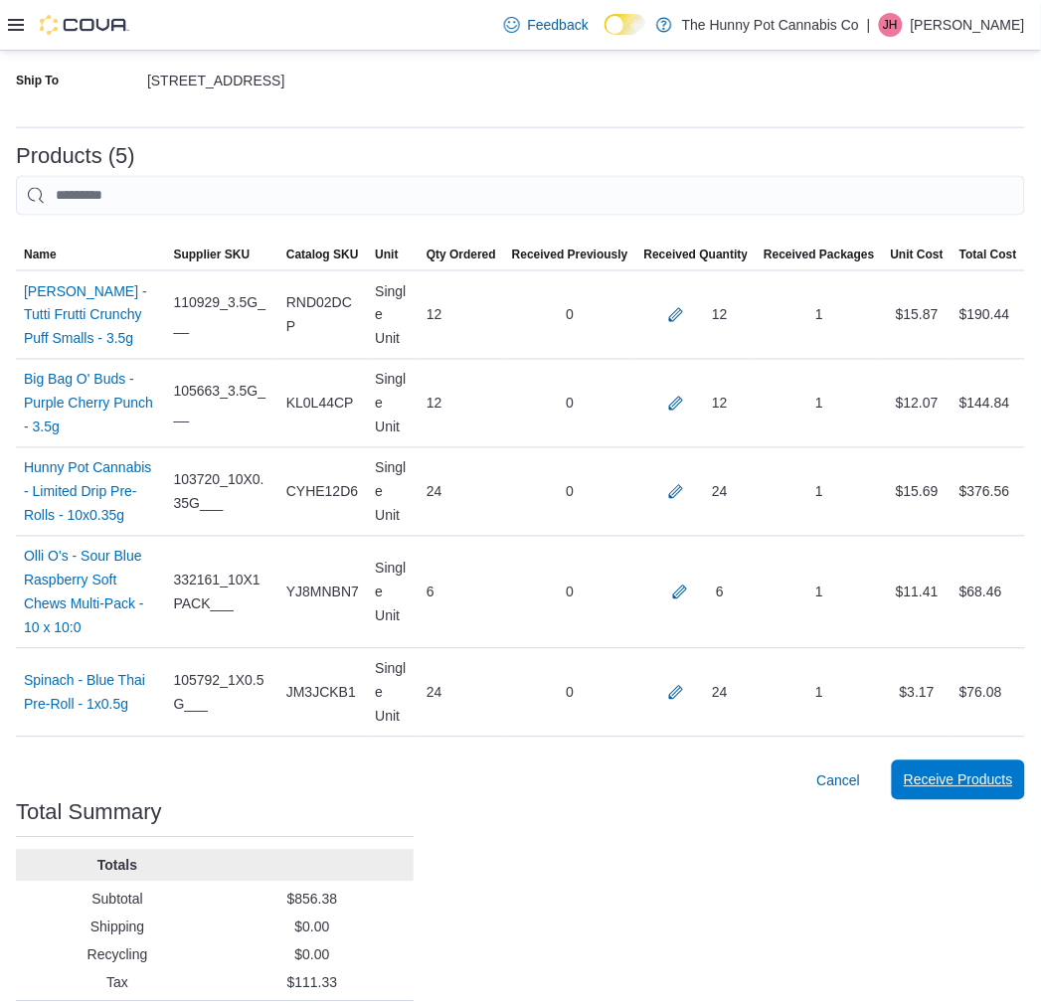
click at [956, 761] on span "Receive Products" at bounding box center [958, 781] width 109 height 40
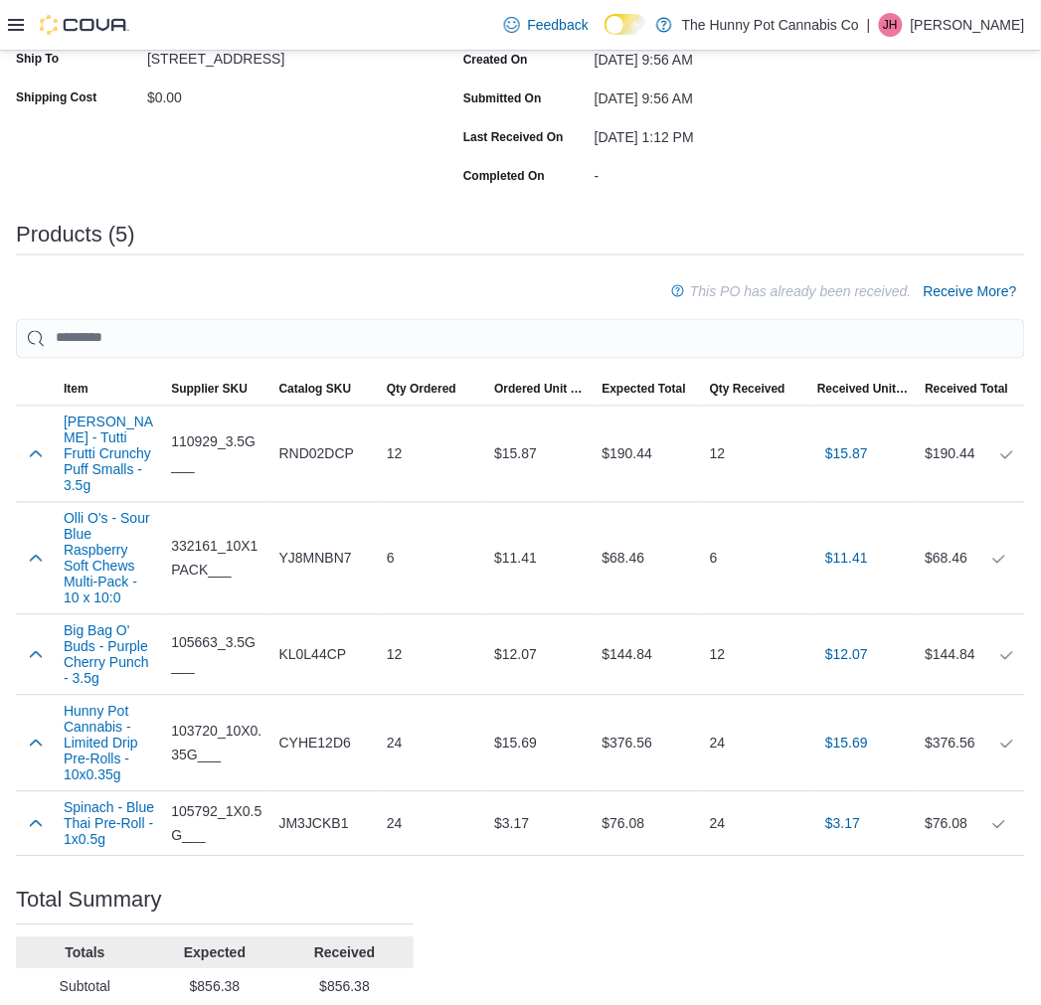
scroll to position [470, 0]
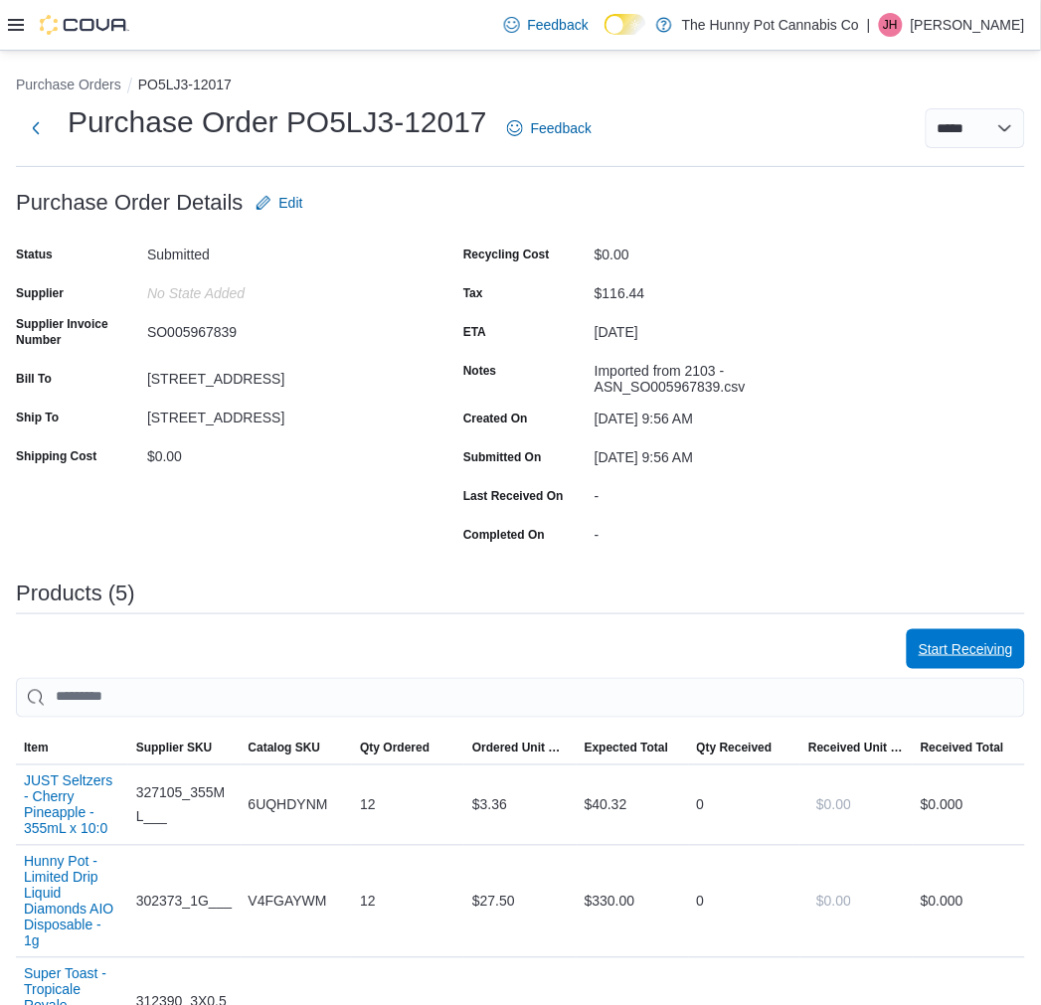
click at [998, 642] on span "Start Receiving" at bounding box center [966, 649] width 94 height 20
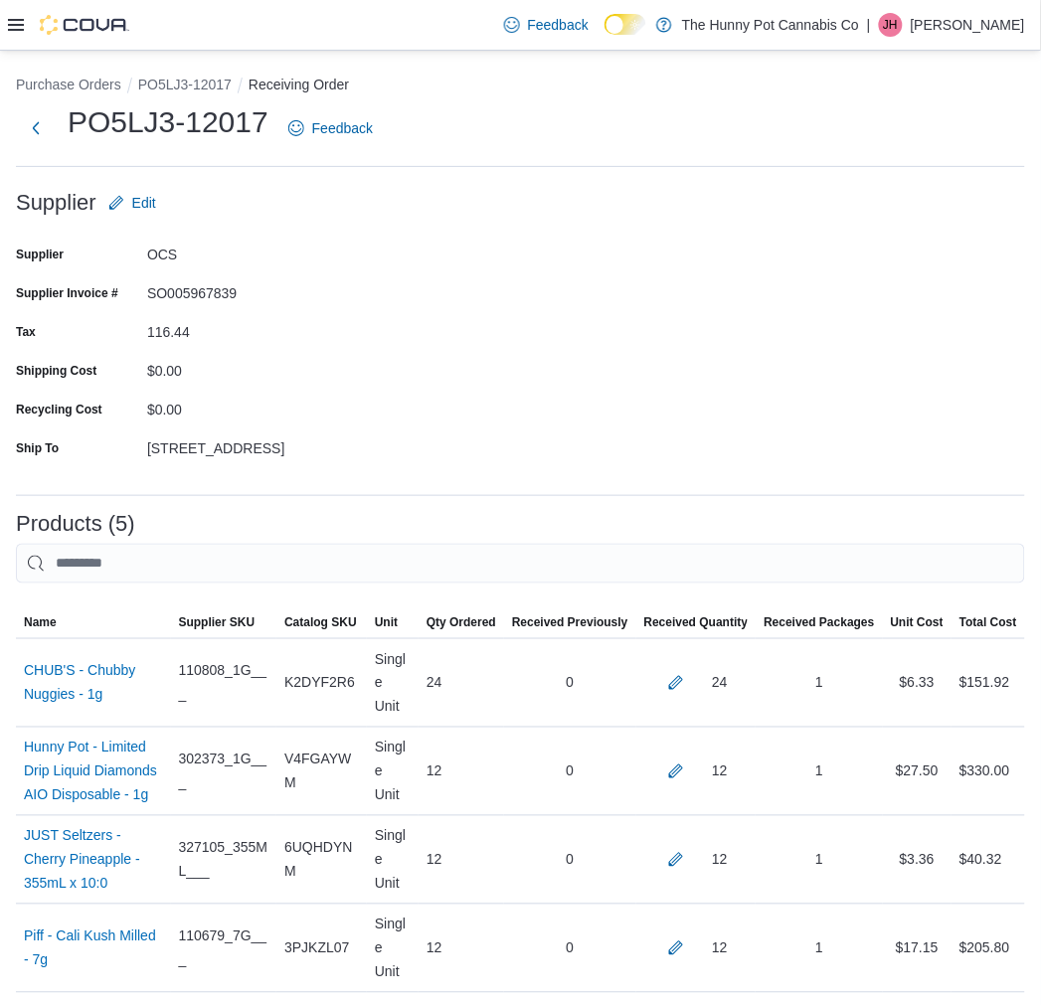
scroll to position [344, 0]
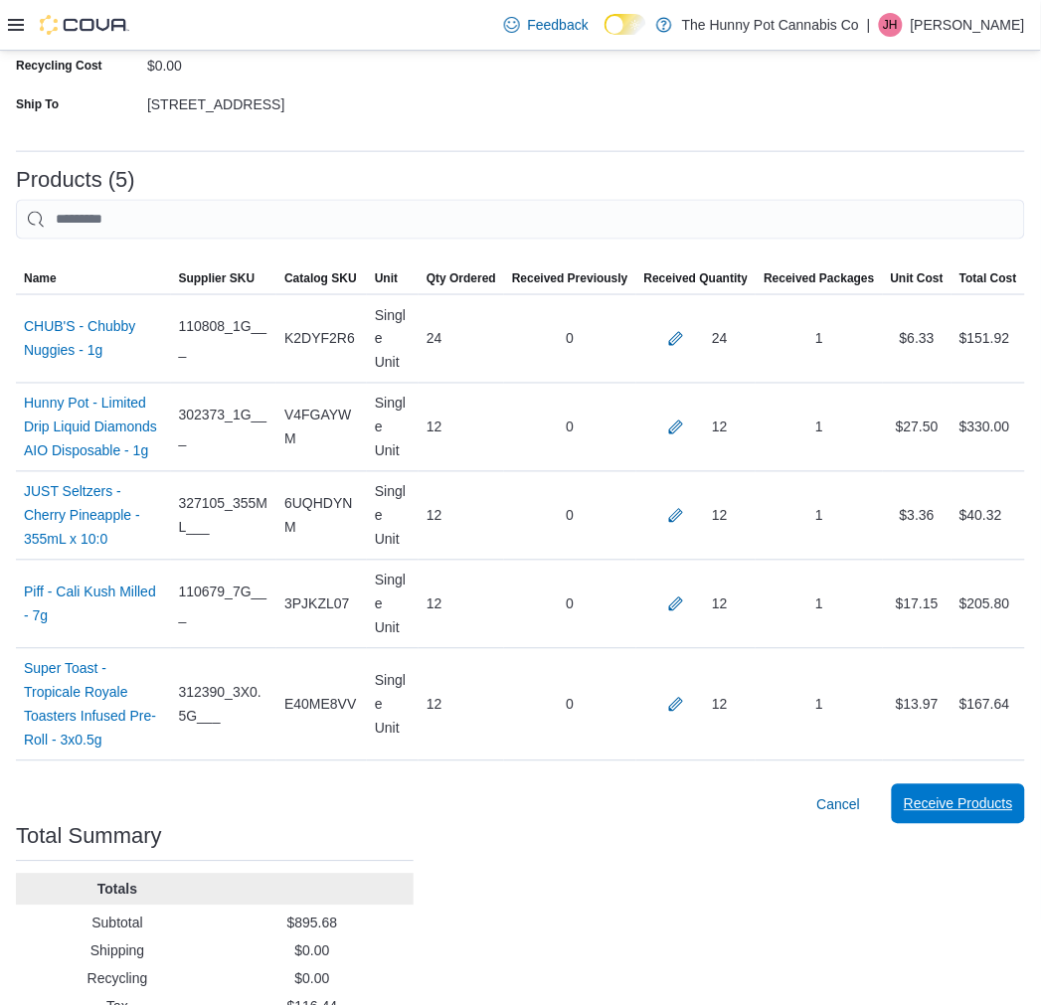
click at [955, 795] on span "Receive Products" at bounding box center [958, 805] width 109 height 20
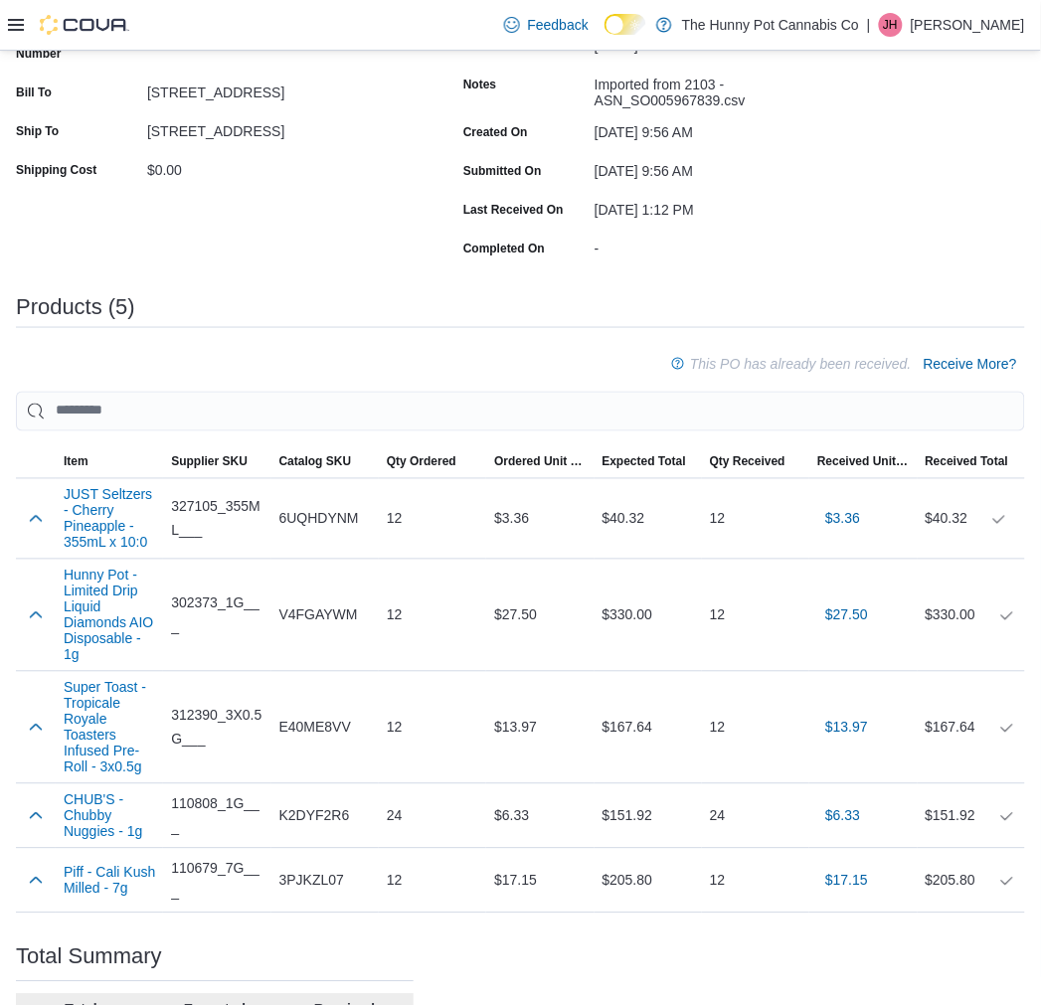
scroll to position [471, 0]
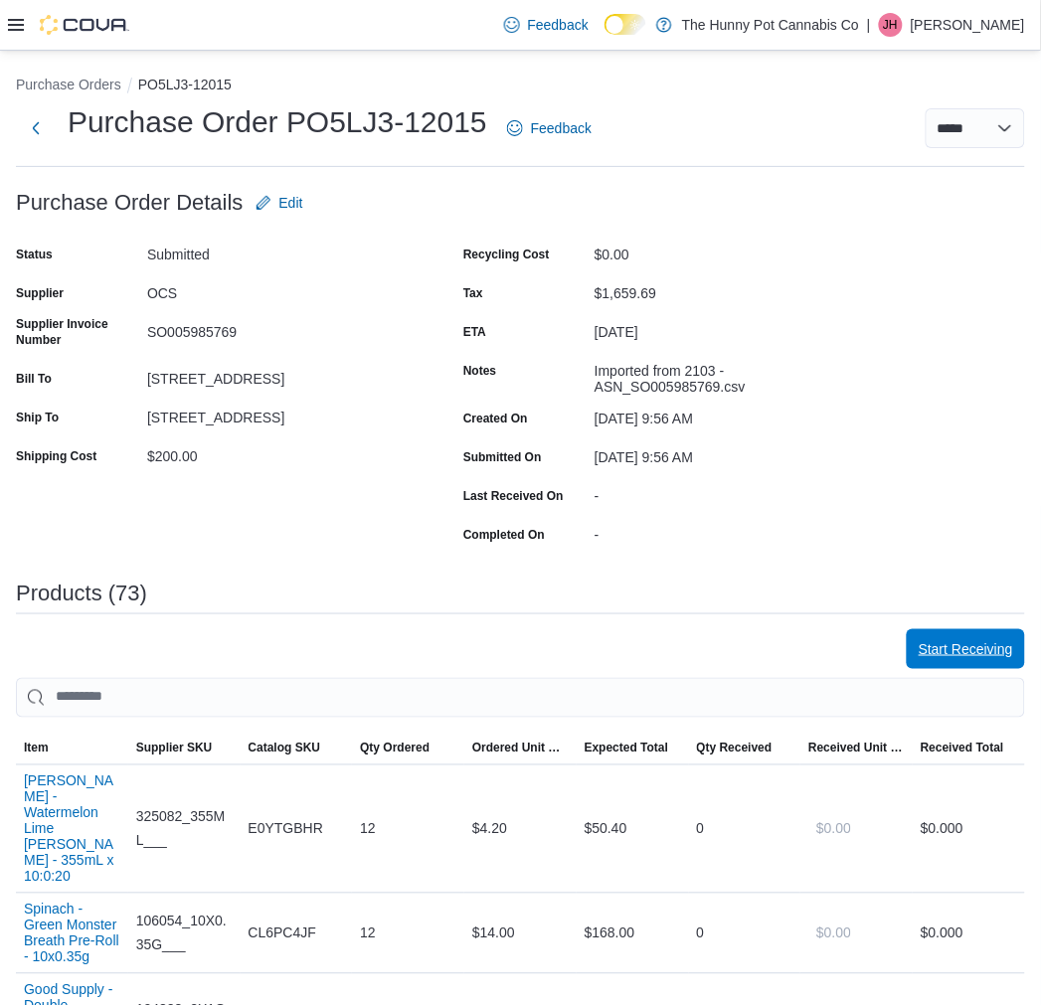
click at [967, 636] on span "Start Receiving" at bounding box center [966, 649] width 94 height 40
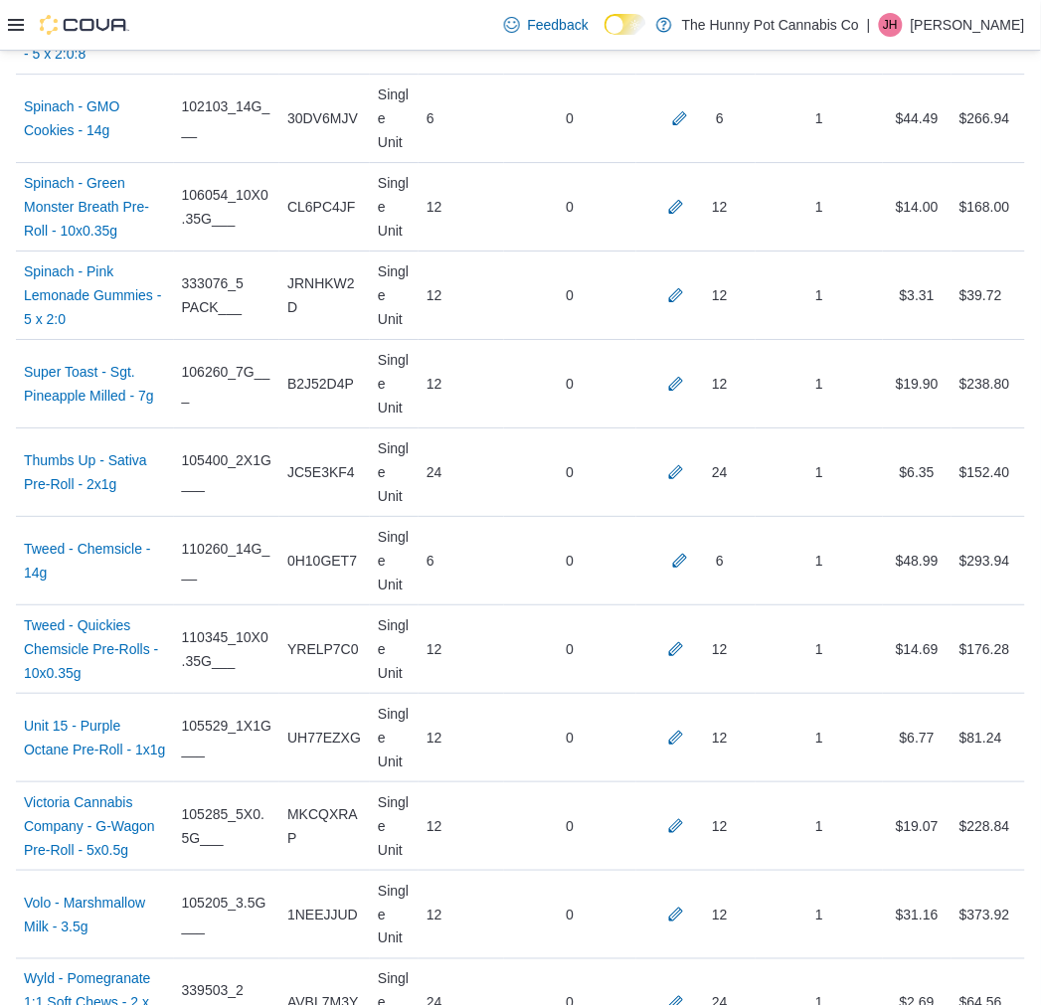
scroll to position [6605, 0]
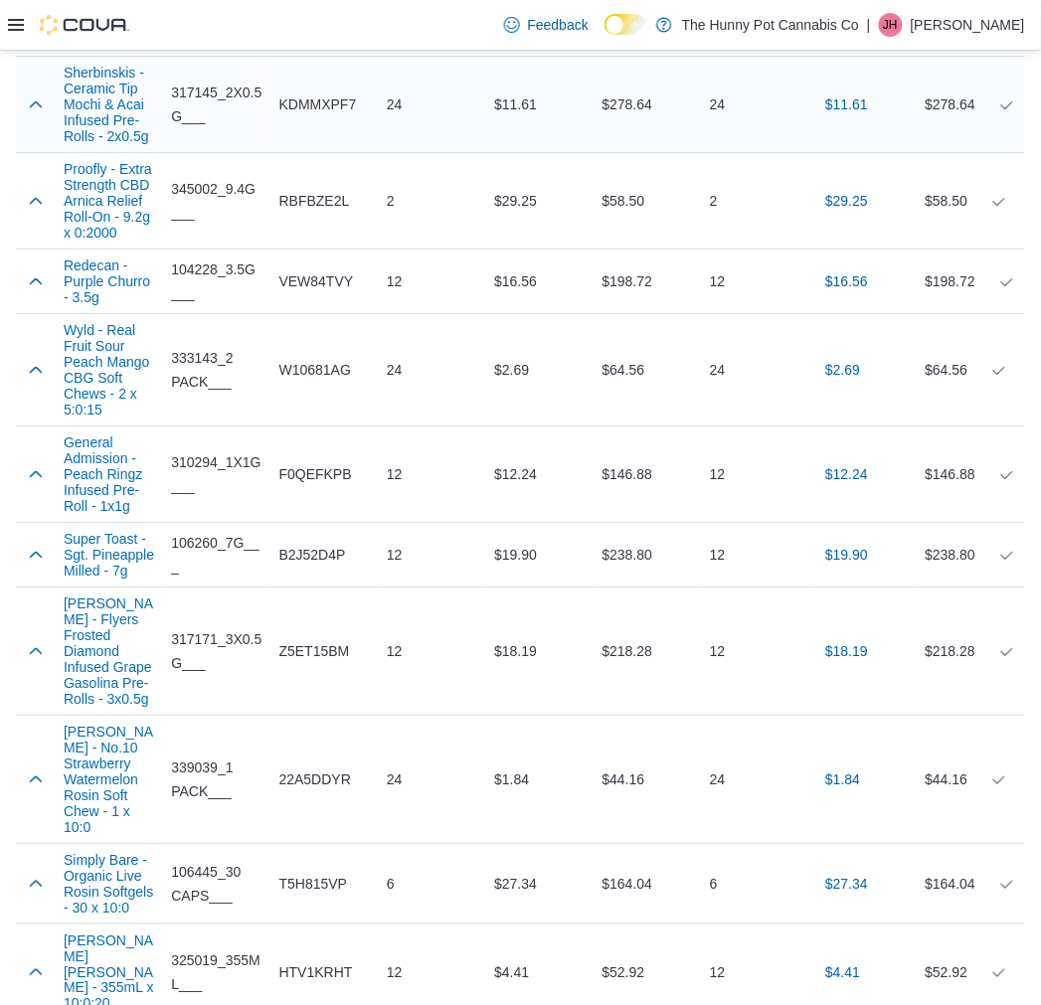
scroll to position [6232, 0]
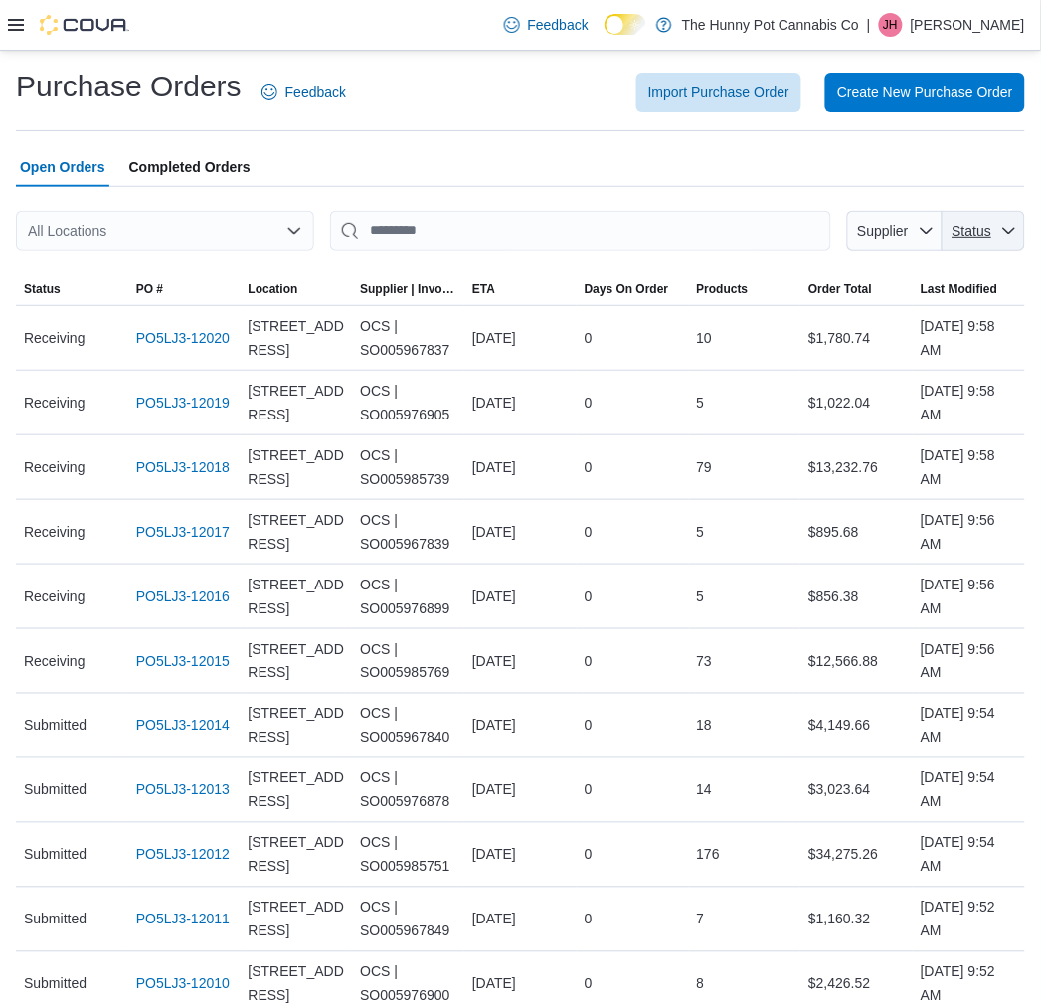
drag, startPoint x: 1010, startPoint y: 232, endPoint x: 999, endPoint y: 252, distance: 22.7
click at [1010, 232] on span "Status" at bounding box center [984, 231] width 67 height 40
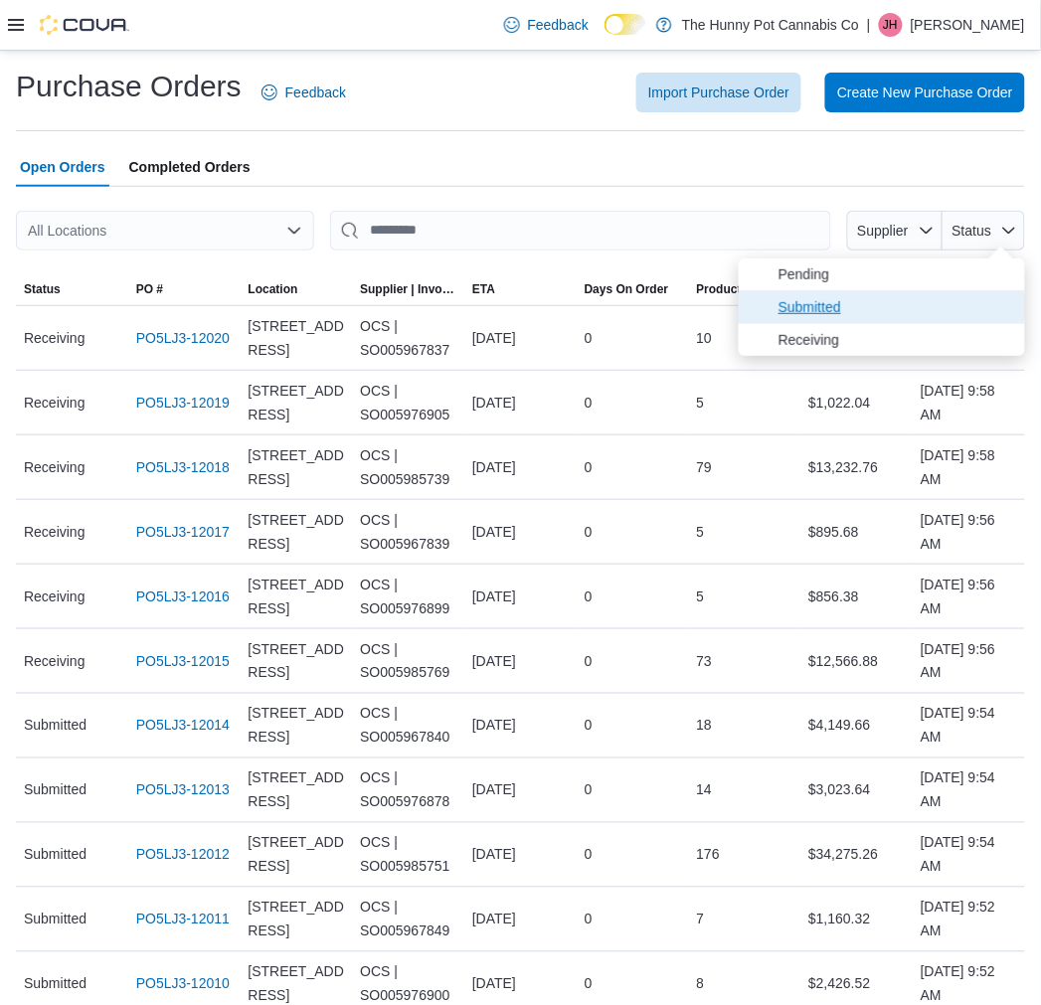
click at [952, 298] on span "Submitted" at bounding box center [896, 307] width 235 height 24
type input "**********"
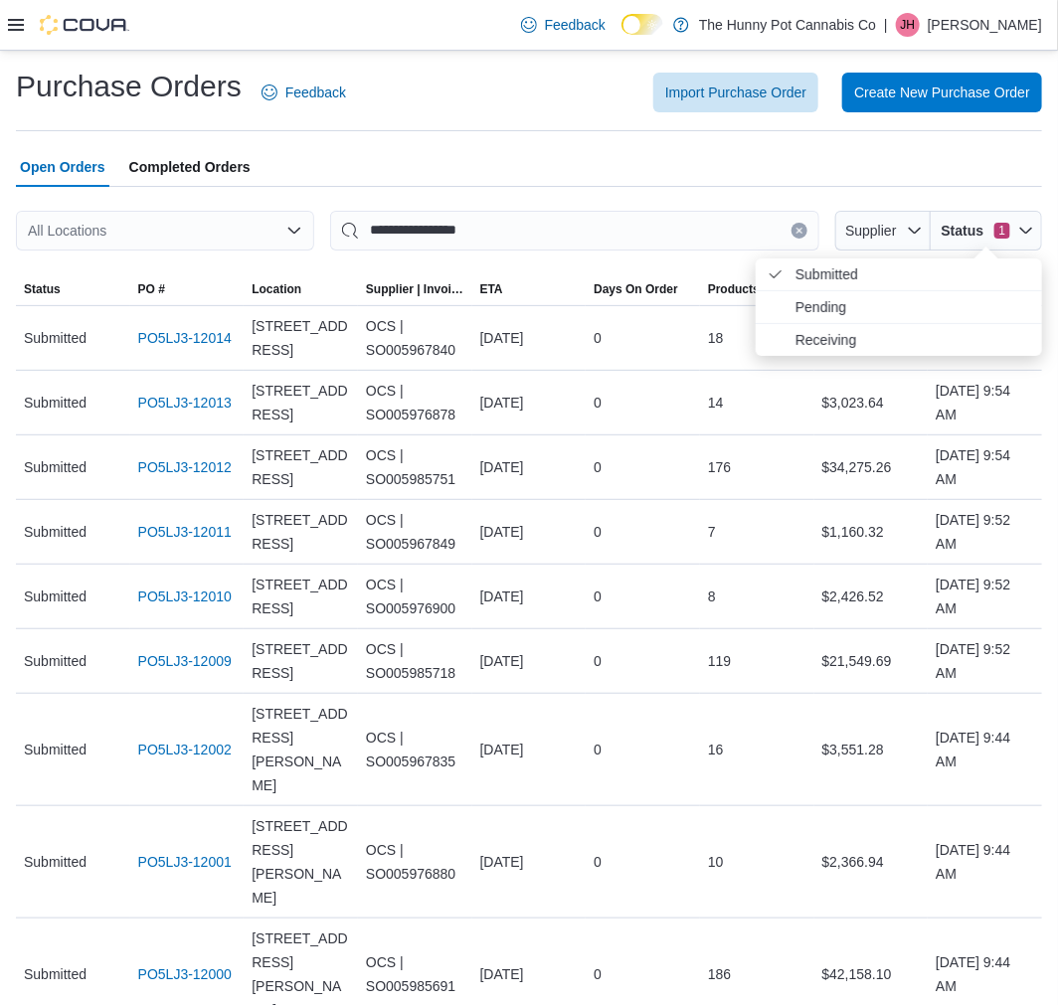
click at [636, 147] on div "Open Orders Completed Orders" at bounding box center [529, 167] width 1026 height 40
